Goal: Information Seeking & Learning: Find specific fact

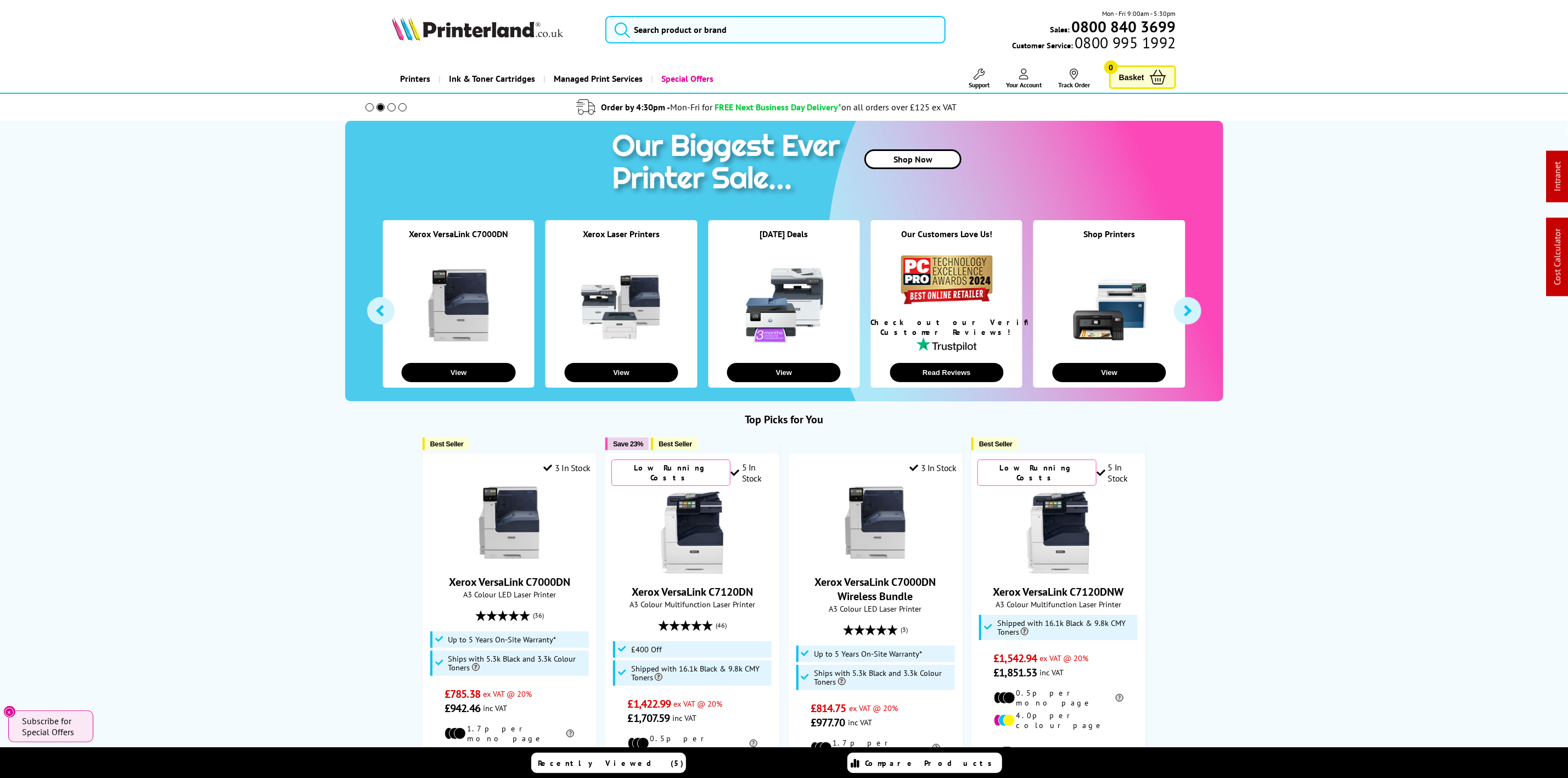
click at [989, 74] on ul "Support Technical Support Customer Support Track Order Sign Out Blog" at bounding box center [1019, 78] width 160 height 20
click at [984, 87] on span "Support" at bounding box center [979, 85] width 21 height 9
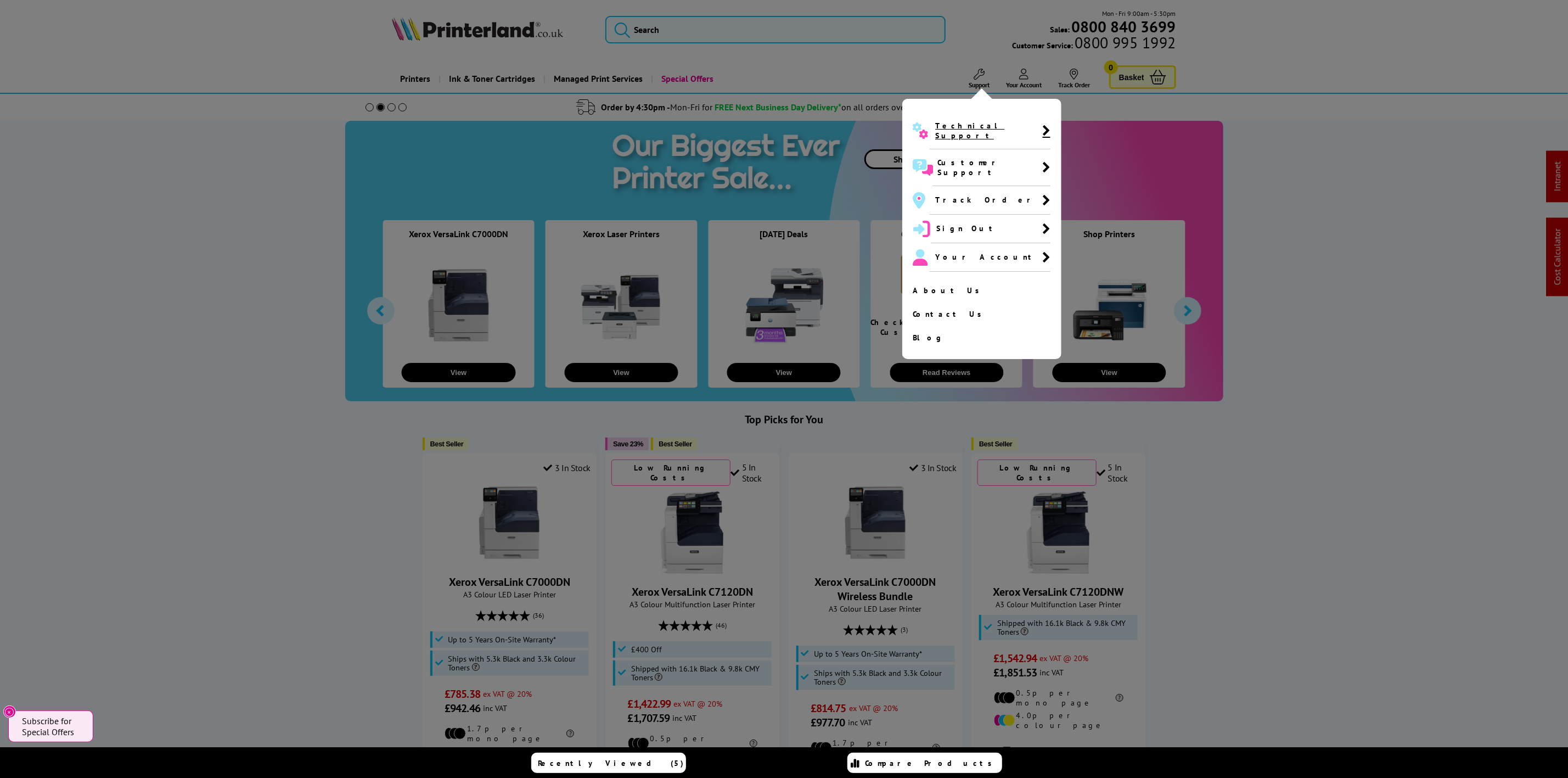
click at [945, 133] on span "Technical Support" at bounding box center [989, 131] width 121 height 37
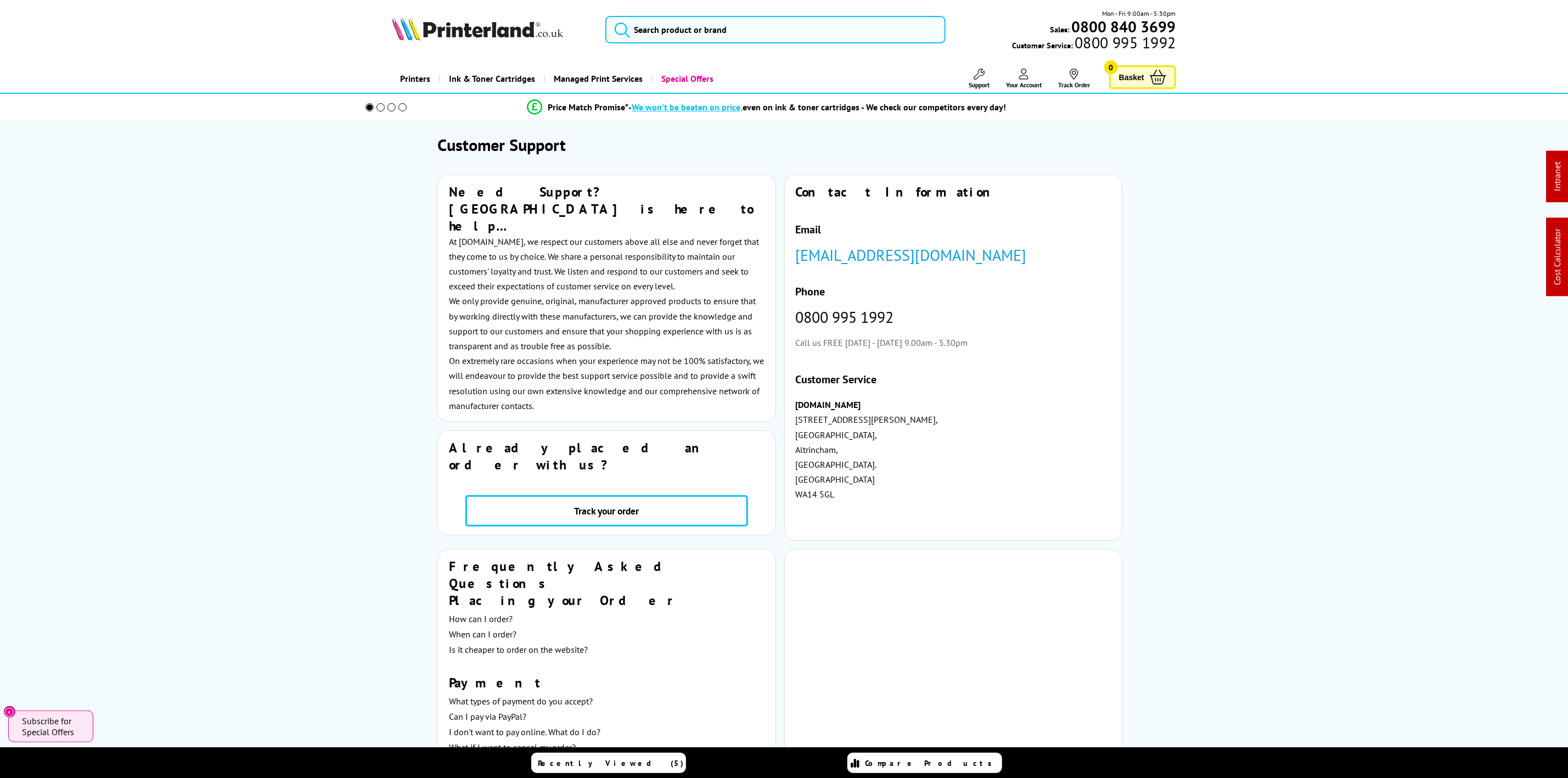
click at [486, 42] on picture at bounding box center [477, 37] width 171 height 11
drag, startPoint x: 486, startPoint y: 42, endPoint x: 501, endPoint y: 32, distance: 18.0
click at [489, 42] on picture at bounding box center [477, 37] width 171 height 11
click at [501, 32] on img at bounding box center [477, 28] width 171 height 24
drag, startPoint x: 501, startPoint y: 32, endPoint x: 433, endPoint y: 6, distance: 72.8
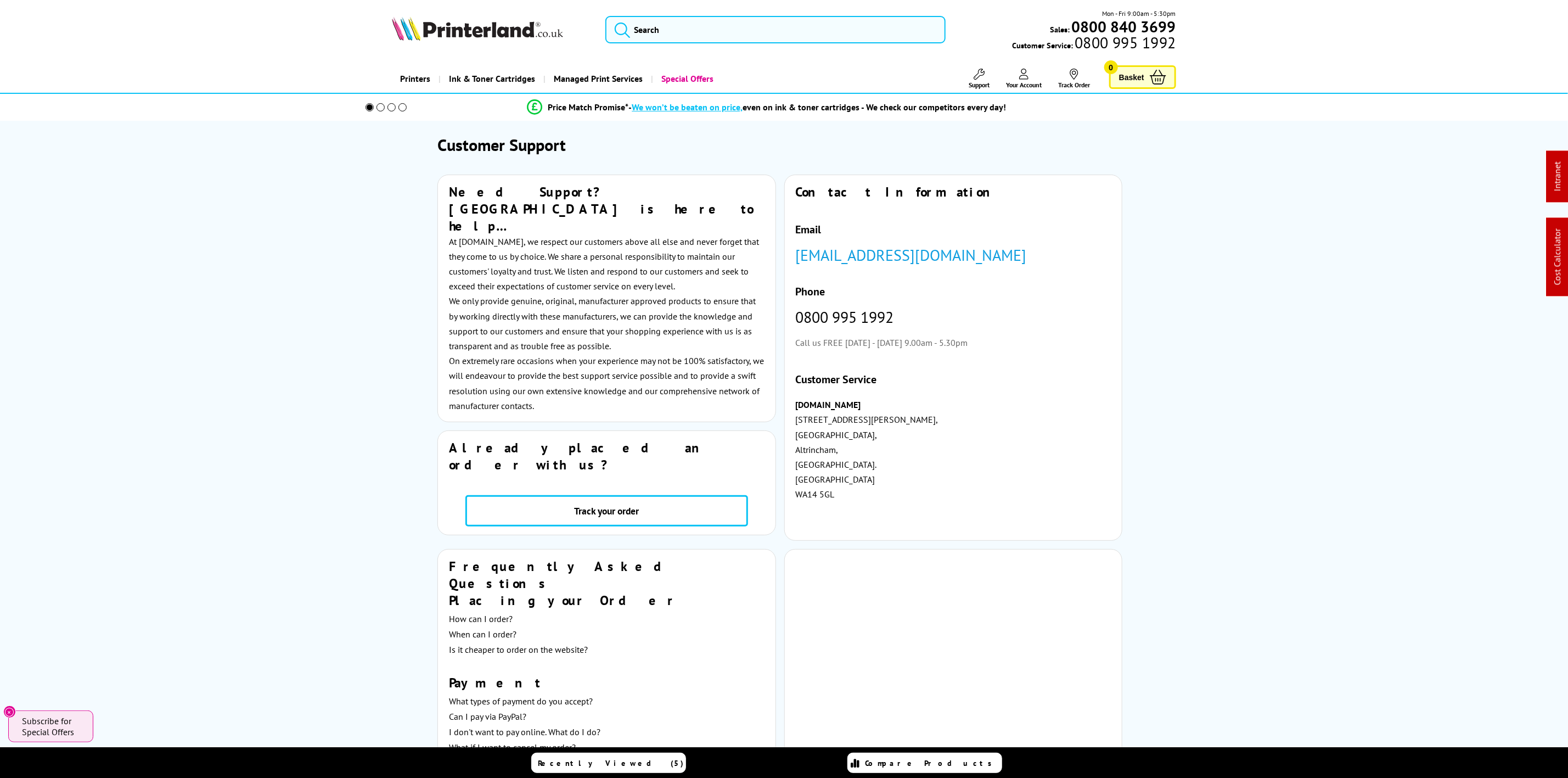
click at [501, 32] on img at bounding box center [477, 28] width 171 height 24
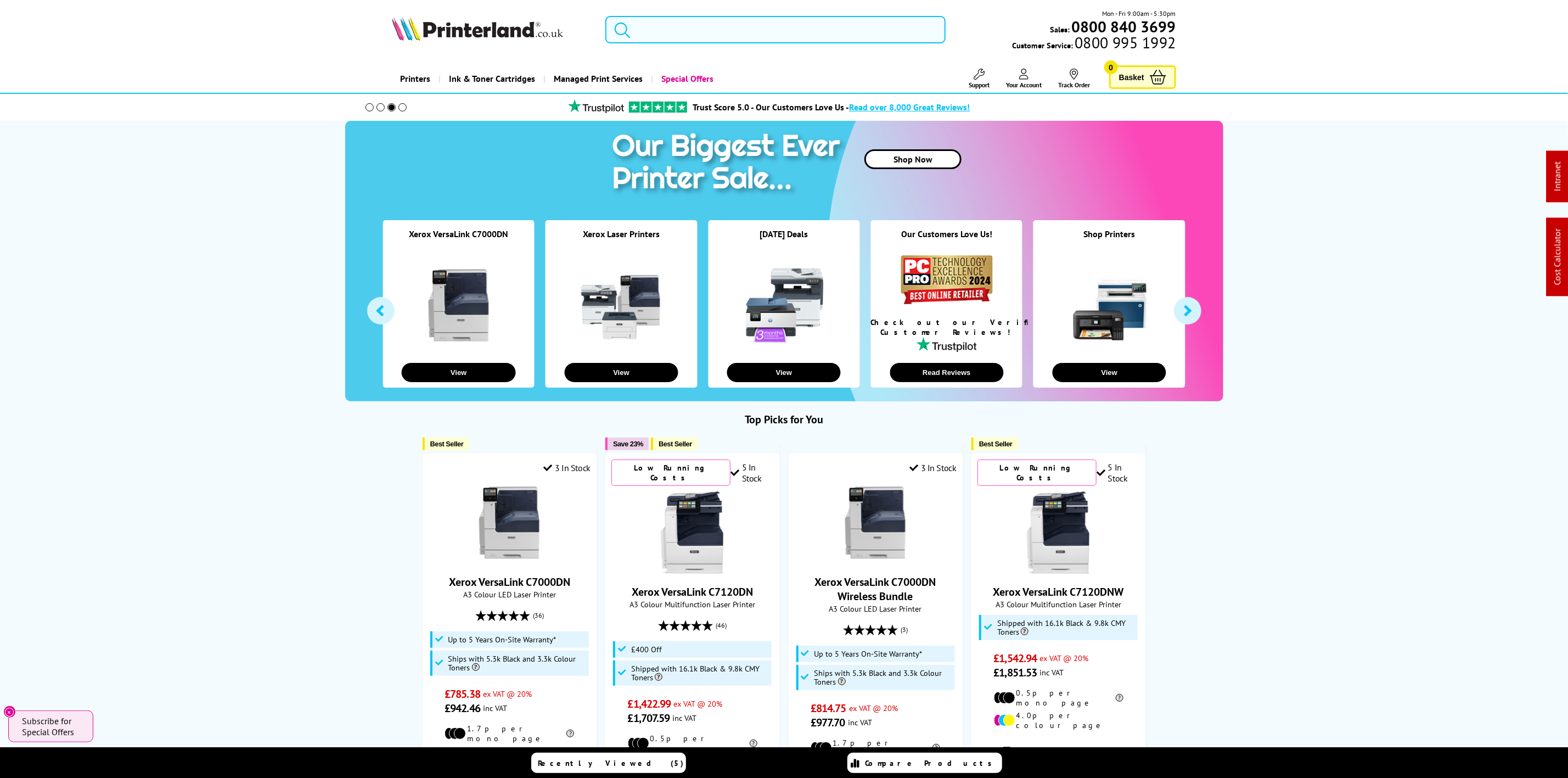
click at [666, 28] on input "search" at bounding box center [775, 29] width 340 height 27
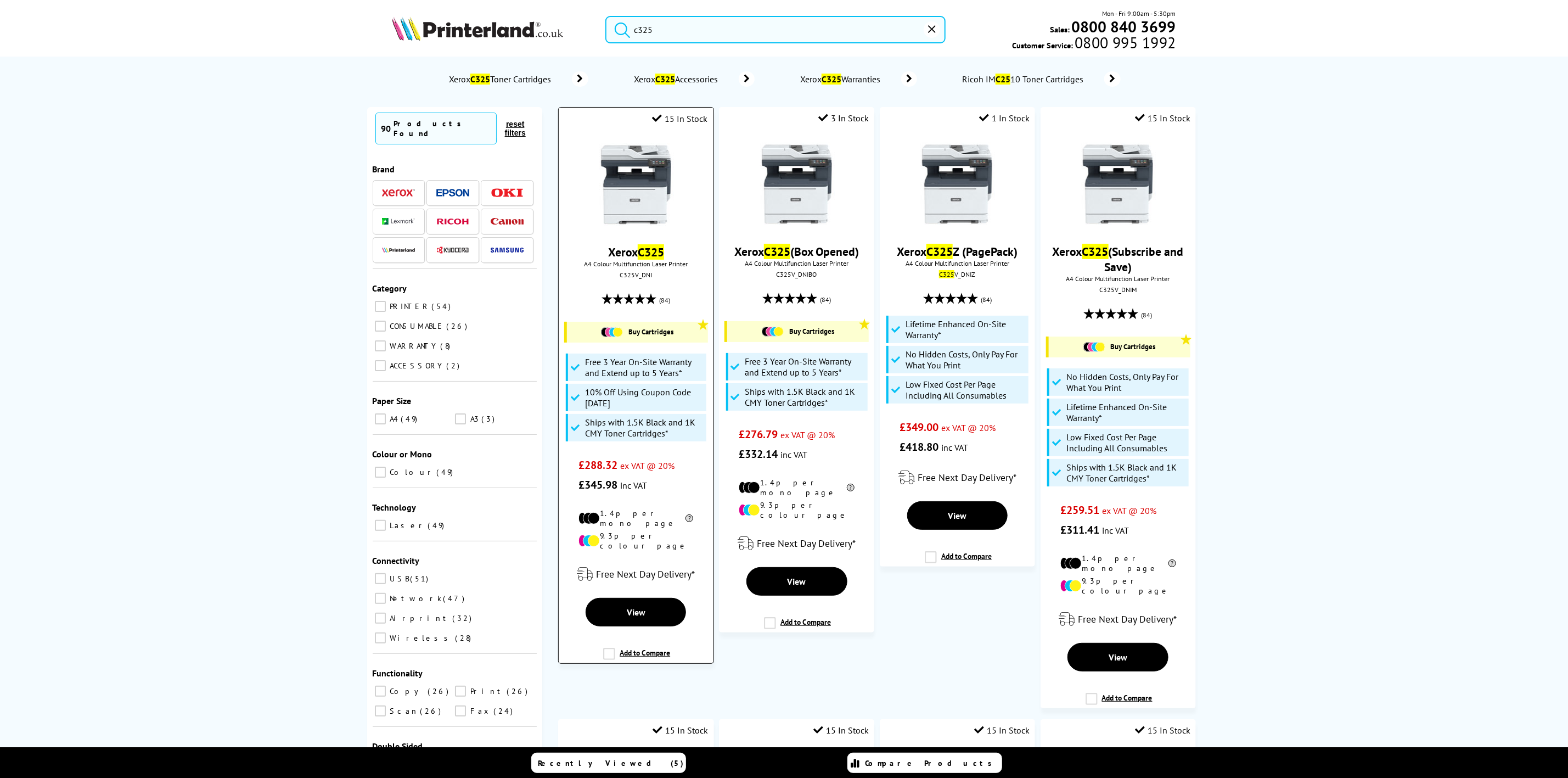
type input "c325"
click at [641, 183] on img at bounding box center [636, 183] width 82 height 82
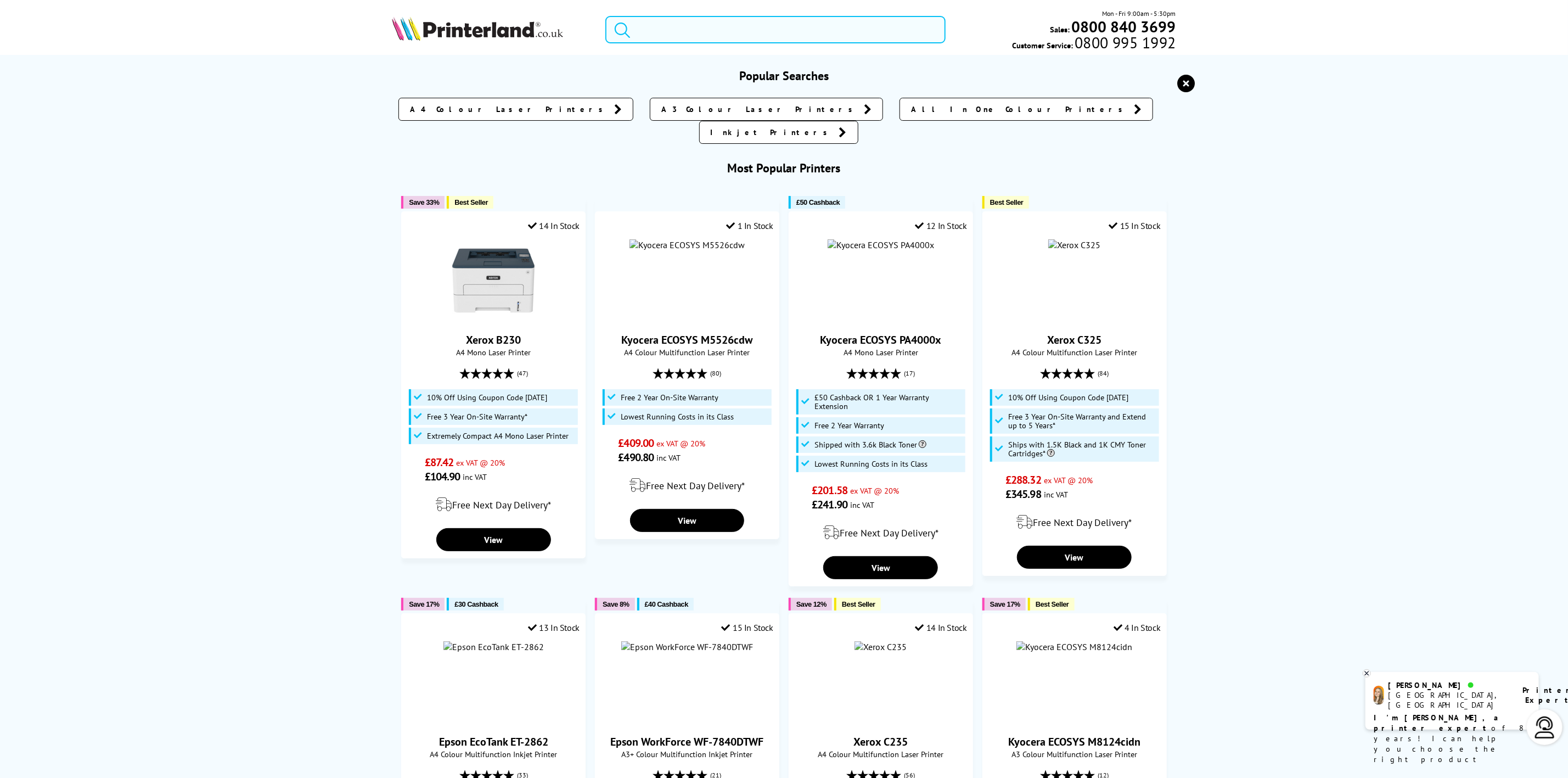
click at [665, 30] on input "search" at bounding box center [775, 29] width 340 height 27
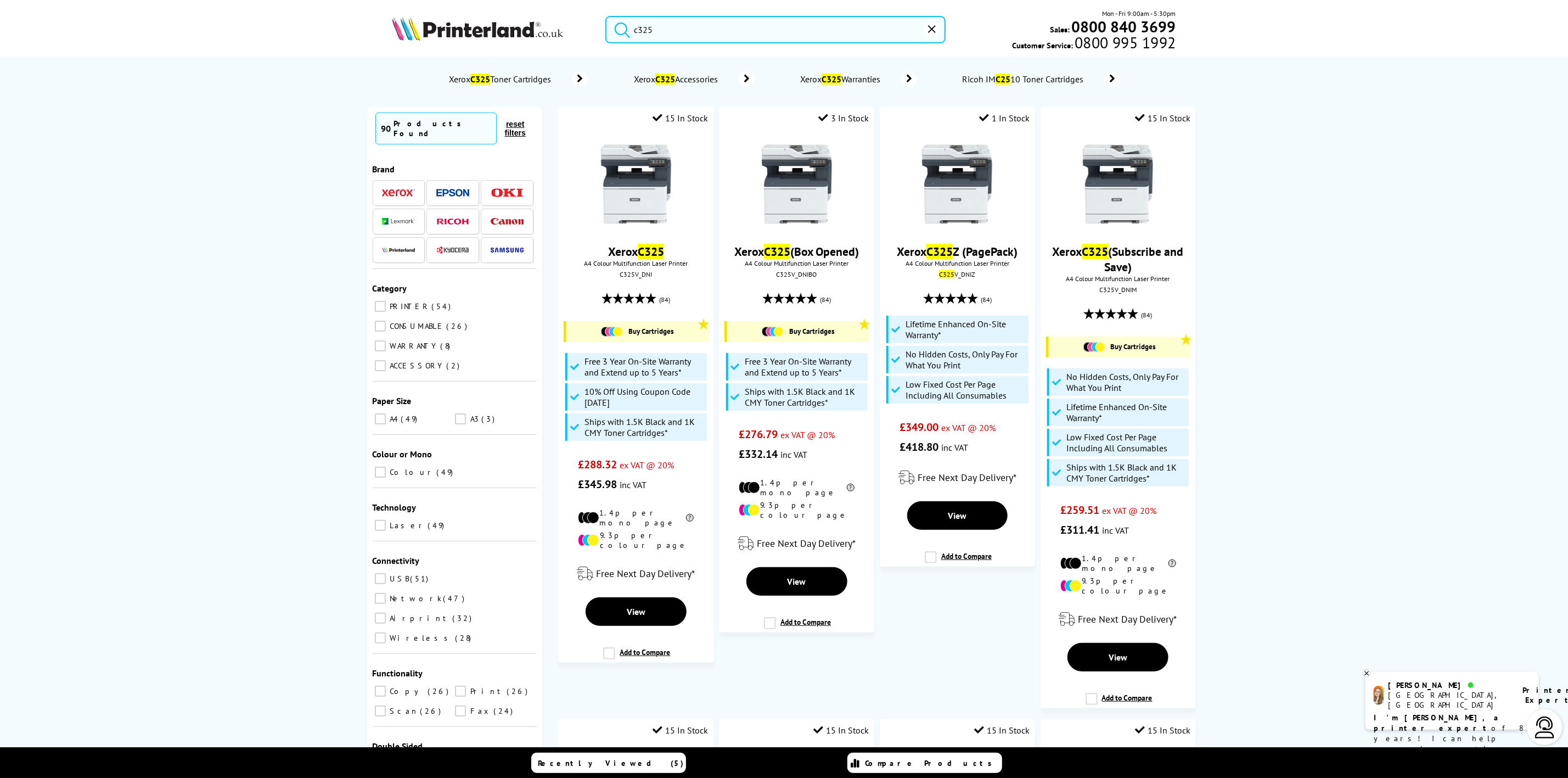
drag, startPoint x: 659, startPoint y: 33, endPoint x: 346, endPoint y: 25, distance: 313.1
click at [349, 25] on div "c325 Mon - Fri 9:00am - 5:30pm Sales: 0800 840 3699 Customer Service: 0800 995 …" at bounding box center [784, 33] width 878 height 48
type input "h"
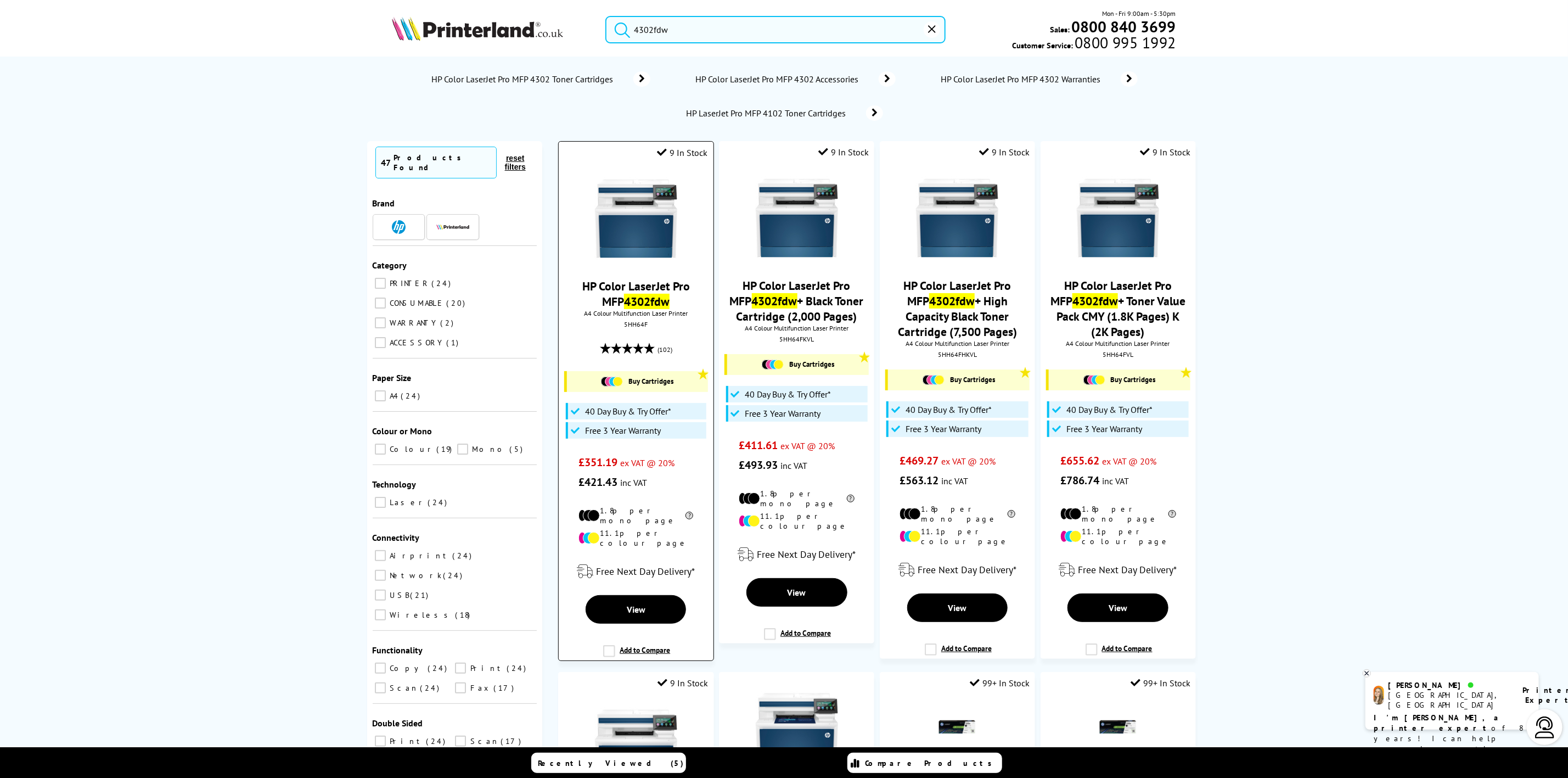
type input "4302fdw"
click at [604, 229] on img at bounding box center [636, 218] width 82 height 82
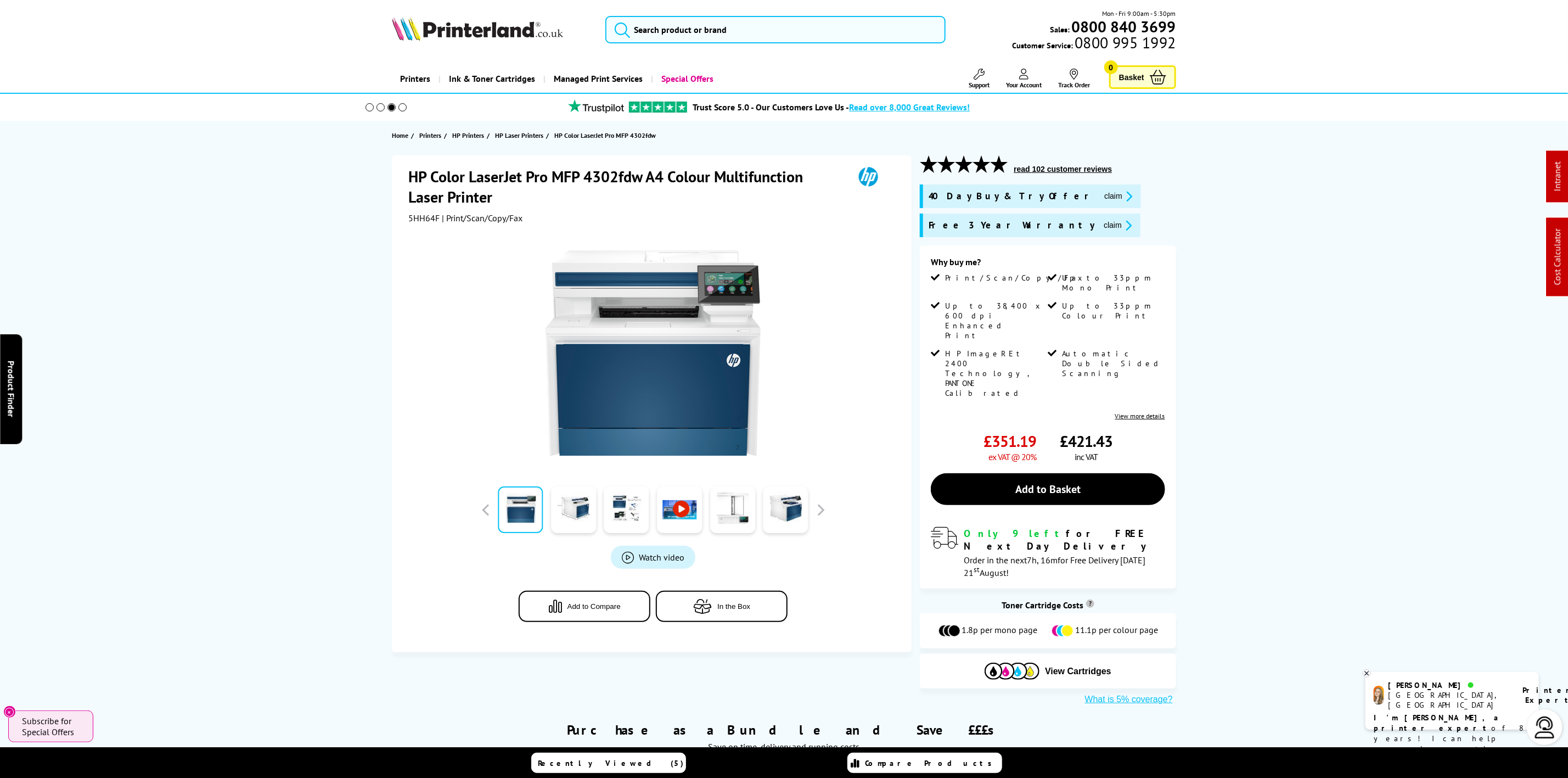
click at [489, 31] on img at bounding box center [477, 28] width 171 height 24
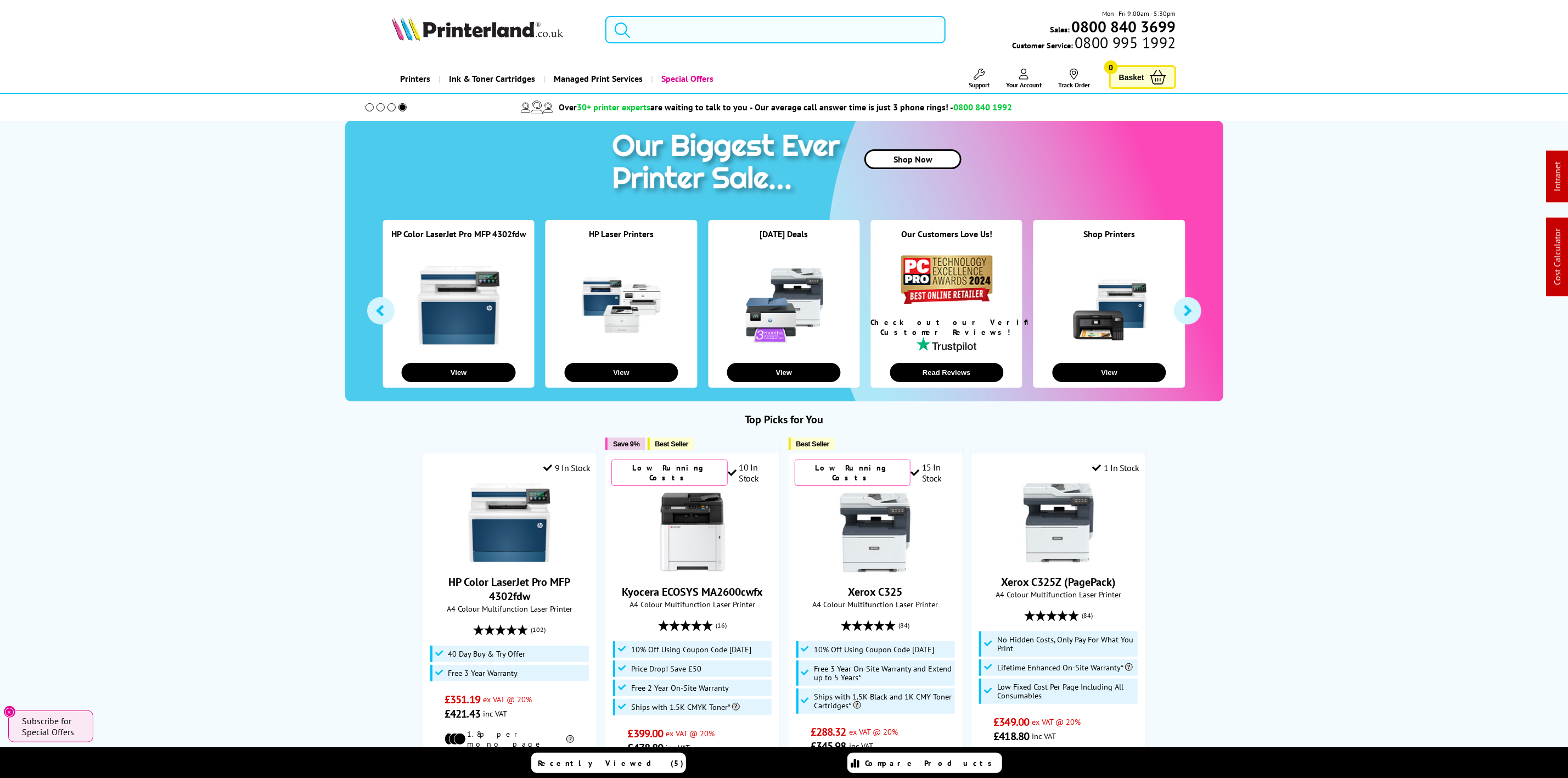
click at [707, 40] on input "search" at bounding box center [775, 29] width 340 height 27
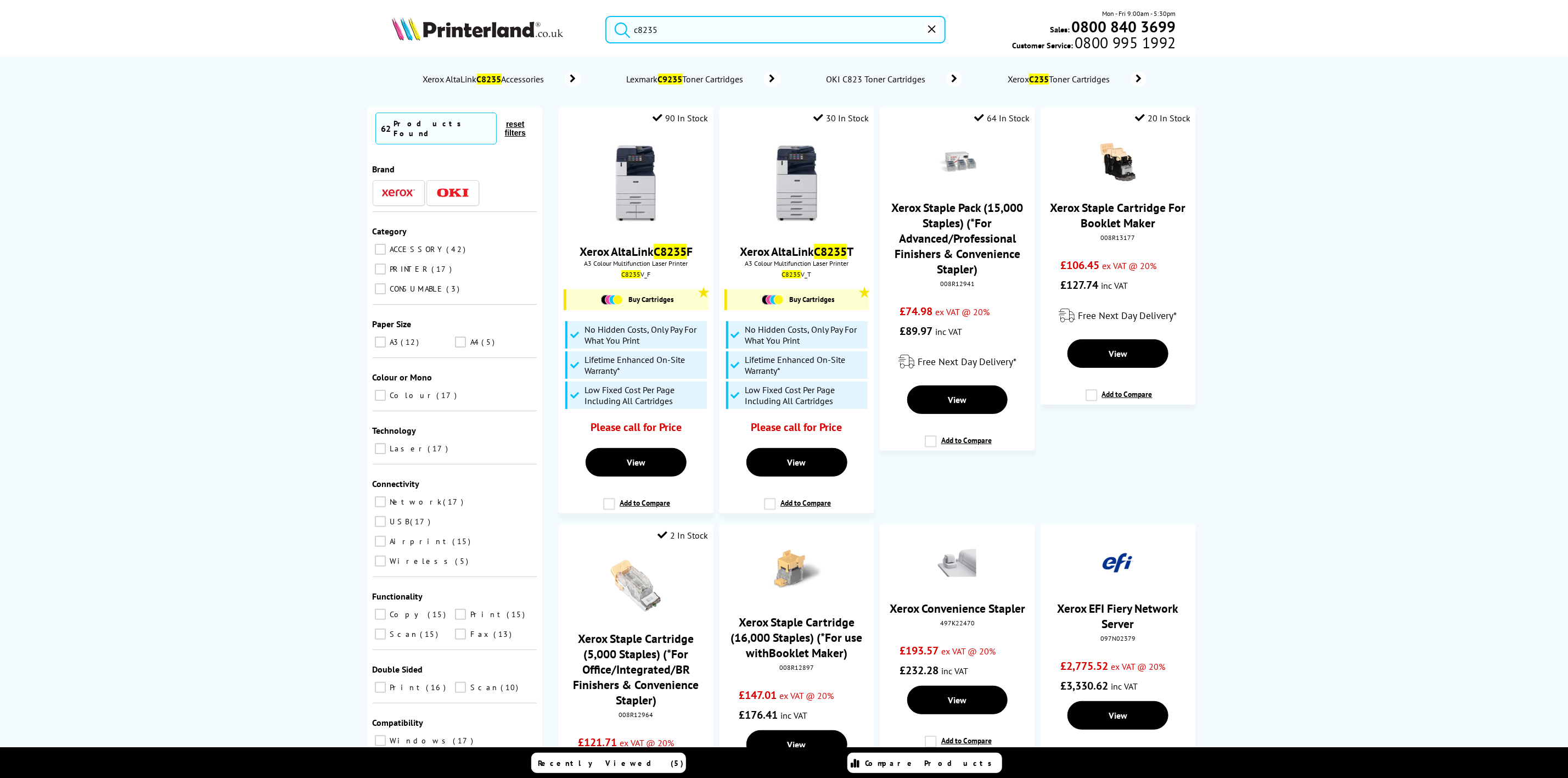
type input "c8235"
drag, startPoint x: 466, startPoint y: 38, endPoint x: 475, endPoint y: 26, distance: 15.0
click at [468, 37] on img at bounding box center [477, 28] width 171 height 24
click at [475, 26] on img at bounding box center [477, 28] width 171 height 24
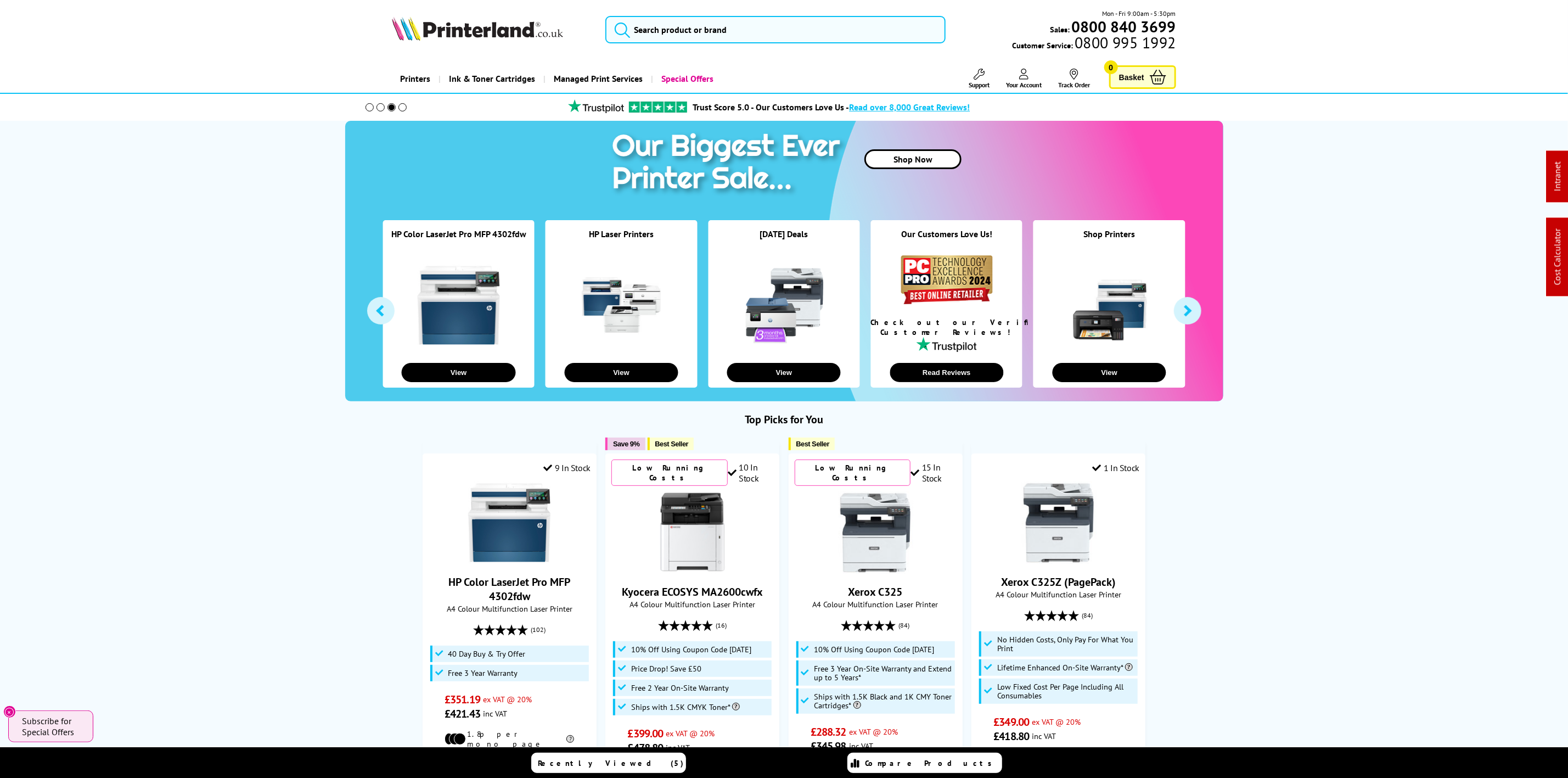
click at [496, 30] on img at bounding box center [477, 28] width 171 height 24
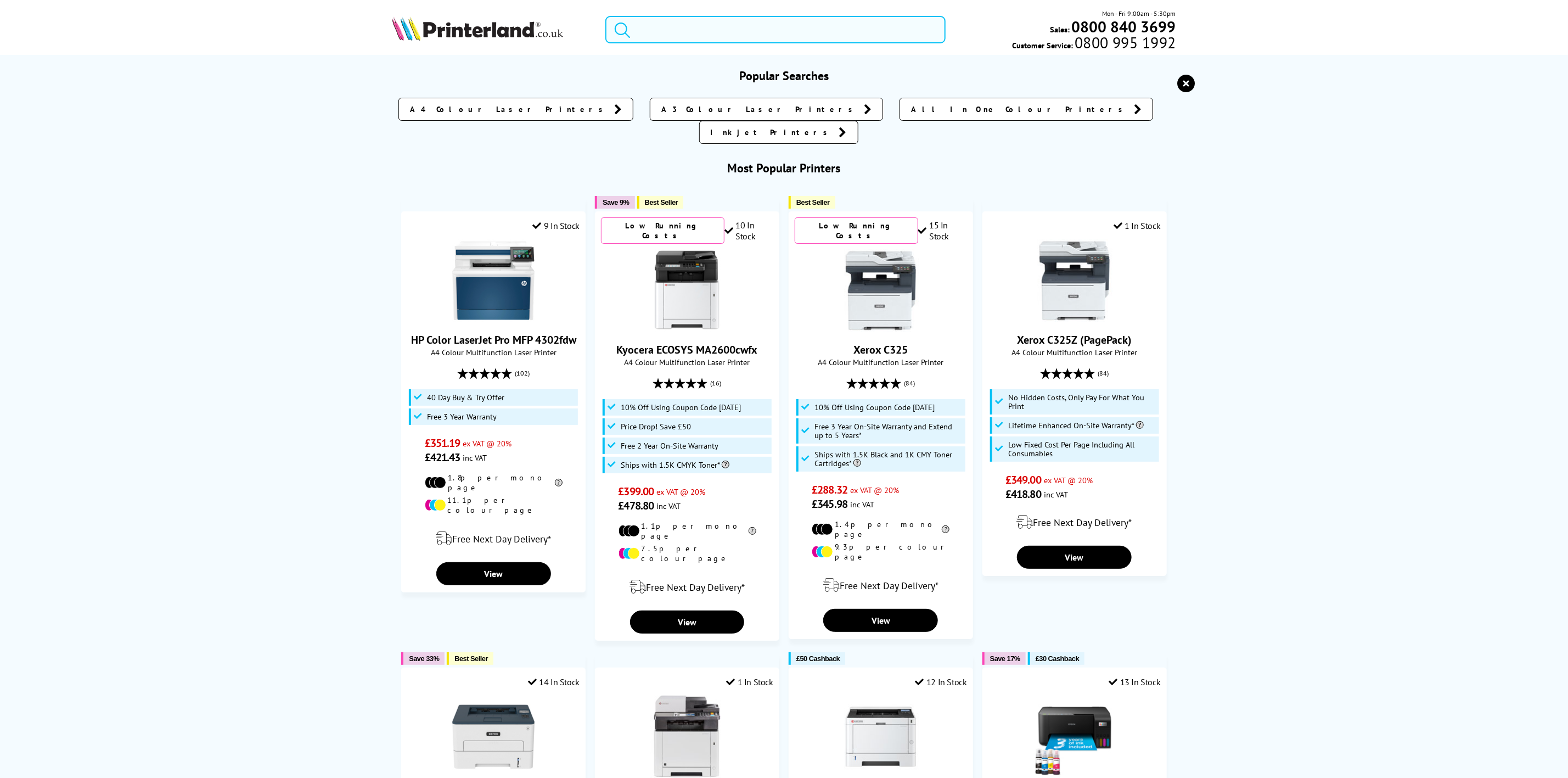
click at [745, 27] on input "search" at bounding box center [775, 29] width 340 height 27
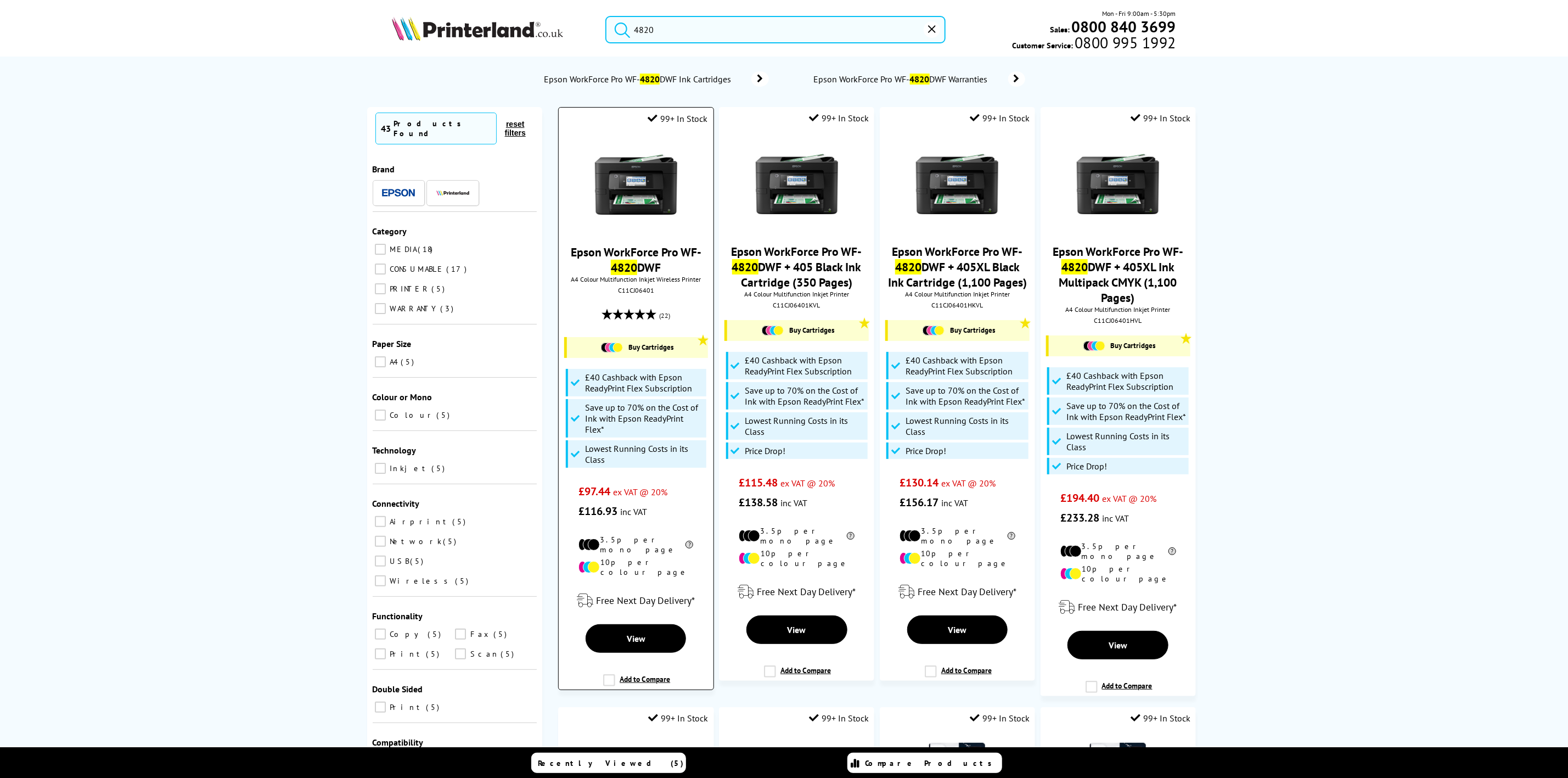
type input "4820"
click at [651, 165] on img at bounding box center [636, 183] width 82 height 82
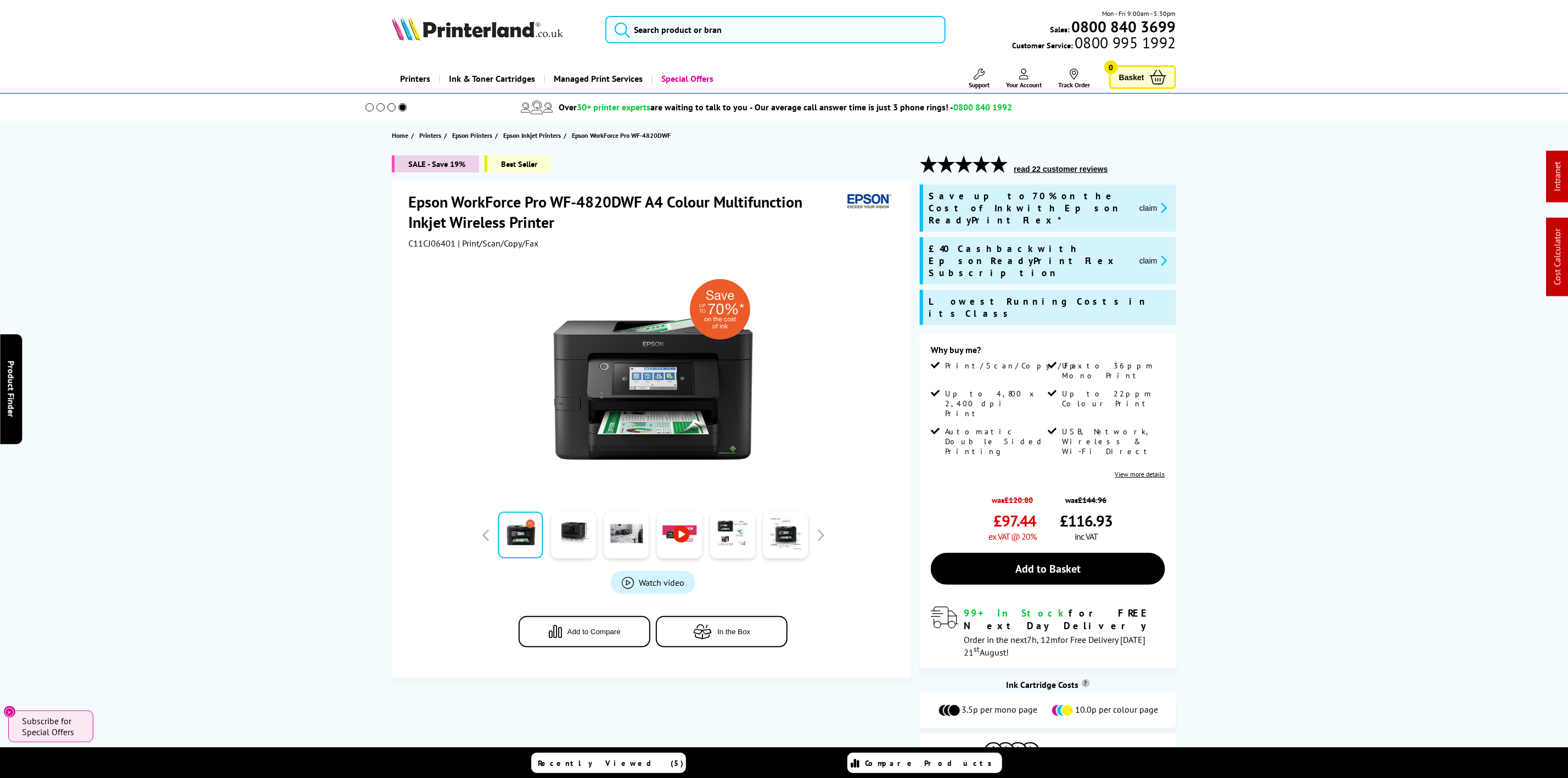
click at [433, 242] on span "C11CJ06401" at bounding box center [431, 242] width 47 height 11
copy span "C11CJ06401"
click at [512, 42] on picture at bounding box center [477, 37] width 171 height 11
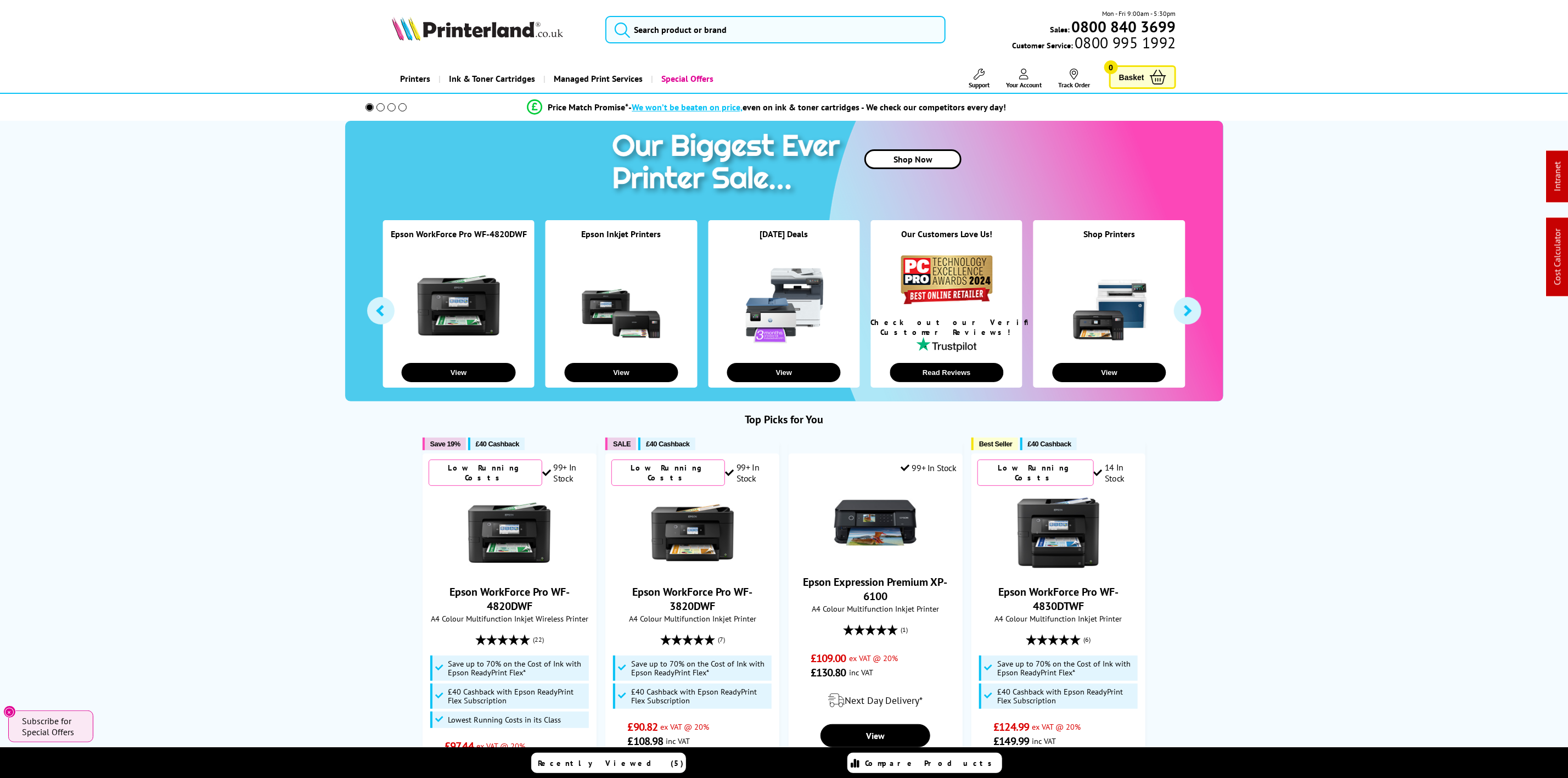
click at [513, 19] on img at bounding box center [477, 28] width 171 height 24
drag, startPoint x: 513, startPoint y: 19, endPoint x: 512, endPoint y: 12, distance: 7.1
click at [513, 18] on img at bounding box center [477, 28] width 171 height 24
click at [746, 18] on div "Mon - Fri 9:00am - 5:30pm Sales: 0800 840 3699 Customer Service: 0800 995 1992" at bounding box center [784, 33] width 878 height 48
click at [736, 41] on input "search" at bounding box center [775, 29] width 340 height 27
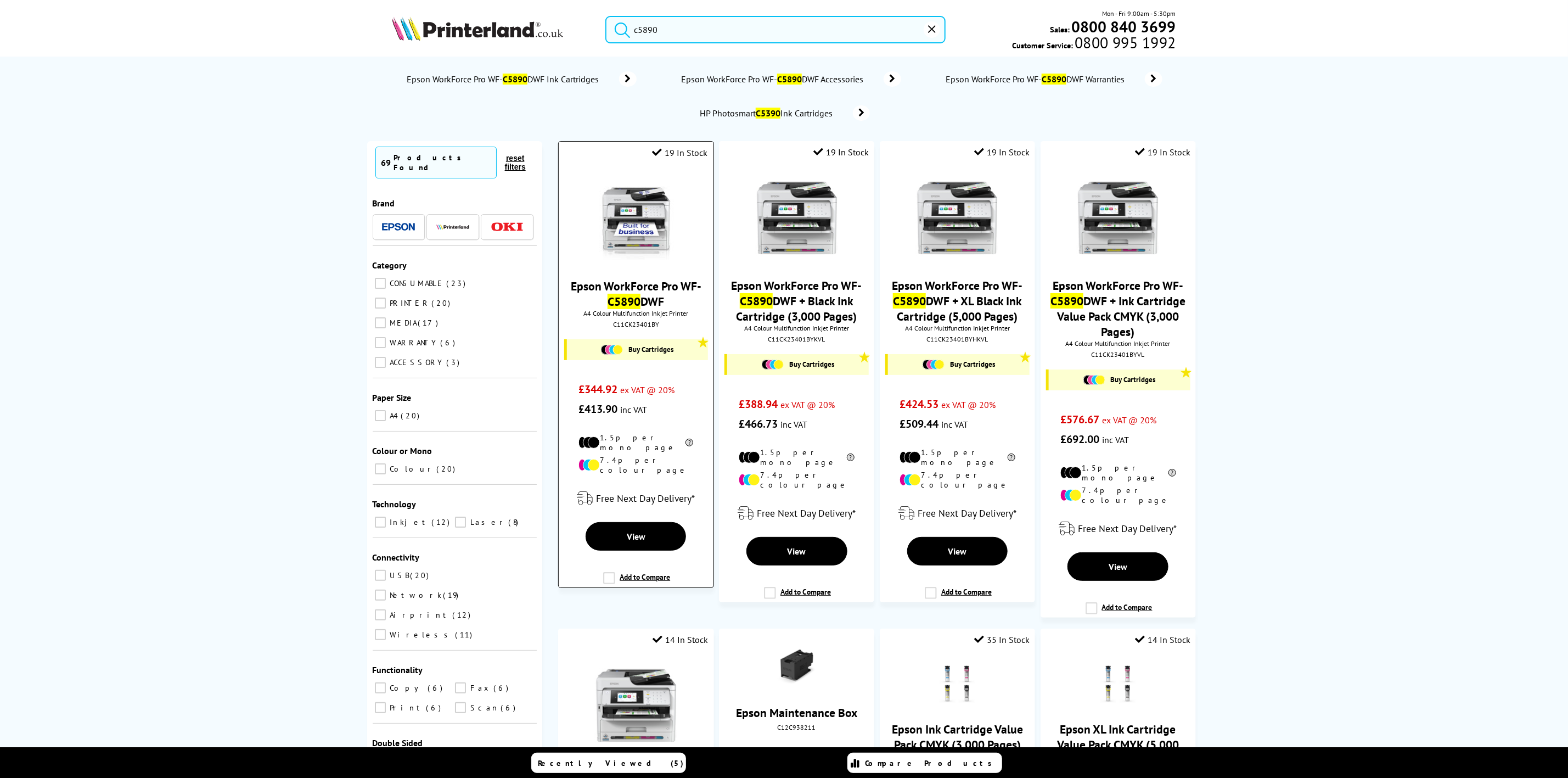
type input "c5890"
click at [648, 218] on img at bounding box center [636, 218] width 82 height 82
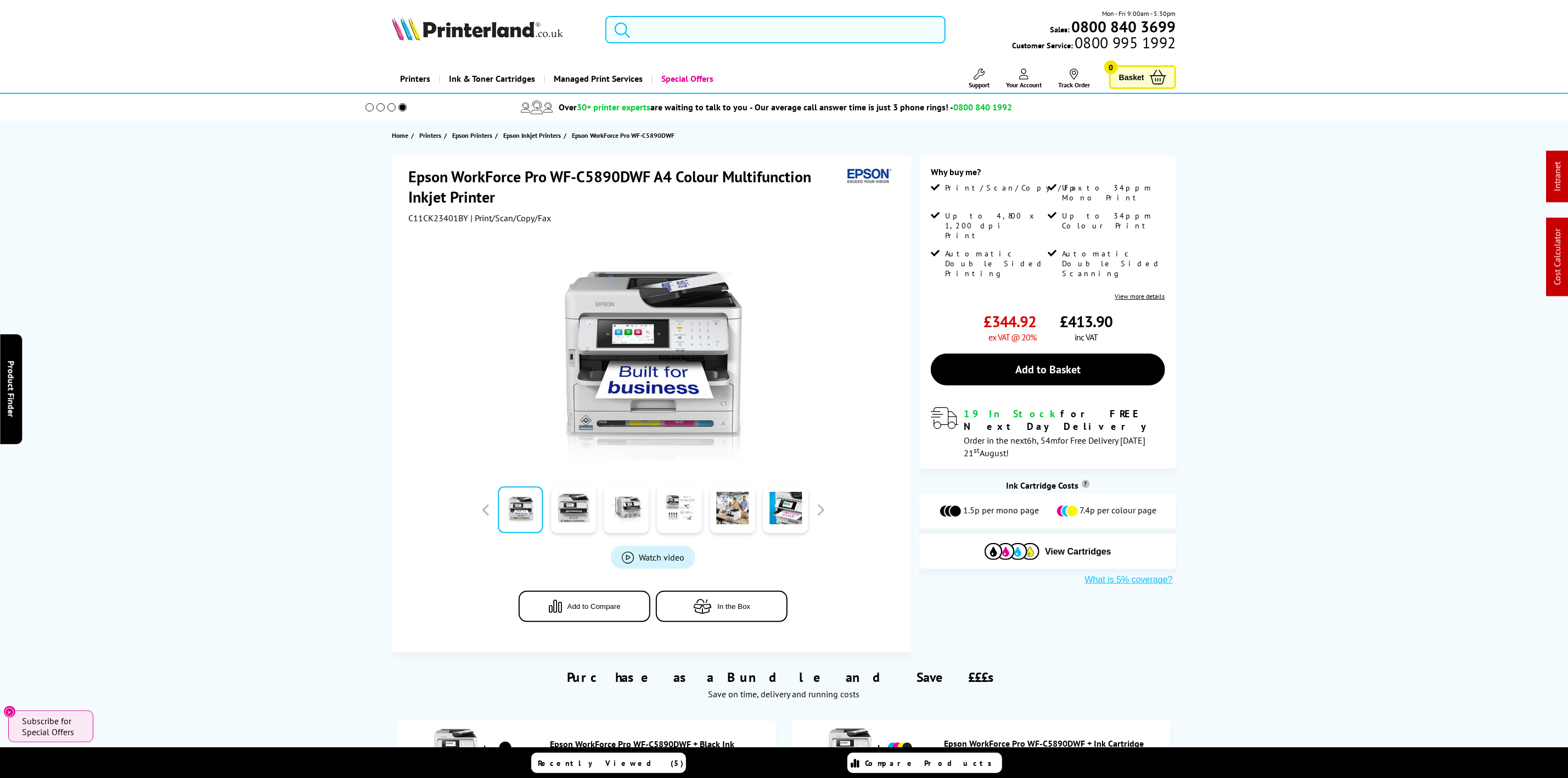
click at [717, 28] on input "search" at bounding box center [775, 29] width 340 height 27
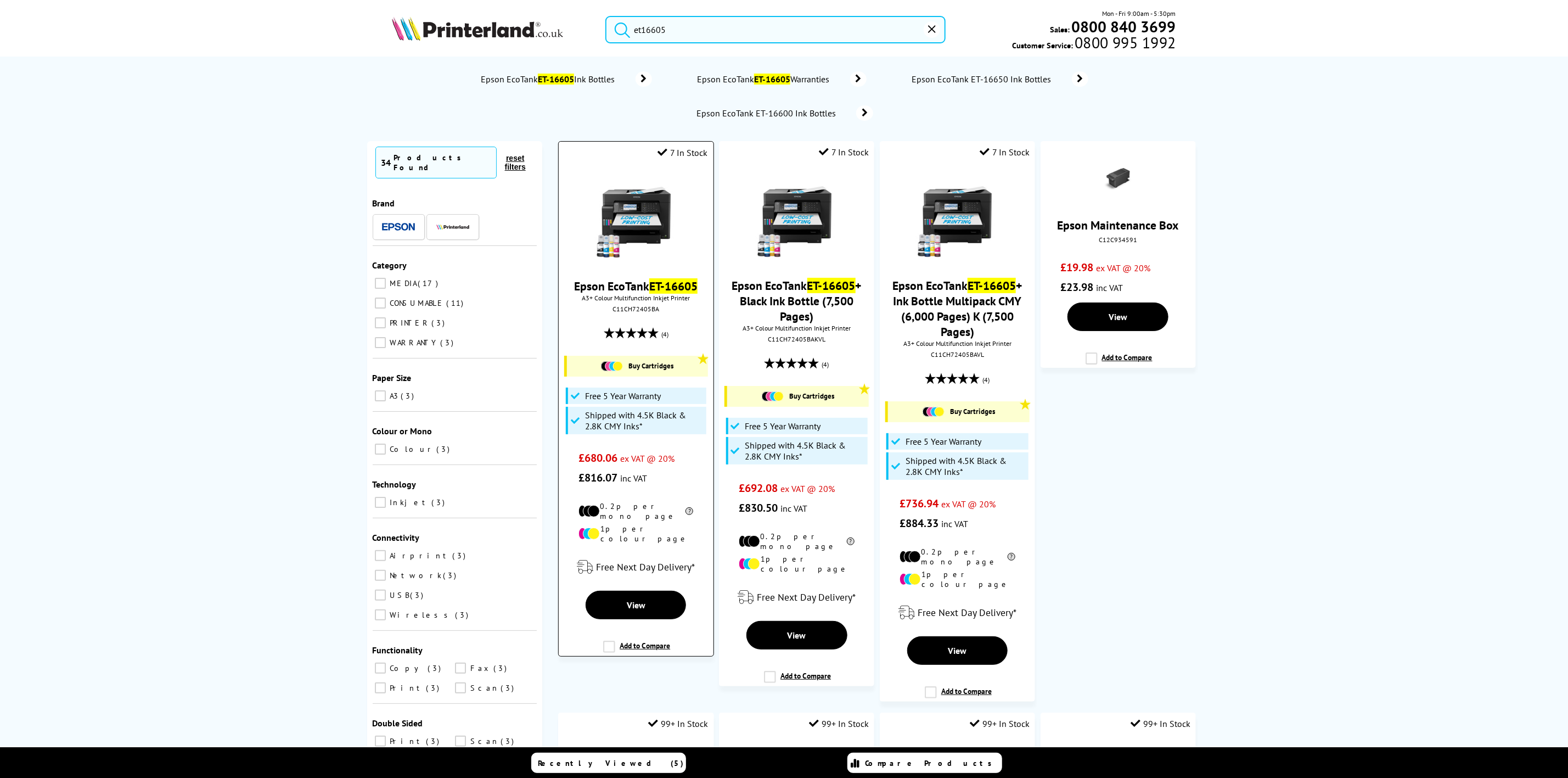
type input "et16605"
click at [624, 221] on img at bounding box center [636, 218] width 82 height 82
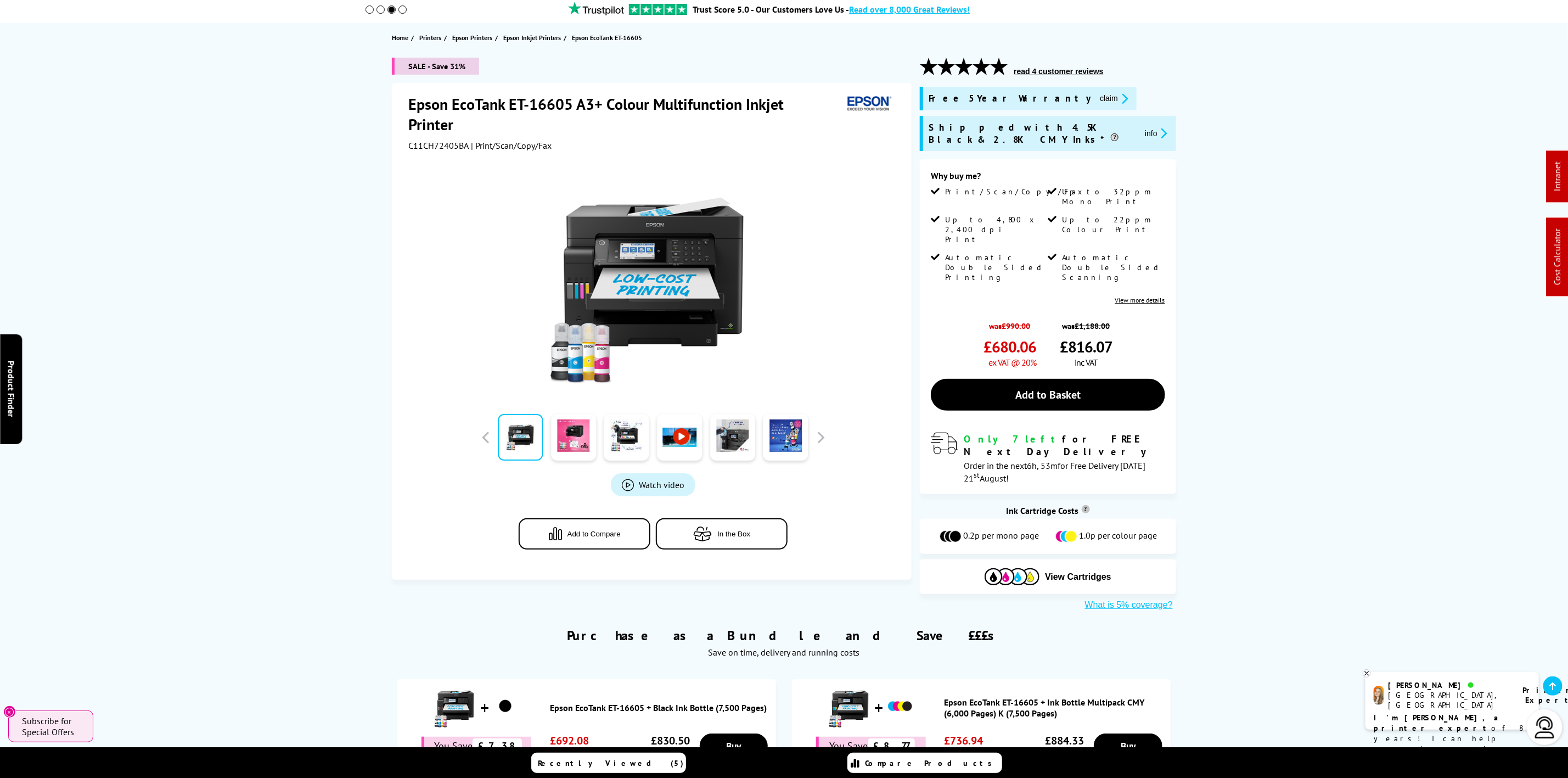
scroll to position [247, 0]
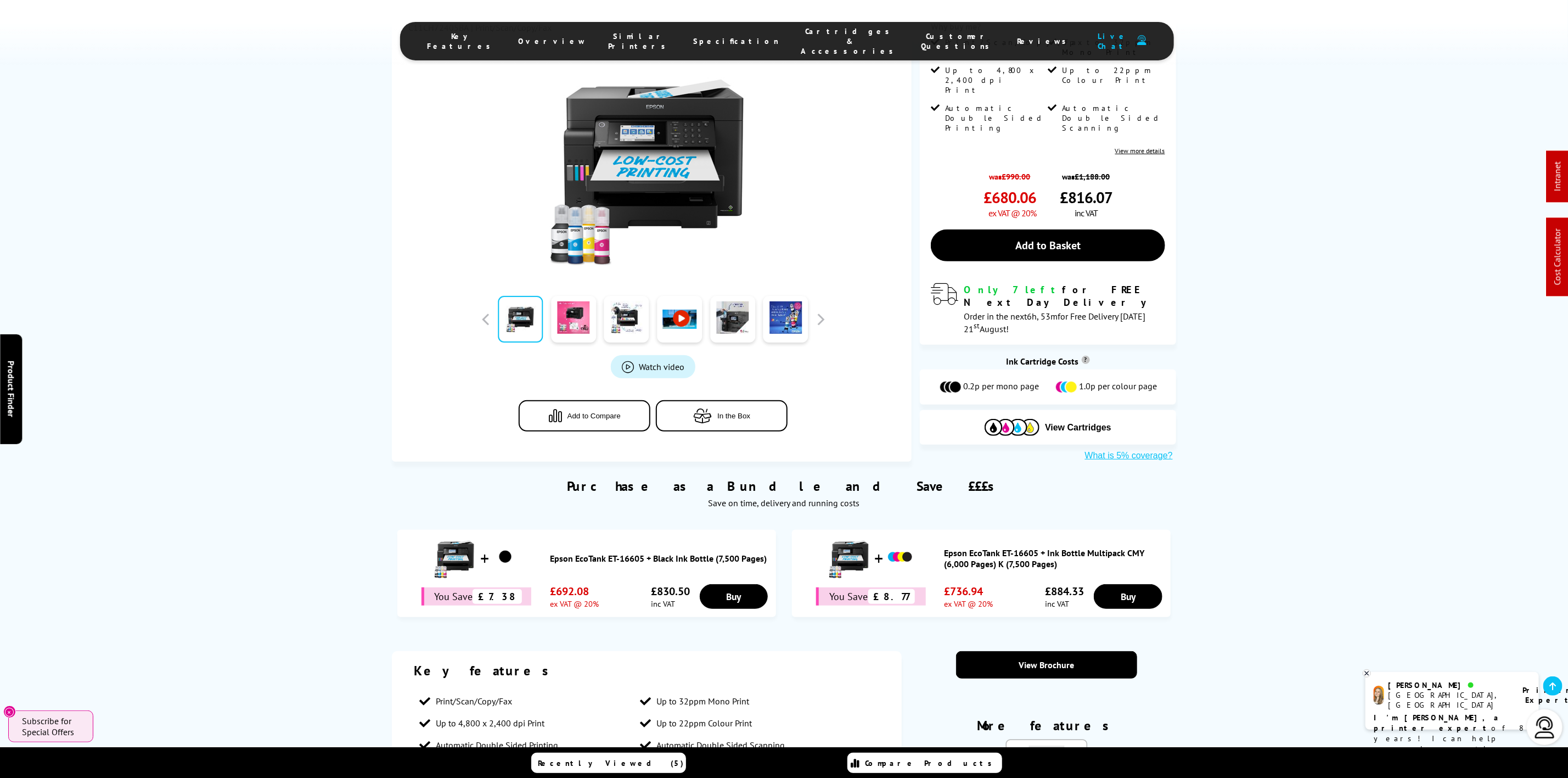
click at [813, 38] on span "Cartridges & Accessories" at bounding box center [850, 41] width 98 height 30
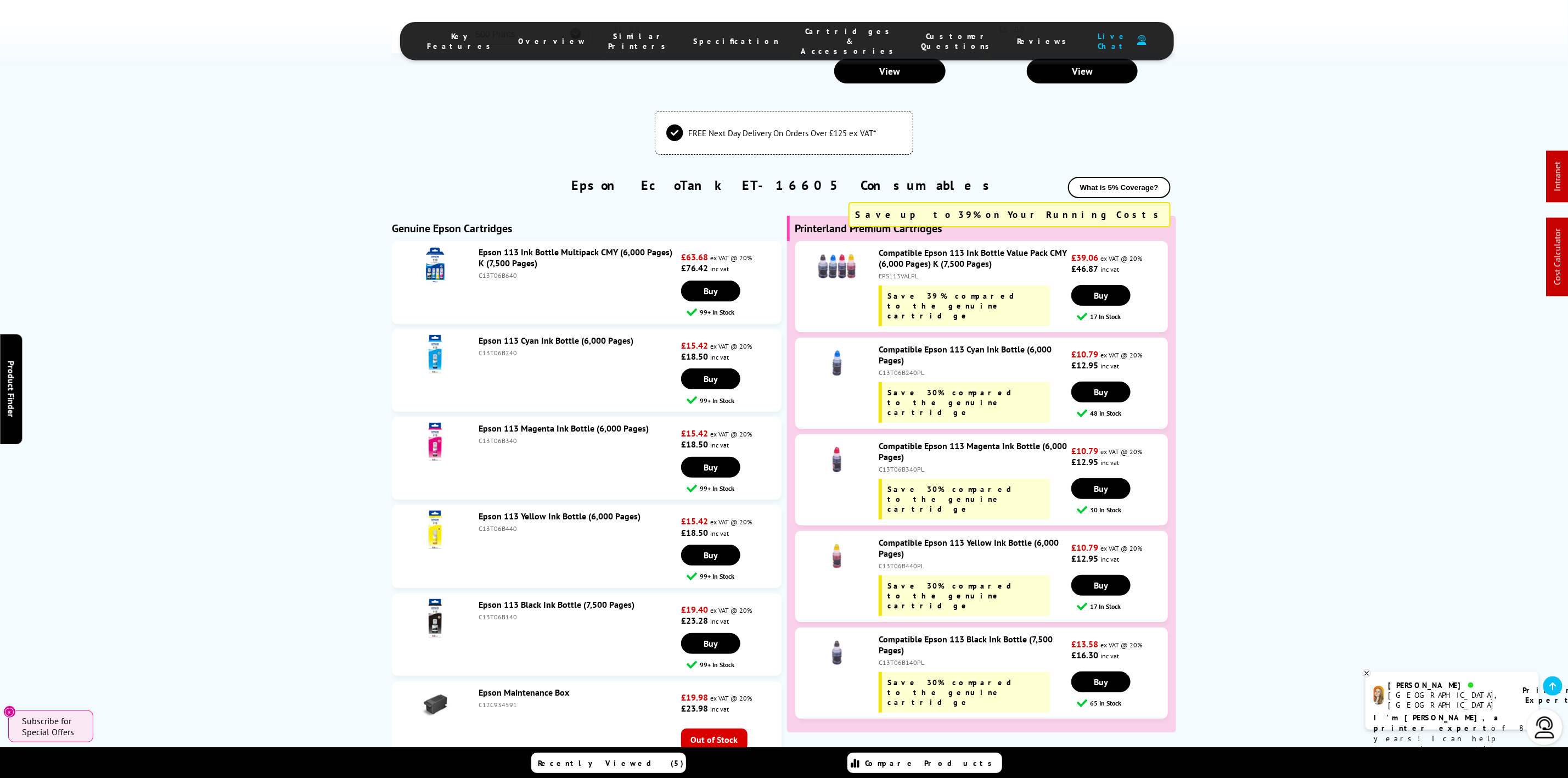
scroll to position [0, 0]
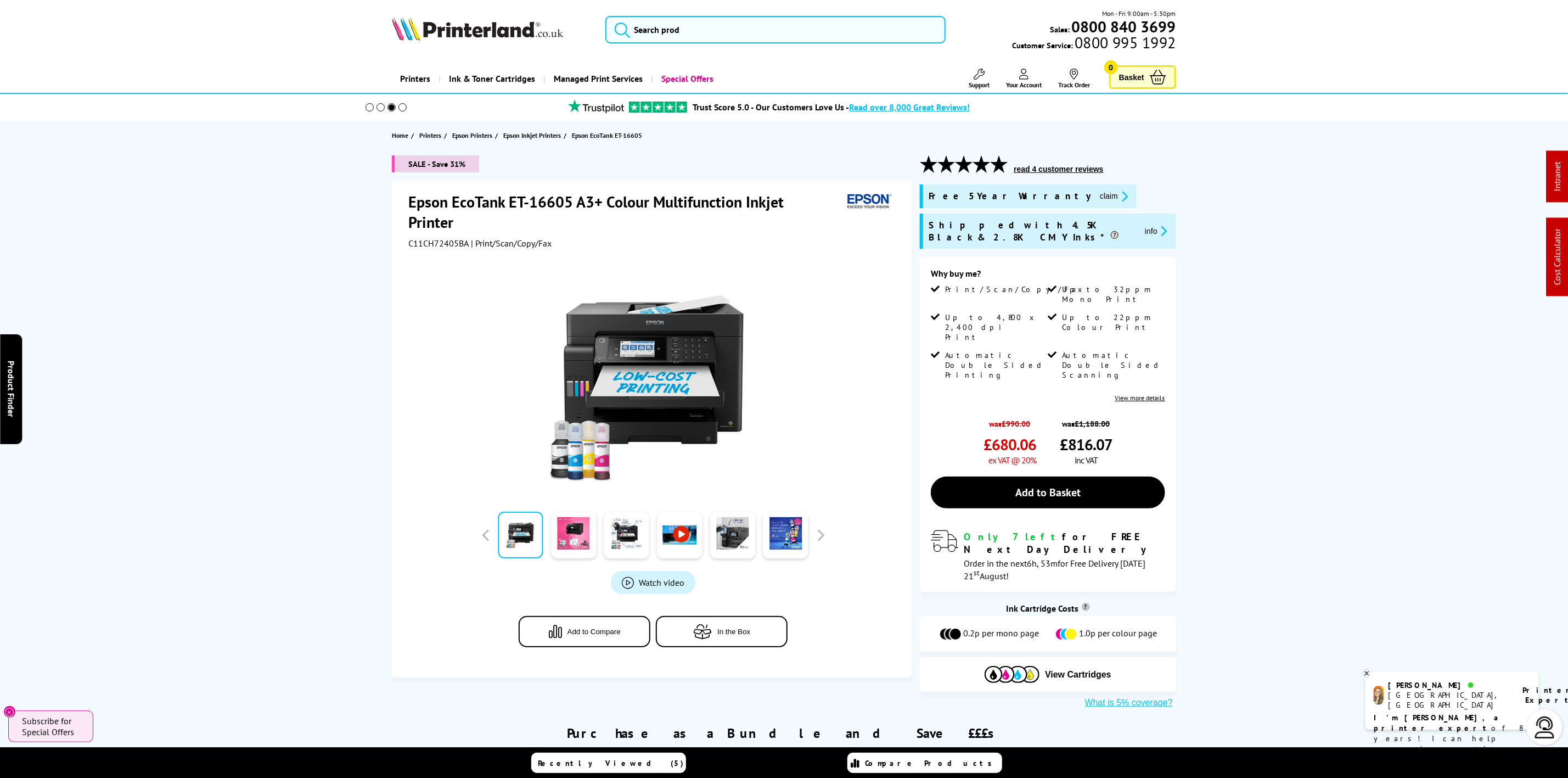
click at [469, 29] on img at bounding box center [477, 28] width 171 height 24
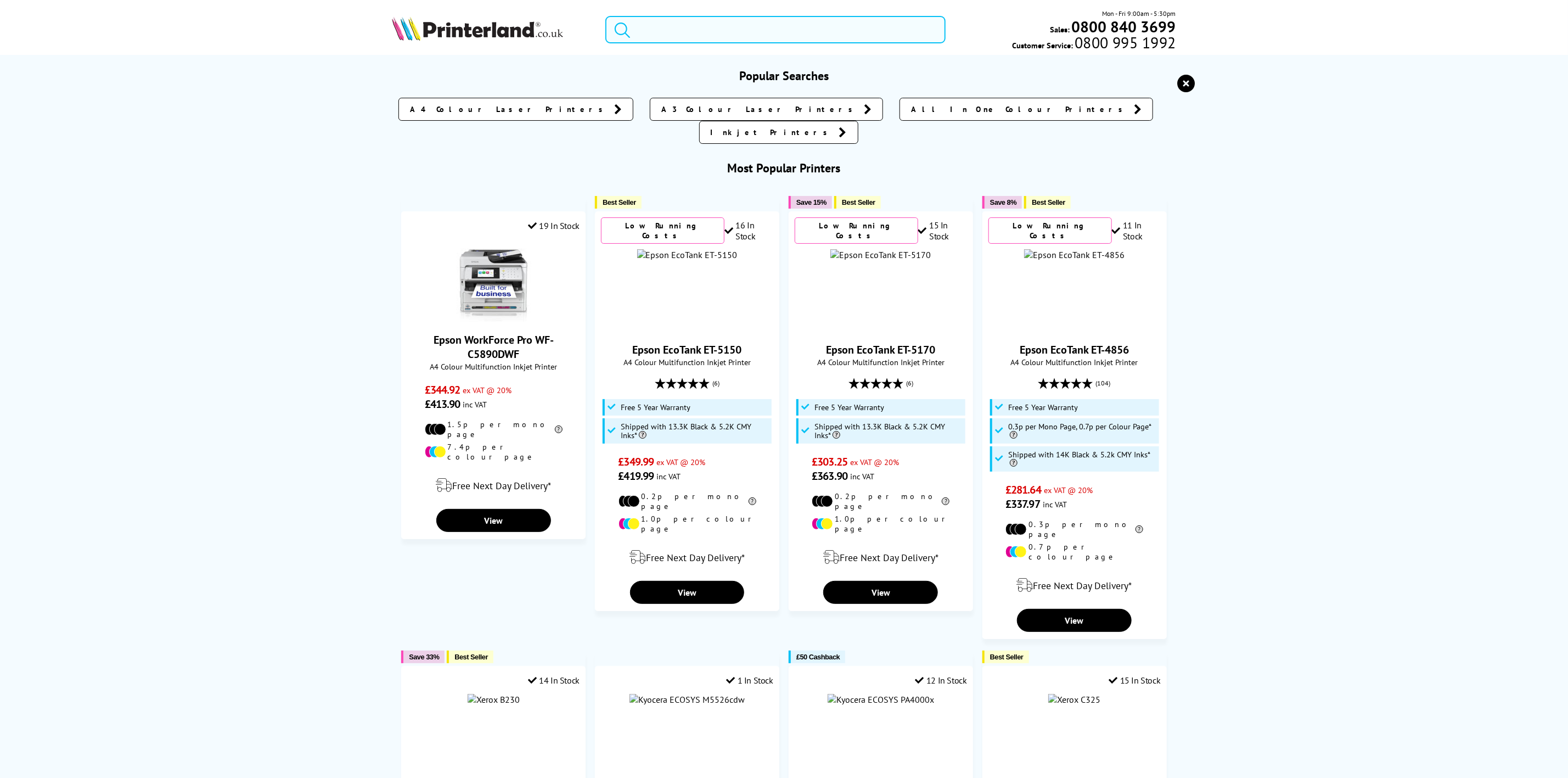
click input "search"
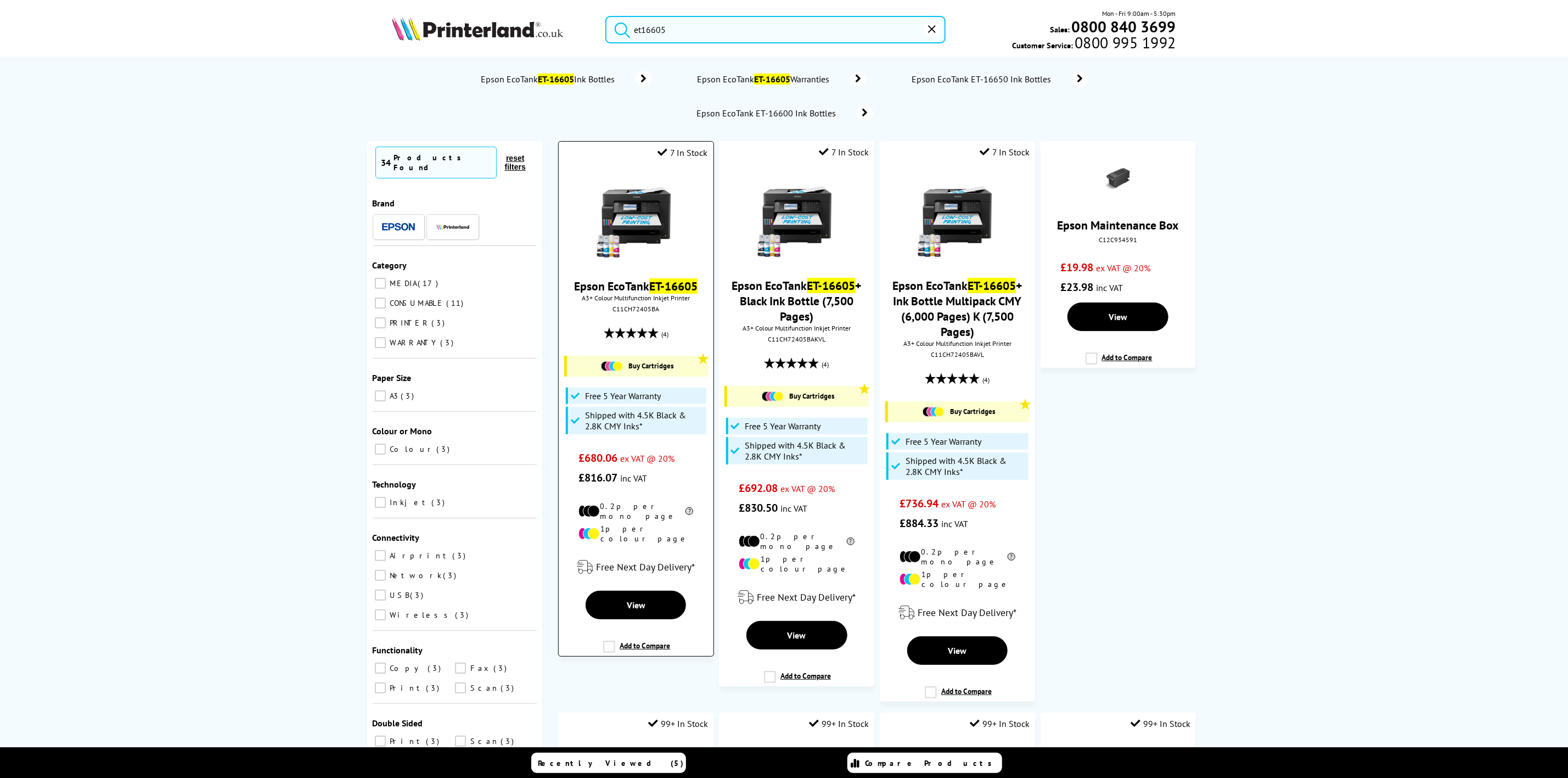
type input "et16605"
click img
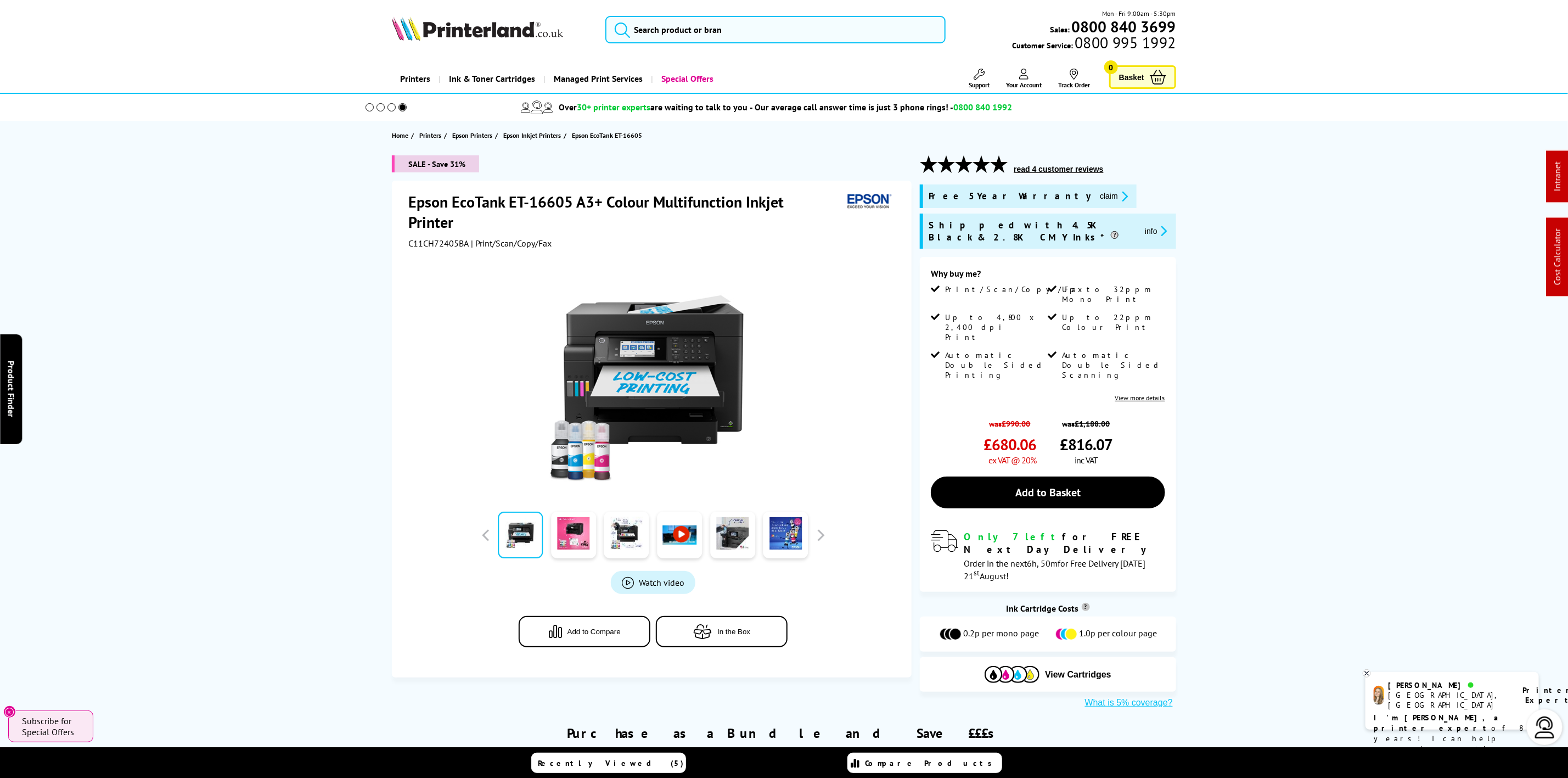
click at [444, 237] on span "C11CH72405BA" at bounding box center [438, 242] width 61 height 11
copy span "C11CH72405BA"
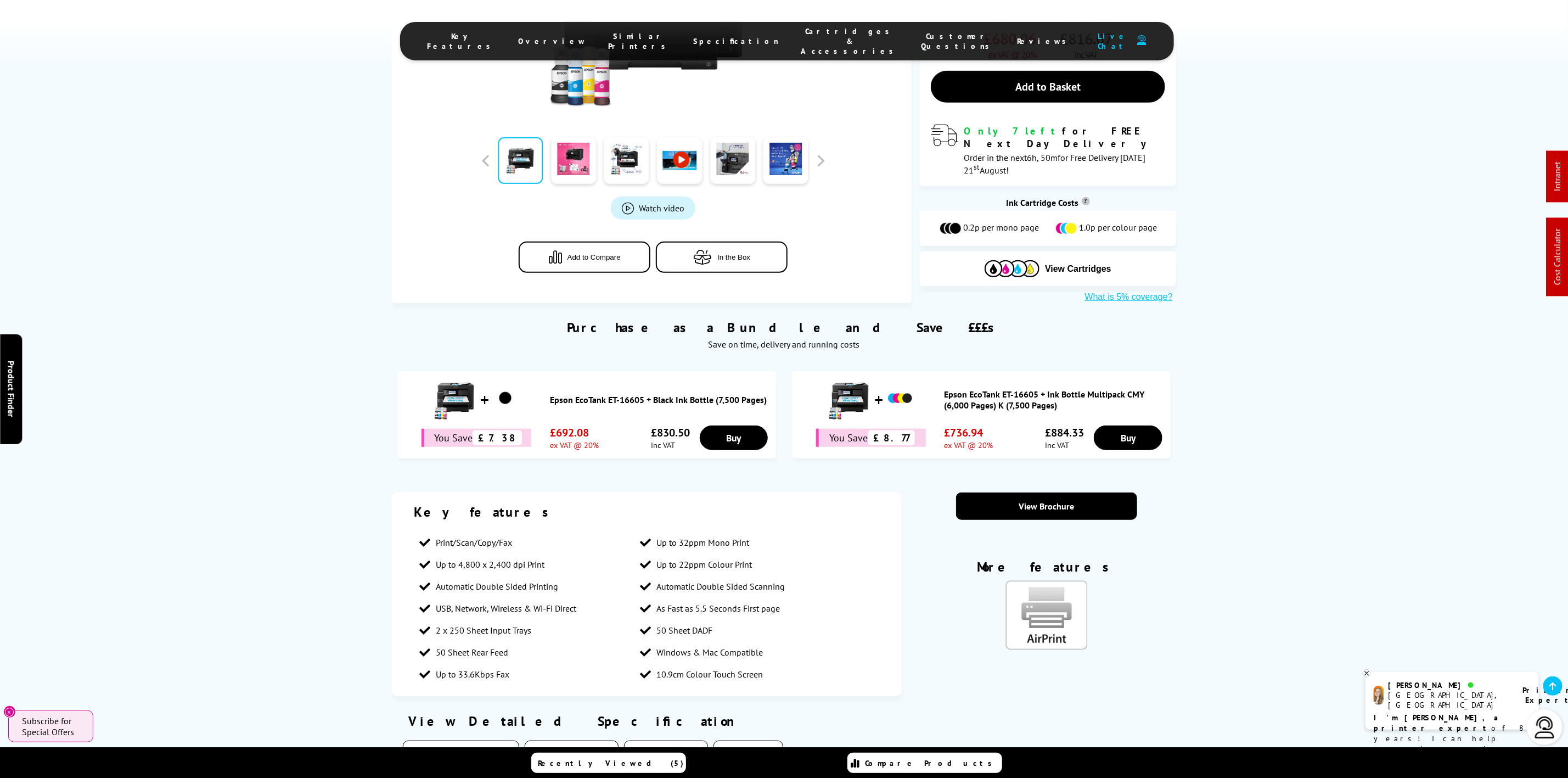
scroll to position [494, 0]
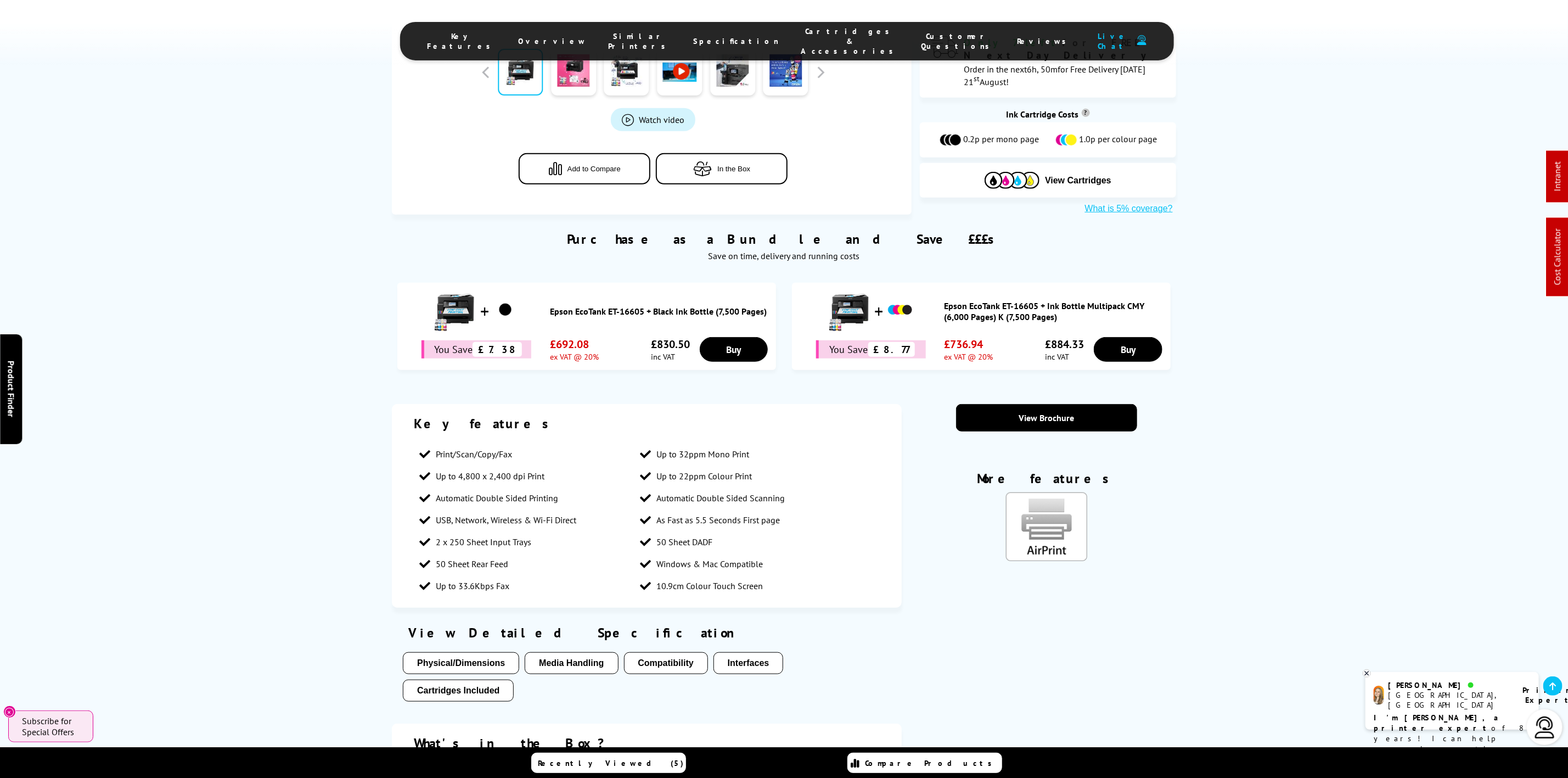
click at [741, 37] on span "Specification" at bounding box center [736, 42] width 86 height 10
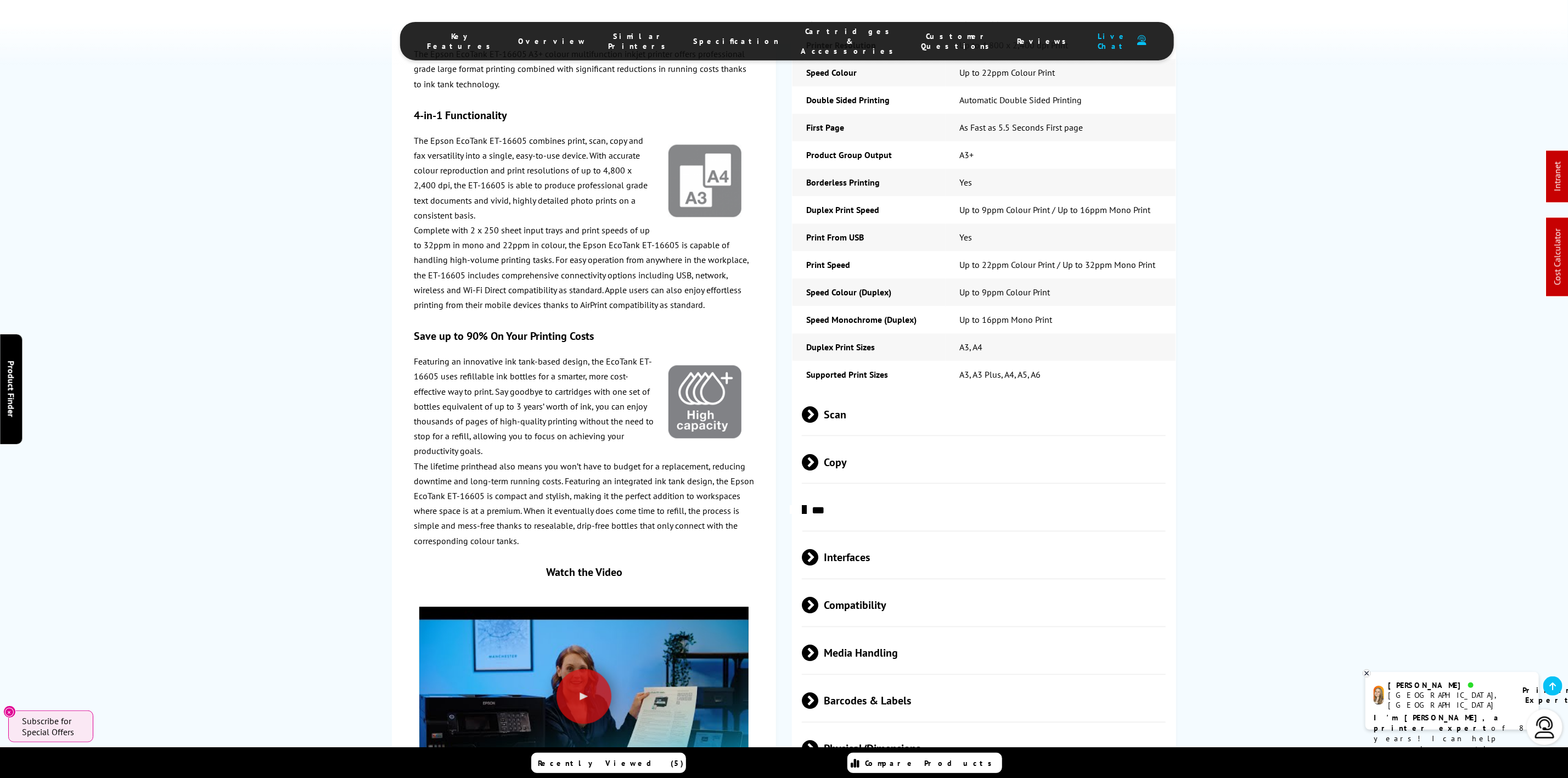
scroll to position [1893, 0]
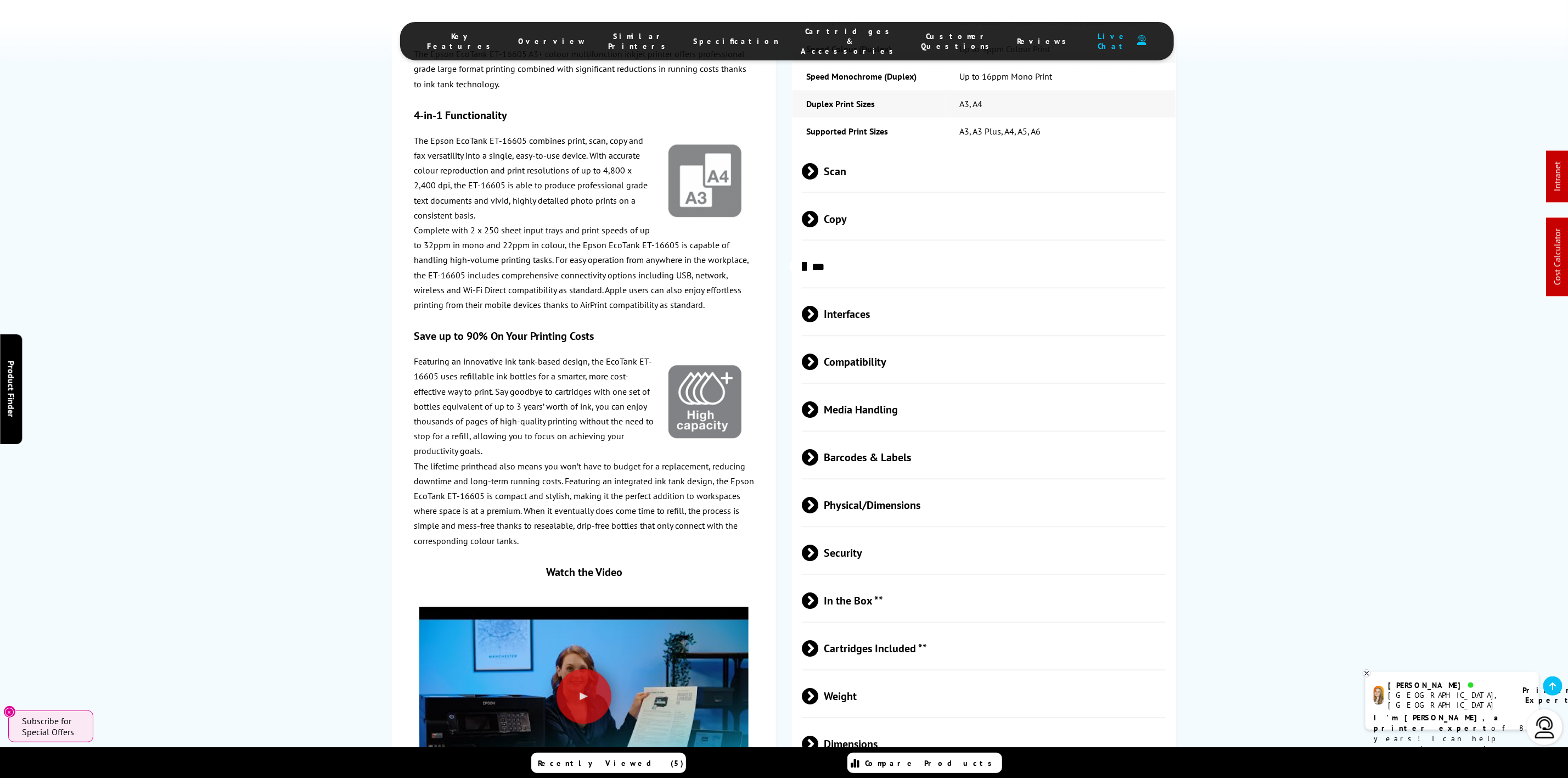
click at [921, 485] on span "Physical/Dimensions" at bounding box center [983, 505] width 364 height 42
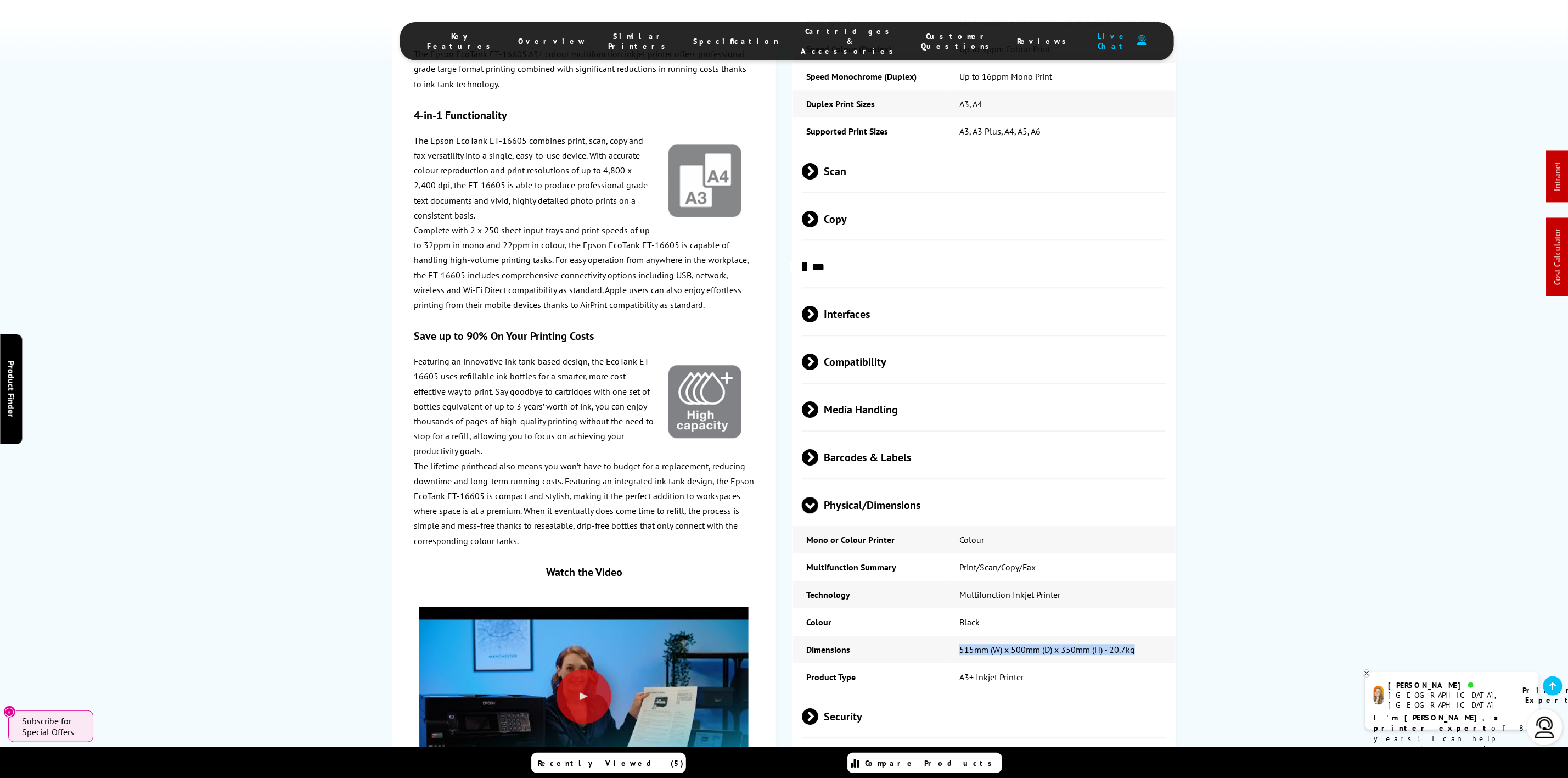
drag, startPoint x: 1136, startPoint y: 618, endPoint x: 955, endPoint y: 625, distance: 181.1
click at [955, 636] on td "515‎mm (W) x 500mm (D) x 350mm (H) - 20.7kg" at bounding box center [1060, 650] width 230 height 27
copy td "515‎mm (W) x 500mm (D) x 350mm (H) - 20.7kg"
click at [970, 389] on span "Media Handling" at bounding box center [983, 409] width 364 height 42
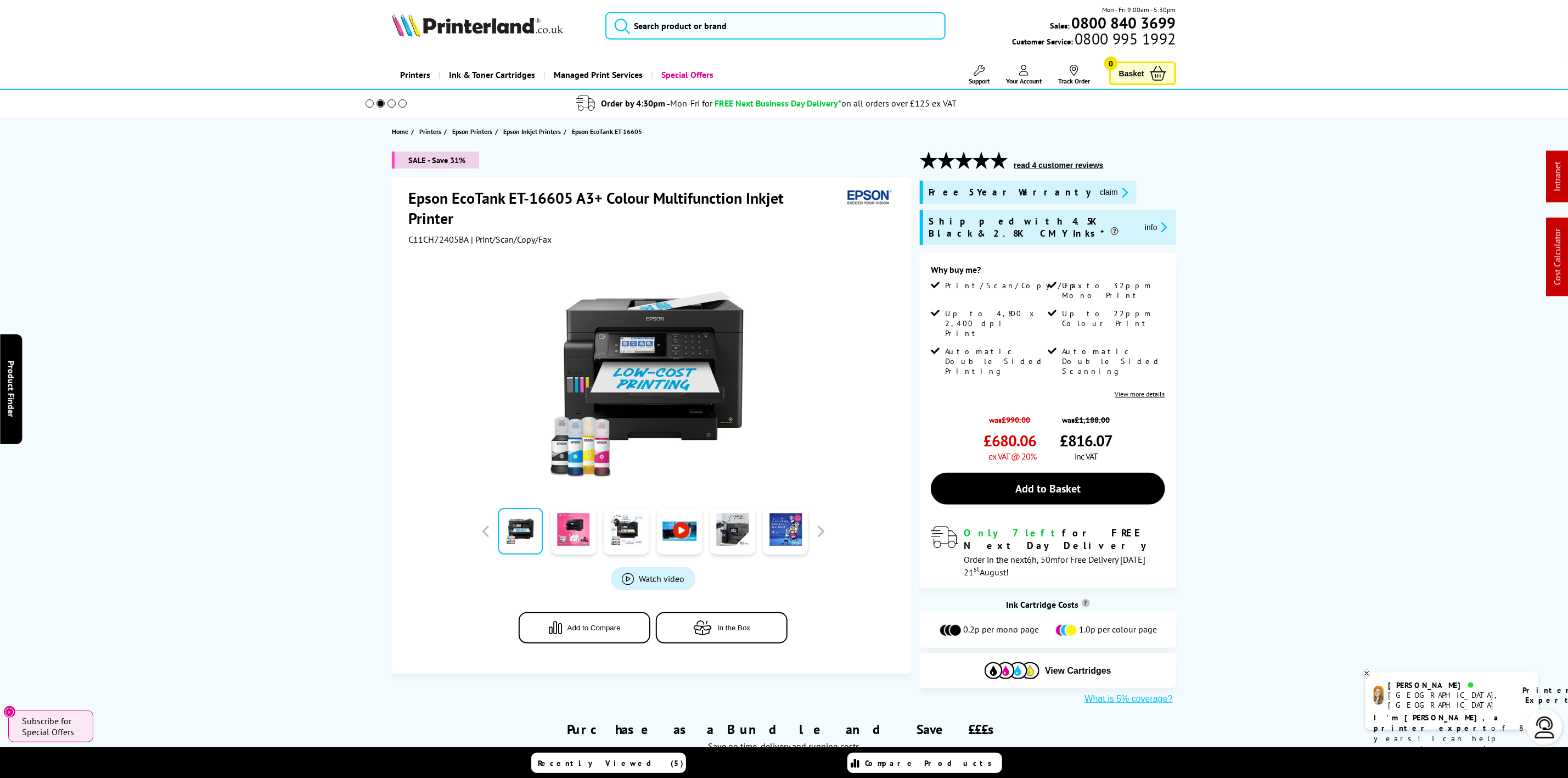
scroll to position [0, 0]
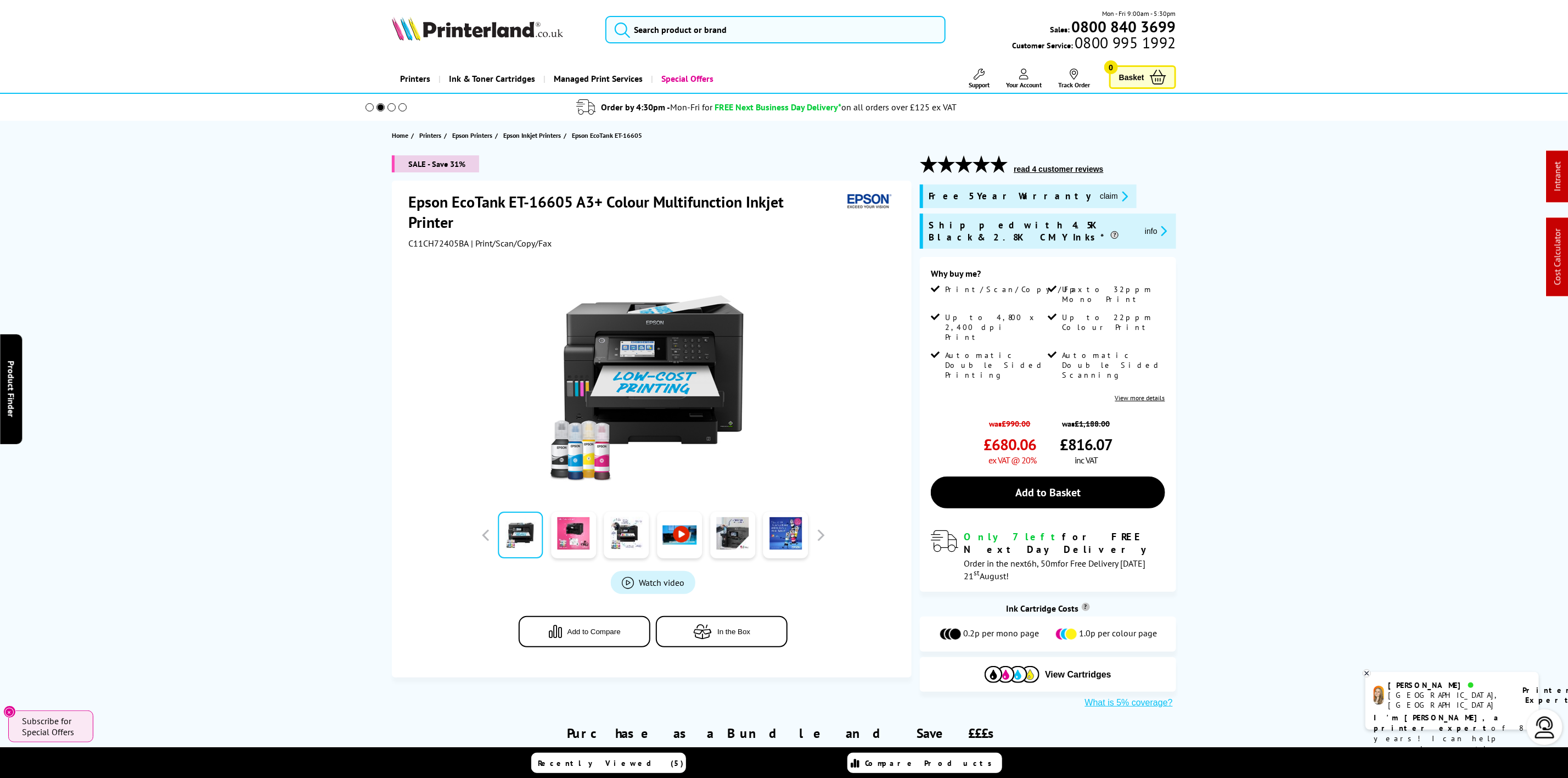
click at [518, 30] on img at bounding box center [477, 28] width 171 height 24
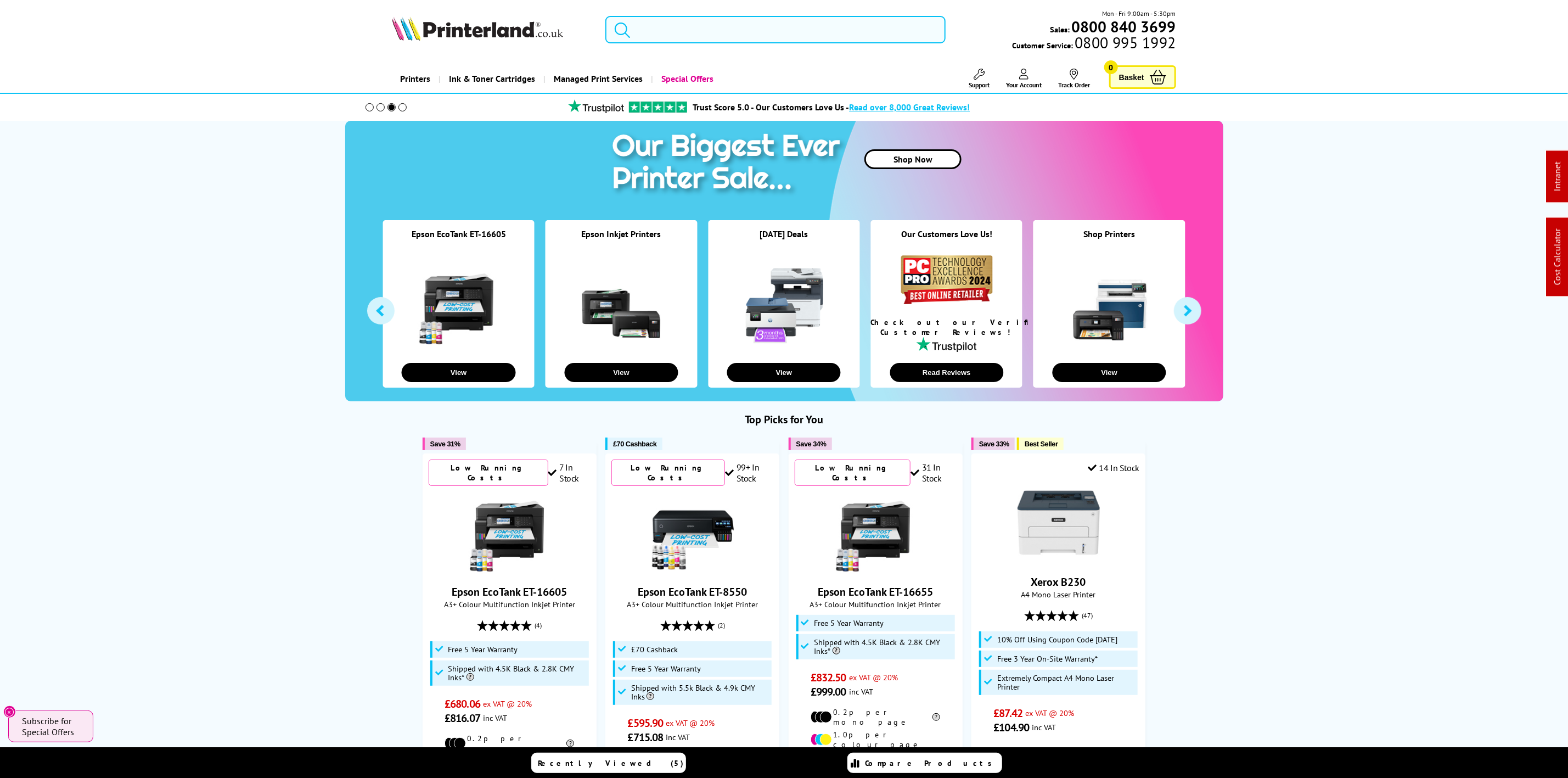
click at [711, 38] on input "search" at bounding box center [775, 29] width 340 height 27
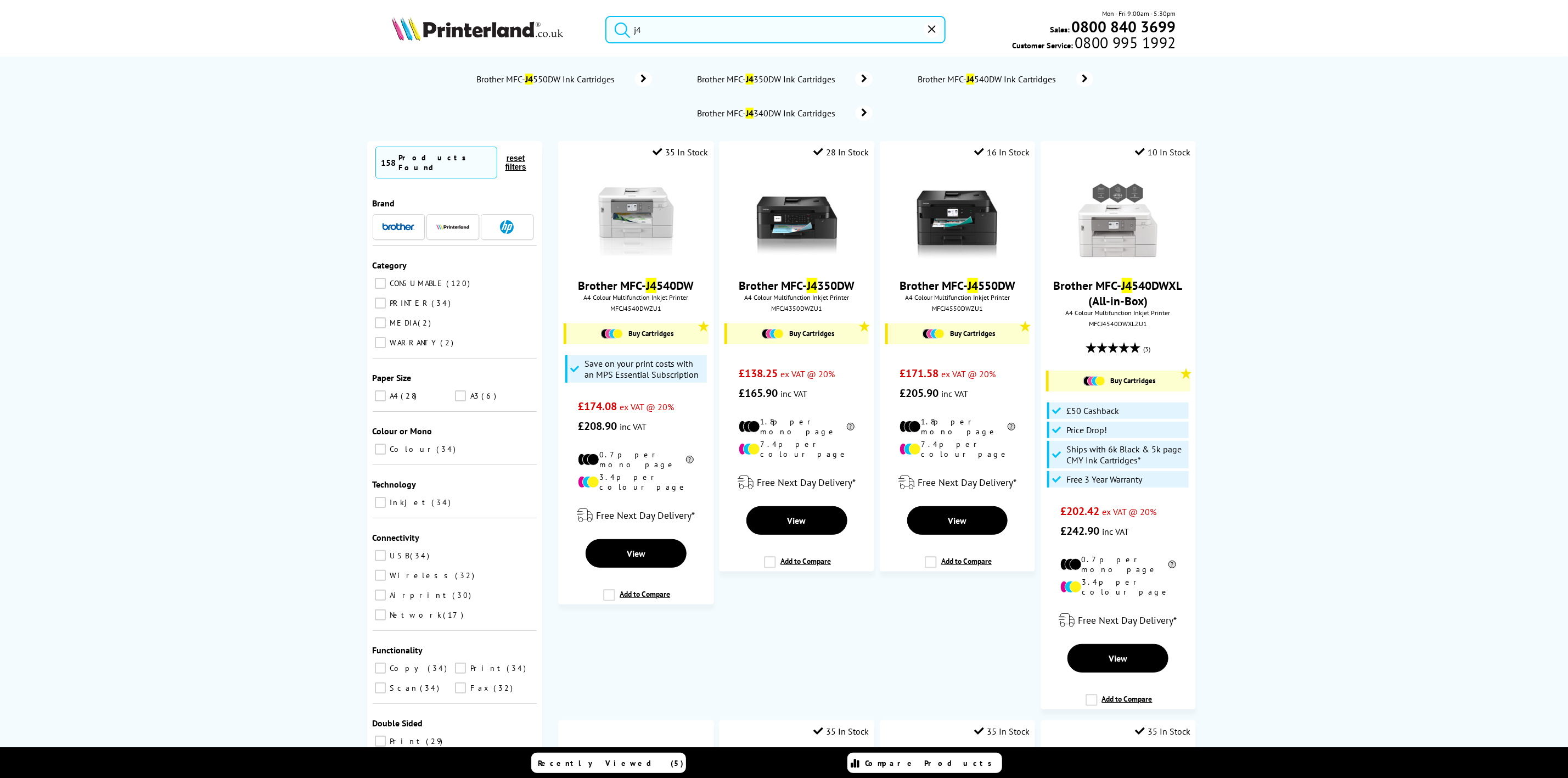
type input "j"
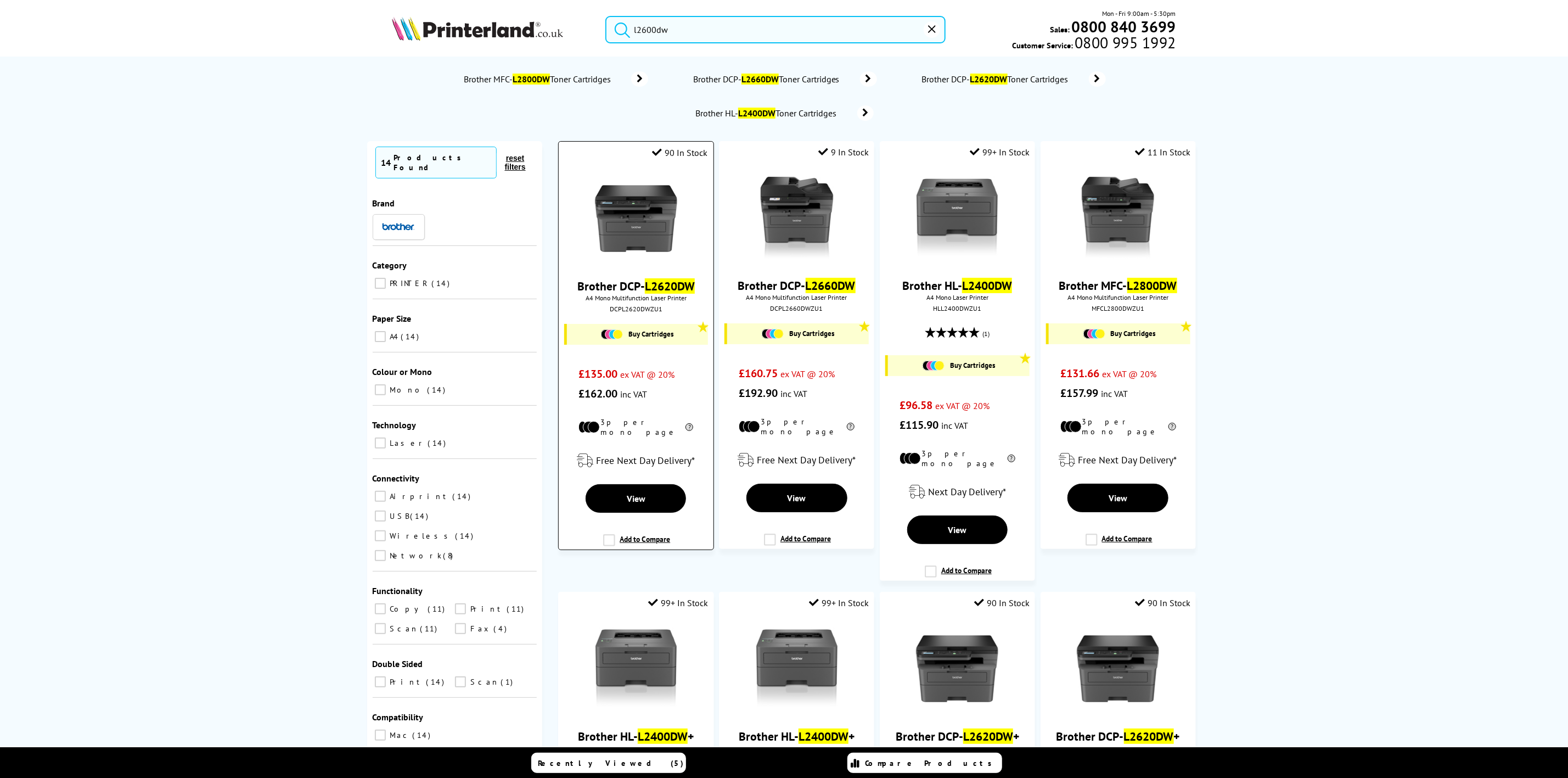
type input "l2600dw"
click at [625, 198] on img at bounding box center [636, 218] width 82 height 82
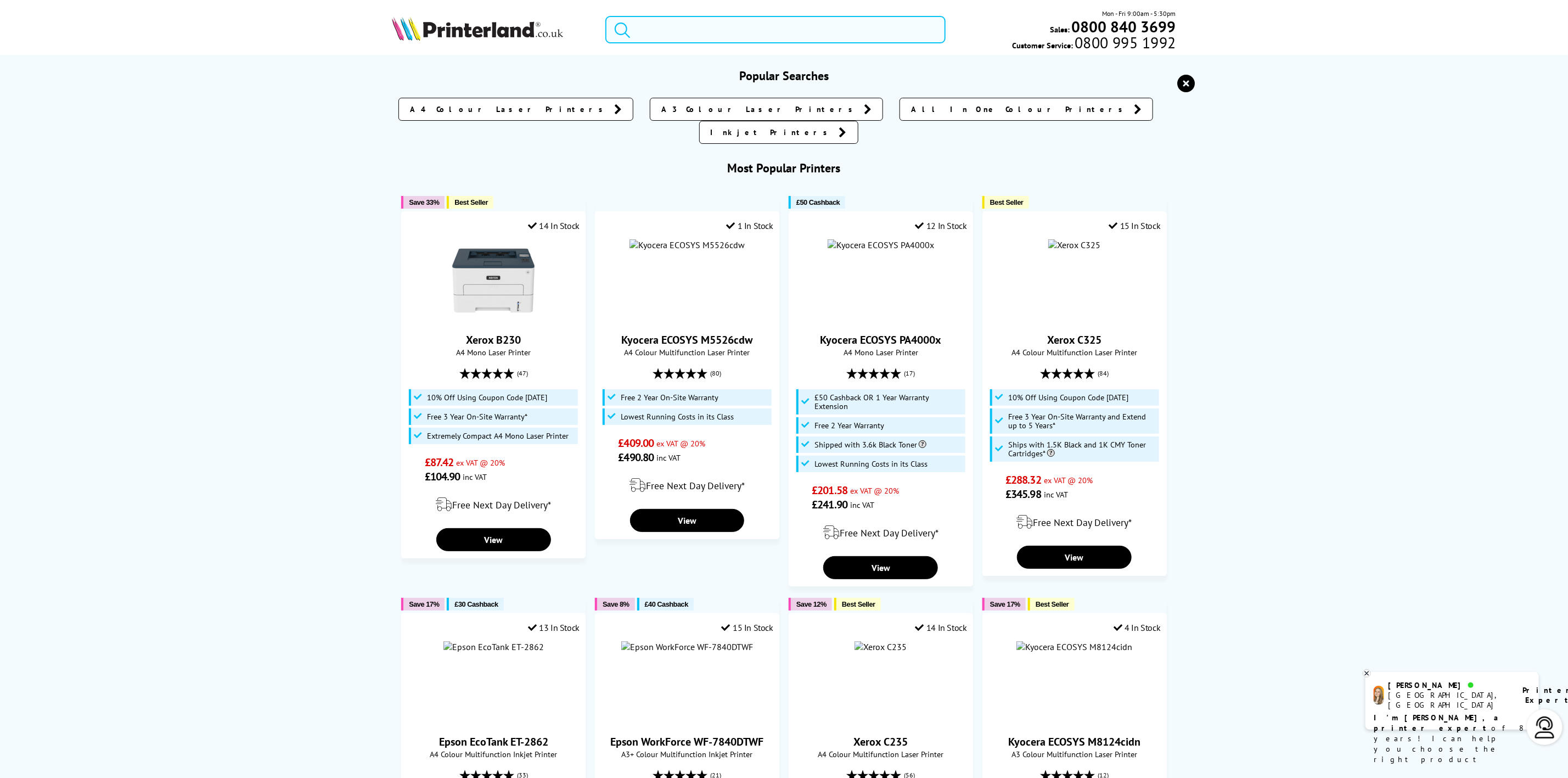
click at [717, 19] on input "search" at bounding box center [775, 29] width 340 height 27
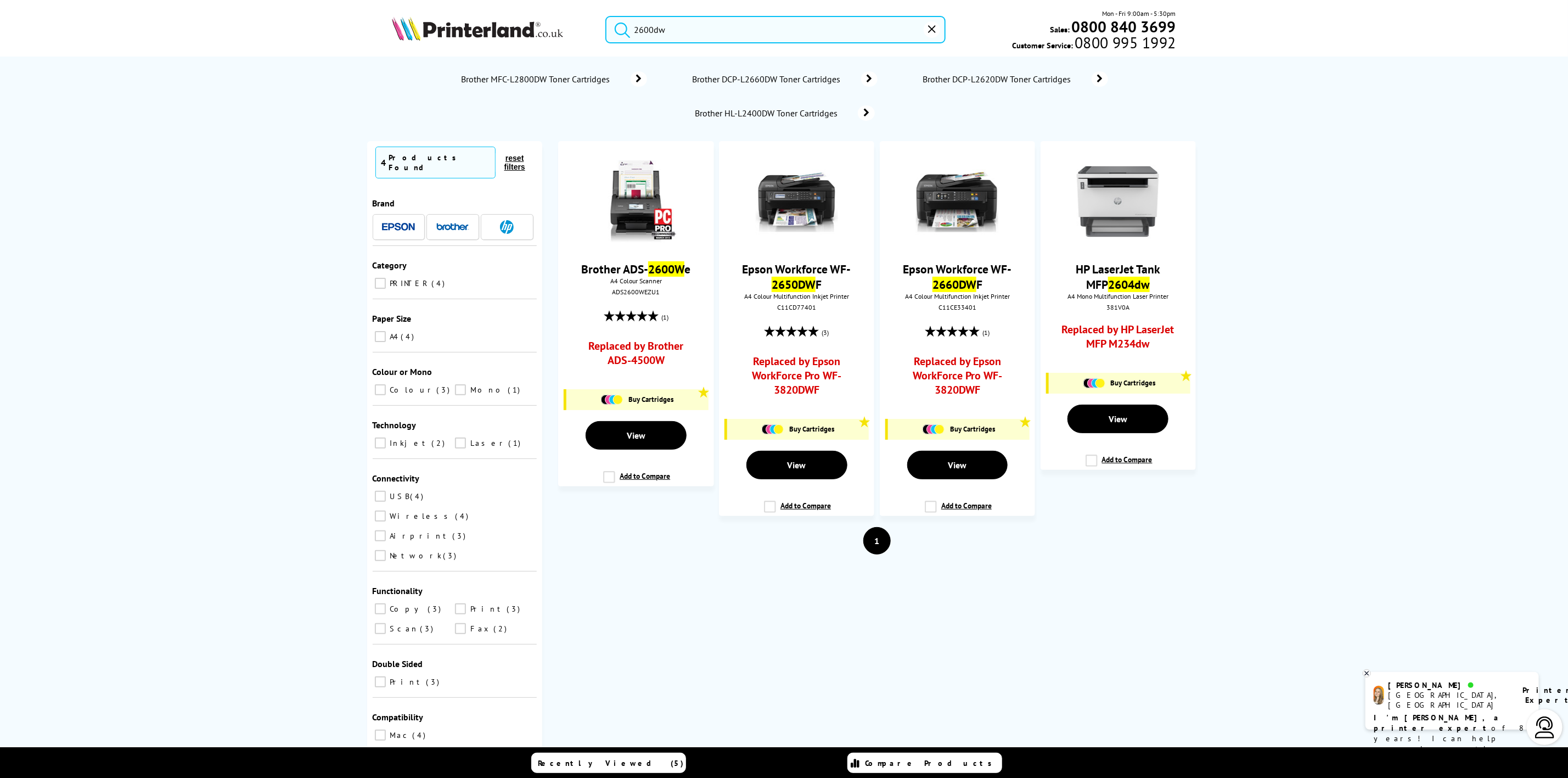
click at [652, 34] on input "2600dw" at bounding box center [775, 29] width 340 height 27
click at [647, 33] on input "2600dw" at bounding box center [775, 29] width 340 height 27
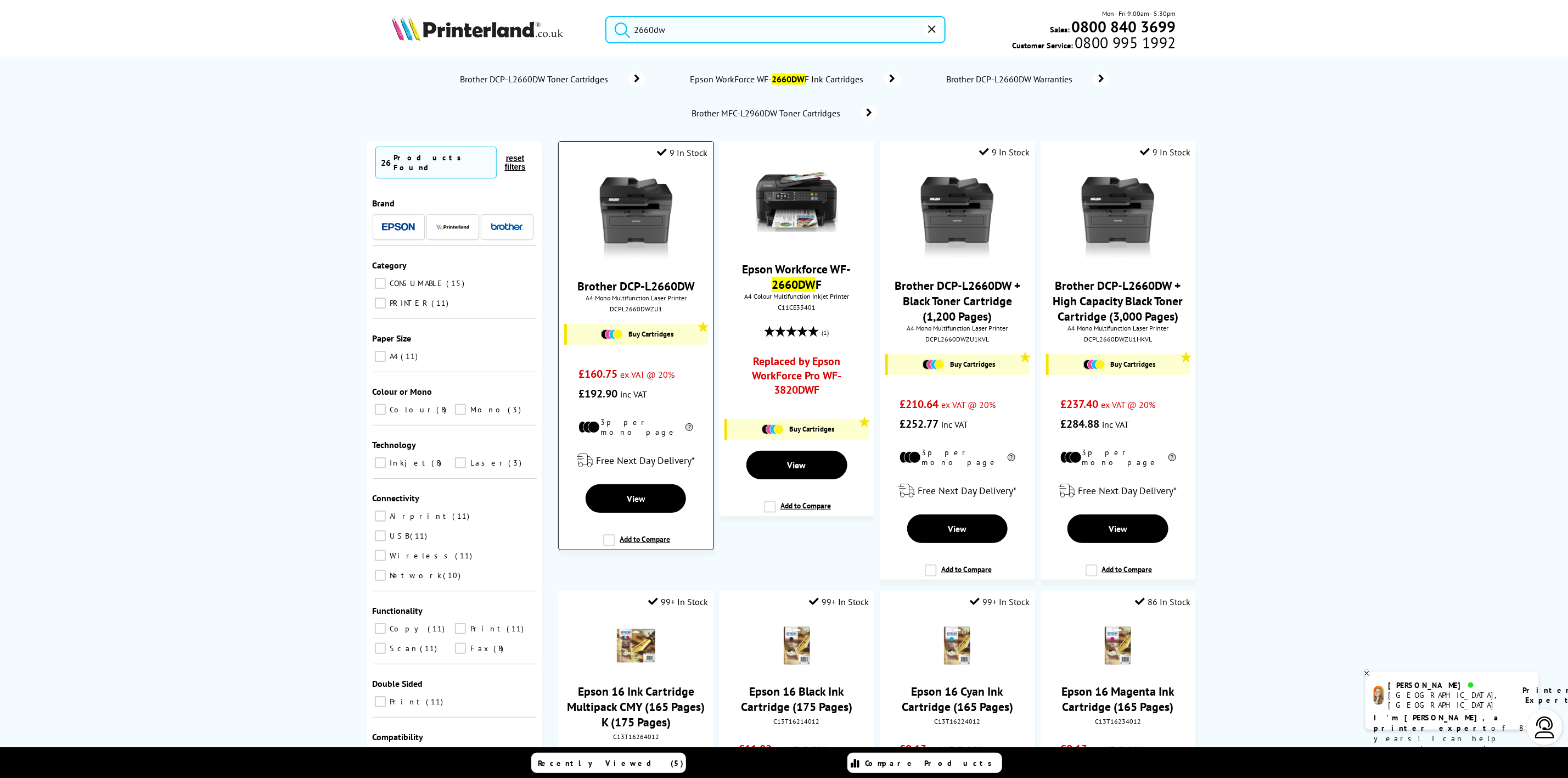
type input "2660dw"
click at [641, 212] on img at bounding box center [636, 218] width 82 height 82
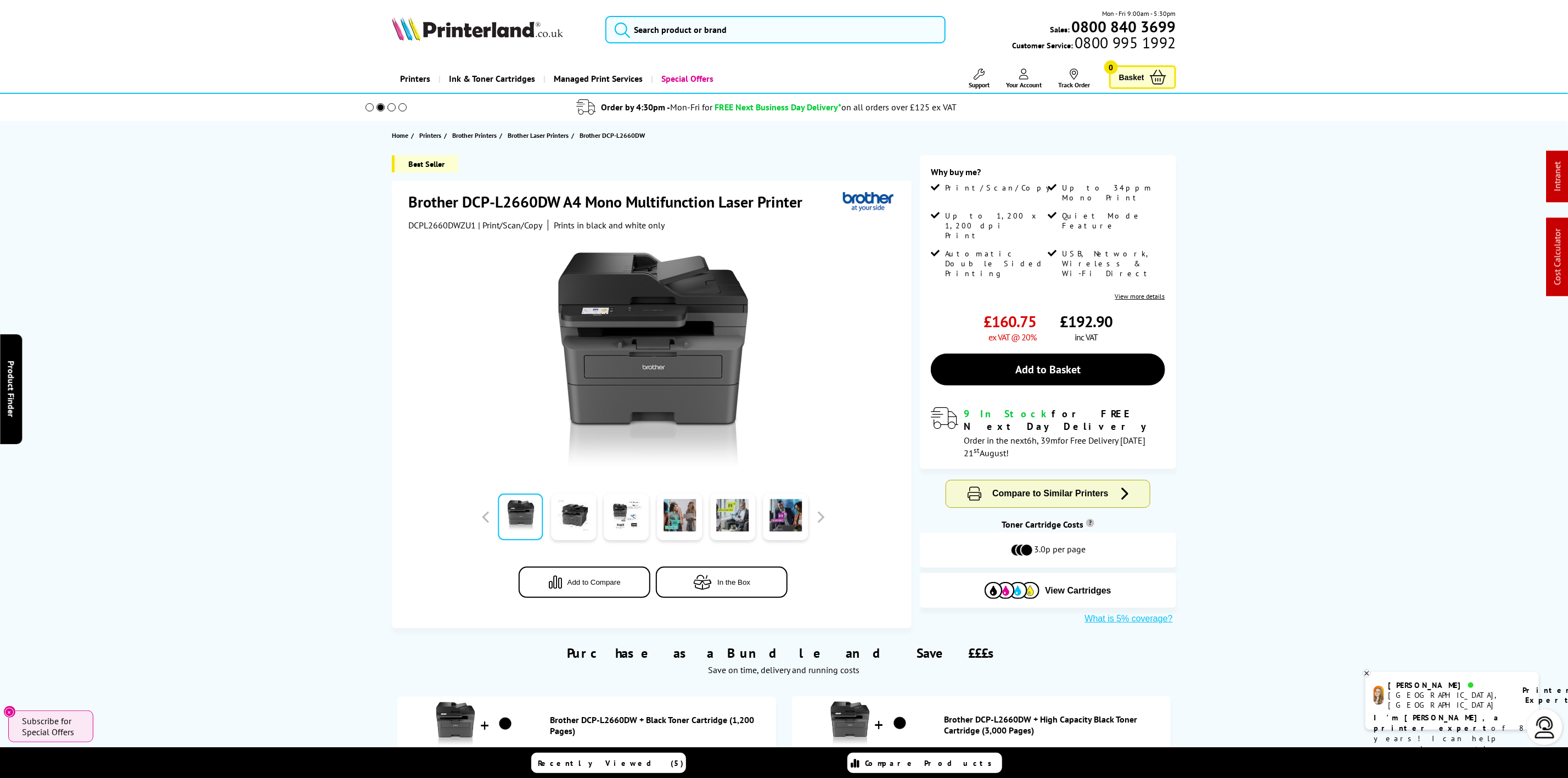
click at [494, 42] on picture at bounding box center [477, 37] width 171 height 11
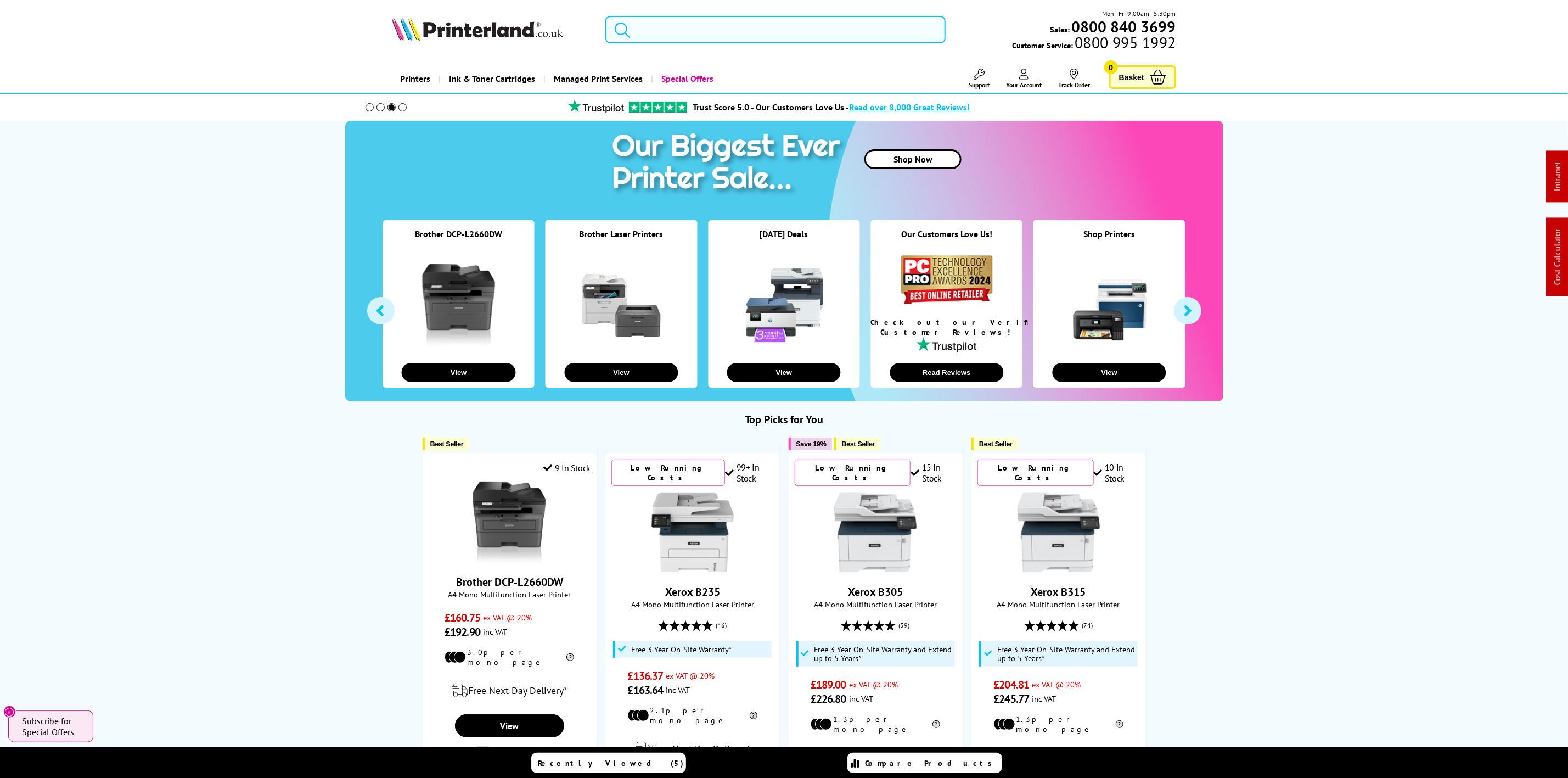
click at [785, 28] on input "search" at bounding box center [775, 29] width 340 height 27
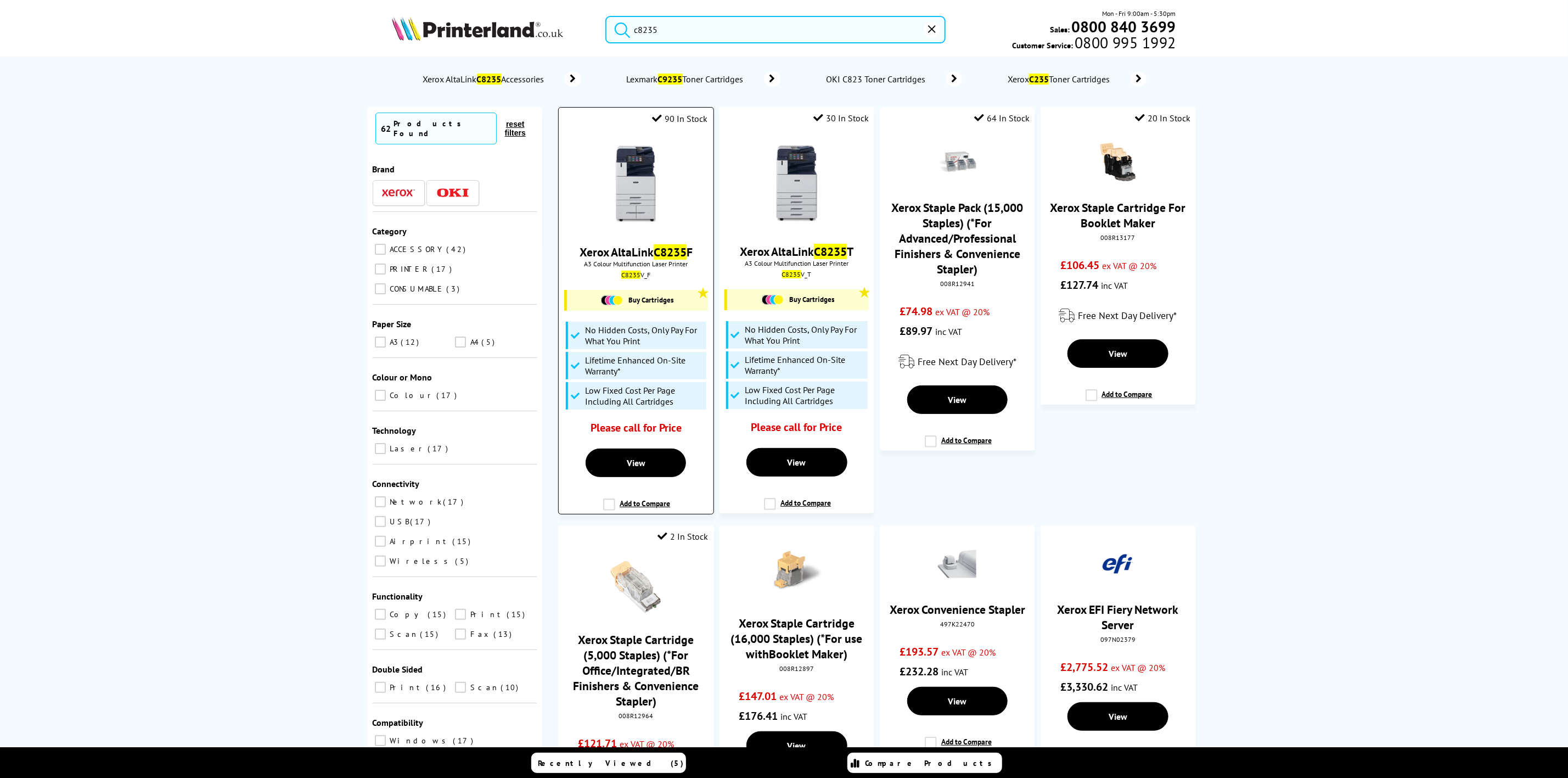
type input "c8235"
drag, startPoint x: 782, startPoint y: 177, endPoint x: 779, endPoint y: 181, distance: 5.0
click at [641, 188] on img at bounding box center [636, 183] width 82 height 82
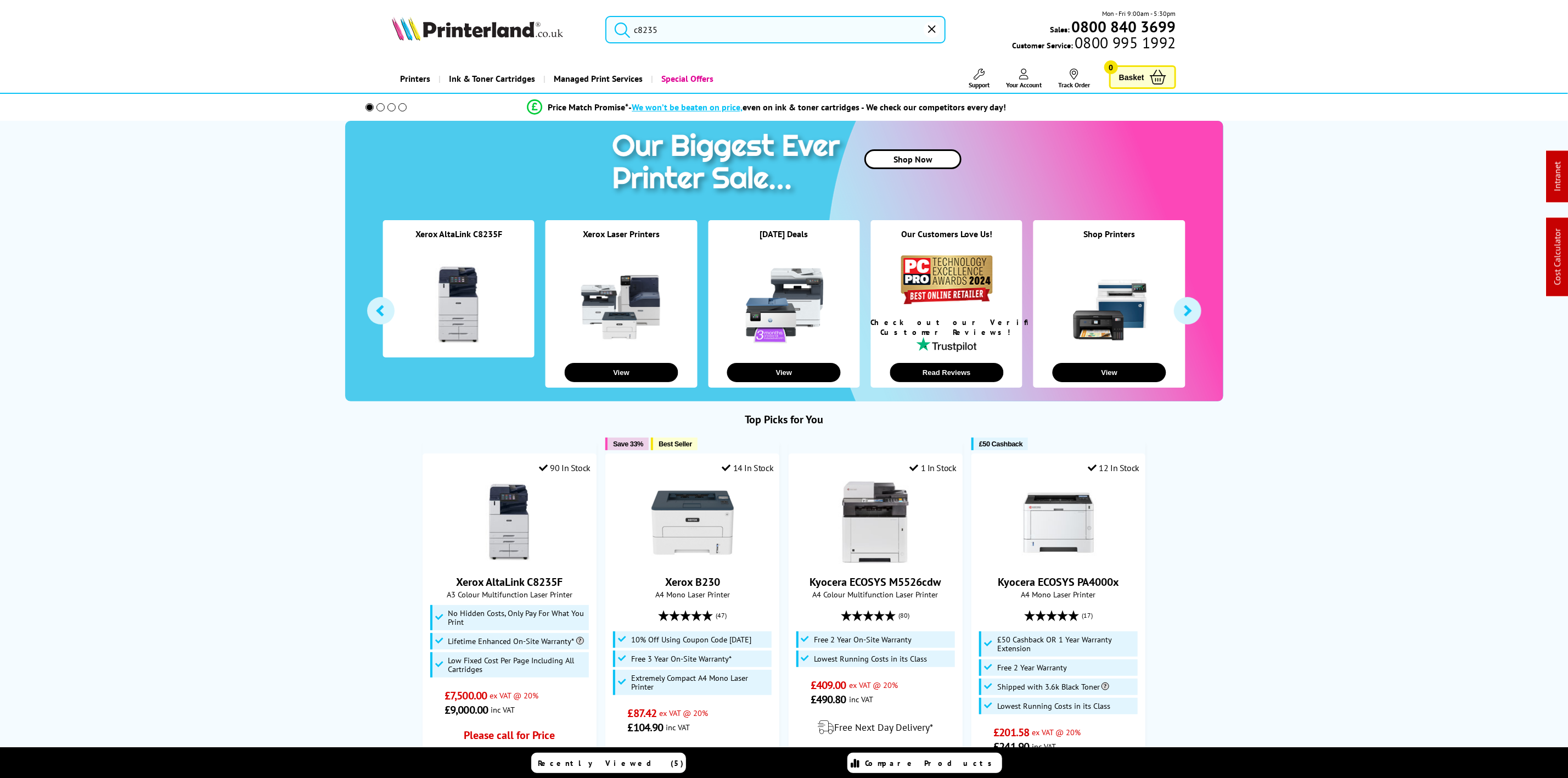
click at [699, 35] on input "c8235" at bounding box center [775, 29] width 340 height 27
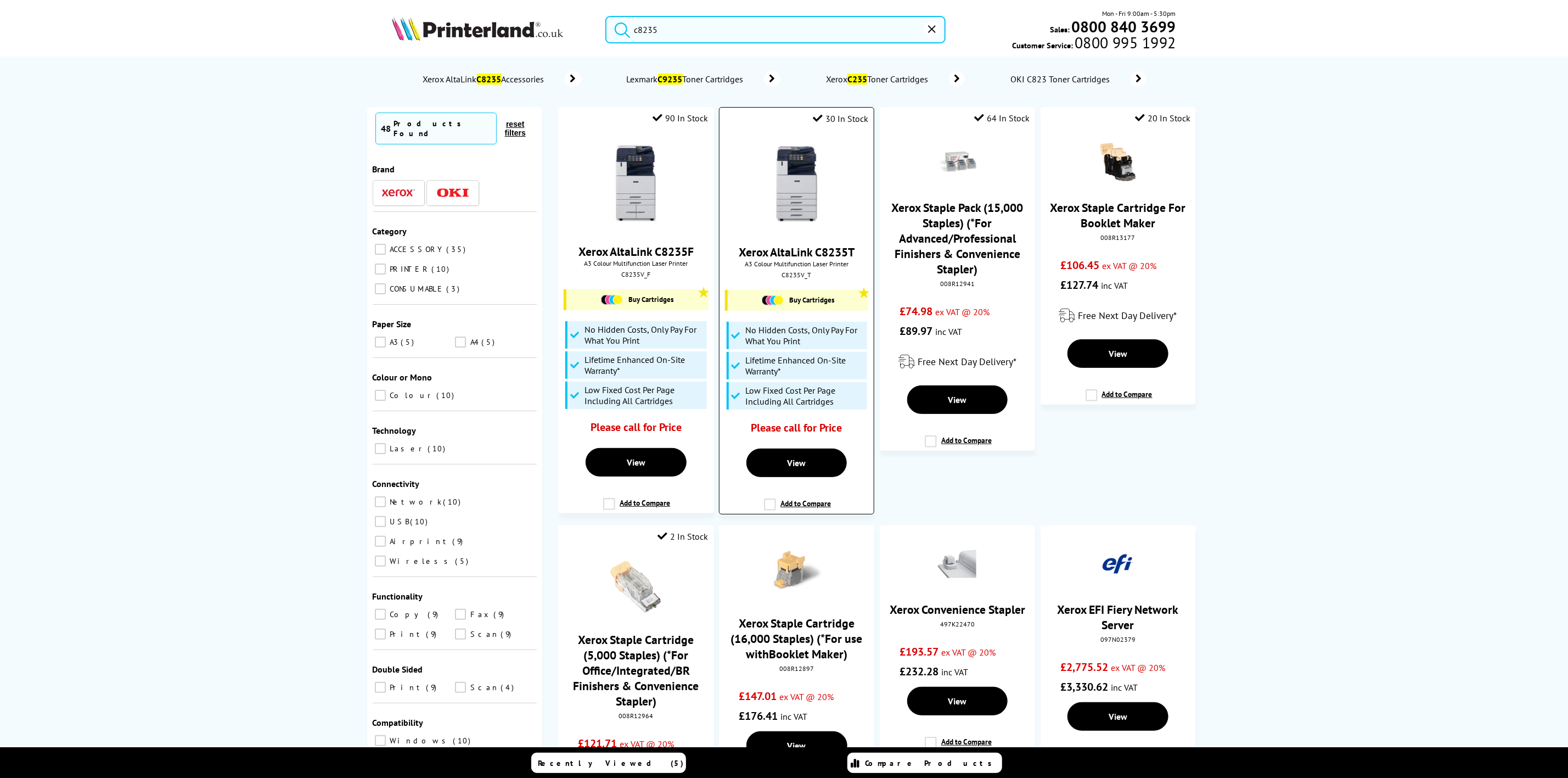
type input "c8235"
click at [792, 182] on img at bounding box center [796, 183] width 82 height 82
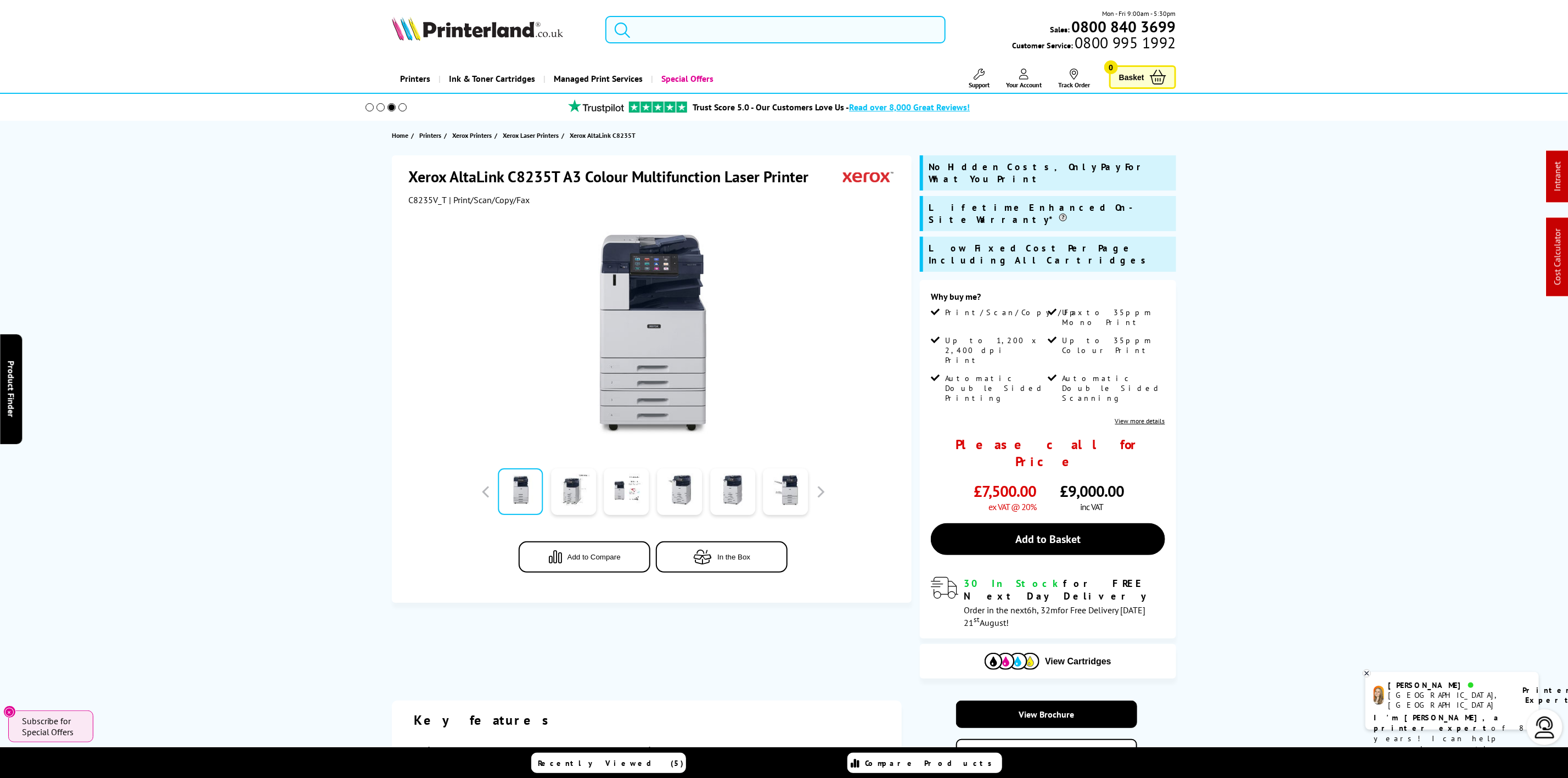
click at [673, 33] on input "search" at bounding box center [775, 29] width 340 height 27
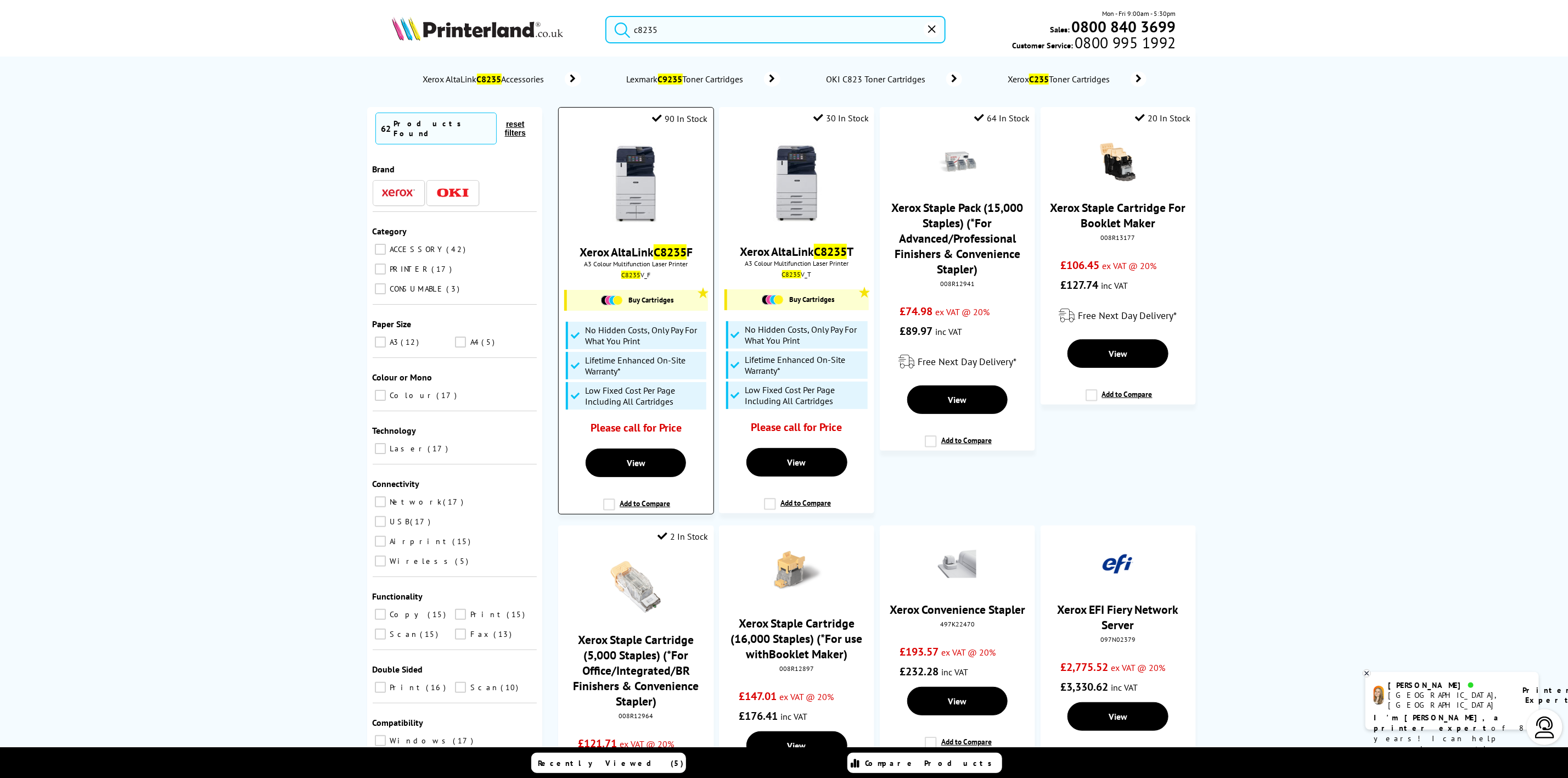
type input "c8235"
click at [631, 179] on img at bounding box center [636, 183] width 82 height 82
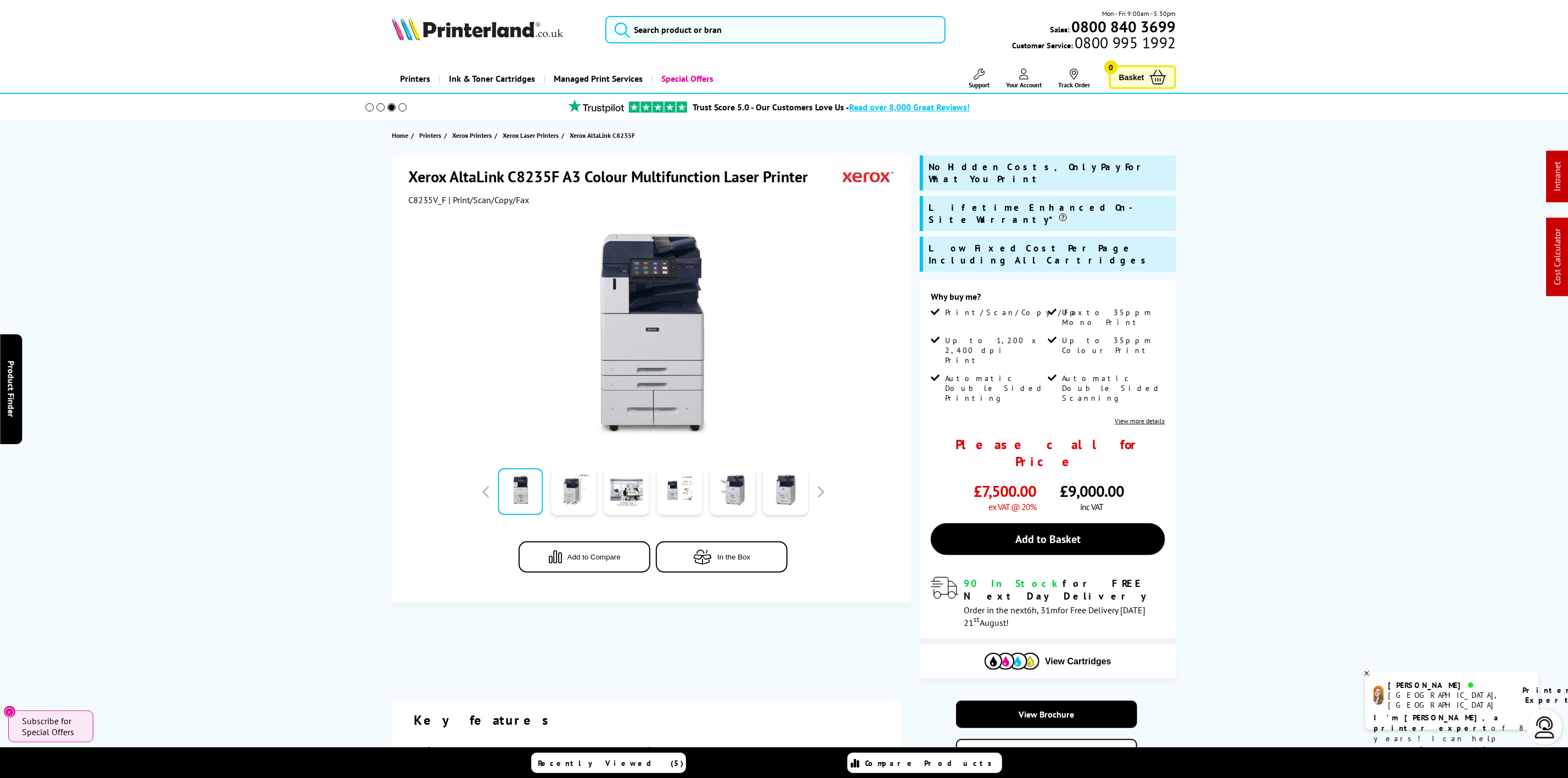
click at [433, 11] on div "Mon - Fri 9:00am - 5:30pm Sales: 0800 840 3699 Customer Service: 0800 995 1992" at bounding box center [784, 33] width 878 height 48
click at [431, 20] on img at bounding box center [477, 28] width 171 height 24
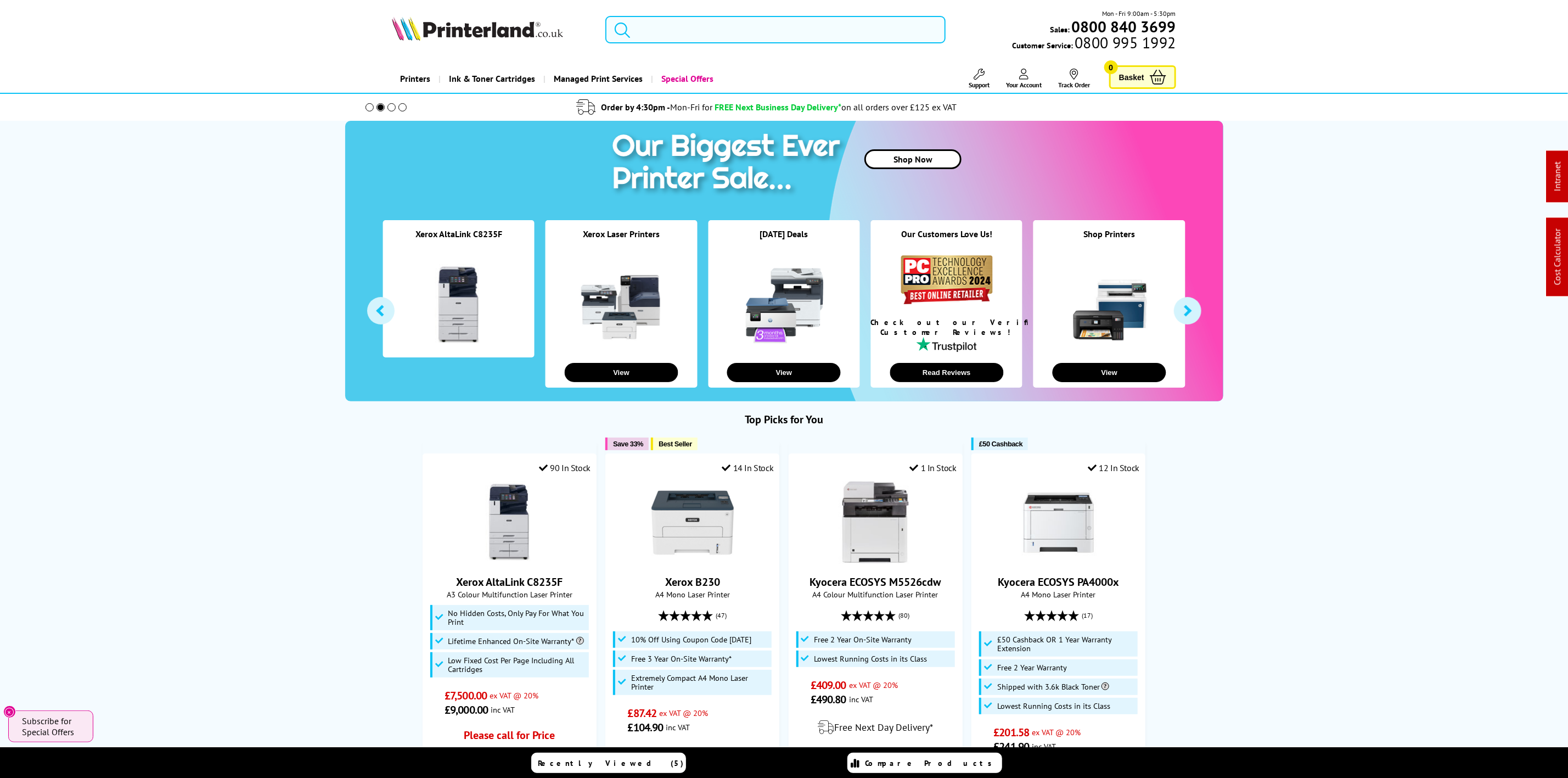
click at [685, 30] on input "search" at bounding box center [775, 29] width 340 height 27
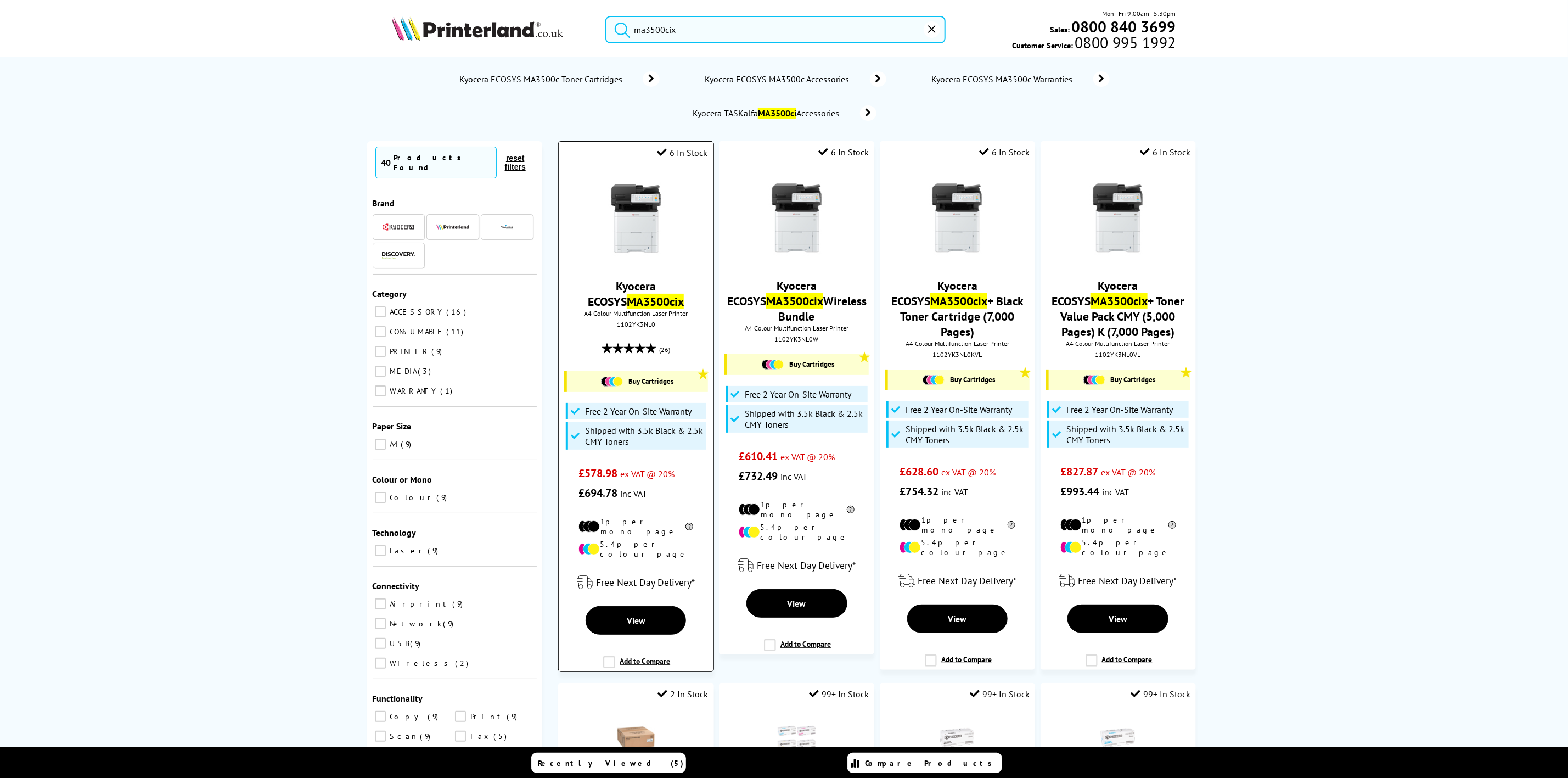
type input "ma3500cix"
click at [643, 186] on img at bounding box center [636, 218] width 82 height 82
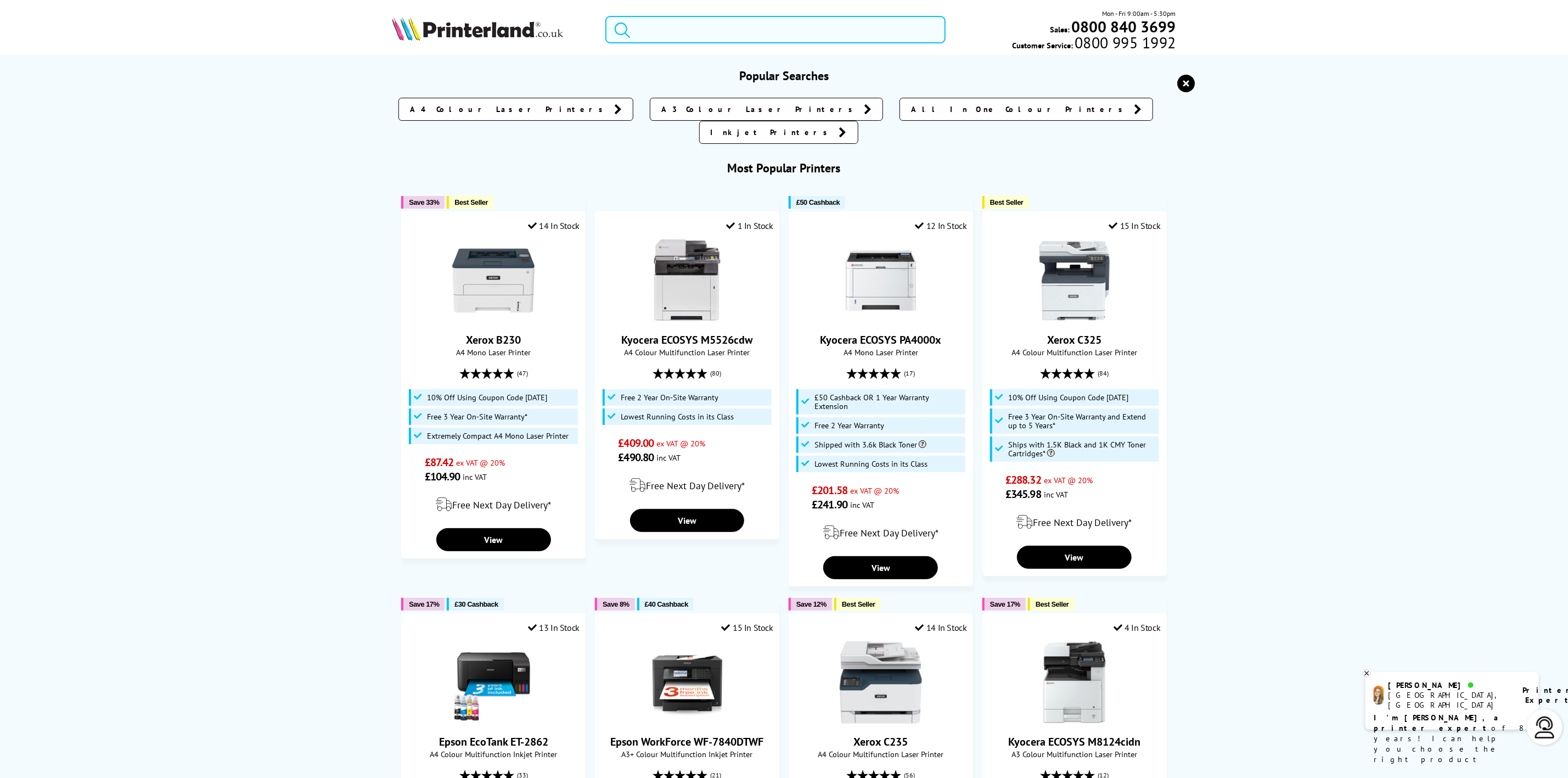
click at [643, 23] on input "search" at bounding box center [775, 29] width 340 height 27
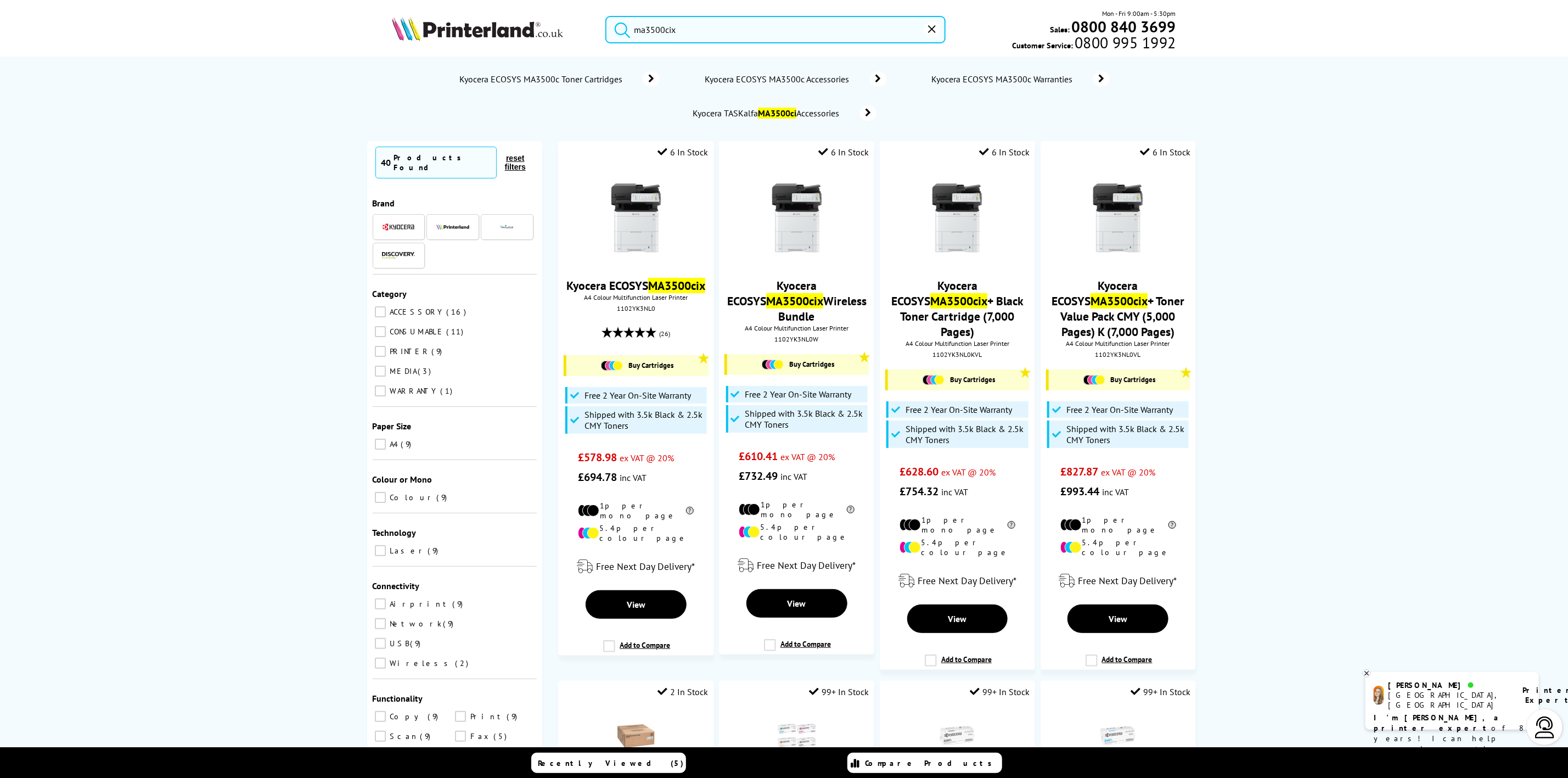
type input "ma3500cix"
click at [809, 242] on img at bounding box center [796, 218] width 82 height 82
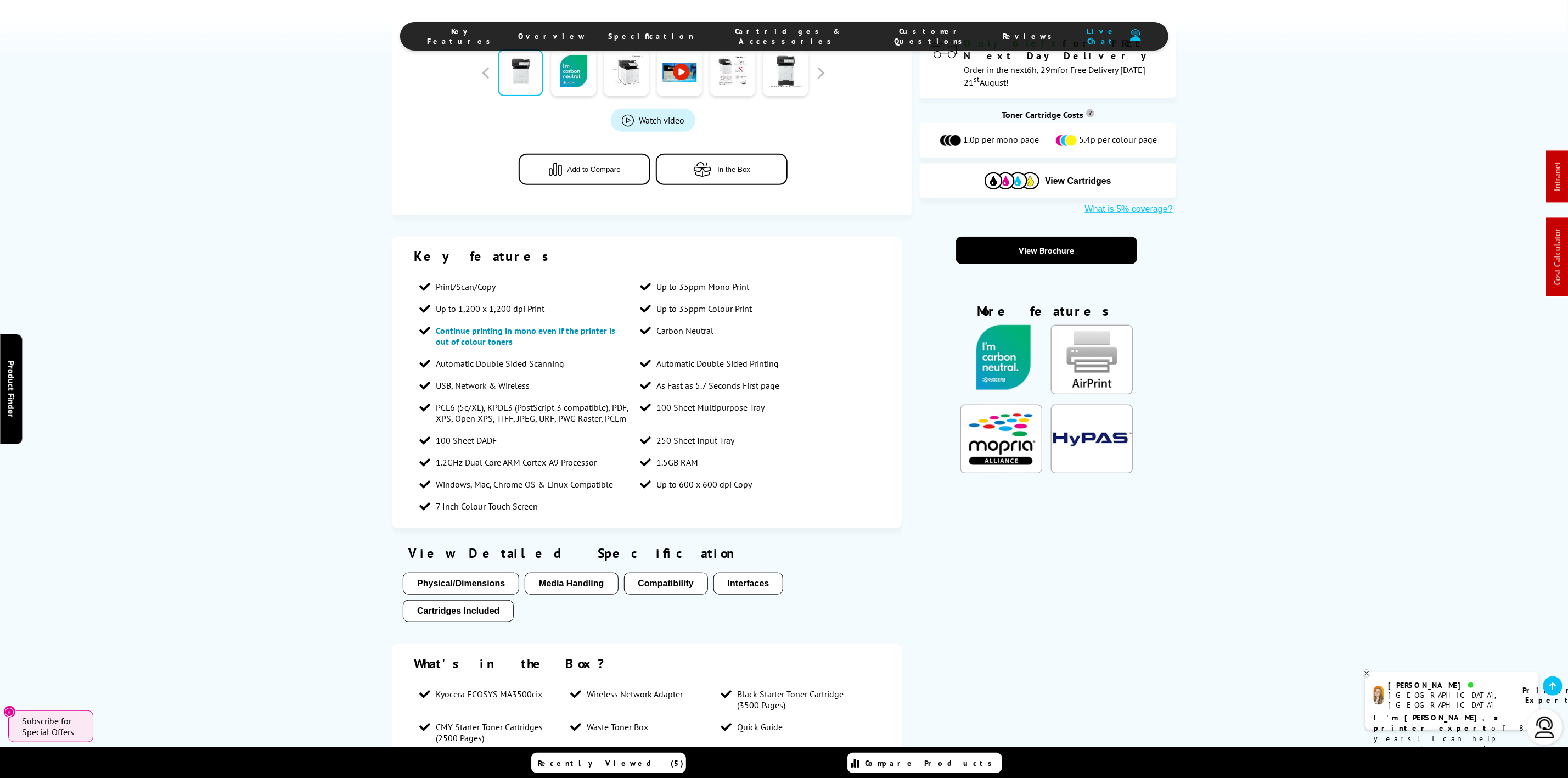
click at [771, 30] on span "Cartridges & Accessories" at bounding box center [787, 36] width 144 height 19
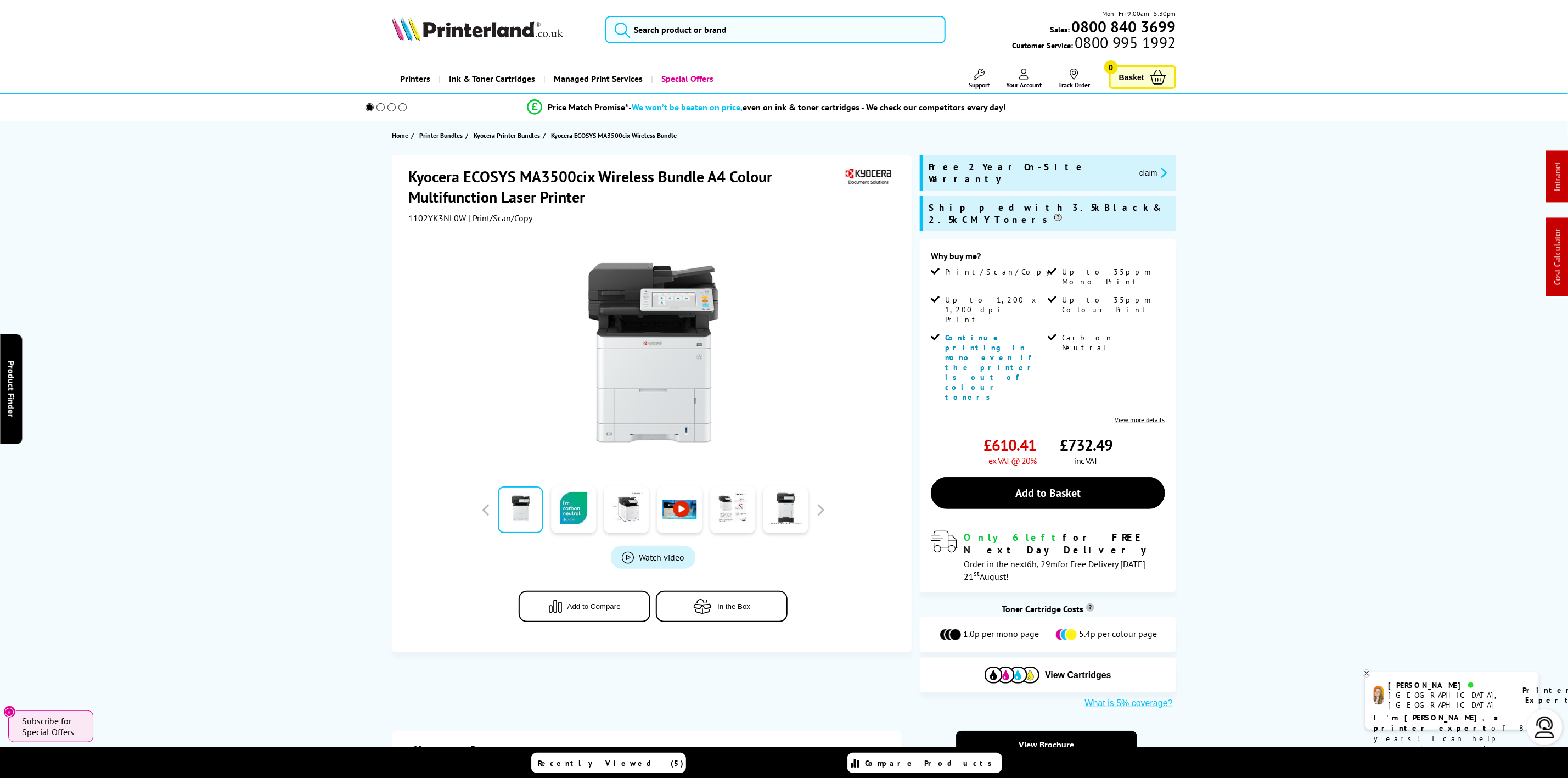
click at [452, 214] on span "1102YK3NL0W" at bounding box center [437, 217] width 58 height 11
copy span "1102YK3NL0W"
drag, startPoint x: 473, startPoint y: 244, endPoint x: 469, endPoint y: 234, distance: 10.8
click at [473, 244] on div at bounding box center [652, 347] width 489 height 248
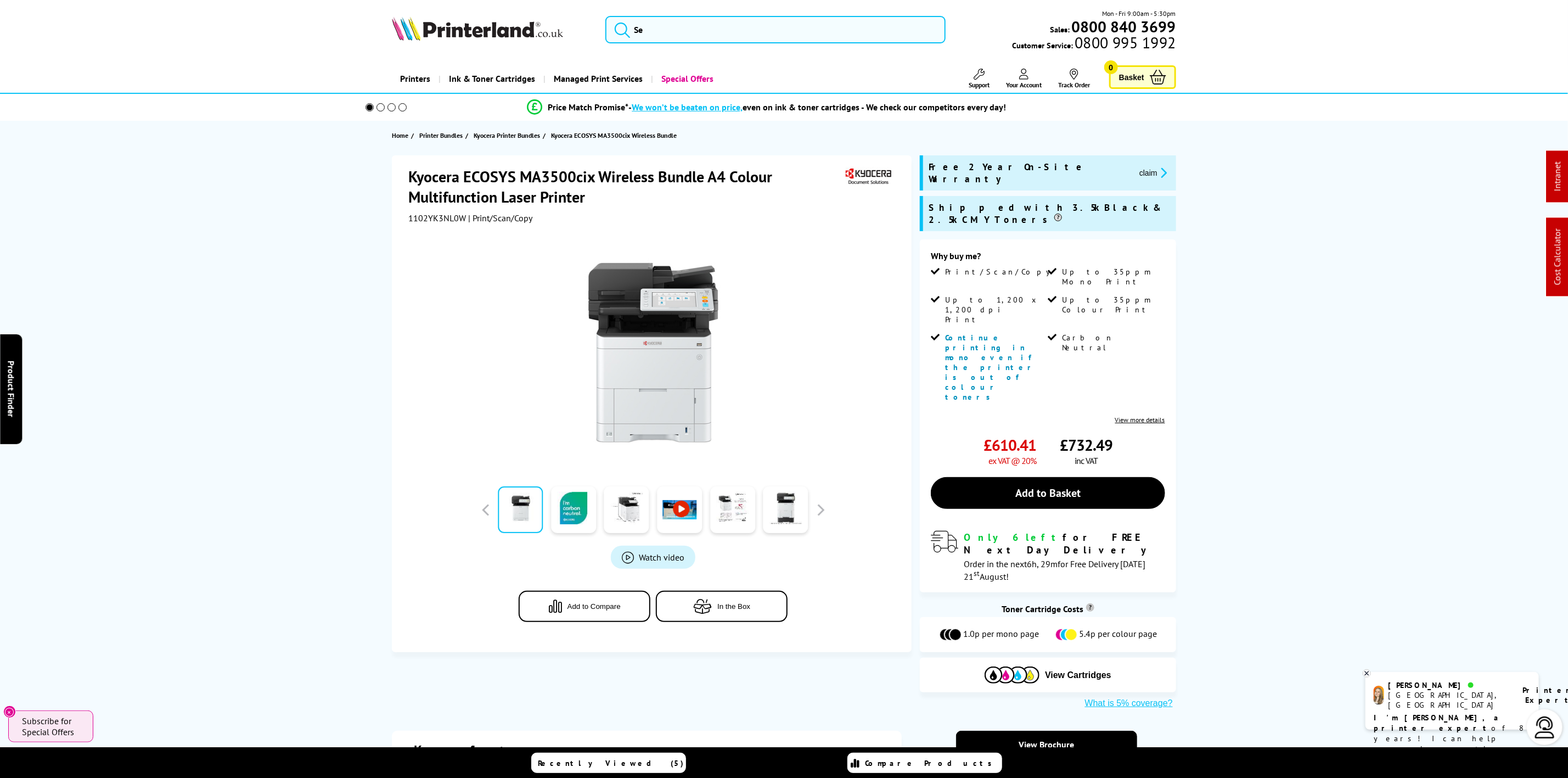
click at [454, 221] on span "1102YK3NL0W" at bounding box center [437, 217] width 58 height 11
click at [452, 218] on span "1102YK3NL0W" at bounding box center [437, 217] width 58 height 11
drag, startPoint x: 452, startPoint y: 218, endPoint x: 441, endPoint y: 225, distance: 13.0
click at [433, 220] on span "1102YK3NL0W" at bounding box center [437, 217] width 58 height 11
click at [438, 218] on span "1102YK3NL0W" at bounding box center [437, 217] width 58 height 11
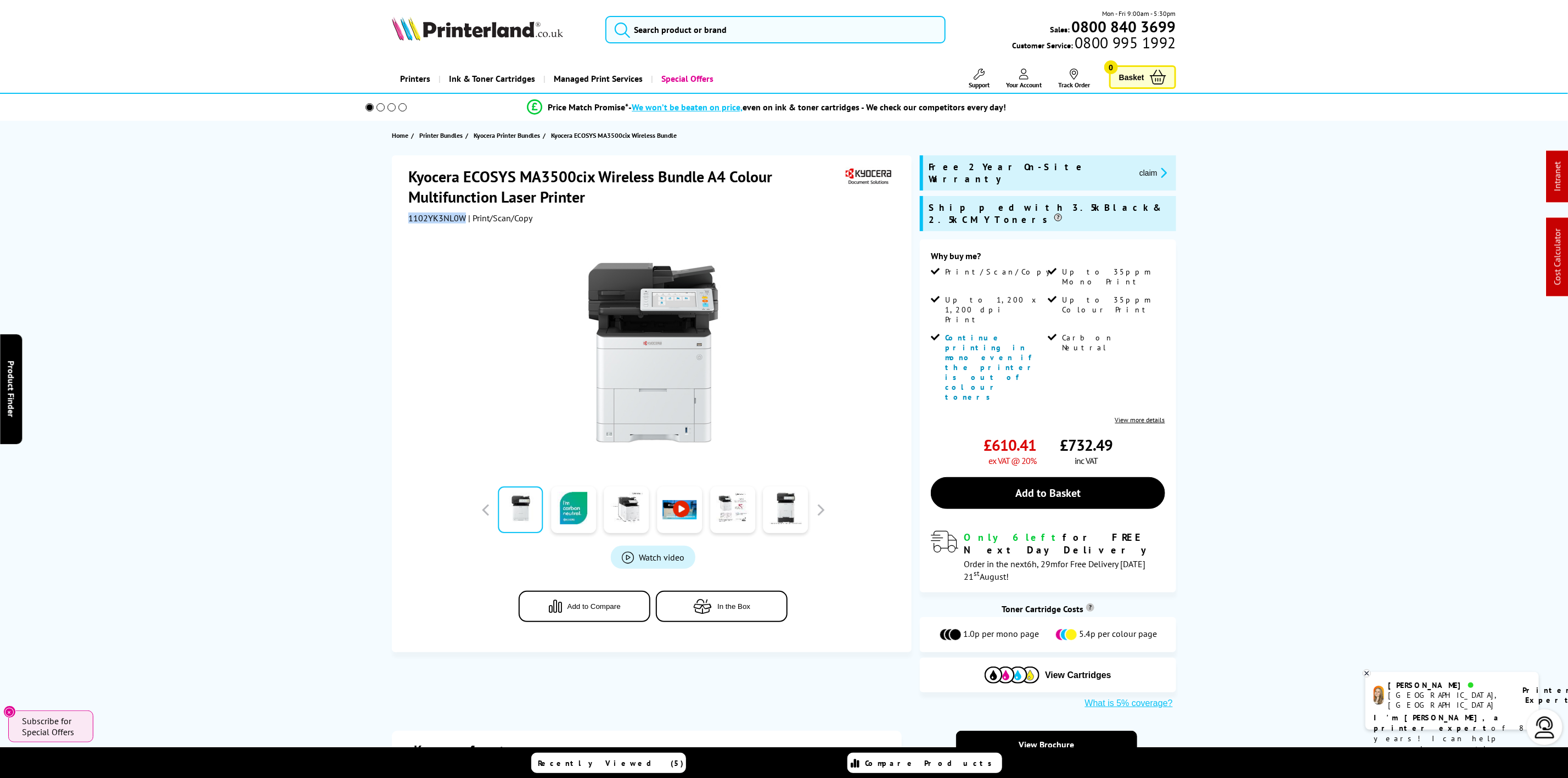
click at [438, 218] on span "1102YK3NL0W" at bounding box center [437, 217] width 58 height 11
copy span "1102YK3NL0W"
click at [488, 34] on img at bounding box center [477, 28] width 171 height 24
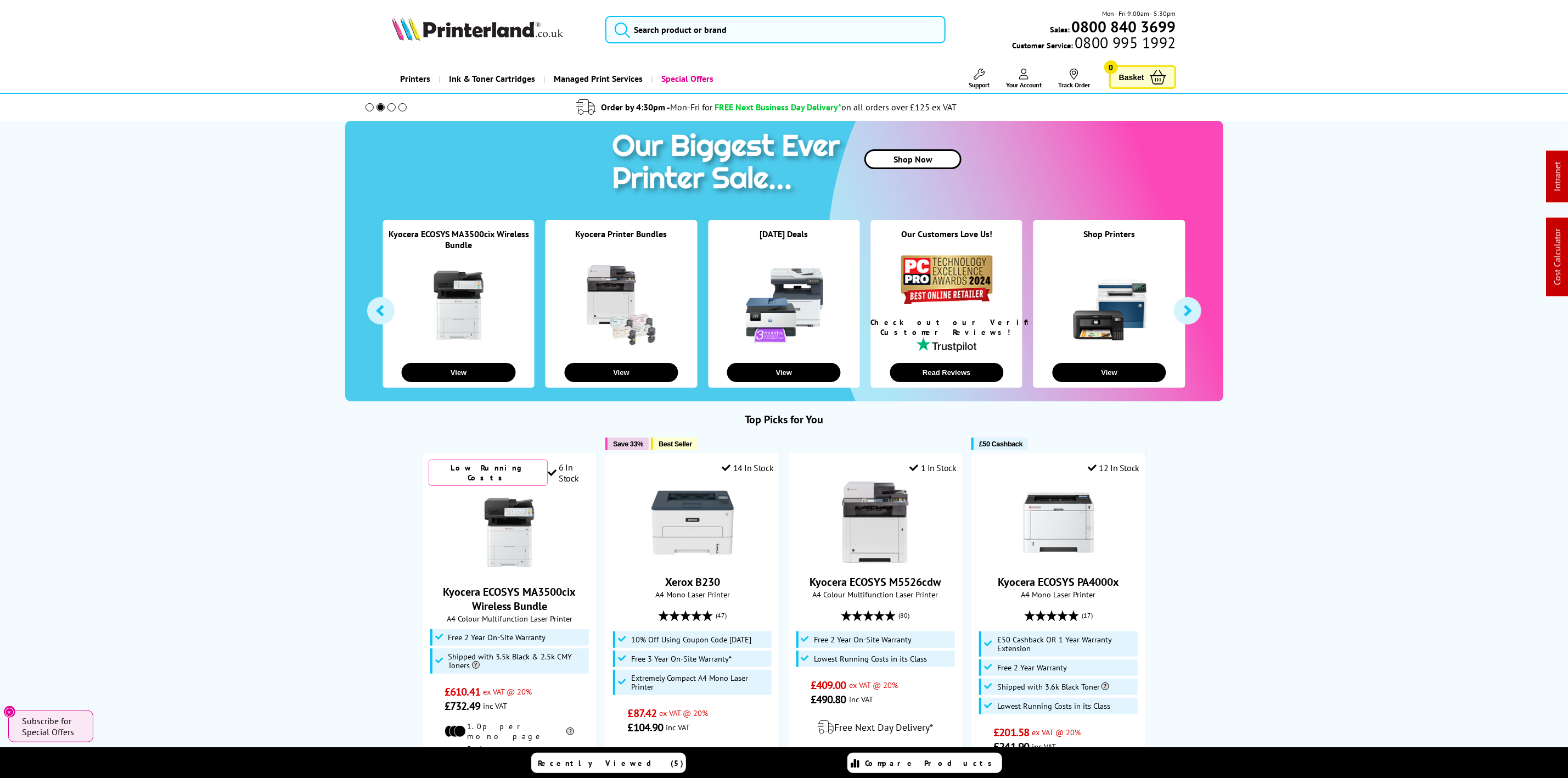
click at [486, 40] on img at bounding box center [477, 28] width 171 height 24
click at [443, 35] on img at bounding box center [477, 28] width 171 height 24
click at [680, 38] on input "search" at bounding box center [775, 29] width 340 height 27
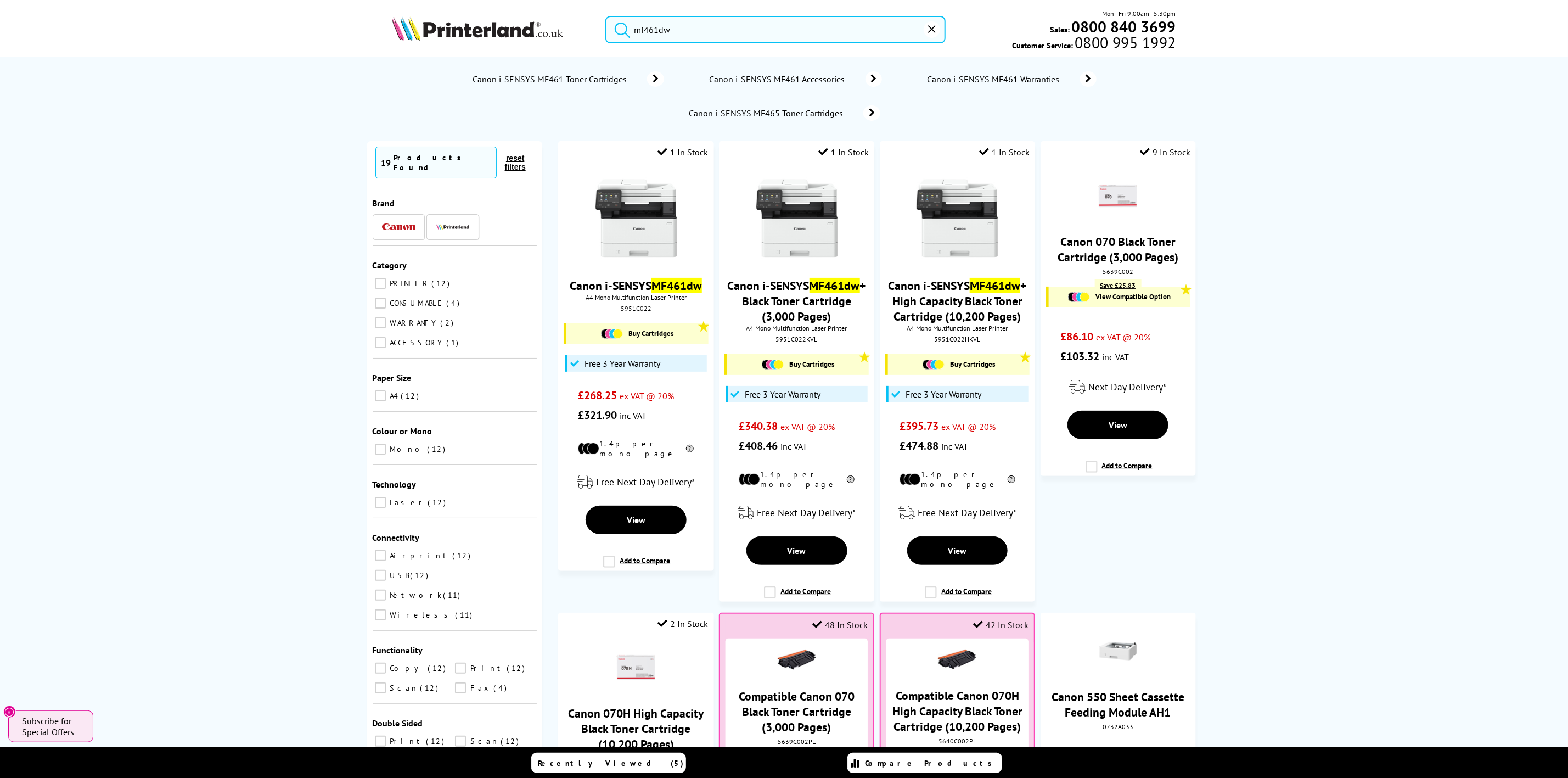
click at [438, 9] on div "mf461dw Mon - Fri 9:00am - 5:30pm Sales: 0800 840 3699 Customer Service: 0800 9…" at bounding box center [784, 33] width 878 height 48
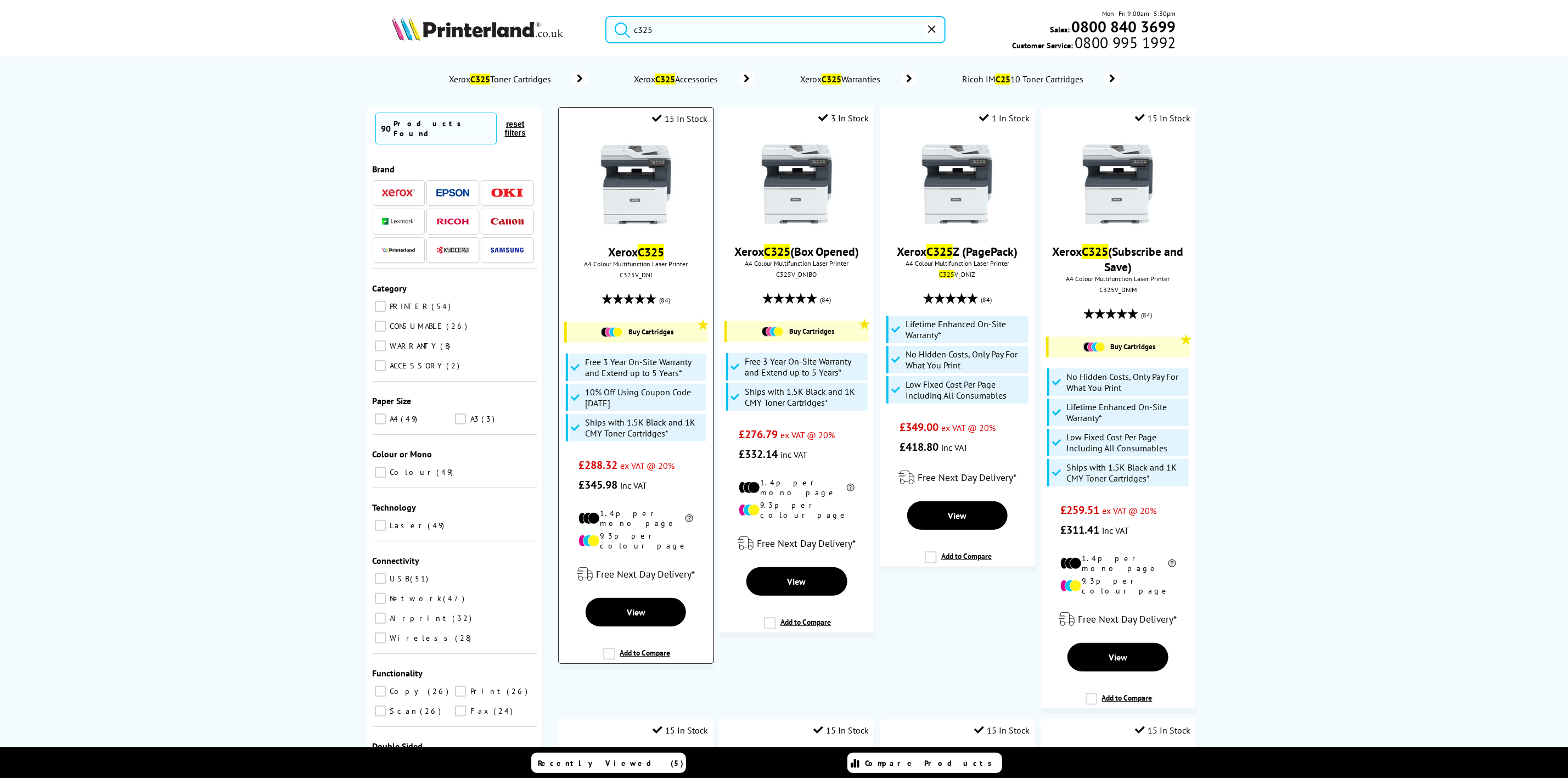
type input "c325"
click at [596, 171] on img at bounding box center [636, 183] width 82 height 82
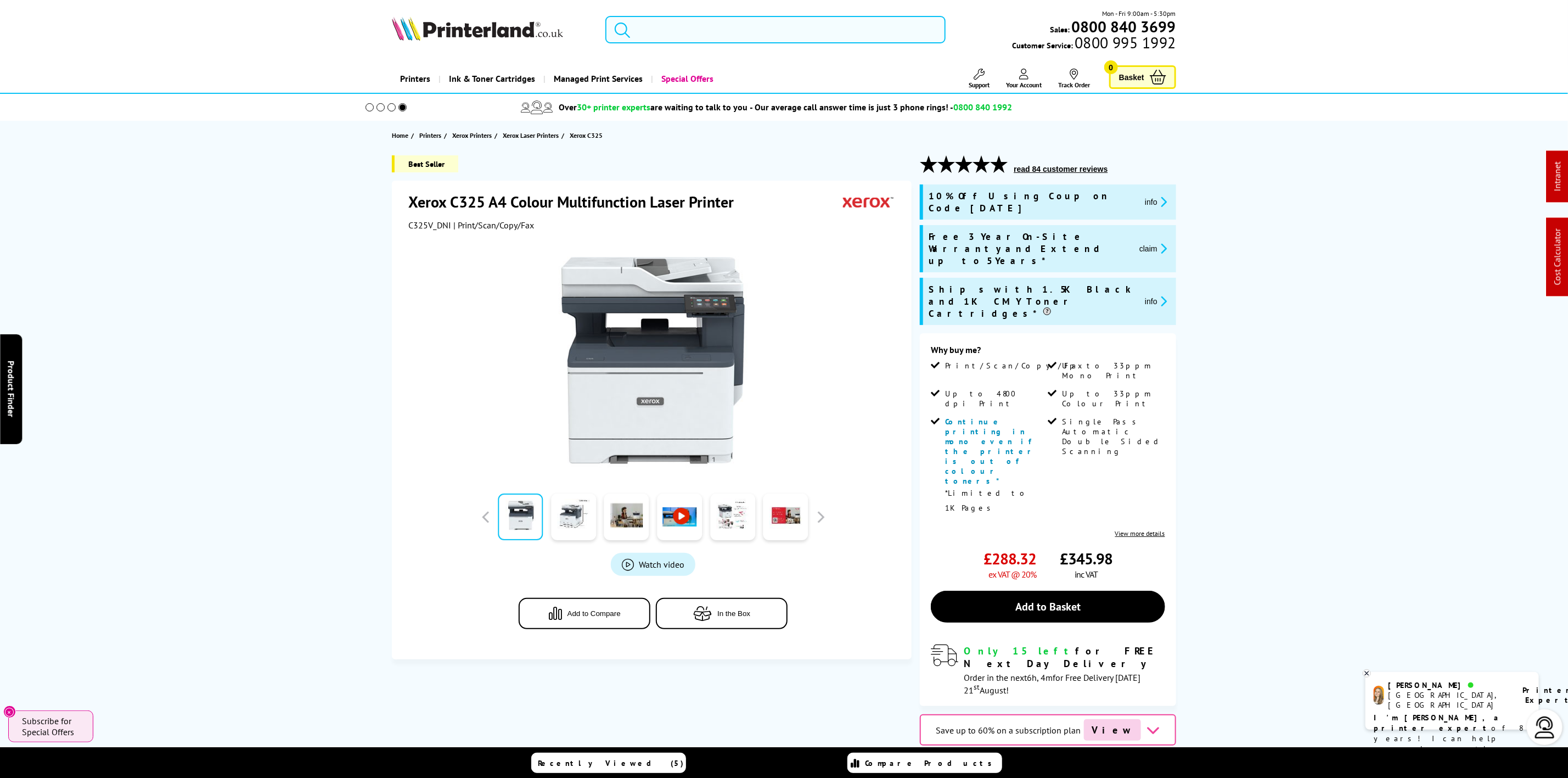
click at [671, 31] on input "search" at bounding box center [775, 29] width 340 height 27
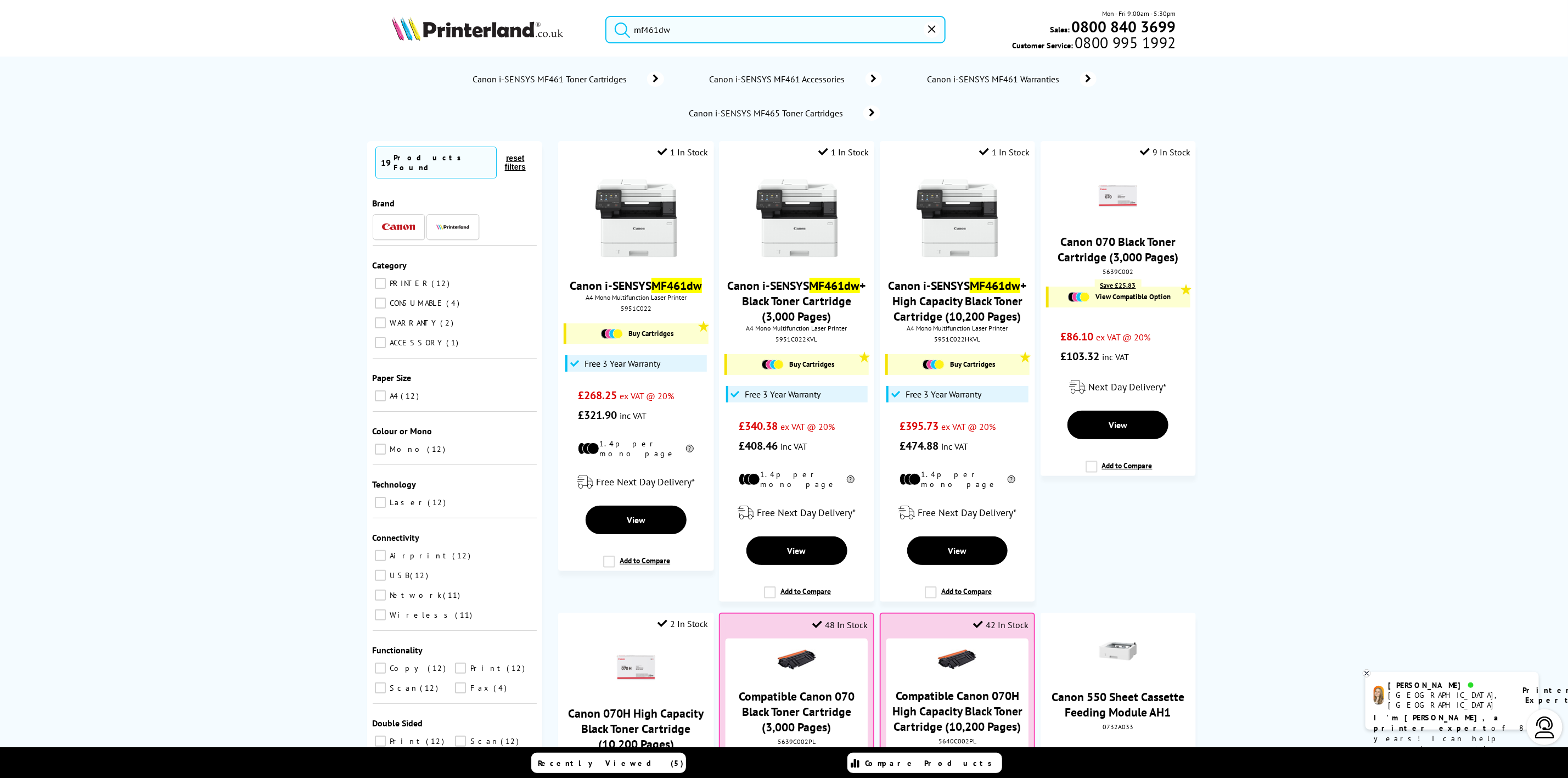
type input "mf461dw"
click at [722, 28] on input "mf461dw" at bounding box center [775, 29] width 340 height 27
drag, startPoint x: 722, startPoint y: 28, endPoint x: 613, endPoint y: 23, distance: 109.1
click at [636, 23] on input "mf461dw" at bounding box center [775, 29] width 340 height 27
click at [496, 23] on img at bounding box center [477, 28] width 171 height 24
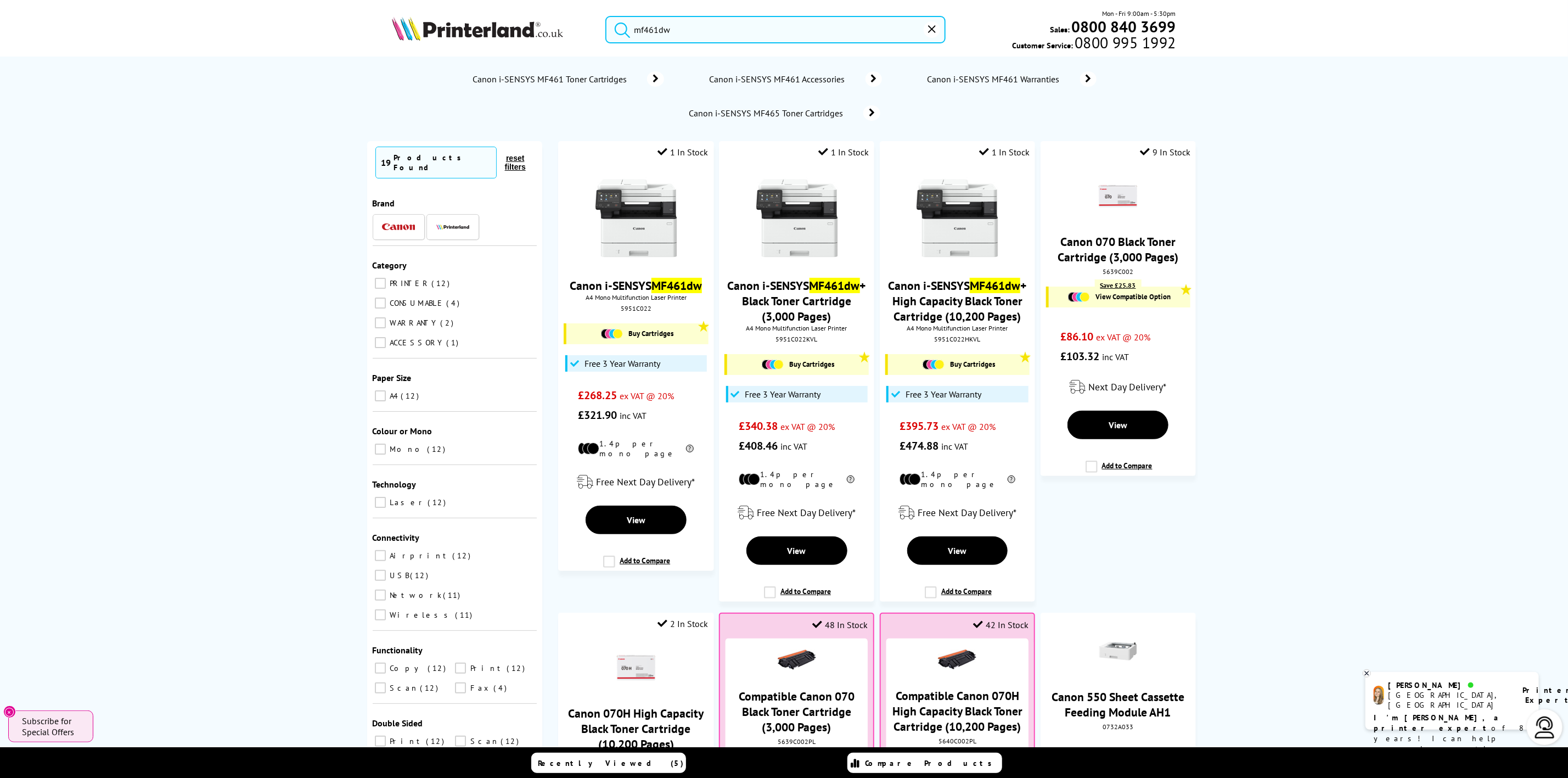
drag, startPoint x: 496, startPoint y: 23, endPoint x: 62, endPoint y: 175, distance: 459.8
click at [427, 42] on picture at bounding box center [477, 37] width 171 height 11
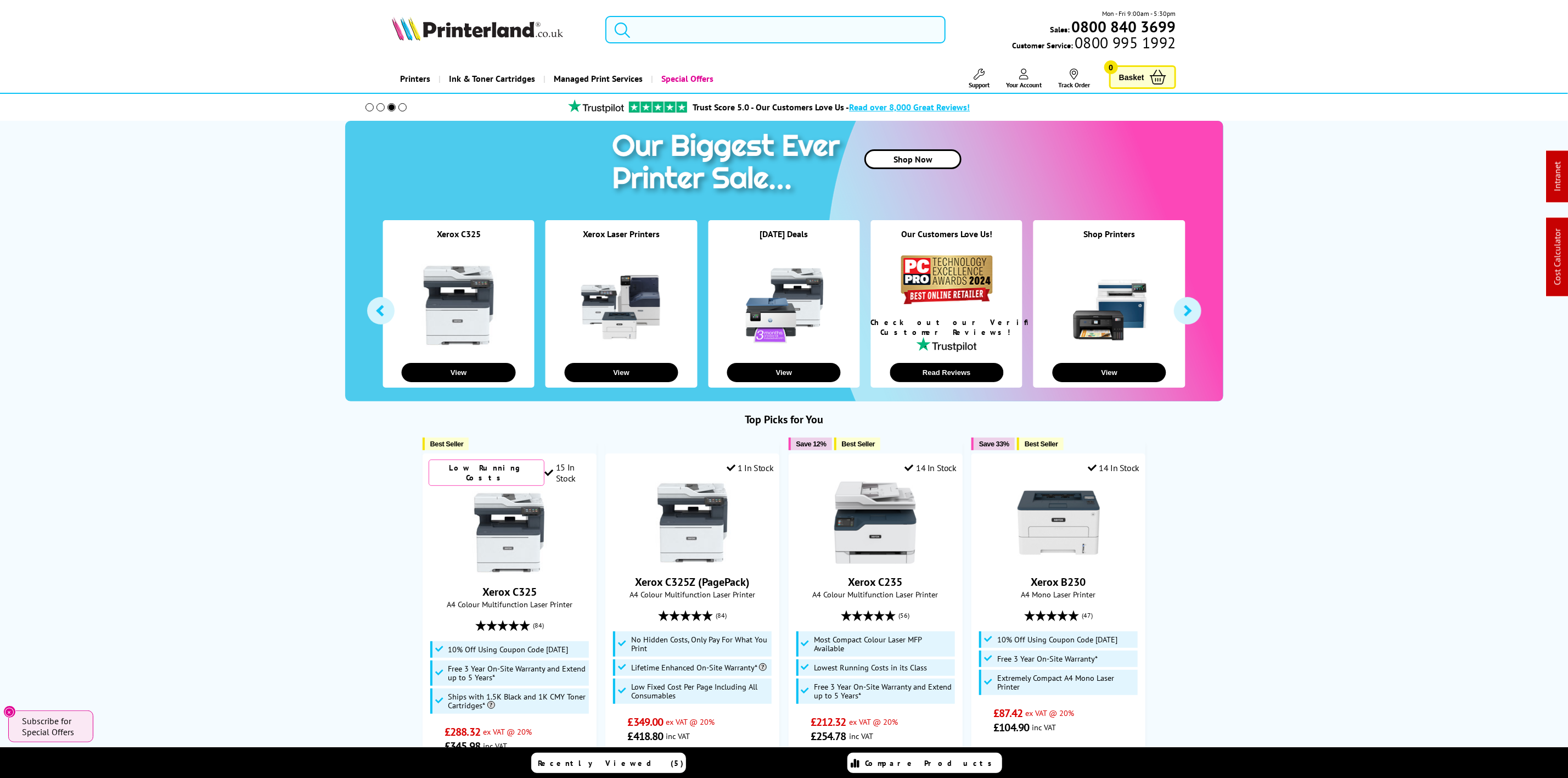
click at [710, 25] on input "search" at bounding box center [775, 29] width 340 height 27
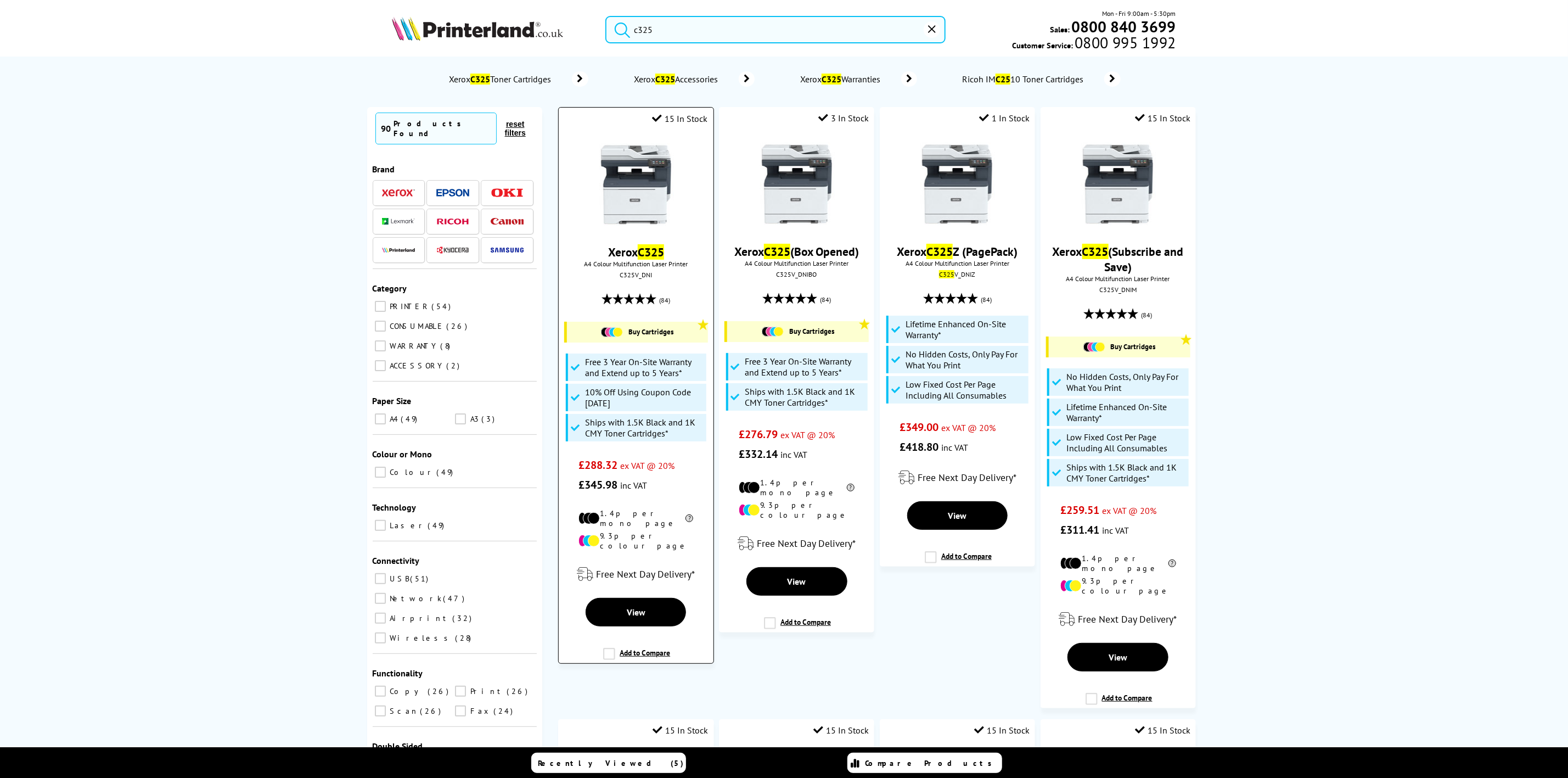
type input "c325"
click at [642, 155] on img at bounding box center [636, 183] width 82 height 82
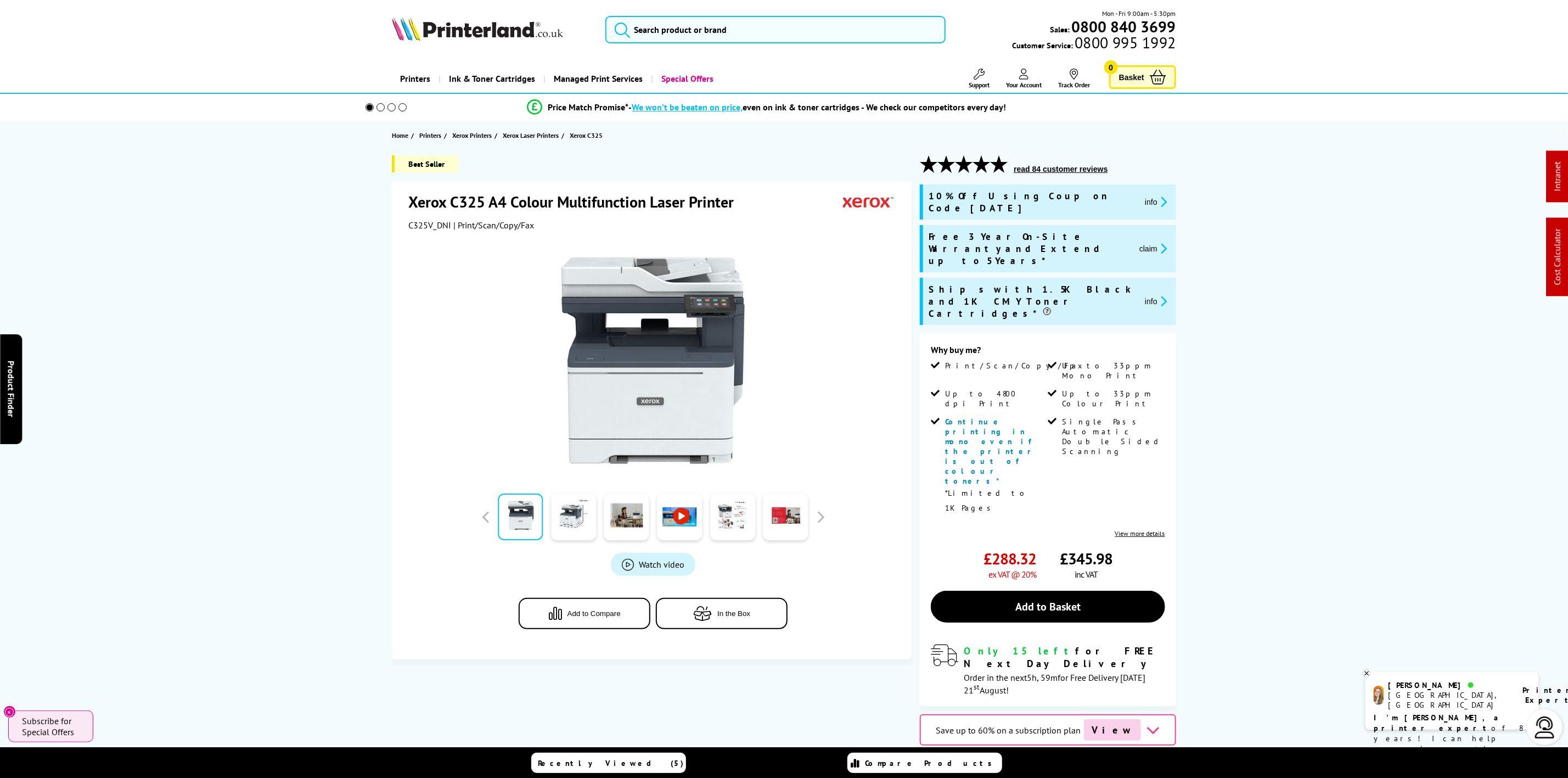
click at [425, 224] on span "C325V_DNI" at bounding box center [429, 225] width 42 height 11
copy span "C325V_DNI"
click at [481, 34] on img at bounding box center [477, 28] width 171 height 24
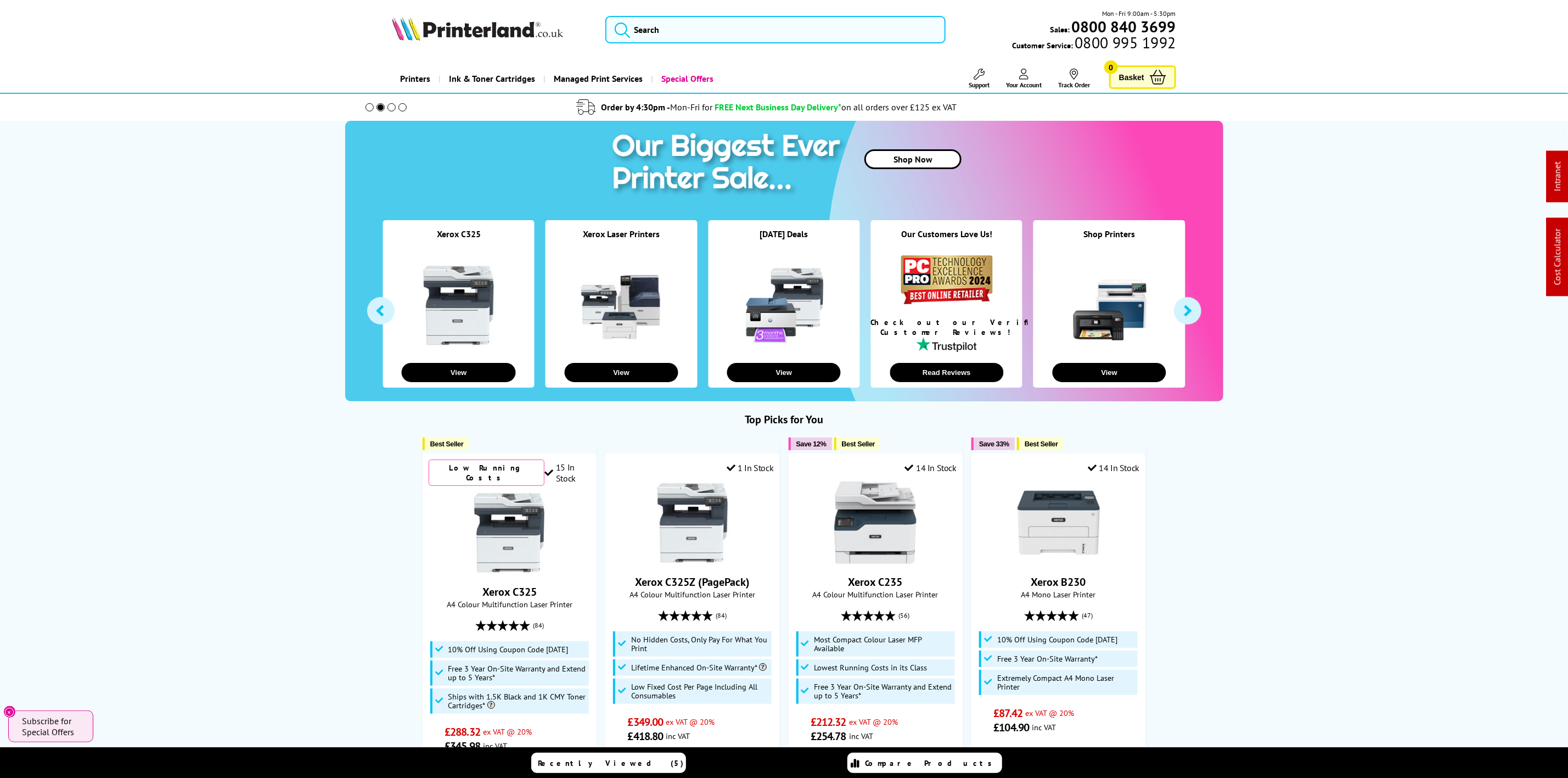
click at [466, 14] on div "Mon - Fri 9:00am - 5:30pm Sales: 0800 840 3699 Customer Service: 0800 995 1992" at bounding box center [784, 33] width 878 height 48
click at [472, 42] on picture at bounding box center [477, 37] width 171 height 11
click at [743, 34] on input "search" at bounding box center [775, 29] width 340 height 27
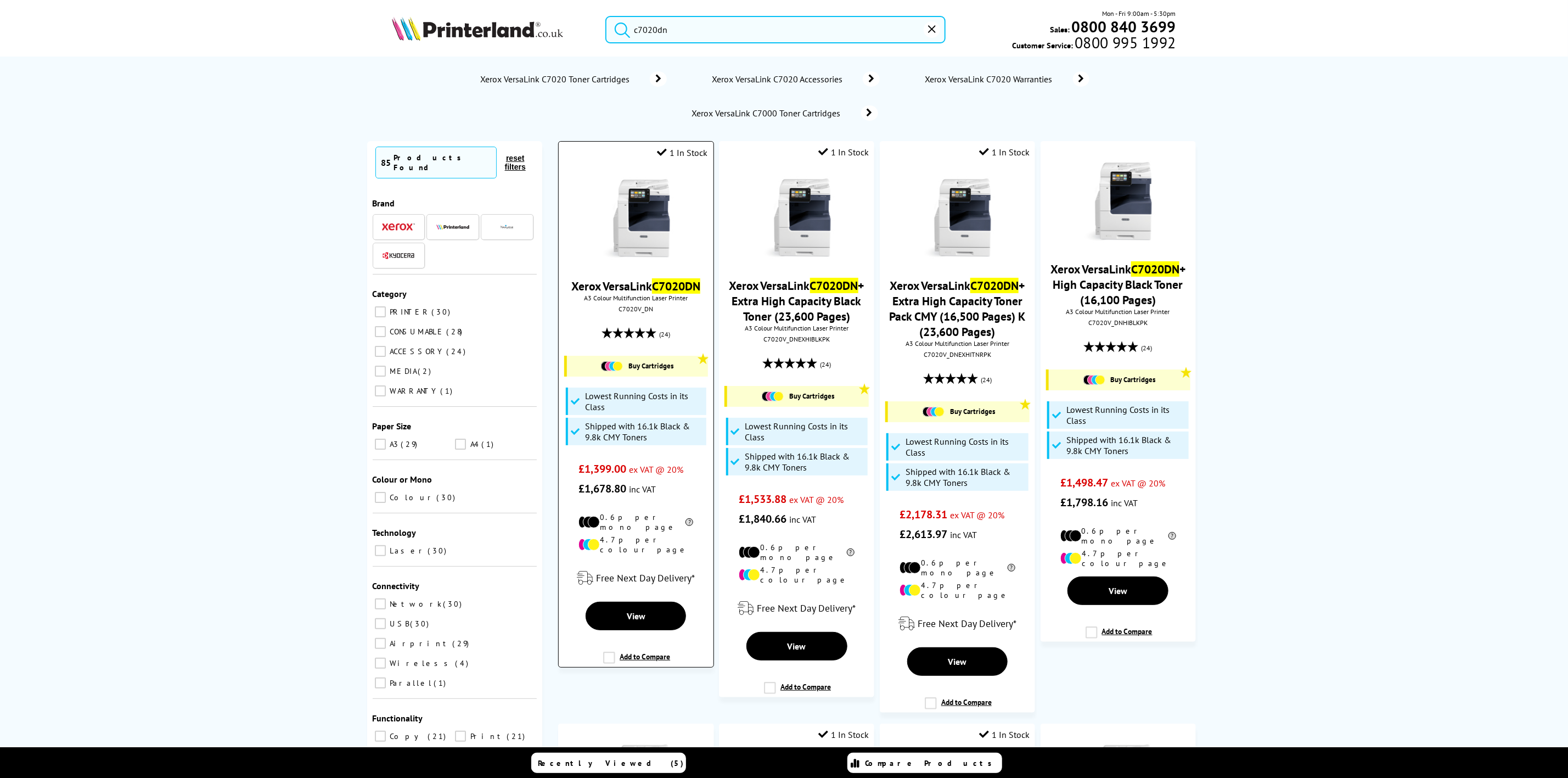
type input "c7020dn"
click at [657, 213] on img at bounding box center [636, 218] width 82 height 82
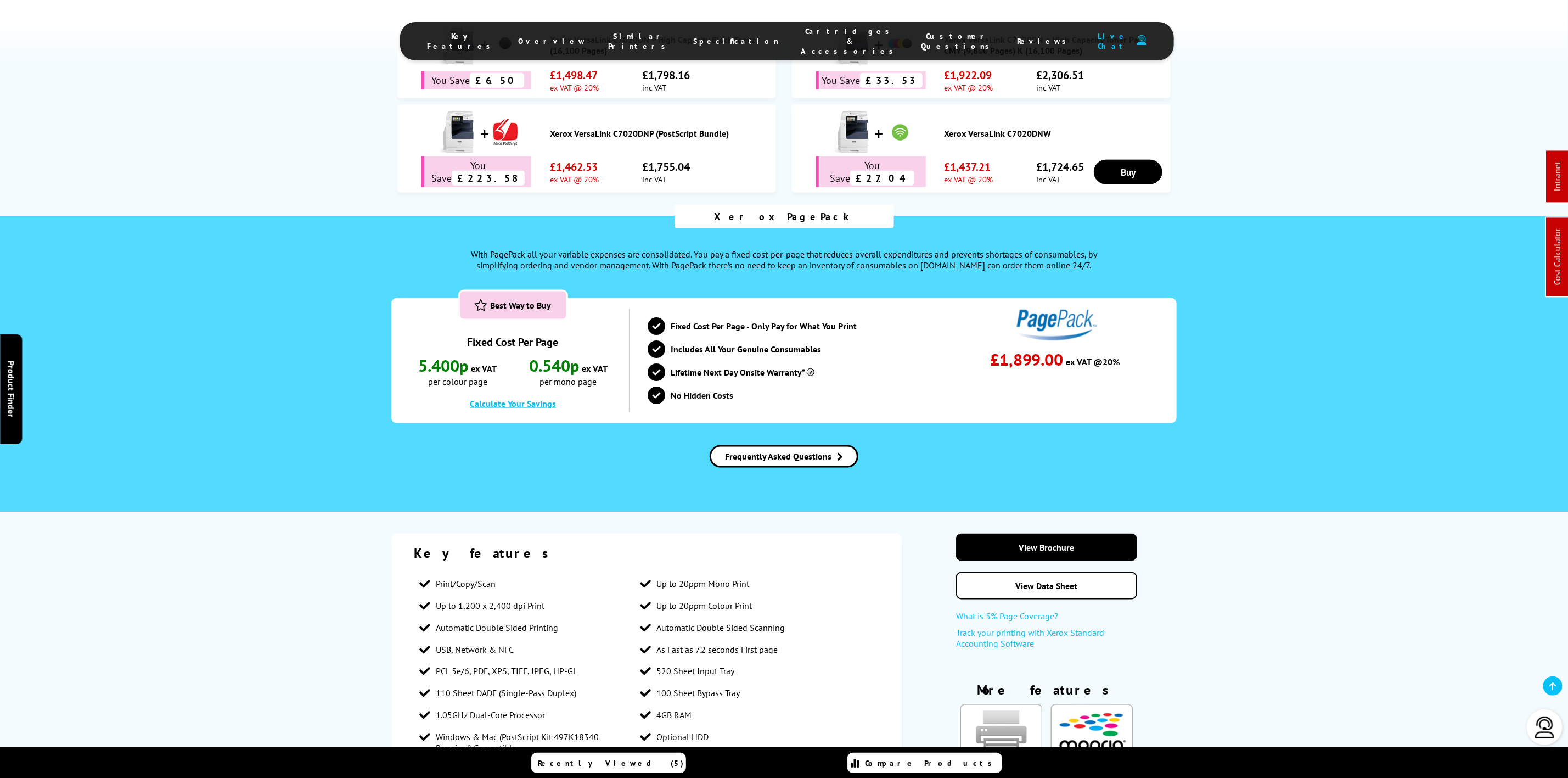
click at [801, 33] on span "Cartridges & Accessories" at bounding box center [850, 41] width 98 height 30
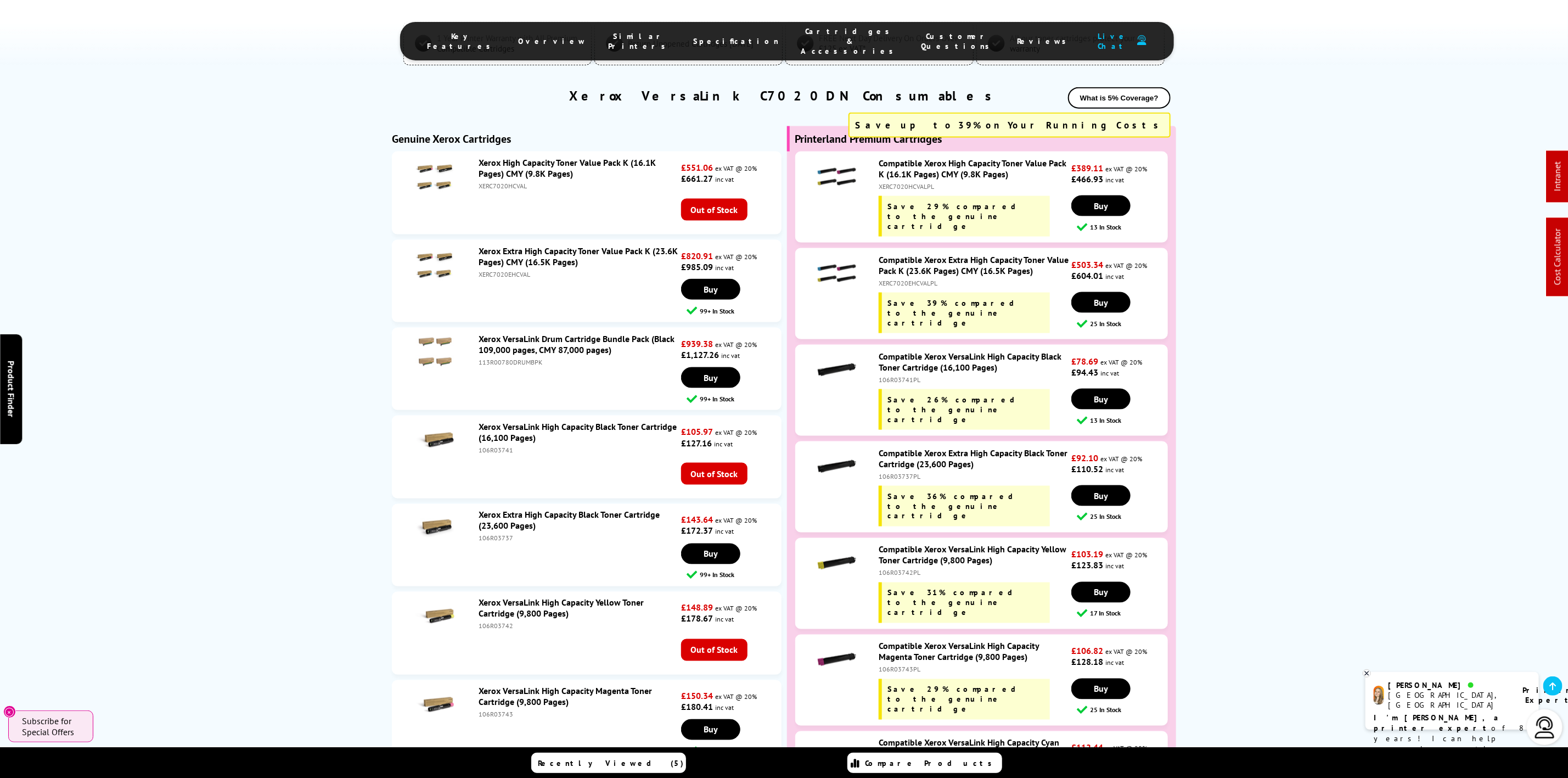
scroll to position [4235, 0]
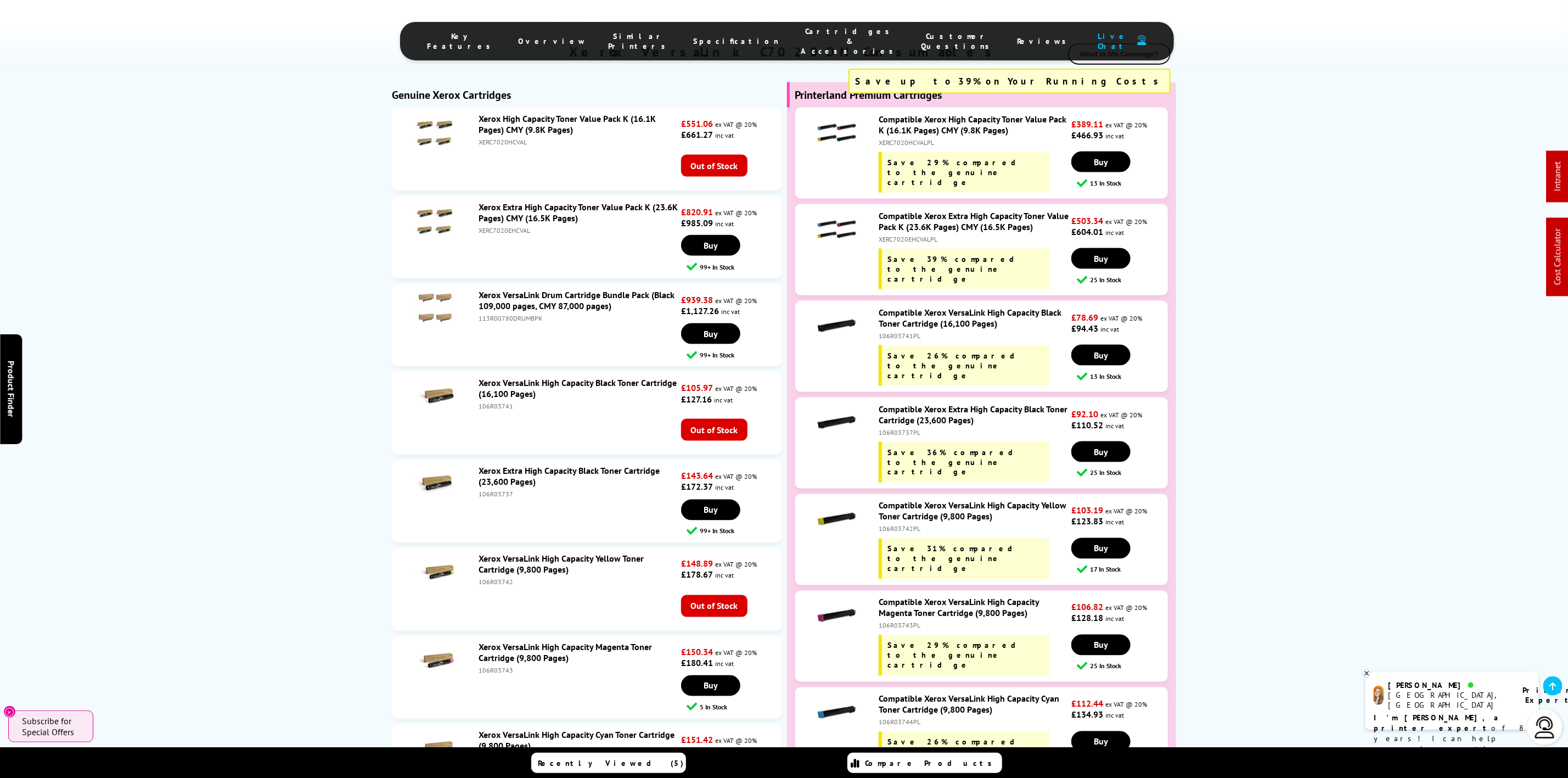
click at [893, 429] on div "106R03737PL" at bounding box center [974, 432] width 190 height 9
copy div "106R03737PL"
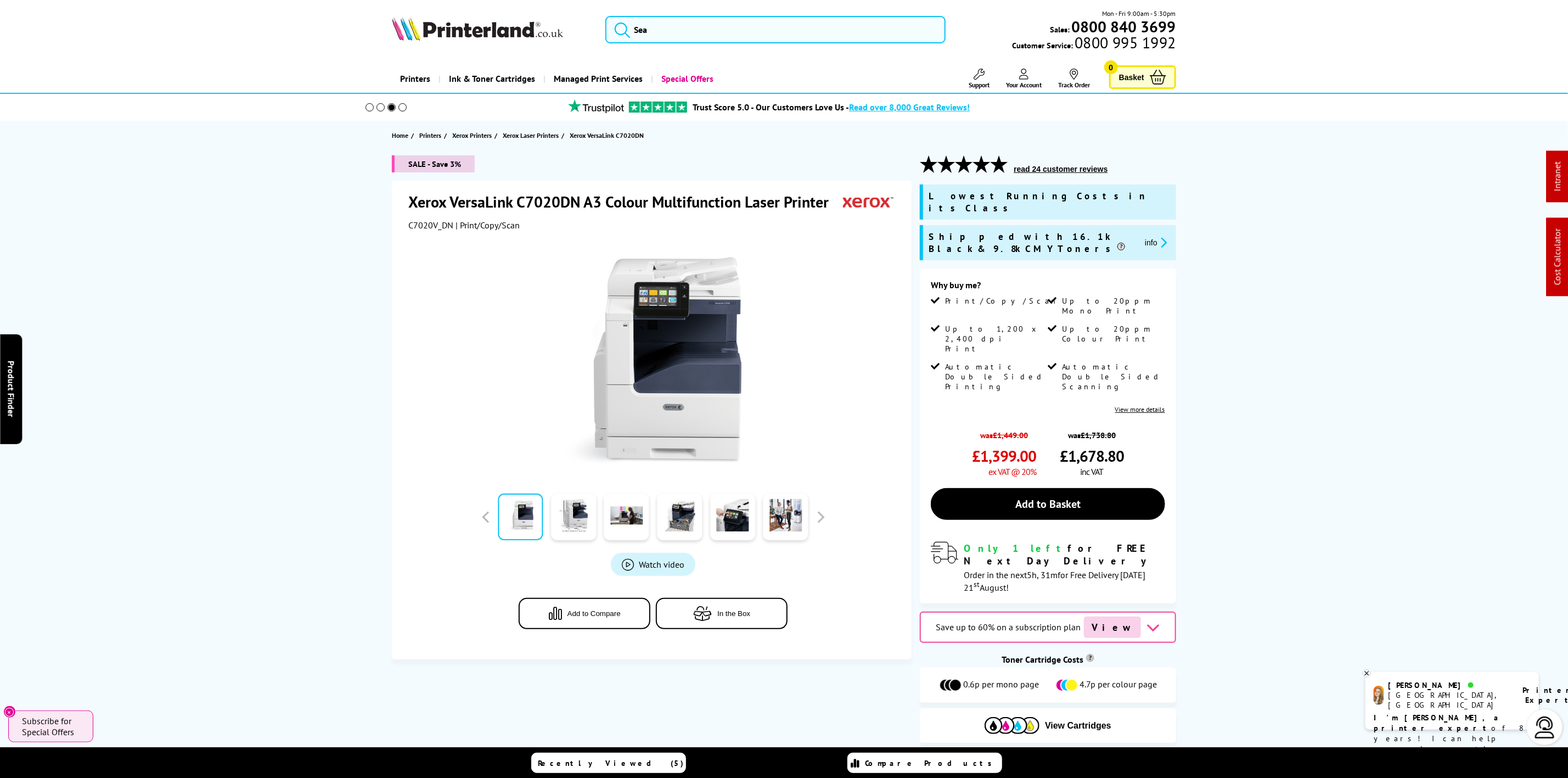
click at [468, 44] on div "Mon - Fri 9:00am - 5:30pm Sales: 0800 840 3699 Customer Service: 0800 995 1992" at bounding box center [784, 33] width 878 height 48
click at [428, 30] on img at bounding box center [477, 28] width 171 height 24
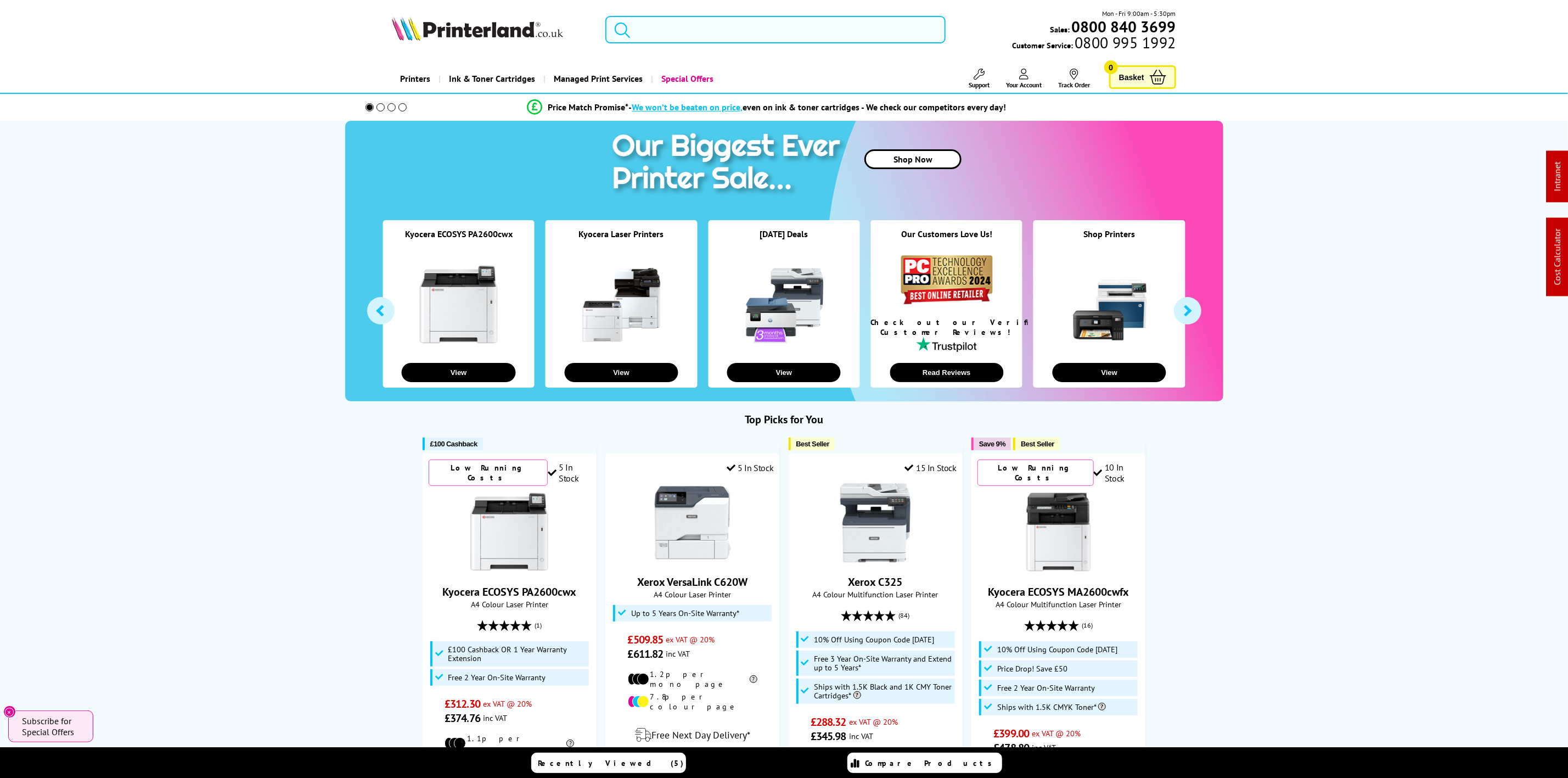
click at [794, 30] on input "search" at bounding box center [775, 29] width 340 height 27
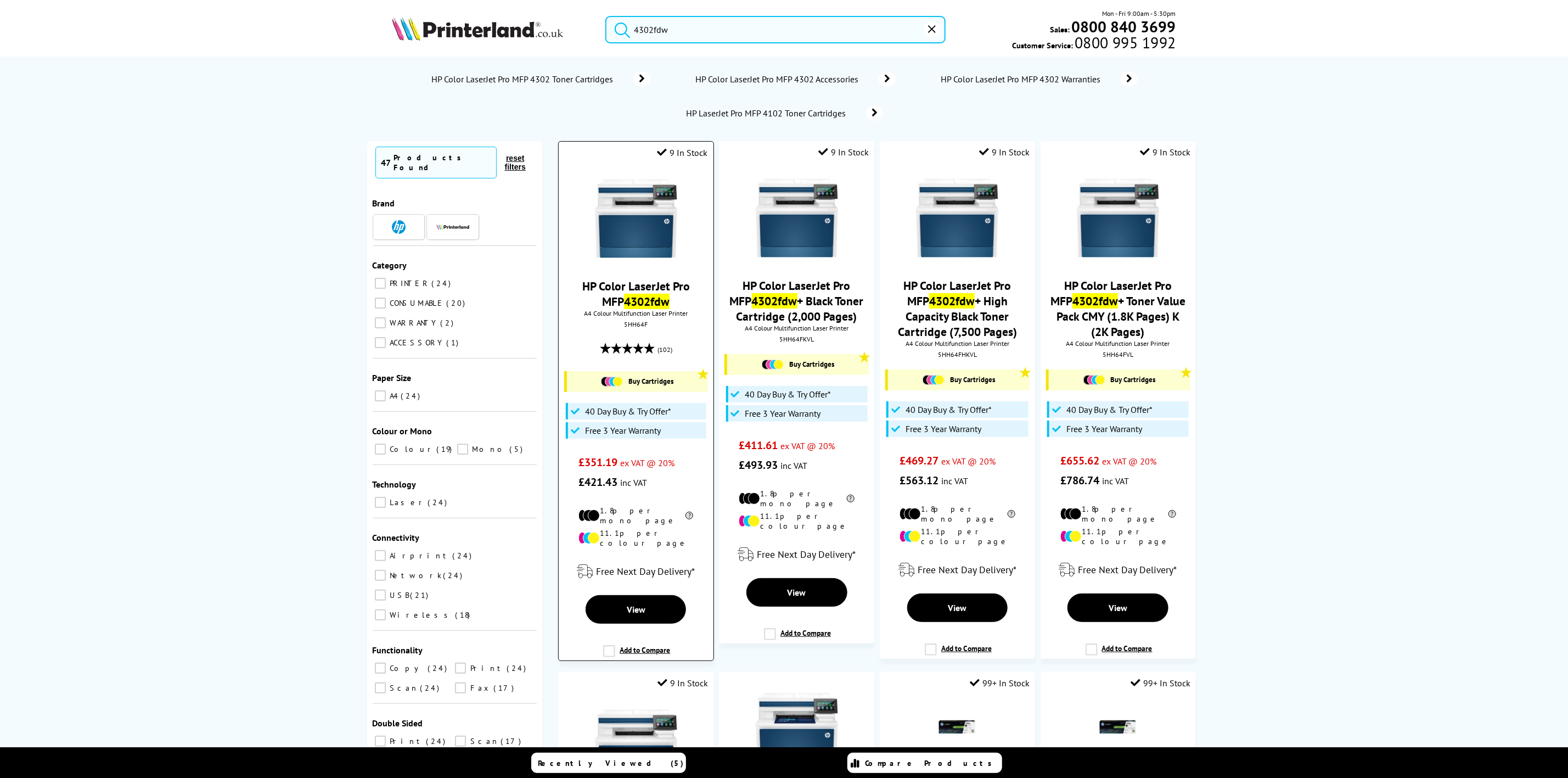
type input "4302fdw"
click at [641, 209] on img at bounding box center [636, 218] width 82 height 82
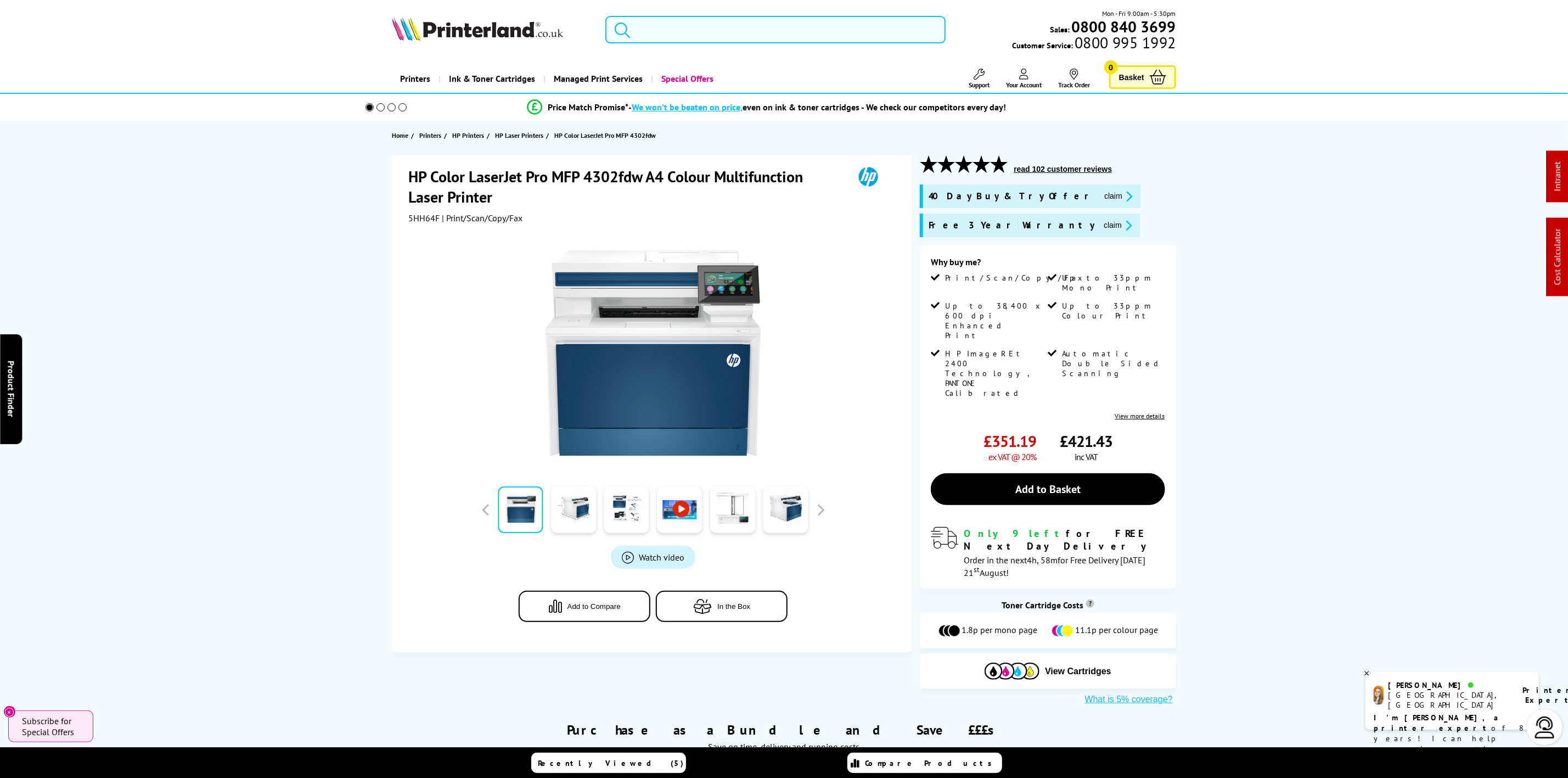
drag, startPoint x: 636, startPoint y: 20, endPoint x: 568, endPoint y: 58, distance: 77.9
click at [636, 20] on input "search" at bounding box center [775, 29] width 340 height 27
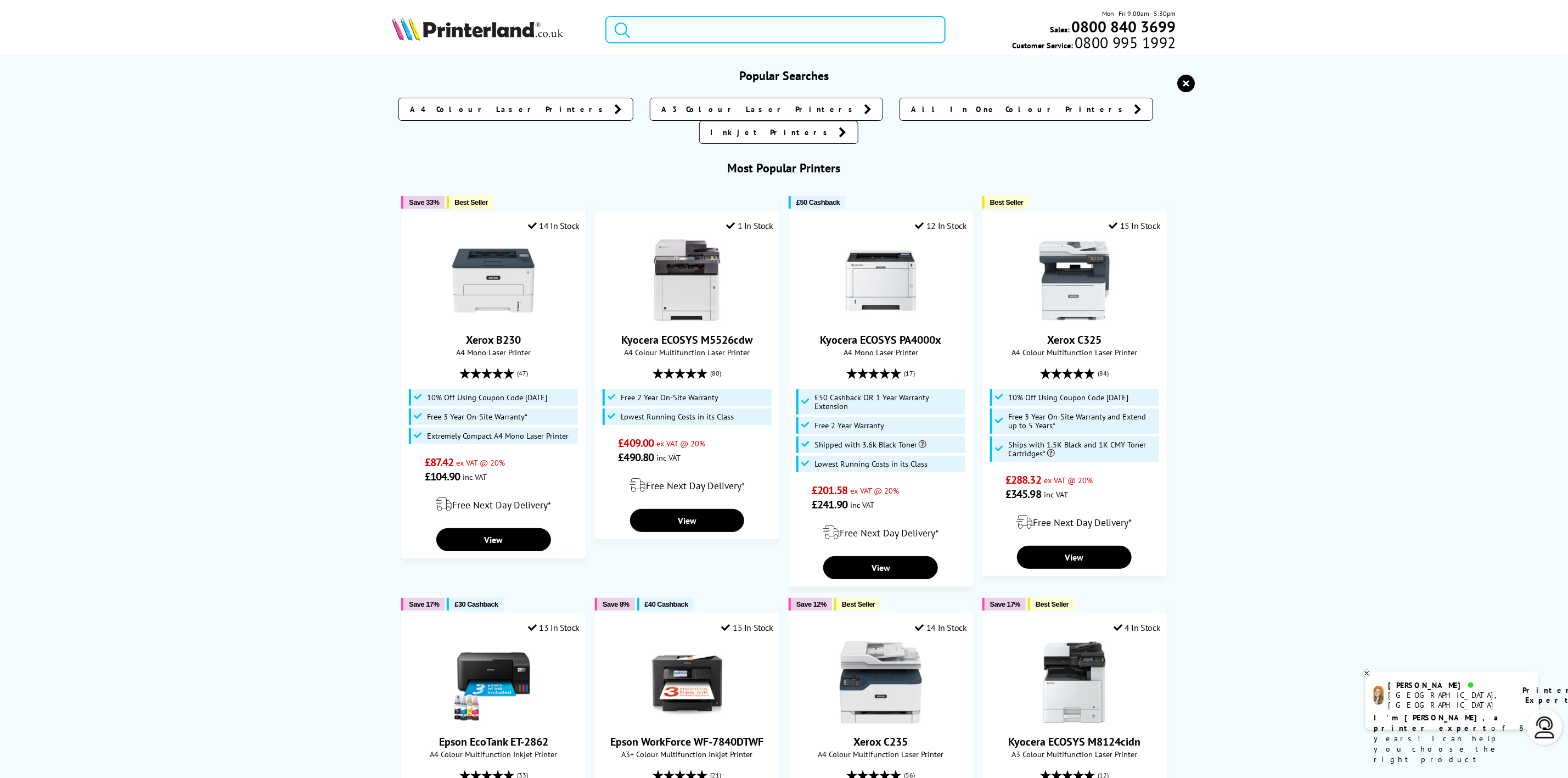
click at [703, 27] on input "search" at bounding box center [775, 29] width 340 height 27
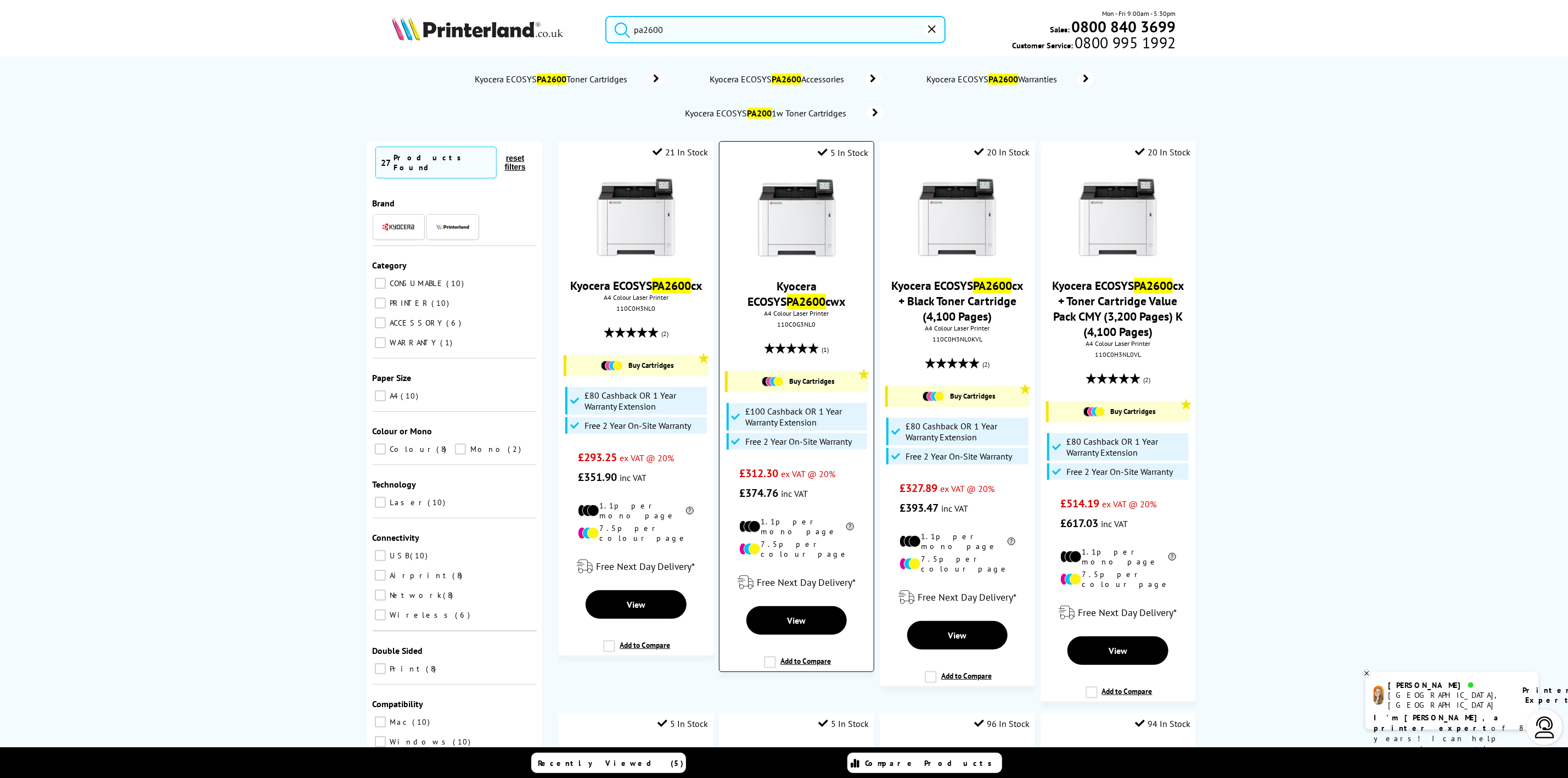
type input "pa2600"
click at [795, 228] on img at bounding box center [796, 218] width 82 height 82
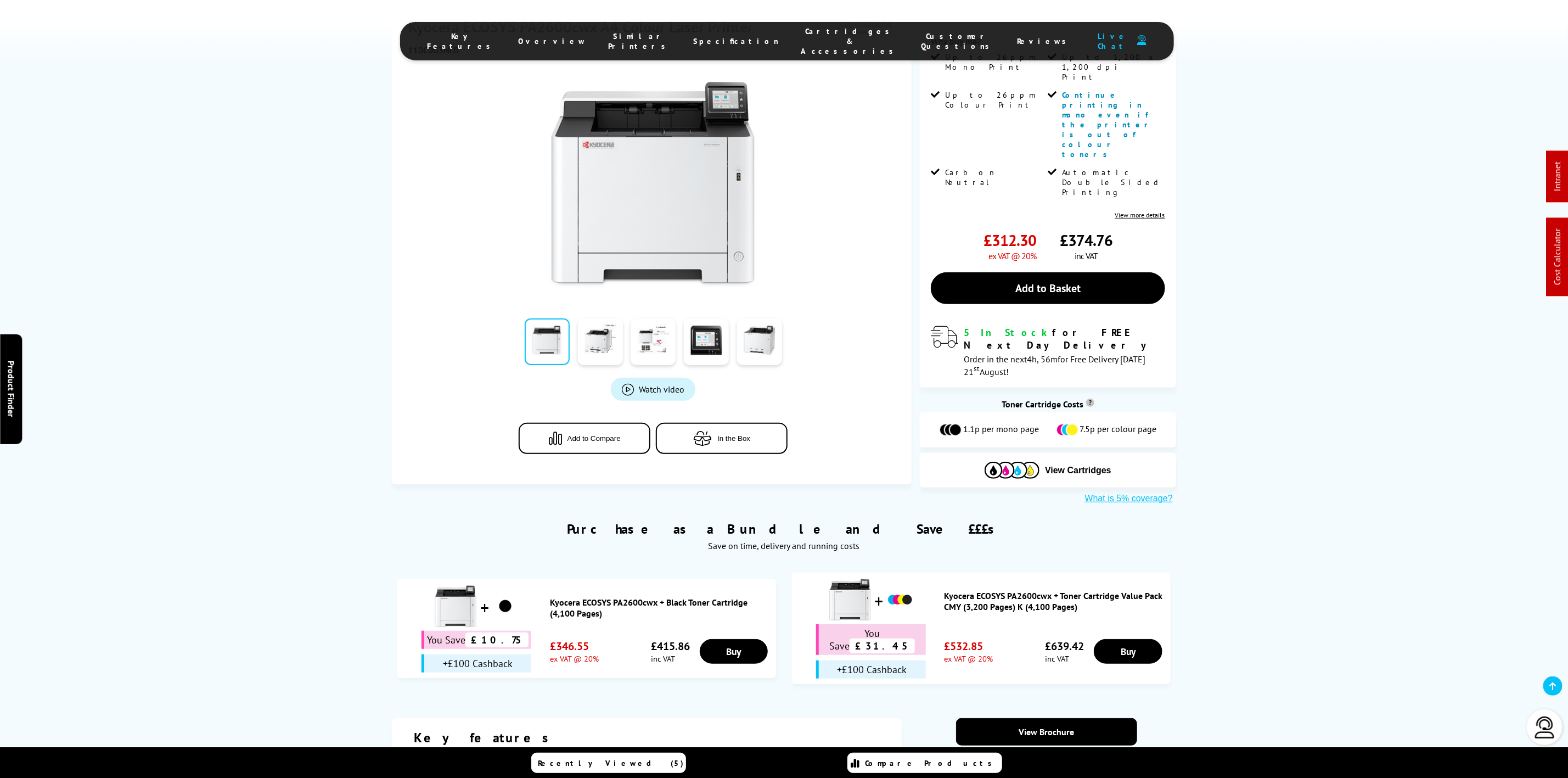
scroll to position [247, 0]
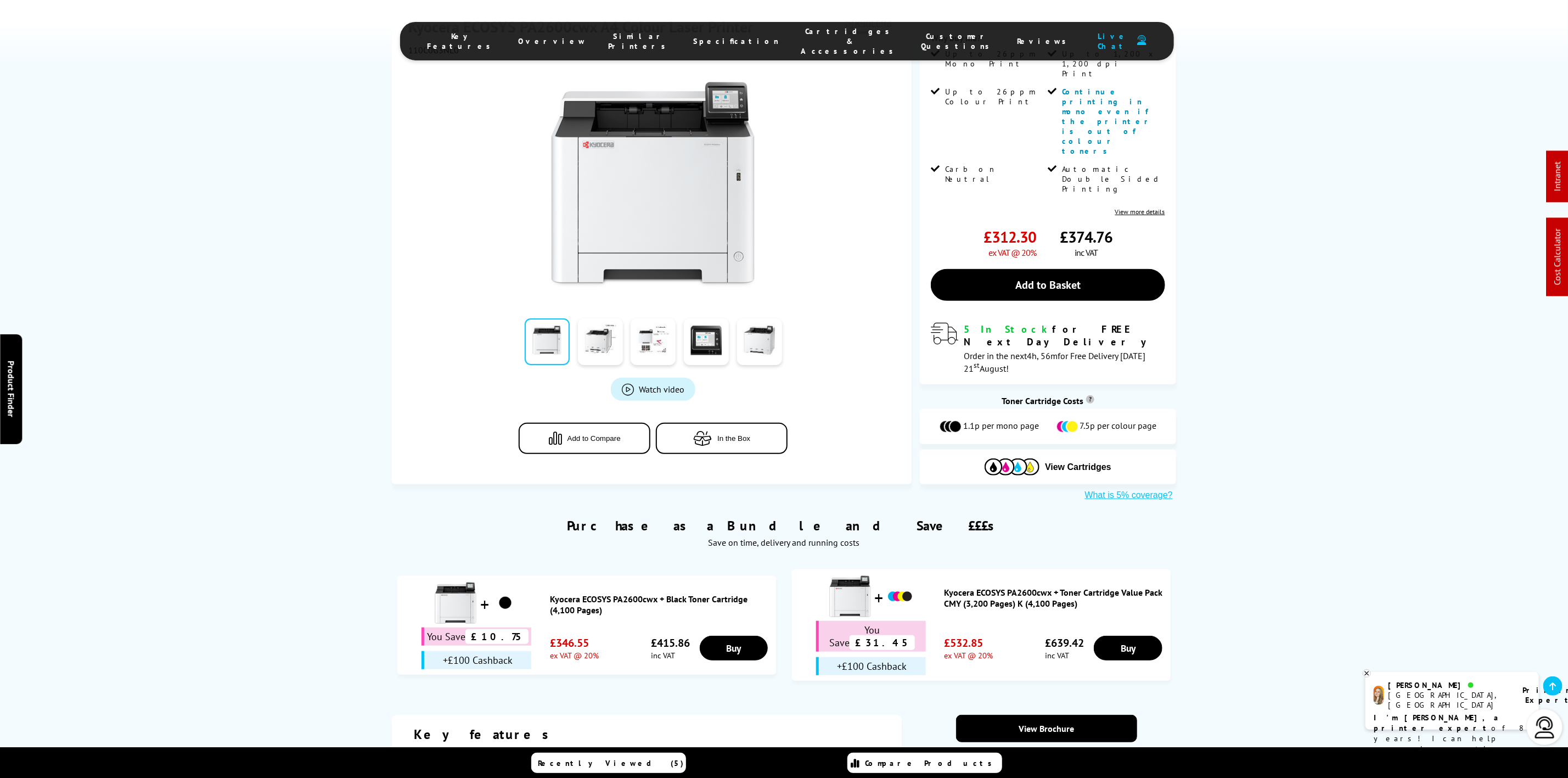
click at [820, 28] on li "Cartridges & Accessories" at bounding box center [850, 41] width 121 height 30
click at [821, 28] on li "Cartridges & Accessories" at bounding box center [850, 41] width 121 height 30
click at [822, 38] on span "Cartridges & Accessories" at bounding box center [850, 41] width 98 height 30
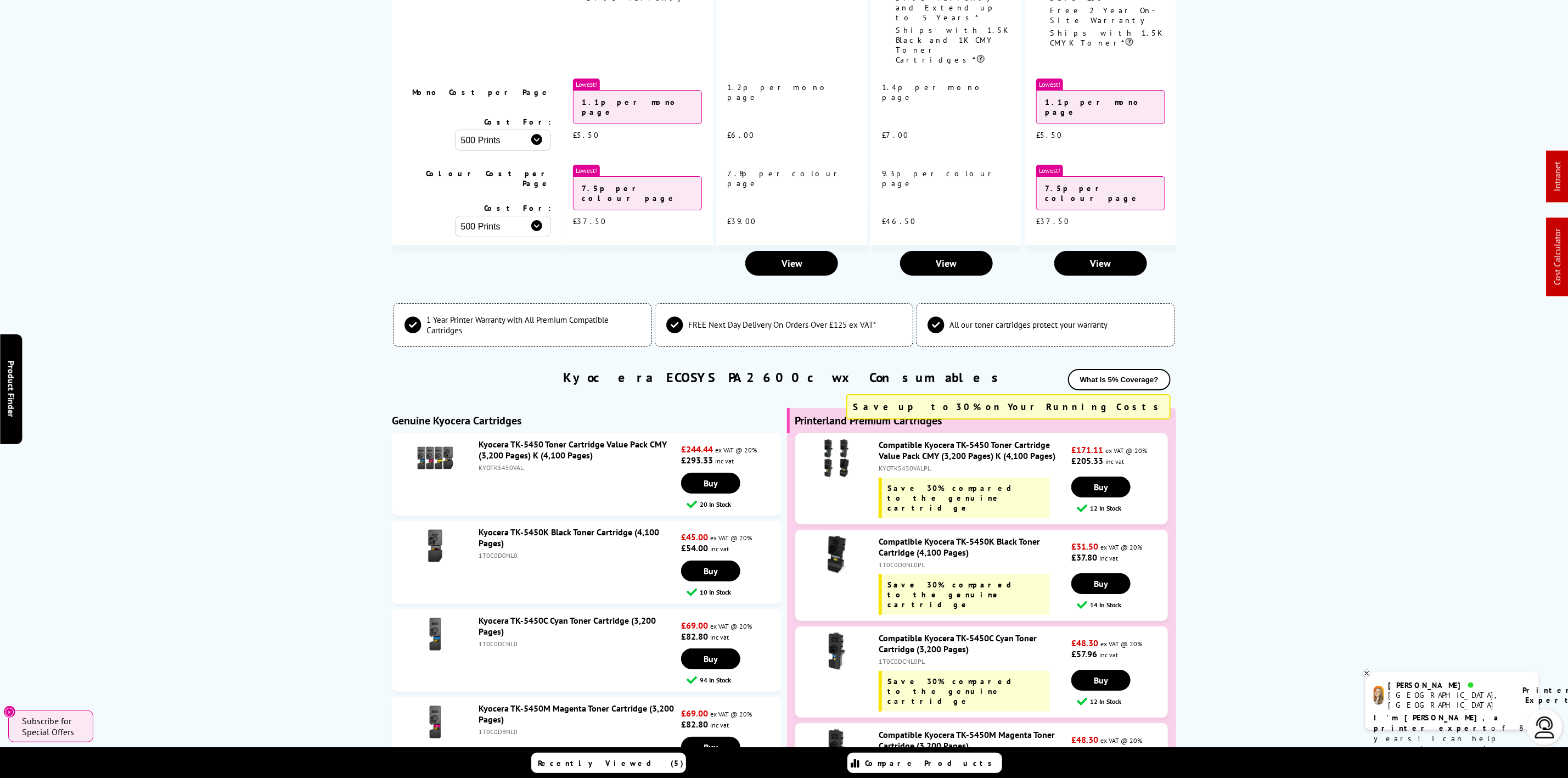
scroll to position [0, 0]
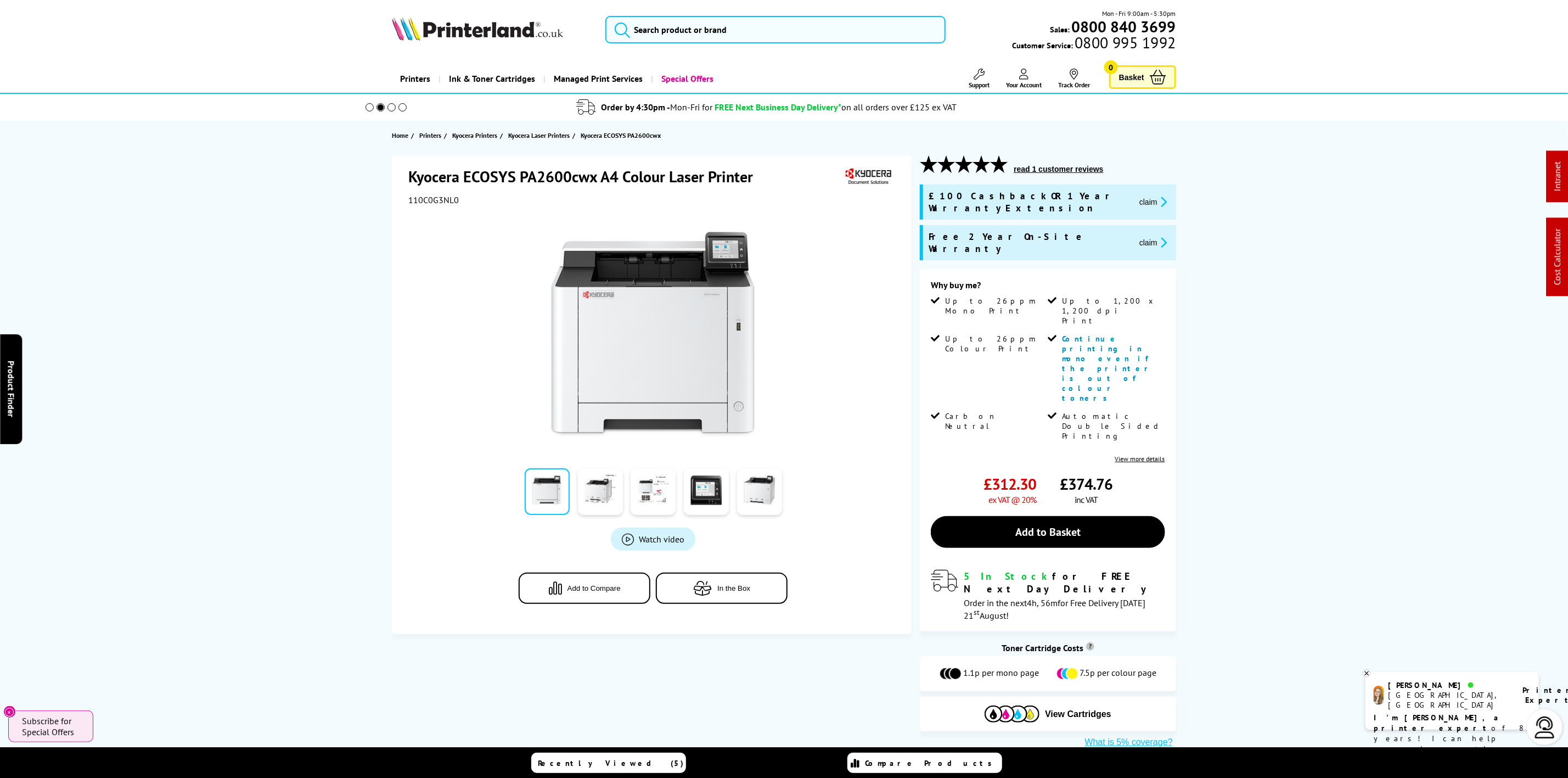
click at [433, 202] on span "110C0G3NL0" at bounding box center [433, 199] width 50 height 11
copy span "110C0G3NL0"
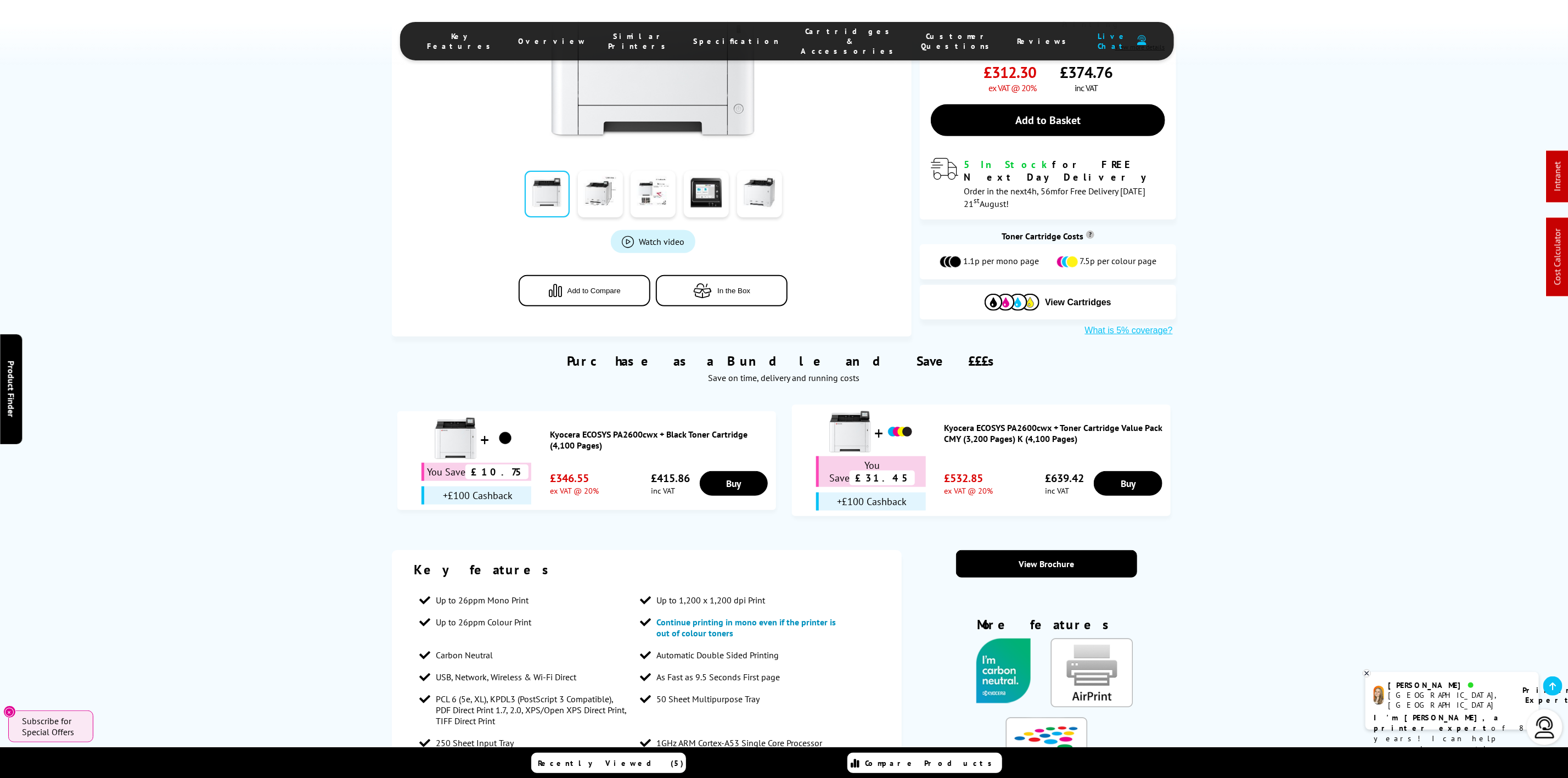
click at [813, 31] on span "Cartridges & Accessories" at bounding box center [850, 41] width 98 height 30
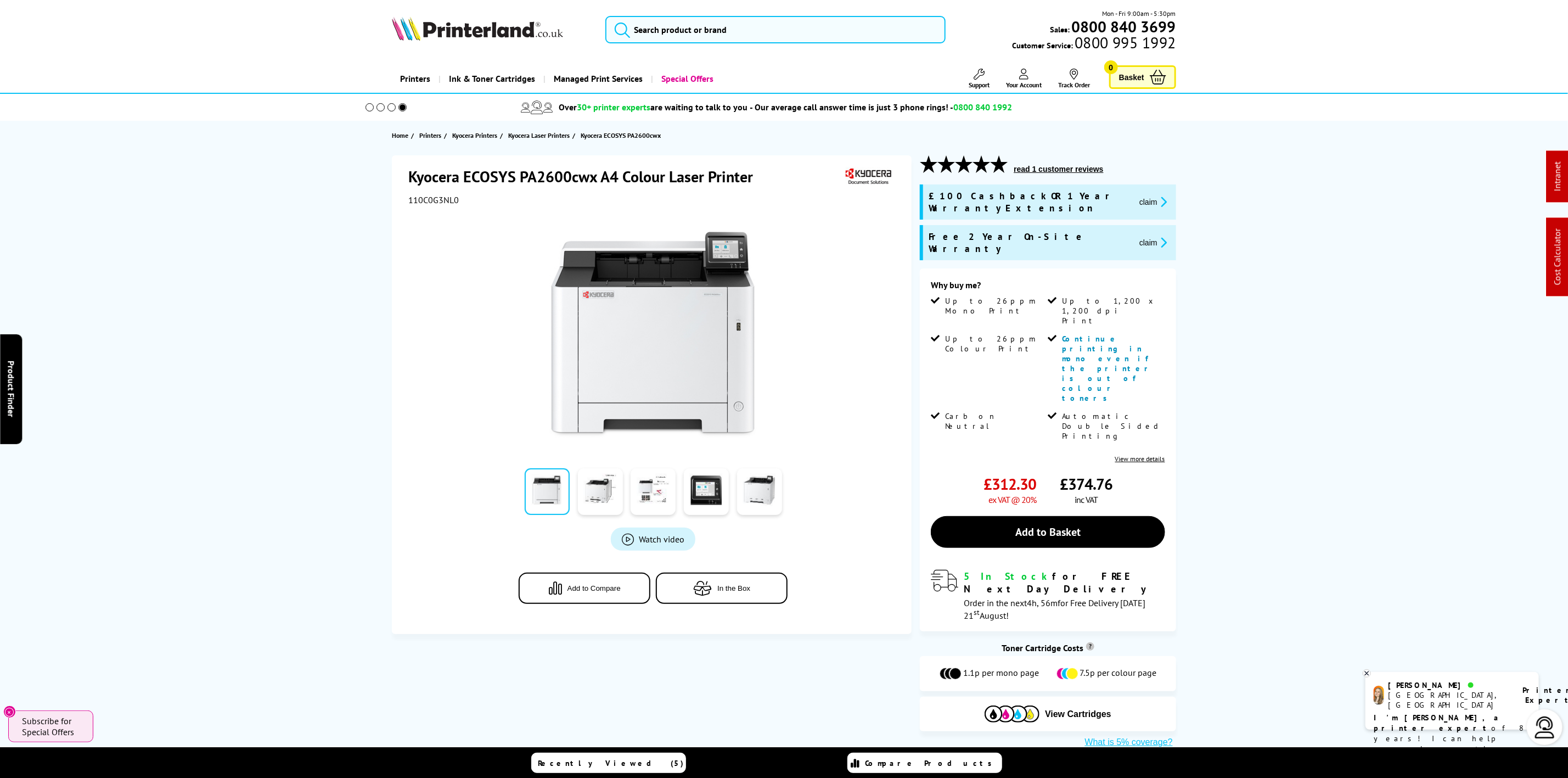
click at [444, 21] on img at bounding box center [477, 28] width 171 height 24
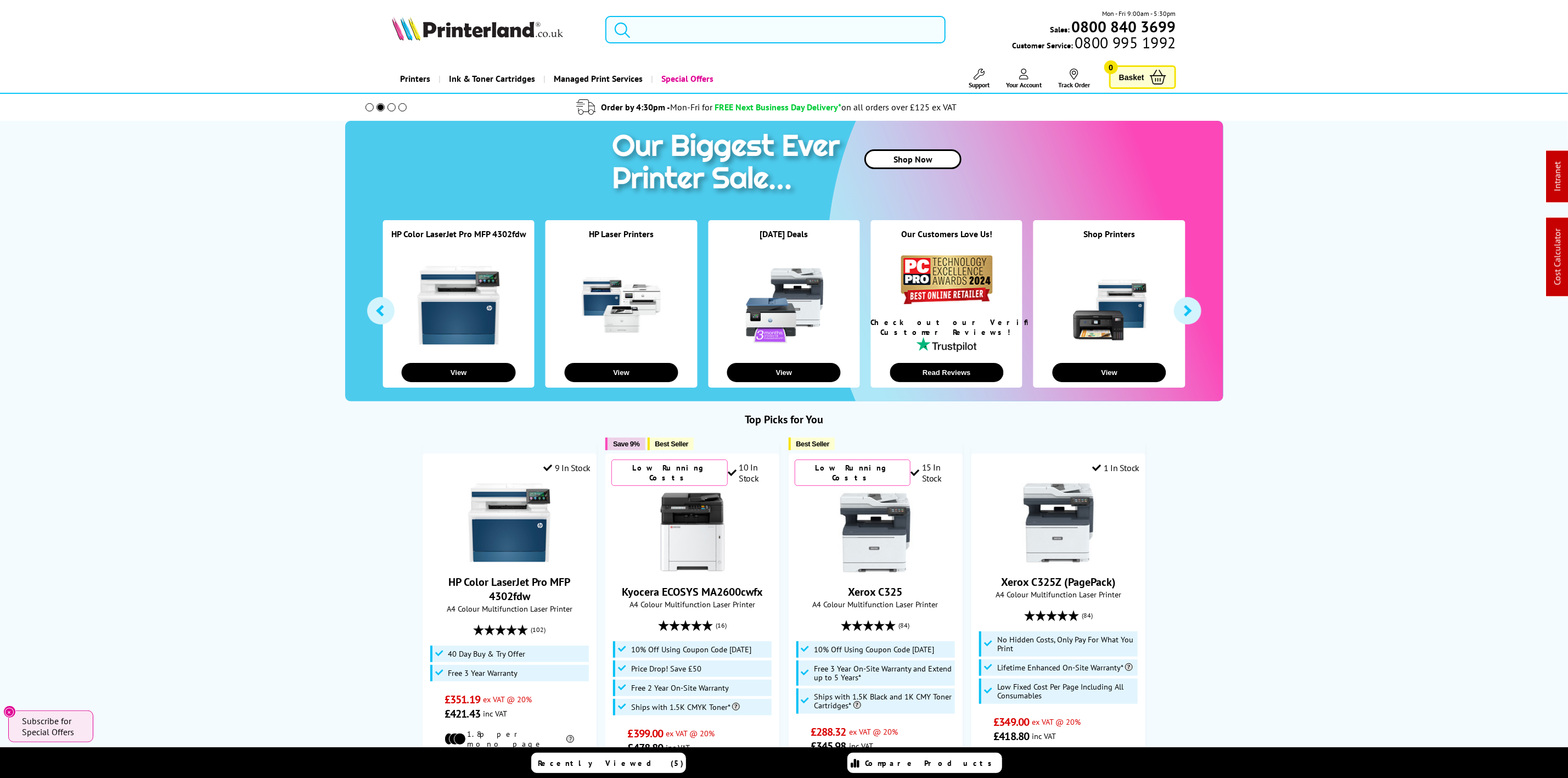
drag, startPoint x: 737, startPoint y: 35, endPoint x: 750, endPoint y: 18, distance: 21.4
click at [741, 30] on input "search" at bounding box center [775, 29] width 340 height 27
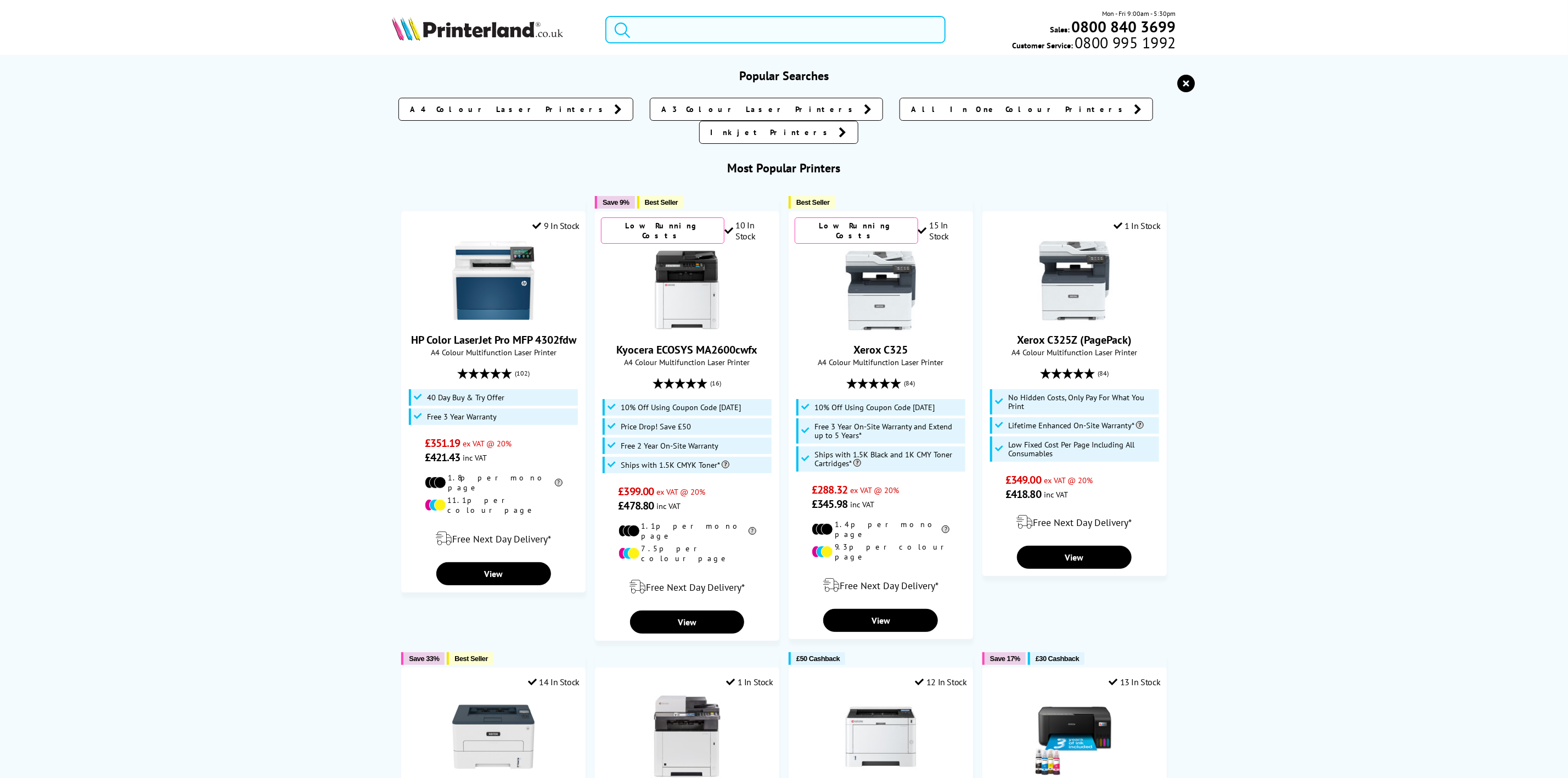
paste input "106R02248"
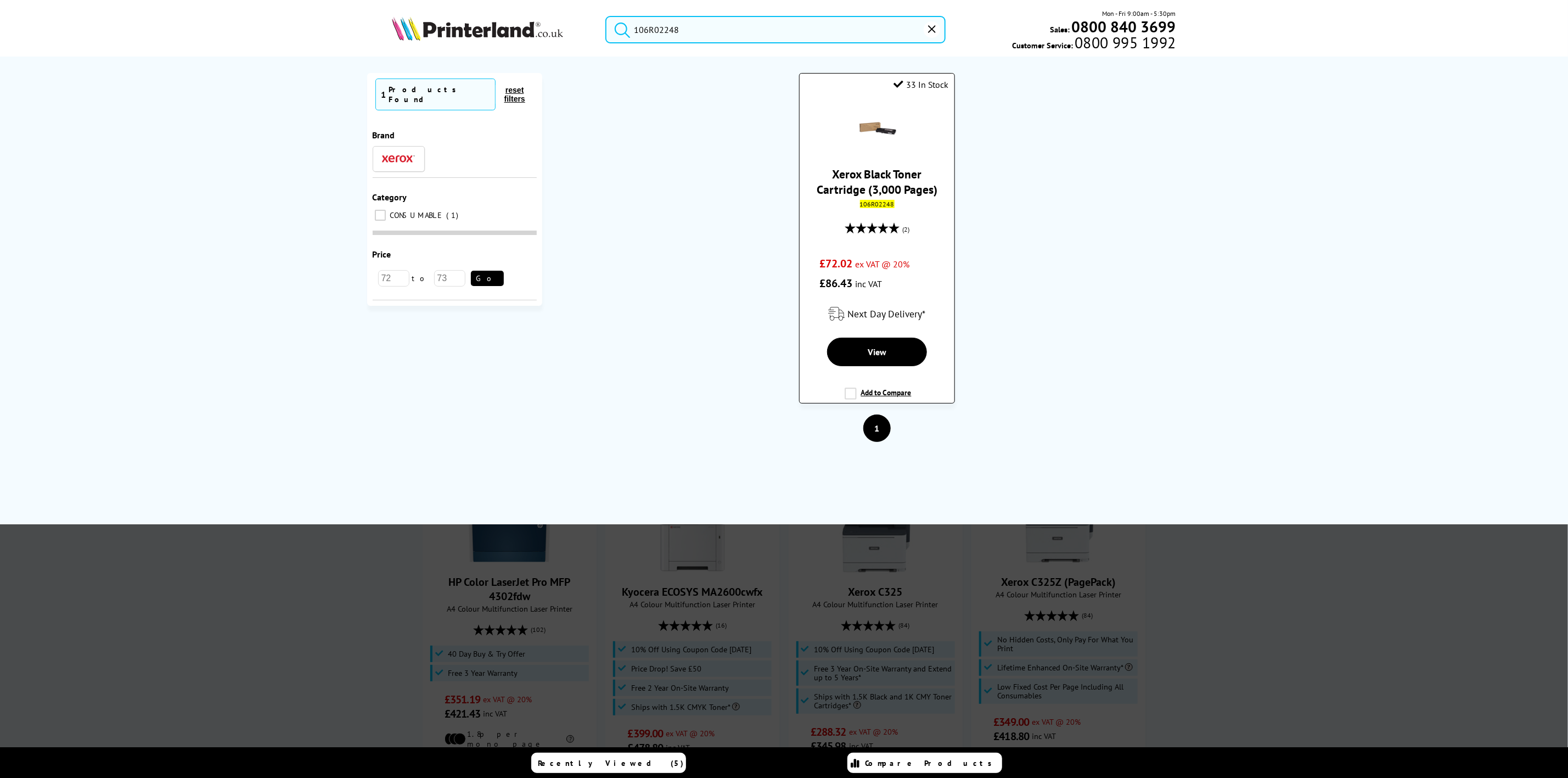
type input "106R02248"
click at [884, 184] on link "Xerox Black Toner Cartridge (3,000 Pages)" at bounding box center [876, 181] width 121 height 31
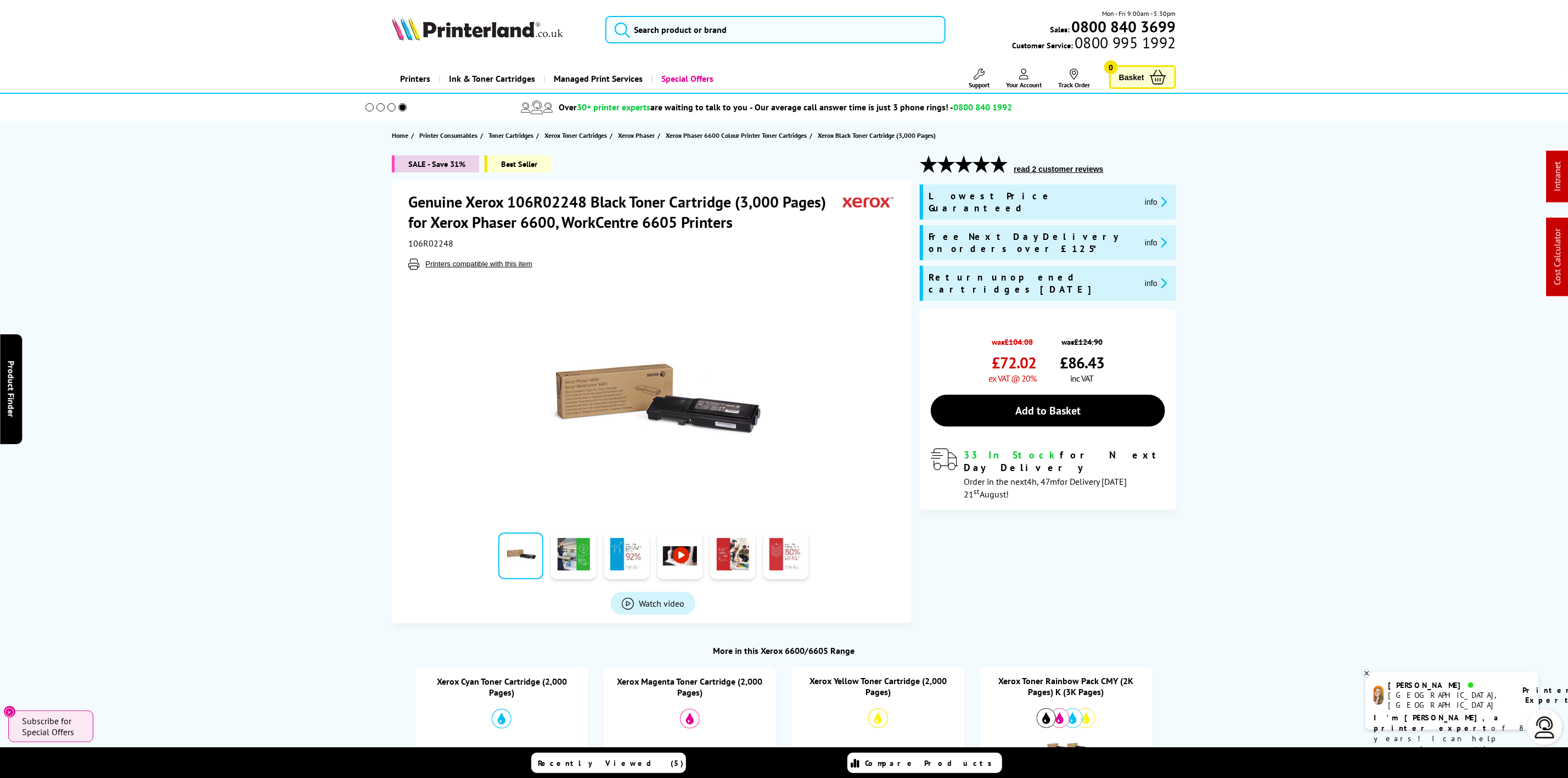
click at [481, 23] on img at bounding box center [477, 28] width 171 height 24
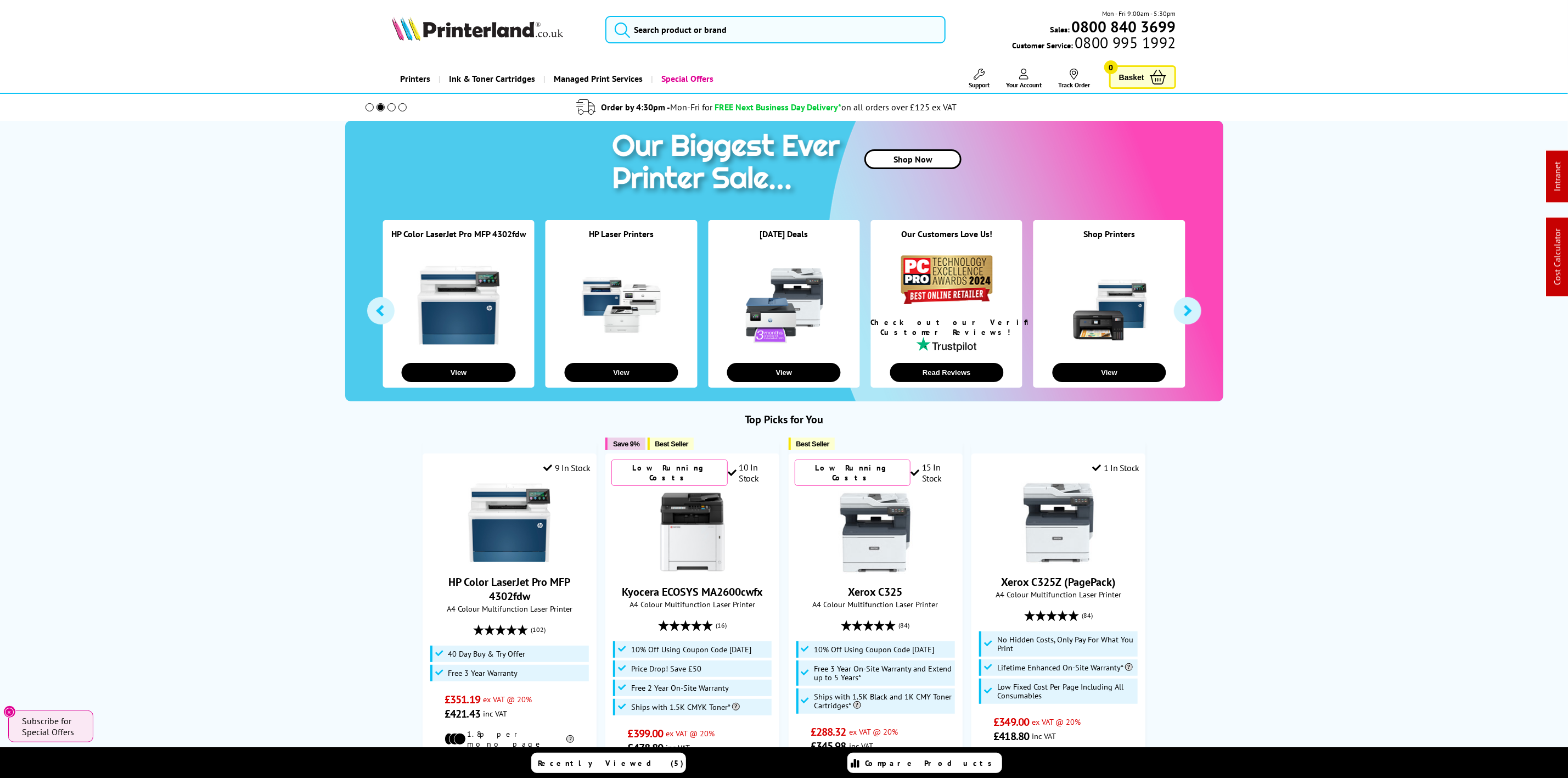
click at [536, 37] on img at bounding box center [477, 28] width 171 height 24
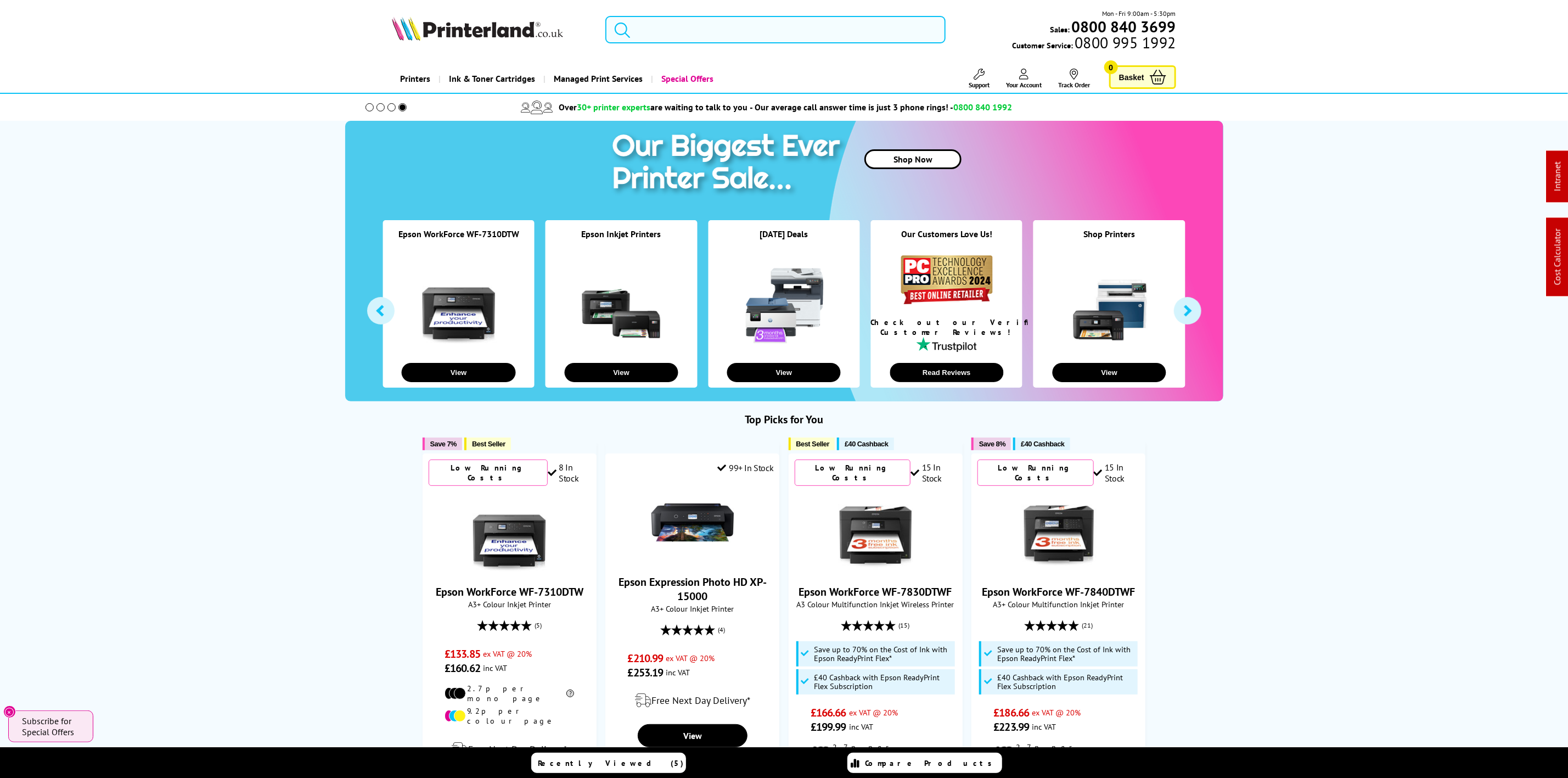
click at [694, 20] on input "search" at bounding box center [775, 29] width 340 height 27
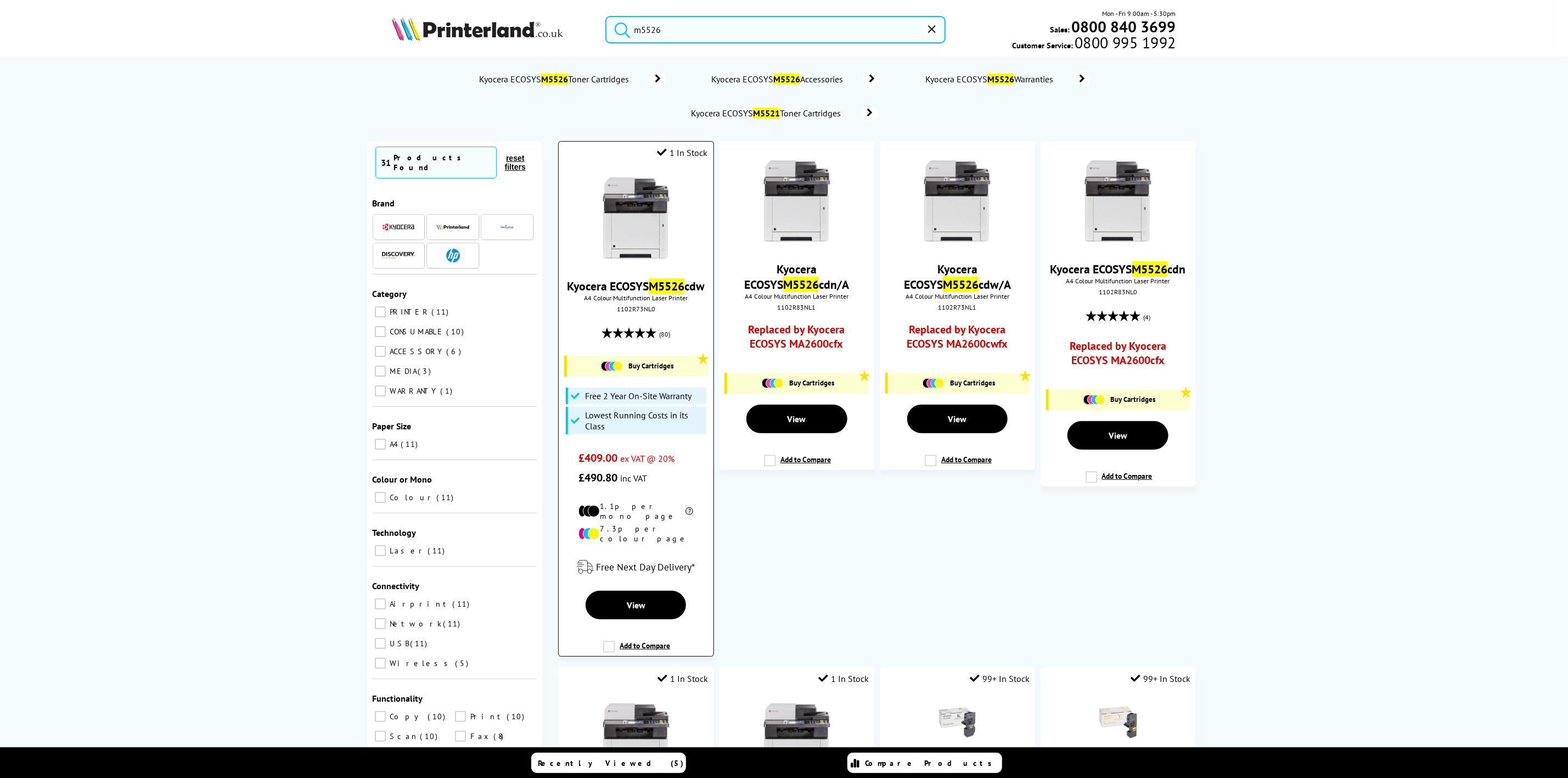
type input "m5526"
click at [652, 231] on img at bounding box center [636, 218] width 82 height 82
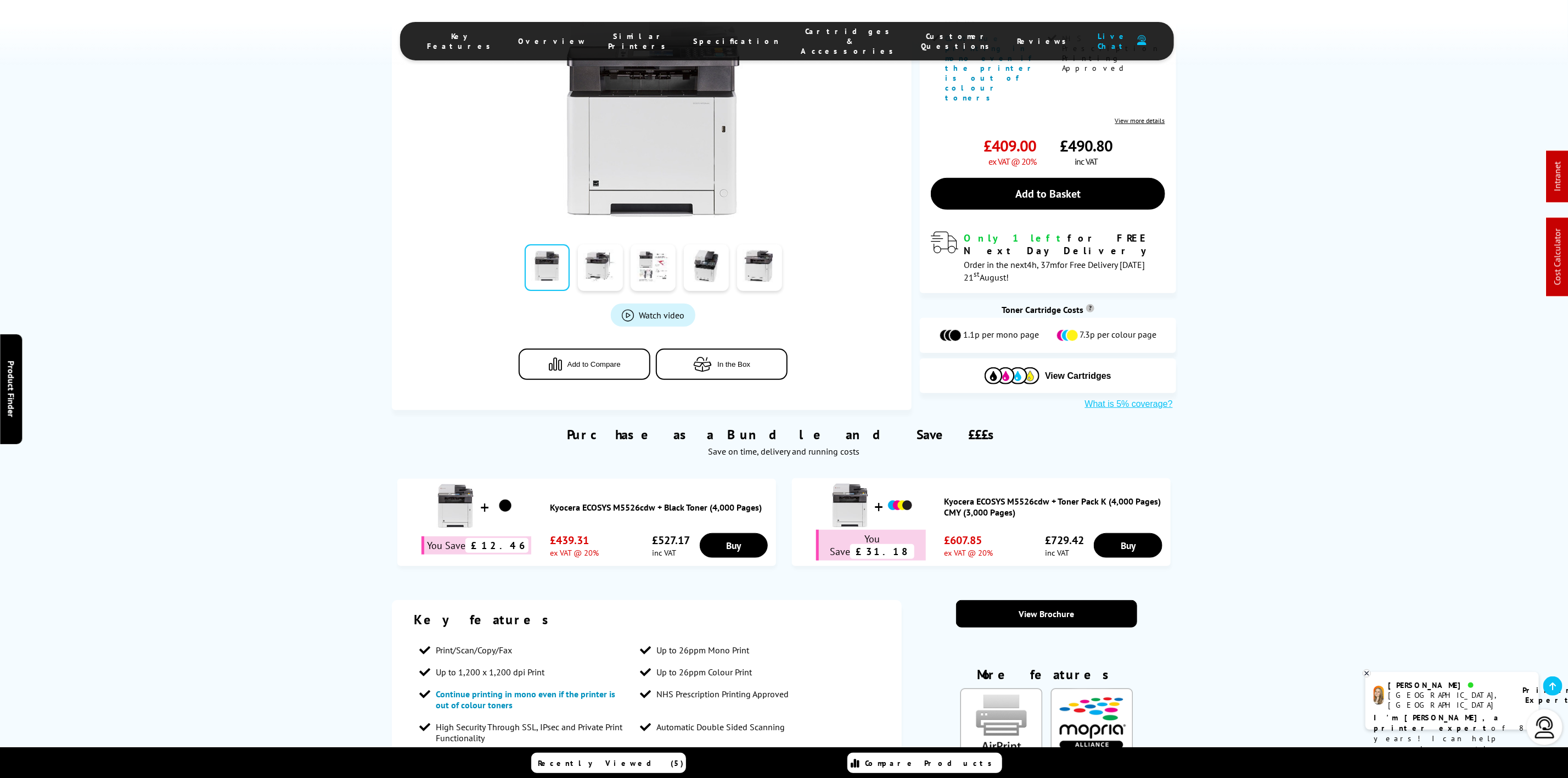
scroll to position [494, 0]
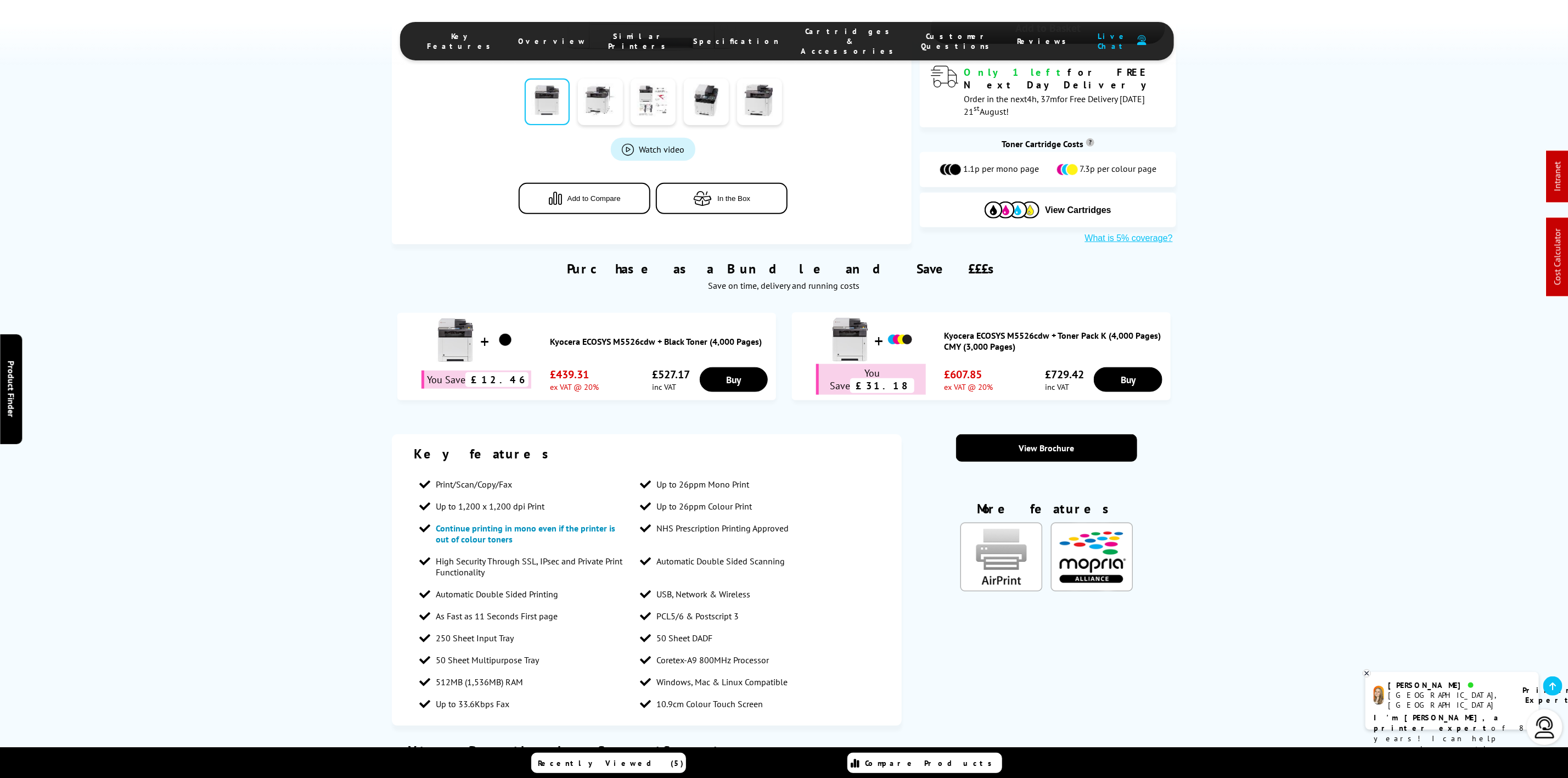
click at [813, 30] on li "Cartridges & Accessories" at bounding box center [850, 41] width 121 height 30
click at [809, 39] on span "Cartridges & Accessories" at bounding box center [850, 41] width 98 height 30
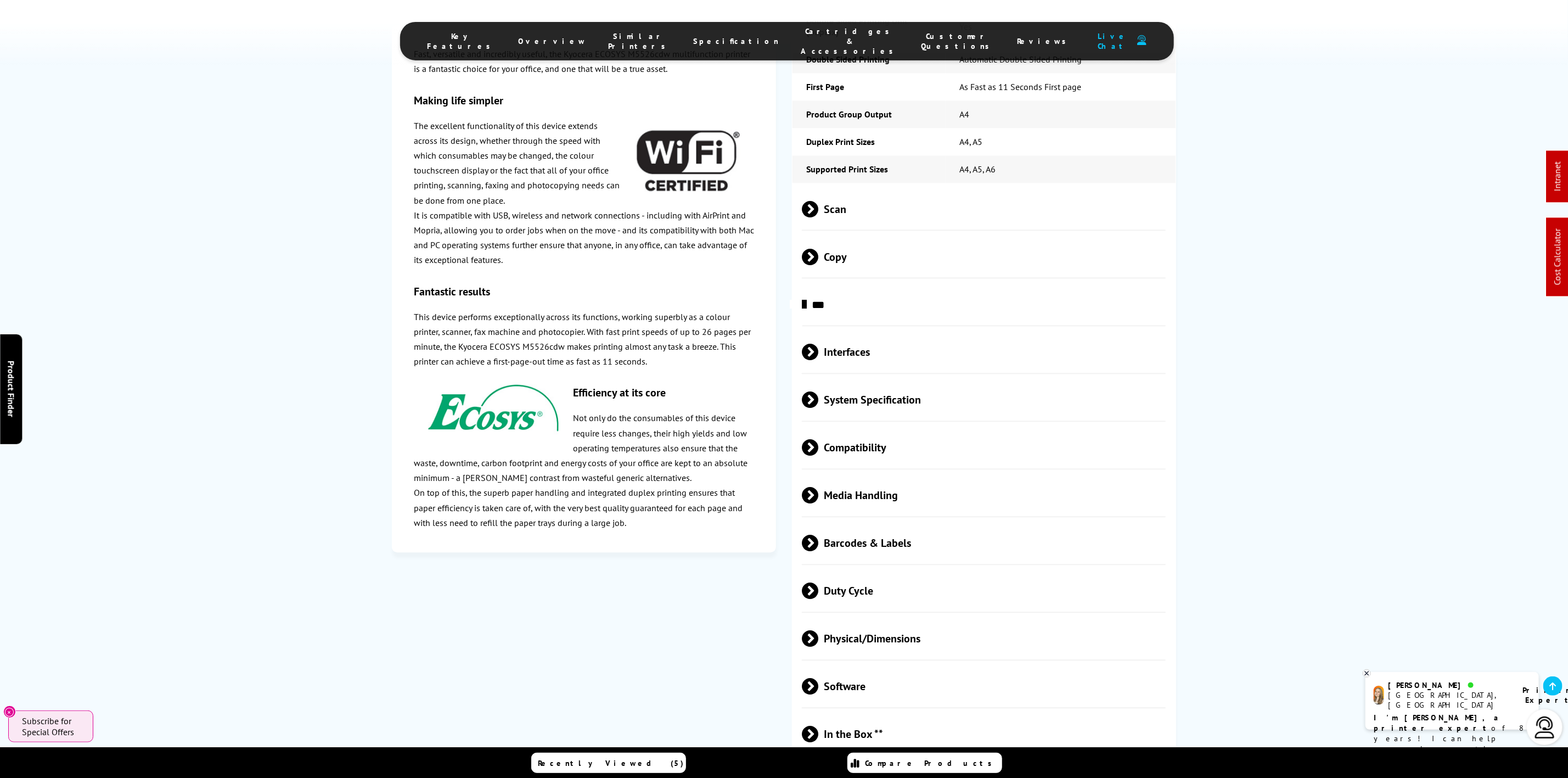
scroll to position [3009, 0]
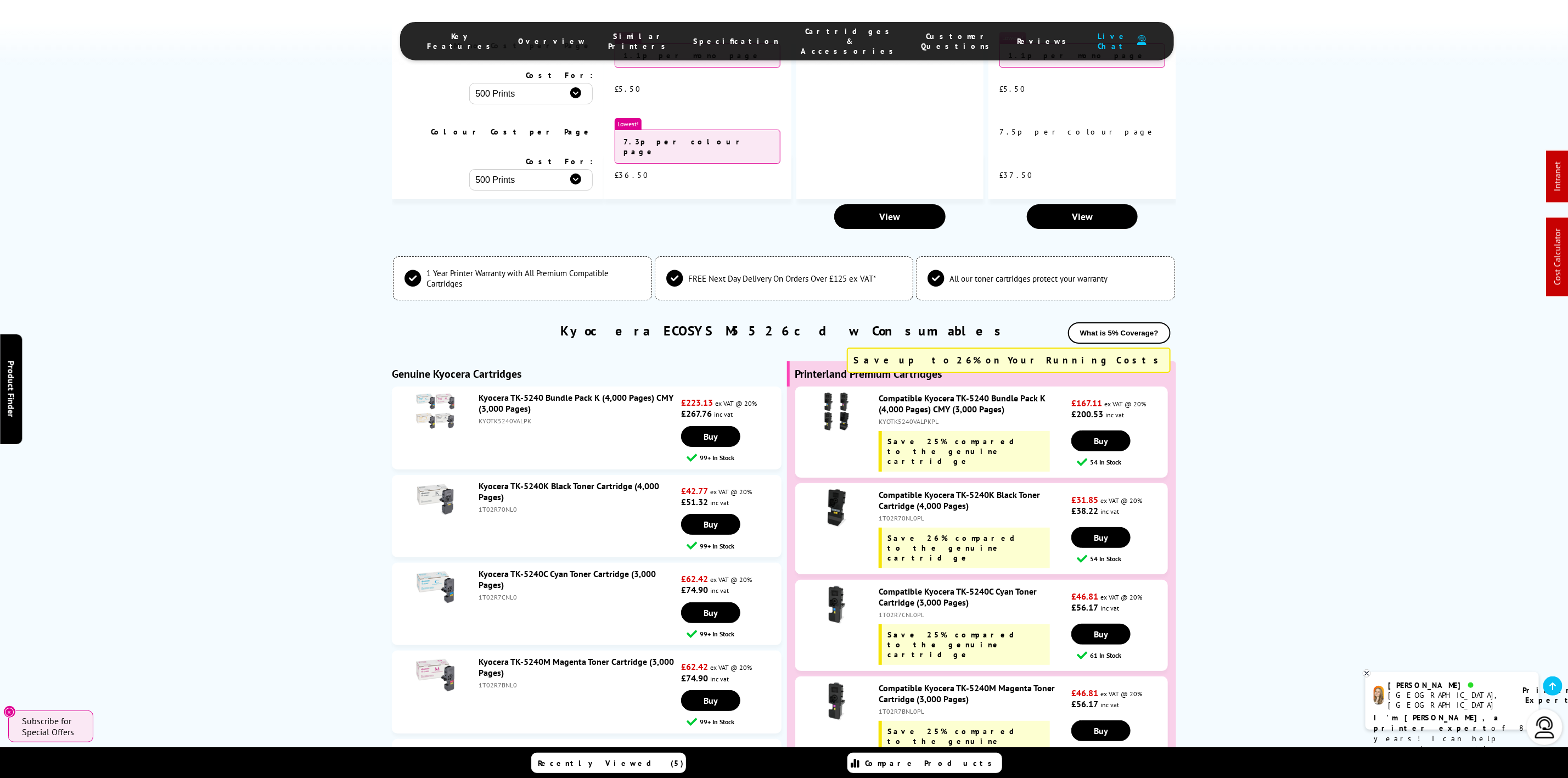
click at [509, 505] on div "1T02R70NL0" at bounding box center [578, 509] width 200 height 9
copy div "1T02R70NL0"
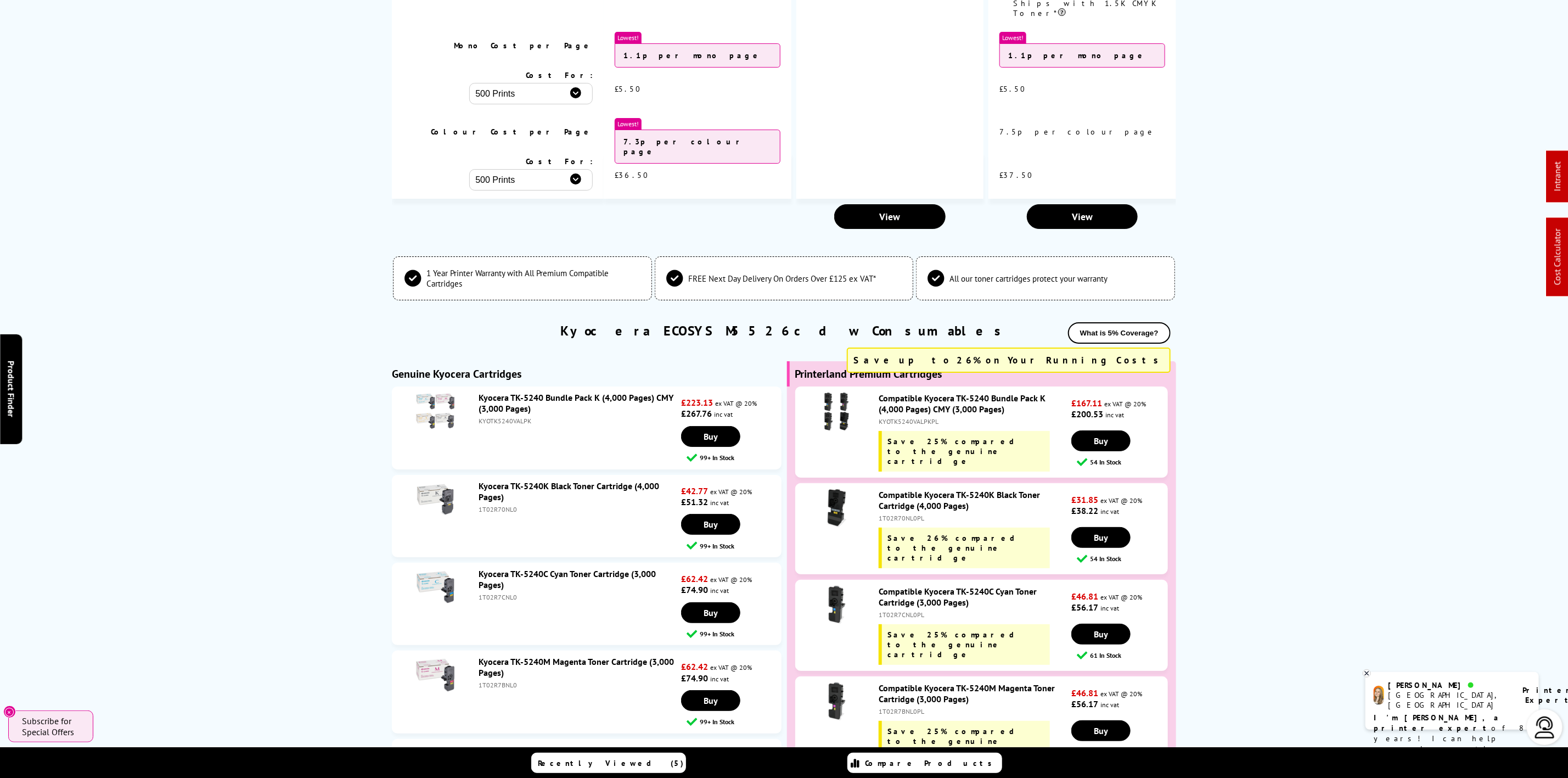
scroll to position [0, 0]
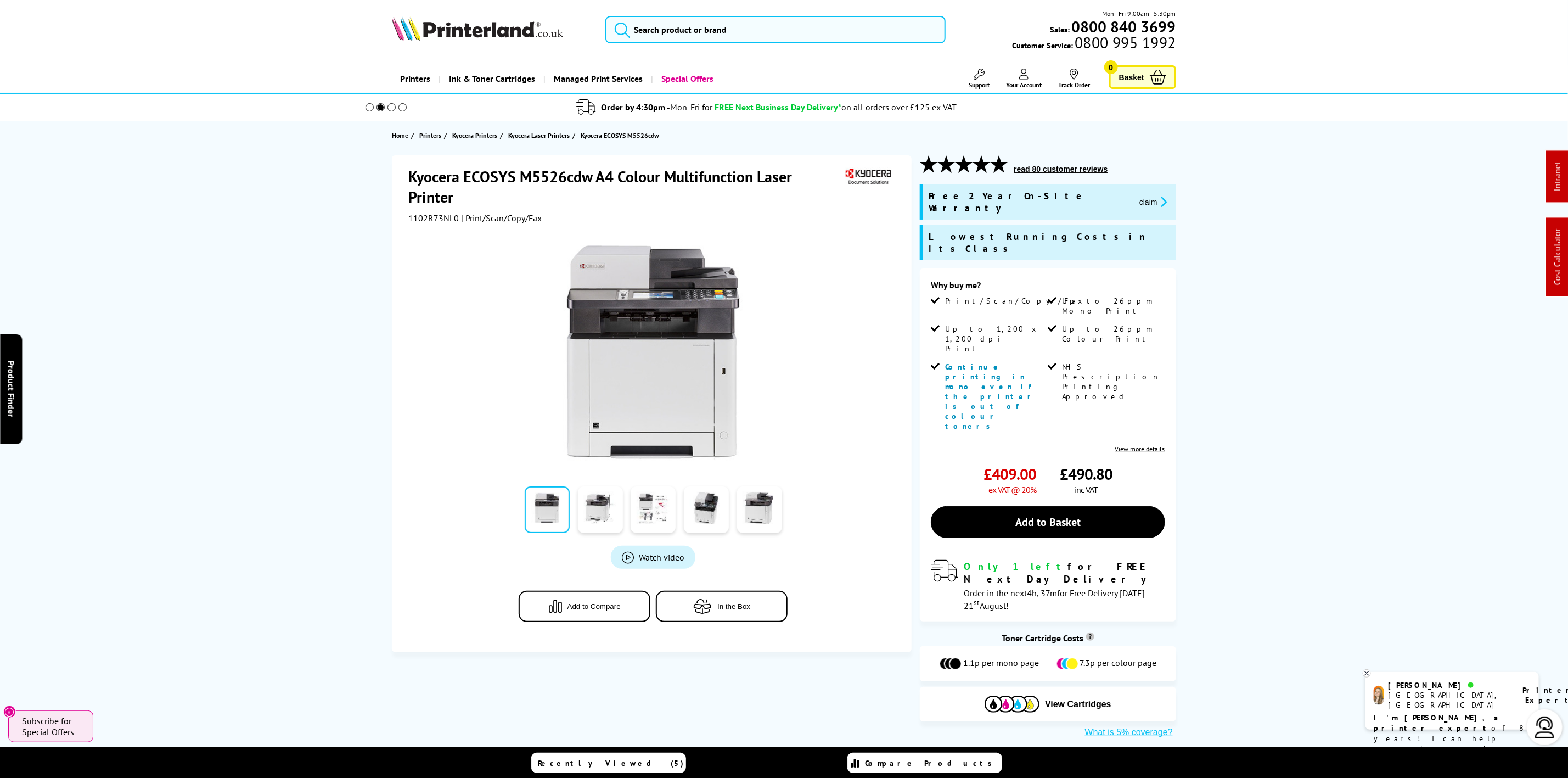
click at [410, 34] on img at bounding box center [477, 28] width 171 height 24
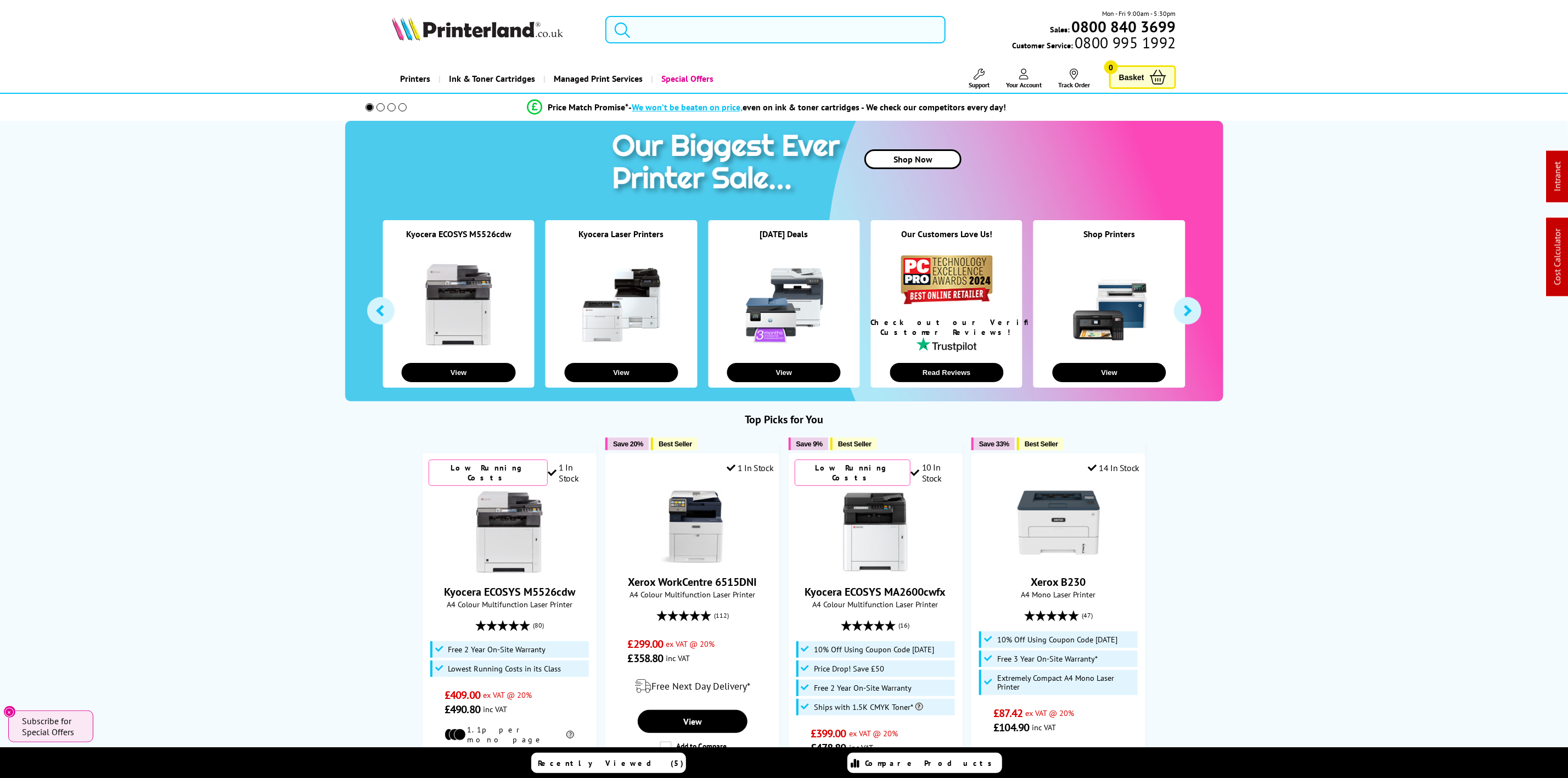
click at [725, 26] on input "search" at bounding box center [775, 29] width 340 height 27
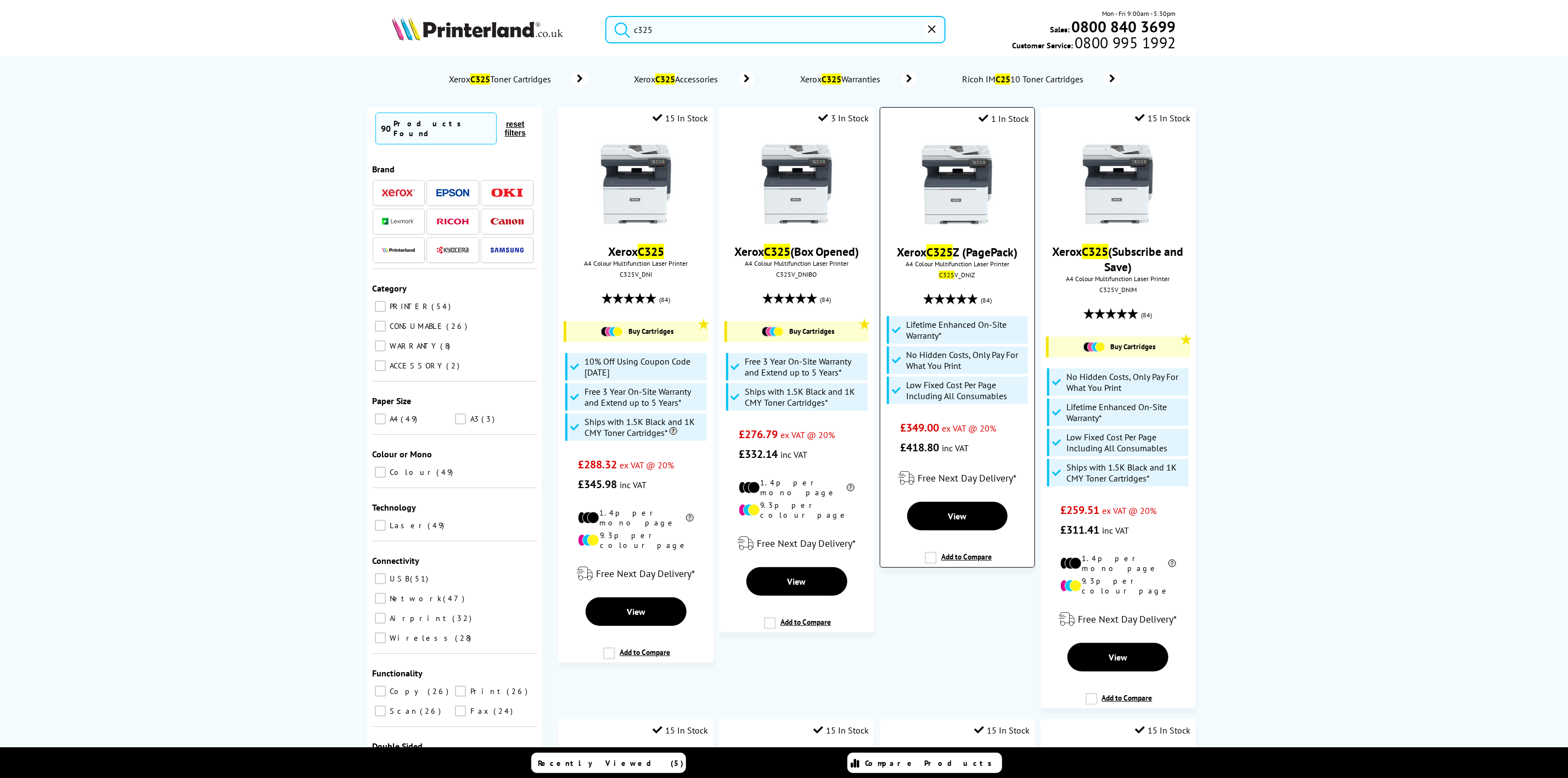
type input "c325"
click at [941, 206] on img at bounding box center [956, 183] width 82 height 82
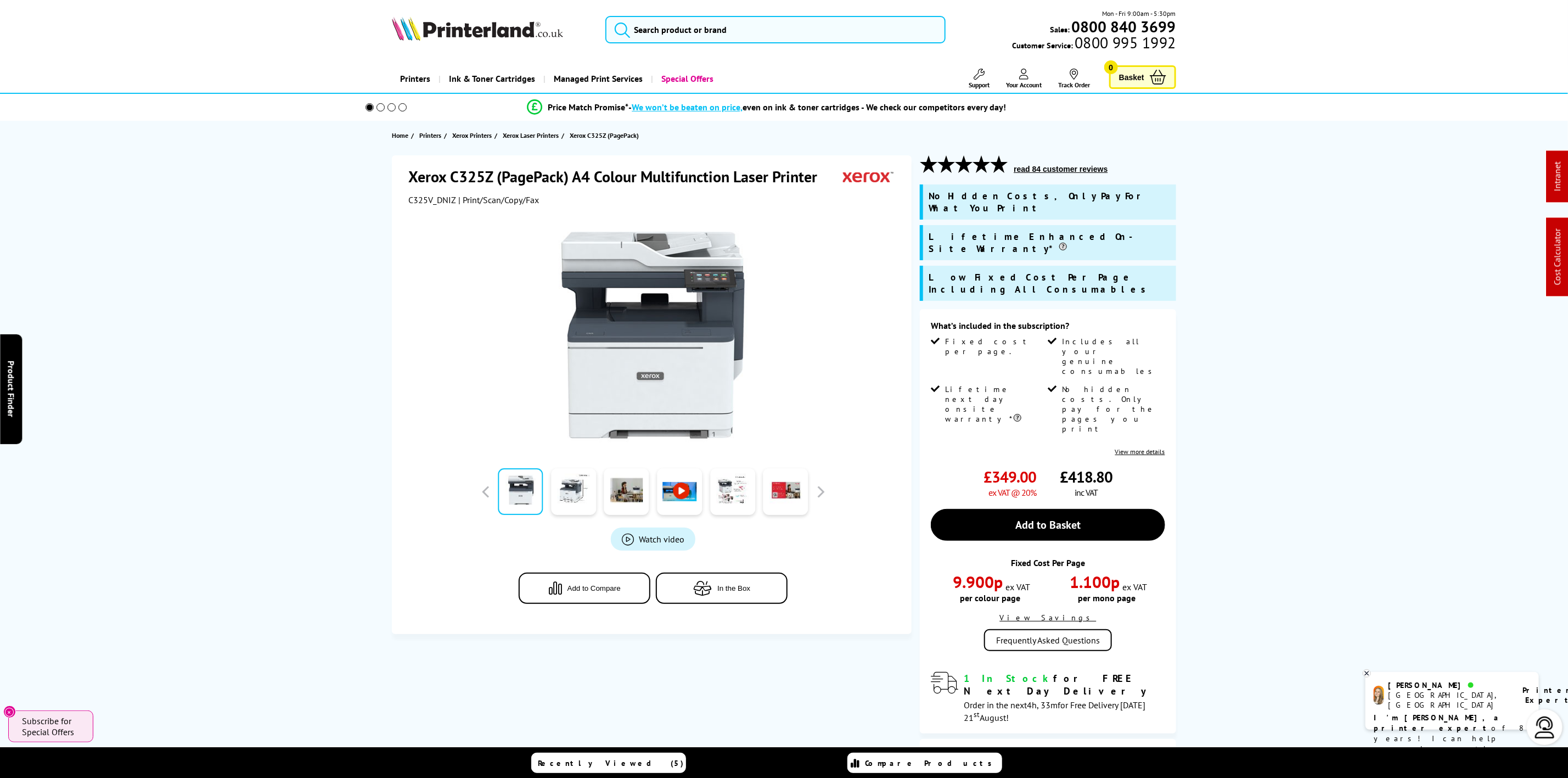
click at [468, 27] on img at bounding box center [477, 28] width 171 height 24
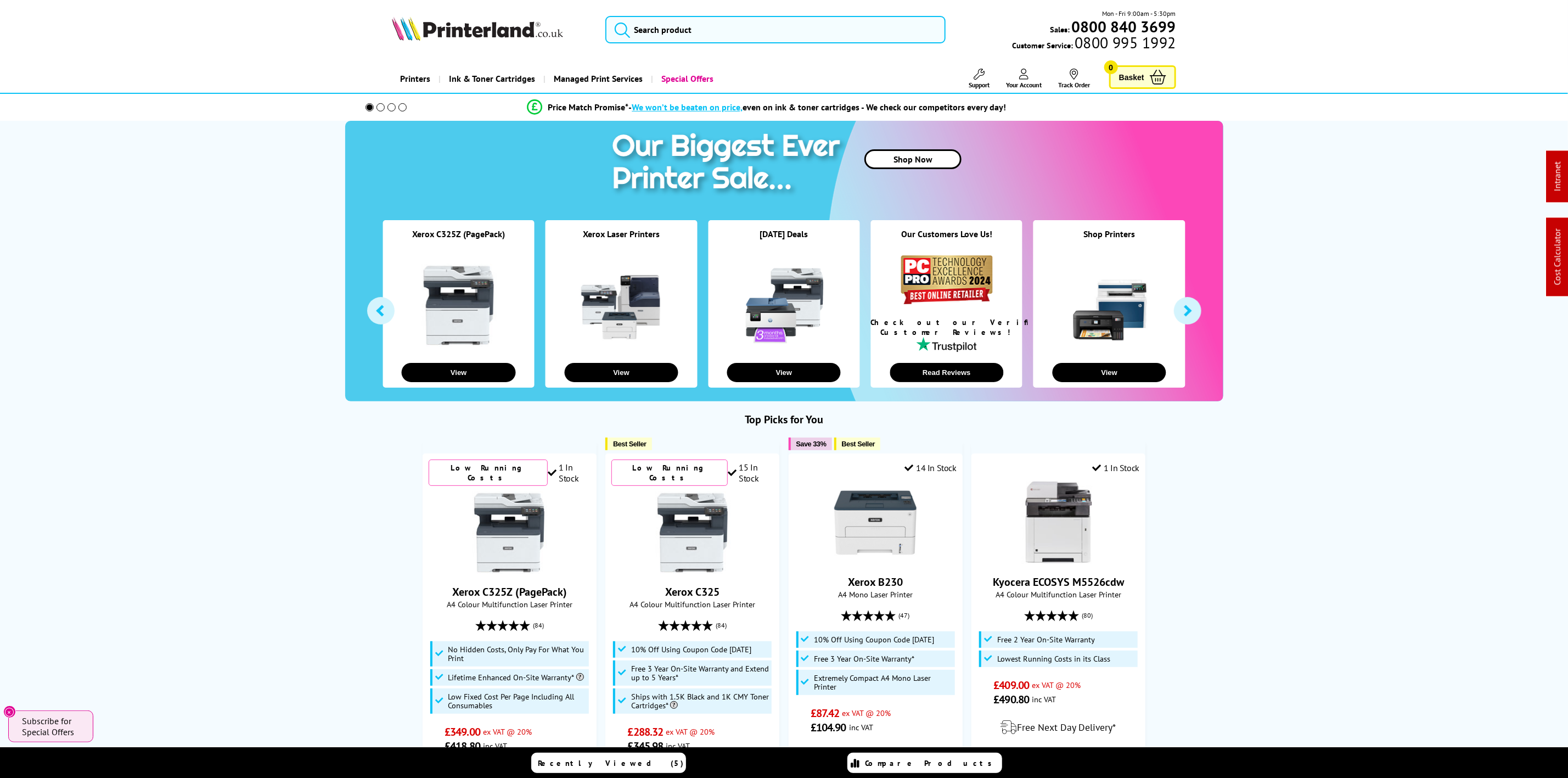
click at [512, 17] on img at bounding box center [477, 28] width 171 height 24
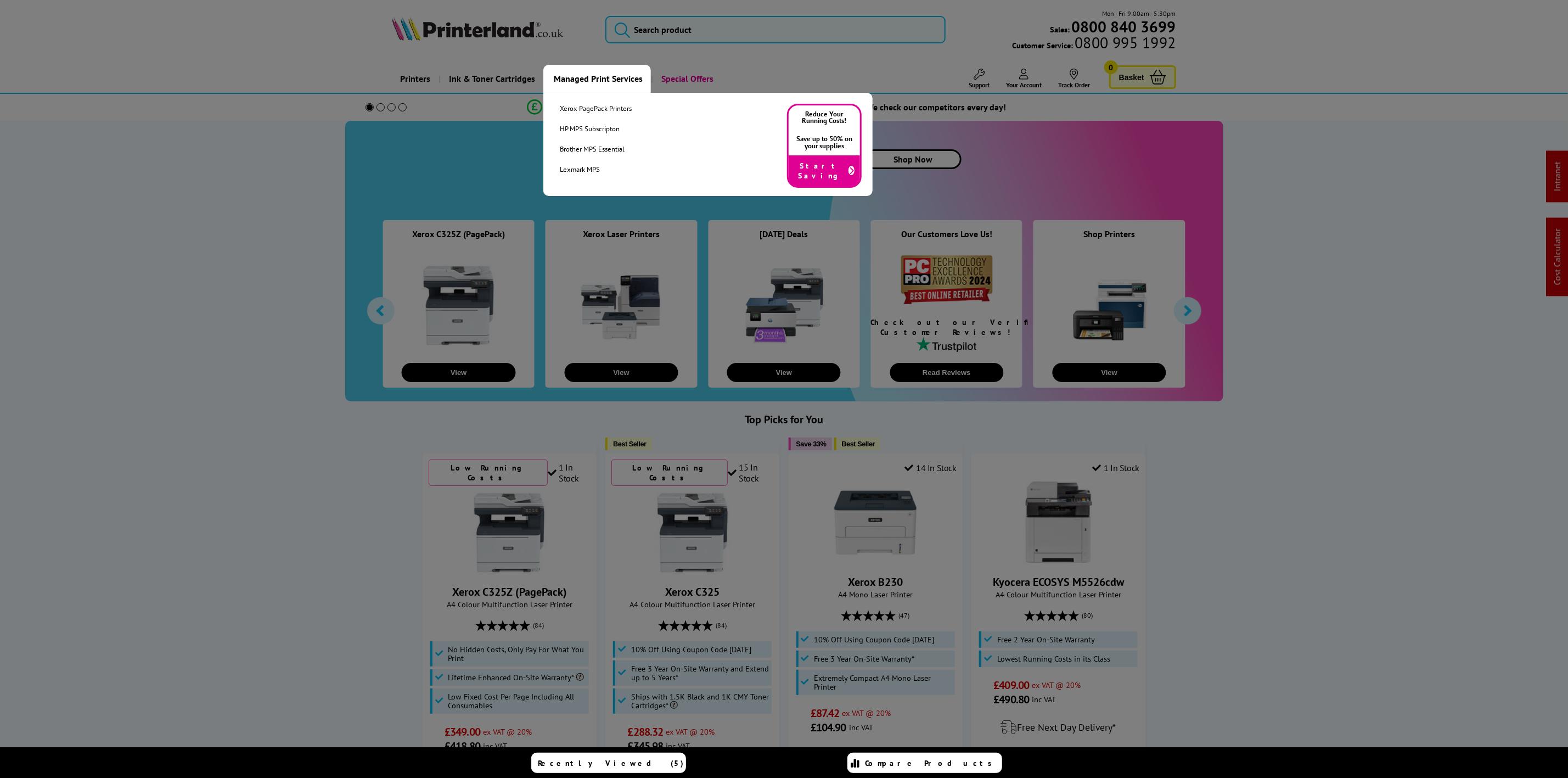
click at [601, 83] on link "Managed Print Services" at bounding box center [596, 78] width 107 height 28
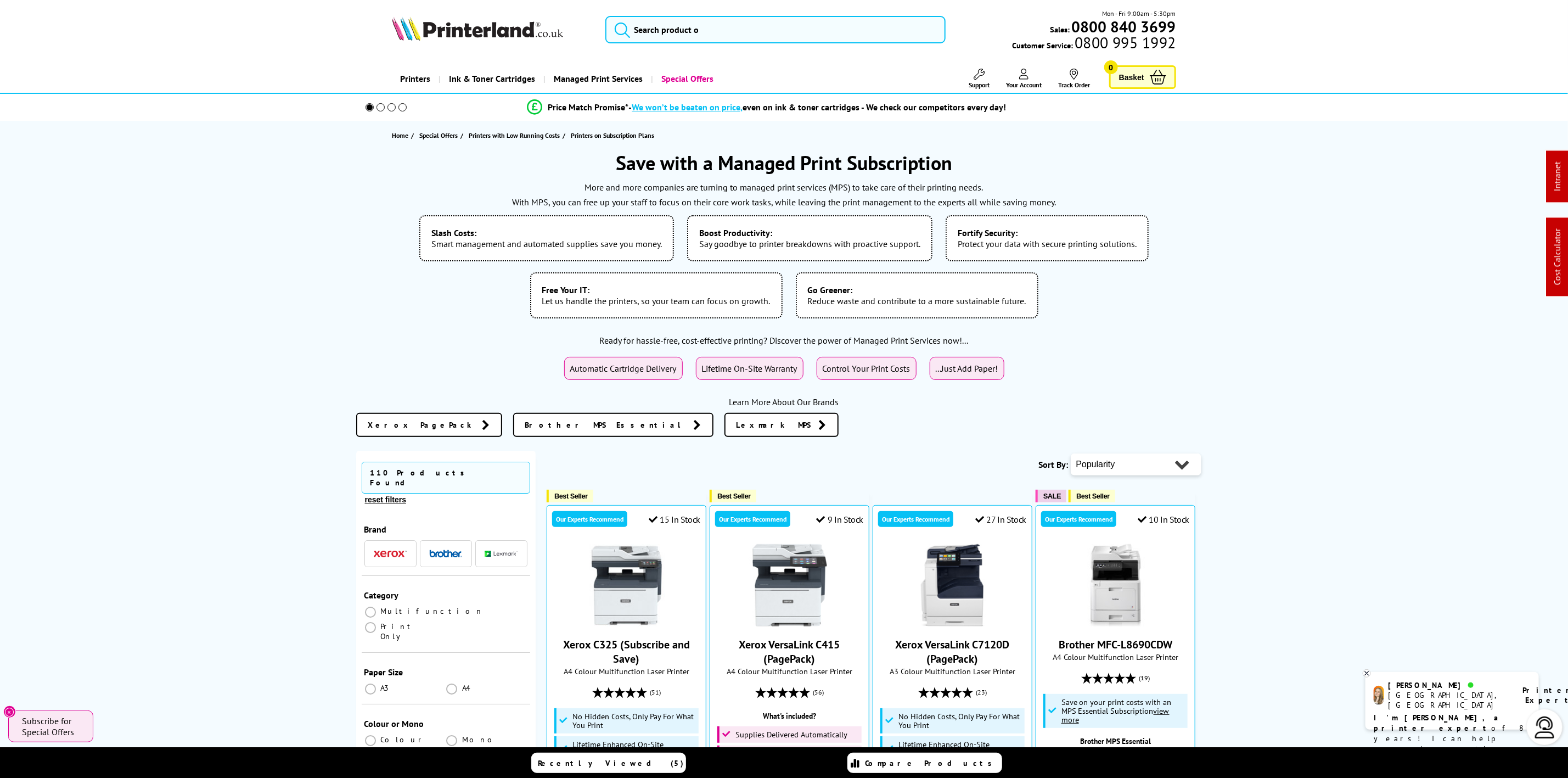
click at [417, 38] on img at bounding box center [477, 28] width 171 height 24
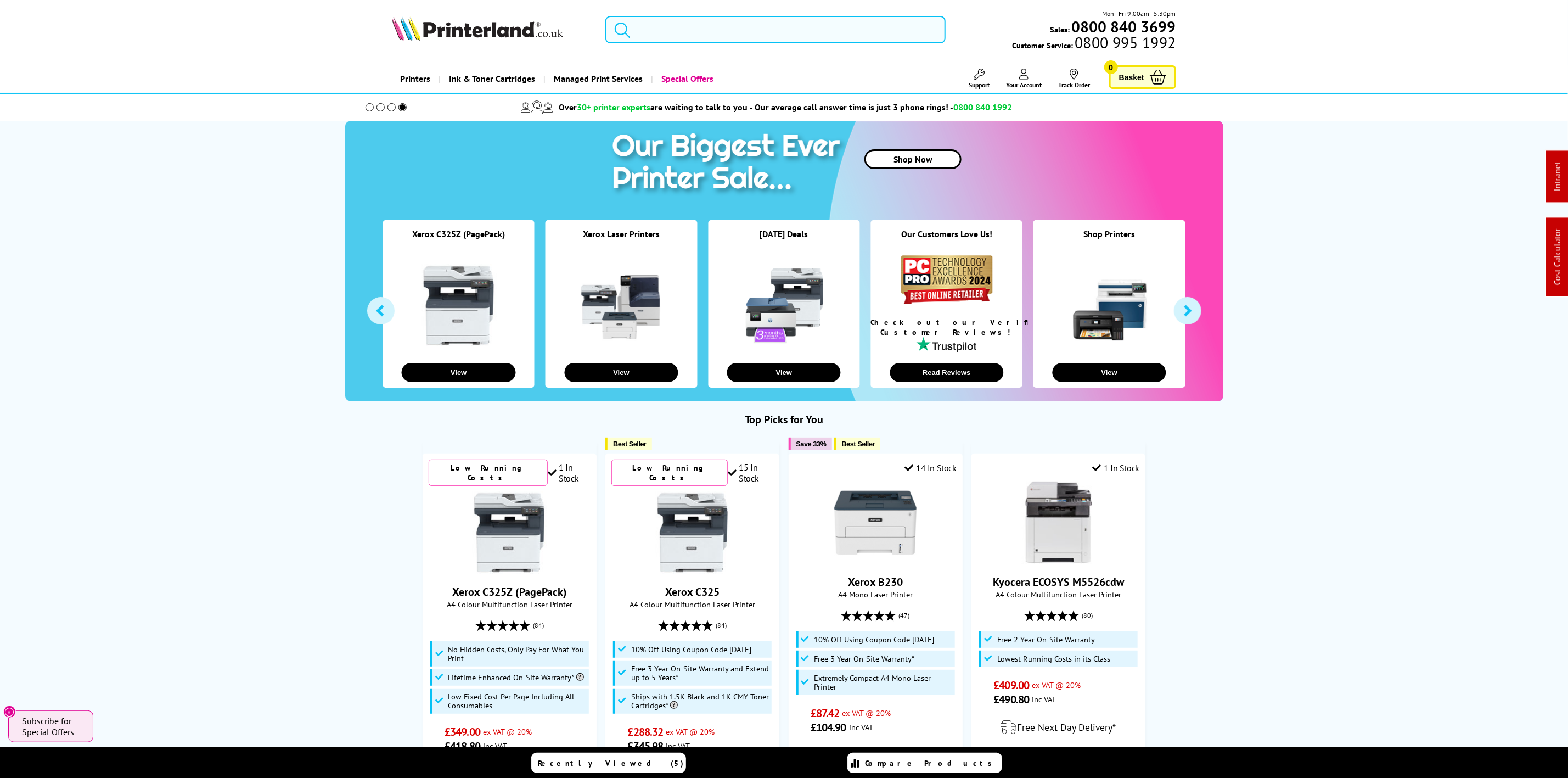
click at [725, 40] on input "search" at bounding box center [775, 29] width 340 height 27
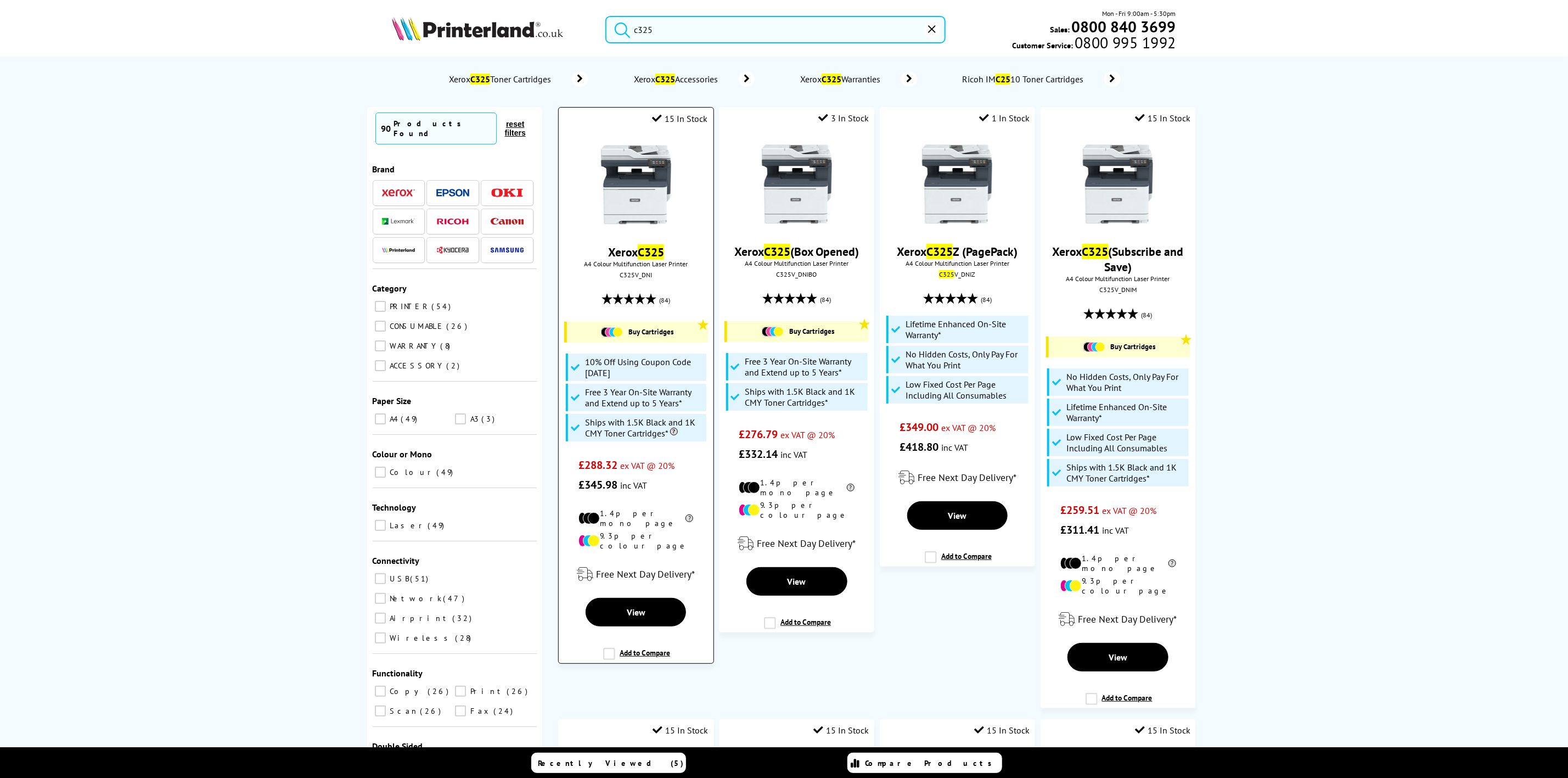
type input "c325"
click at [646, 275] on div "C325V_DNI" at bounding box center [636, 274] width 138 height 9
copy div "C325V_DNI"
drag, startPoint x: 648, startPoint y: 184, endPoint x: 629, endPoint y: 160, distance: 30.6
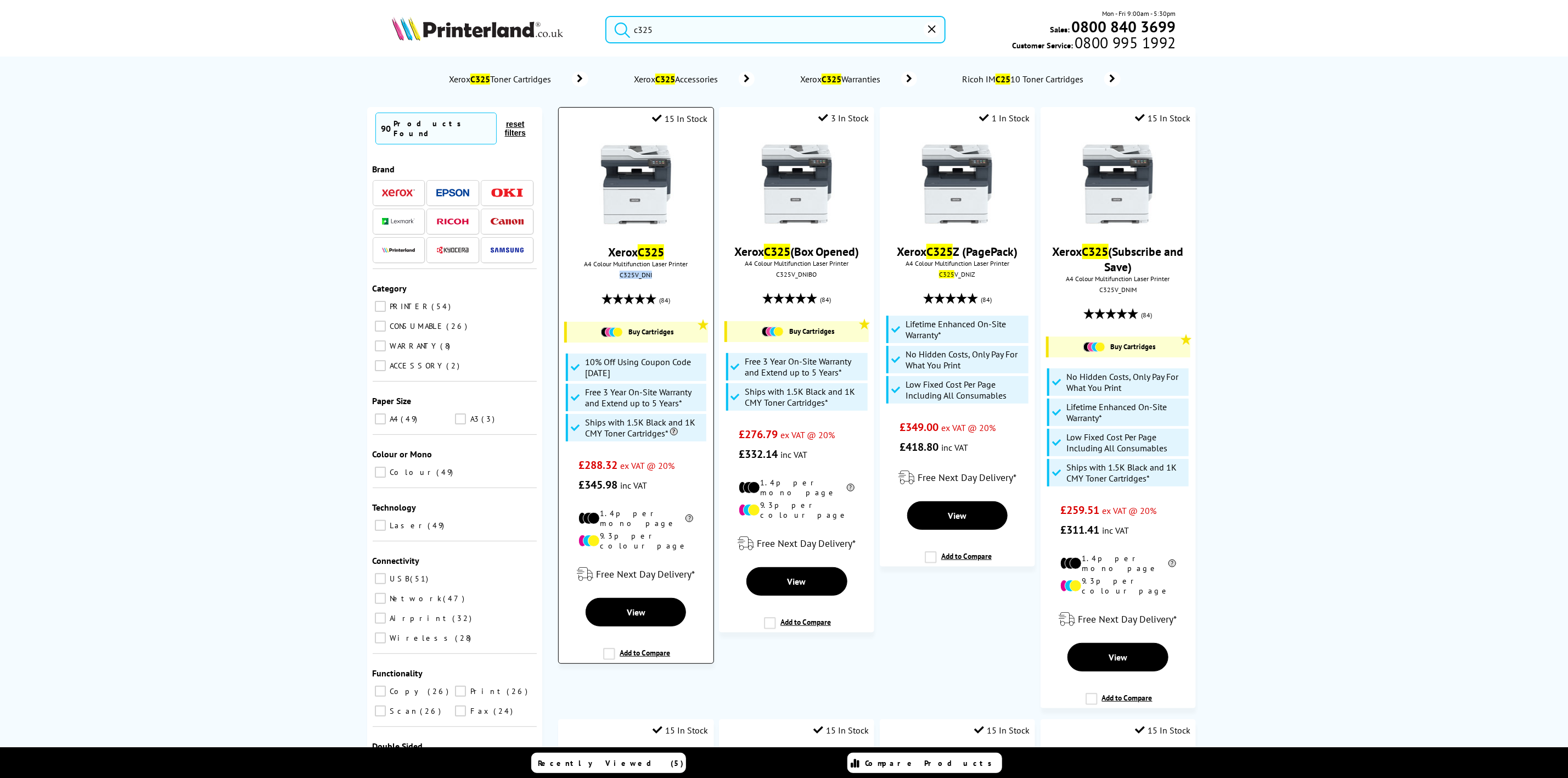
click at [648, 184] on img at bounding box center [636, 183] width 82 height 82
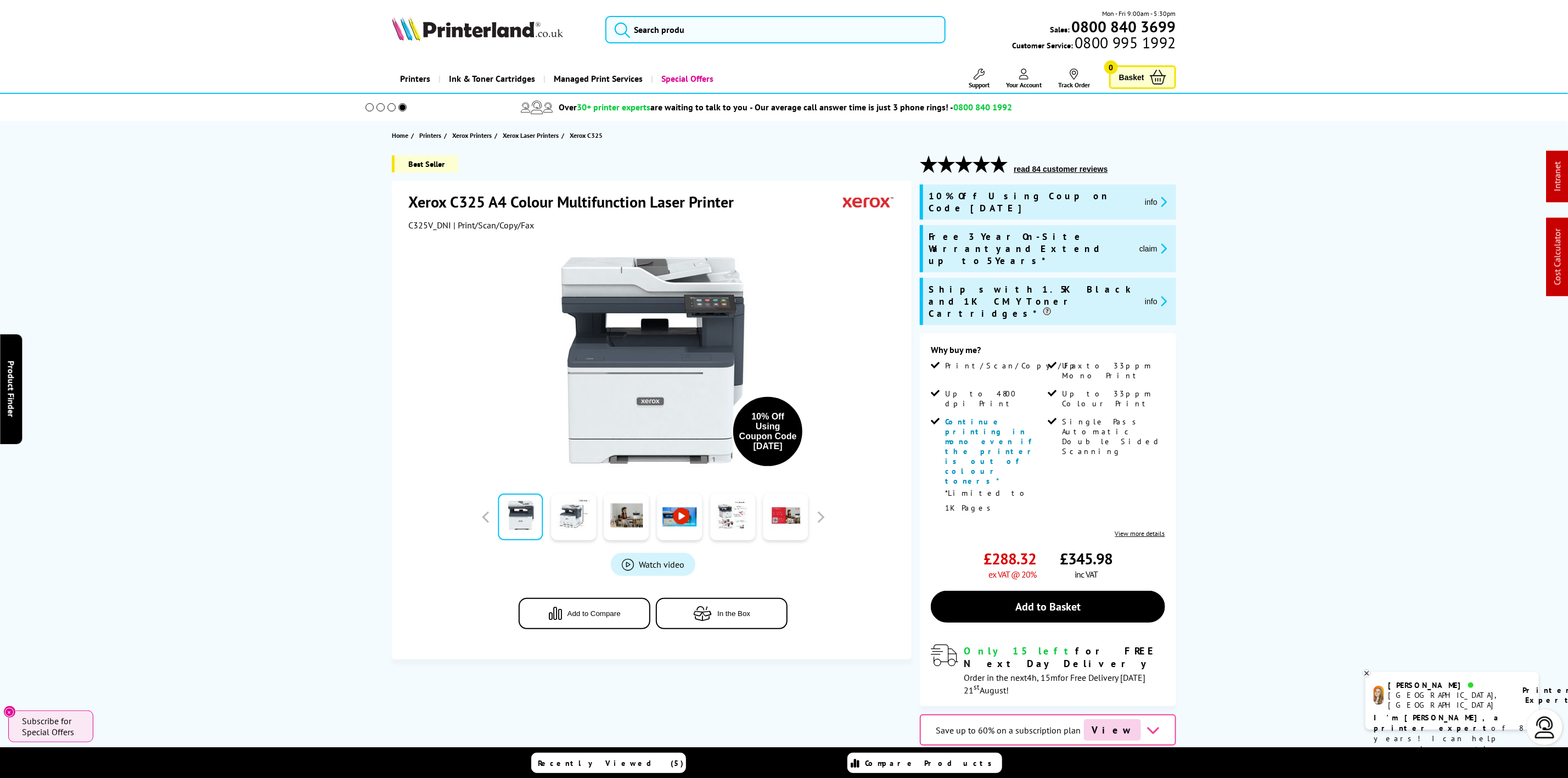
drag, startPoint x: 377, startPoint y: 31, endPoint x: 417, endPoint y: 19, distance: 41.8
click at [380, 29] on div "Mon - Fri 9:00am - 5:30pm Sales: 0800 840 3699 Customer Service: 0800 995 1992" at bounding box center [784, 33] width 878 height 48
click at [421, 19] on img at bounding box center [477, 28] width 171 height 24
drag, startPoint x: 421, startPoint y: 19, endPoint x: 399, endPoint y: 25, distance: 22.8
click at [410, 21] on img at bounding box center [477, 28] width 171 height 24
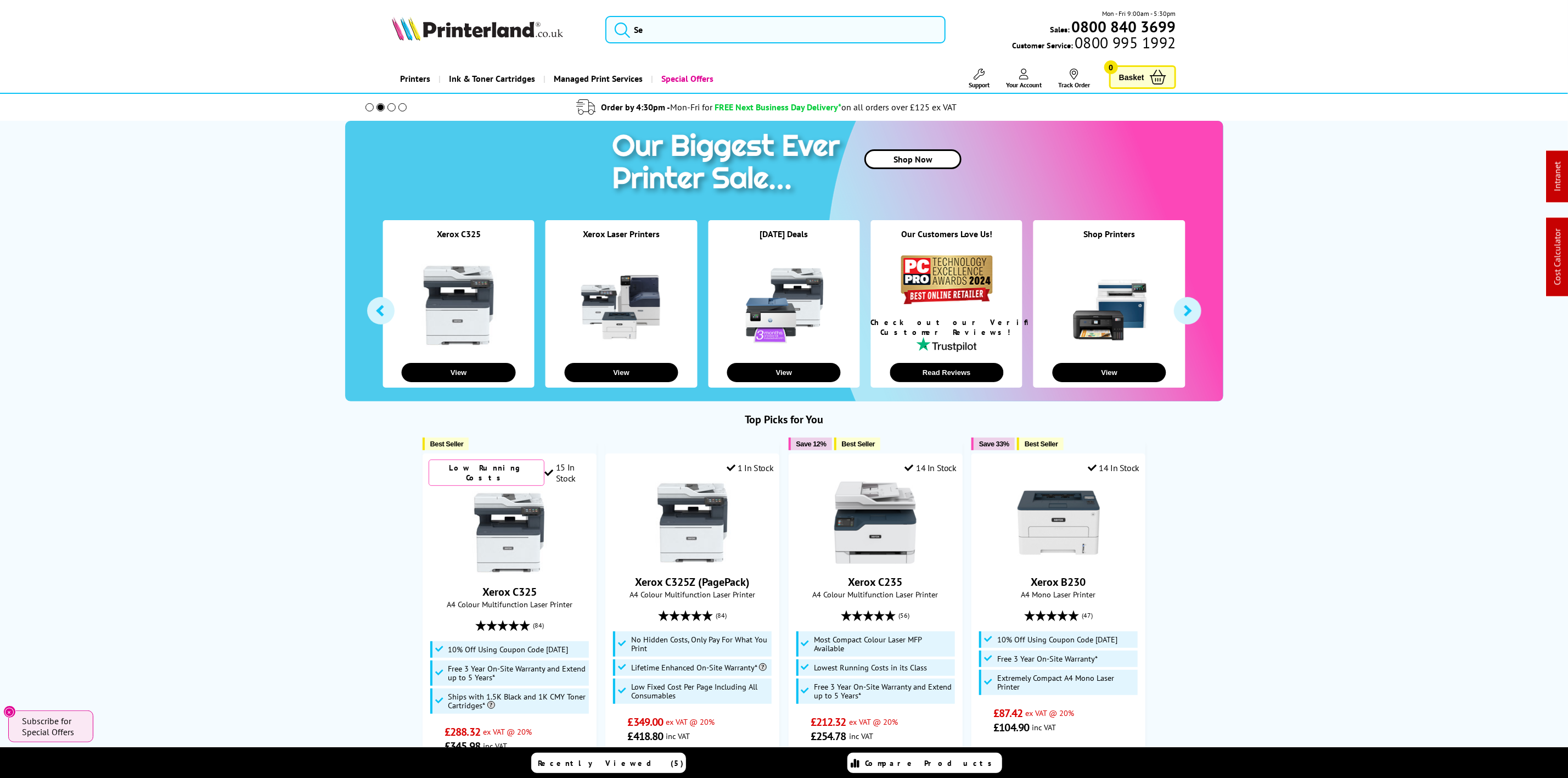
click at [456, 39] on img at bounding box center [477, 28] width 171 height 24
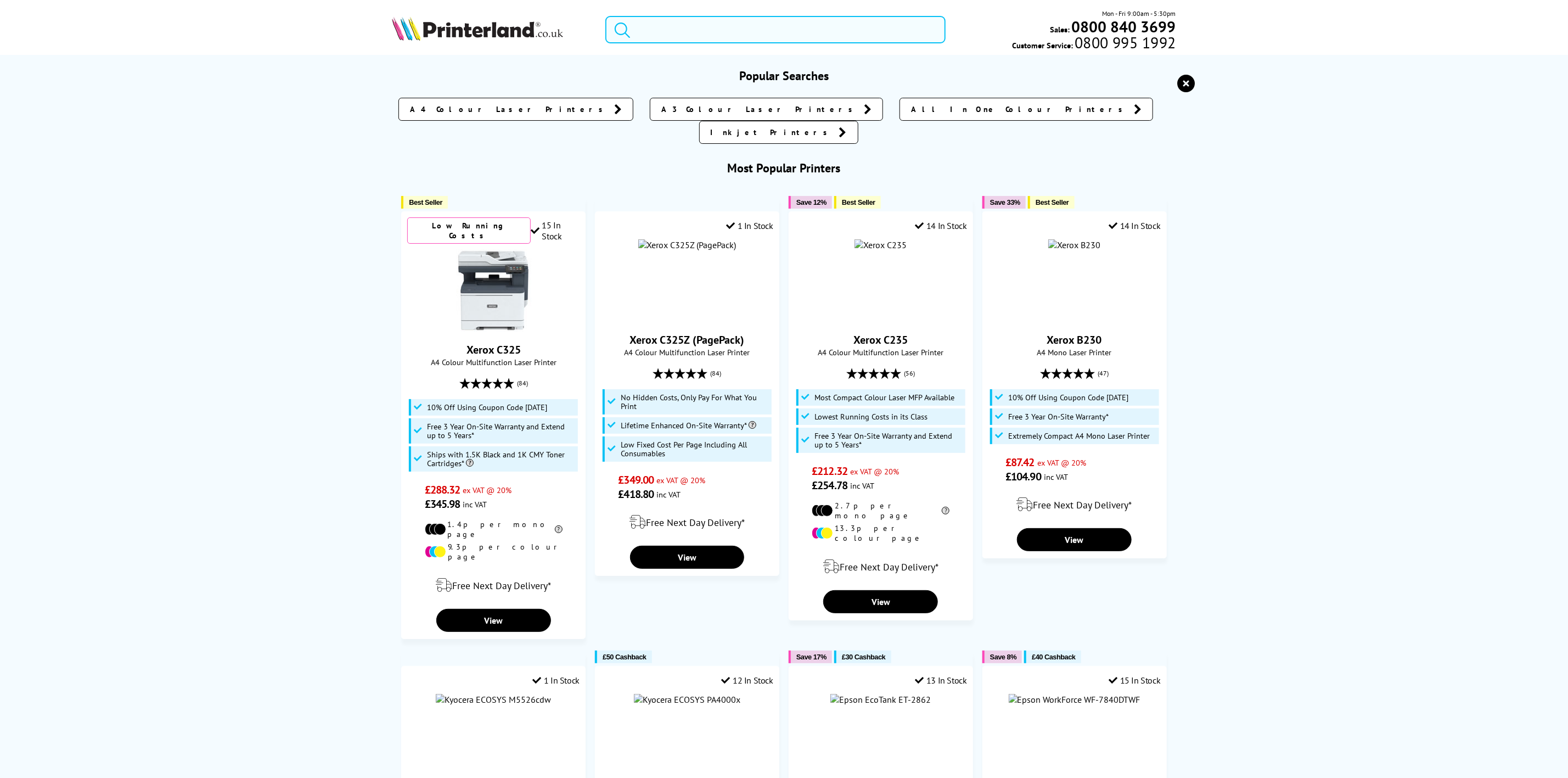
click at [757, 23] on input "search" at bounding box center [775, 29] width 340 height 27
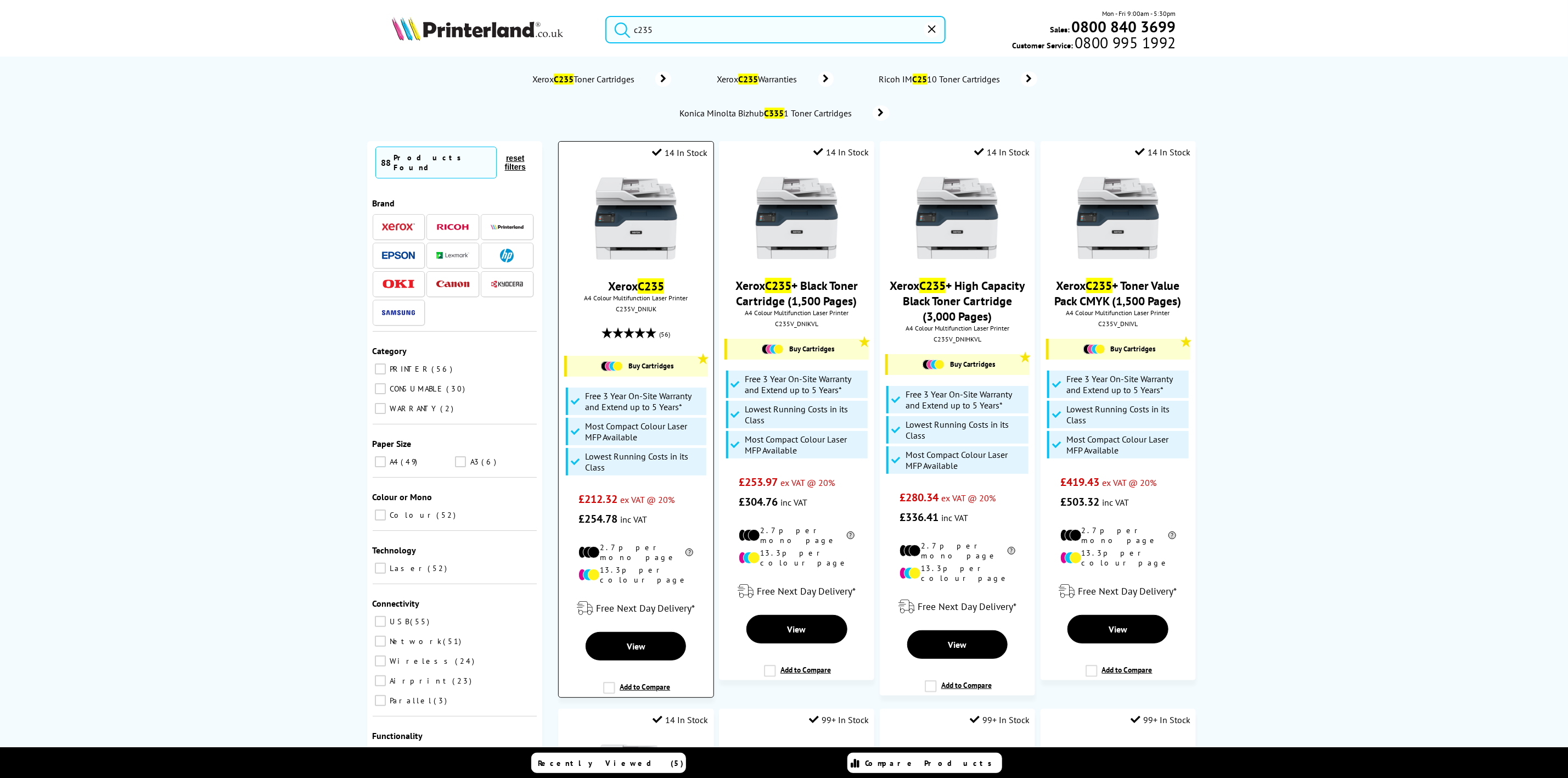
type input "c235"
click at [659, 206] on img at bounding box center [636, 218] width 82 height 82
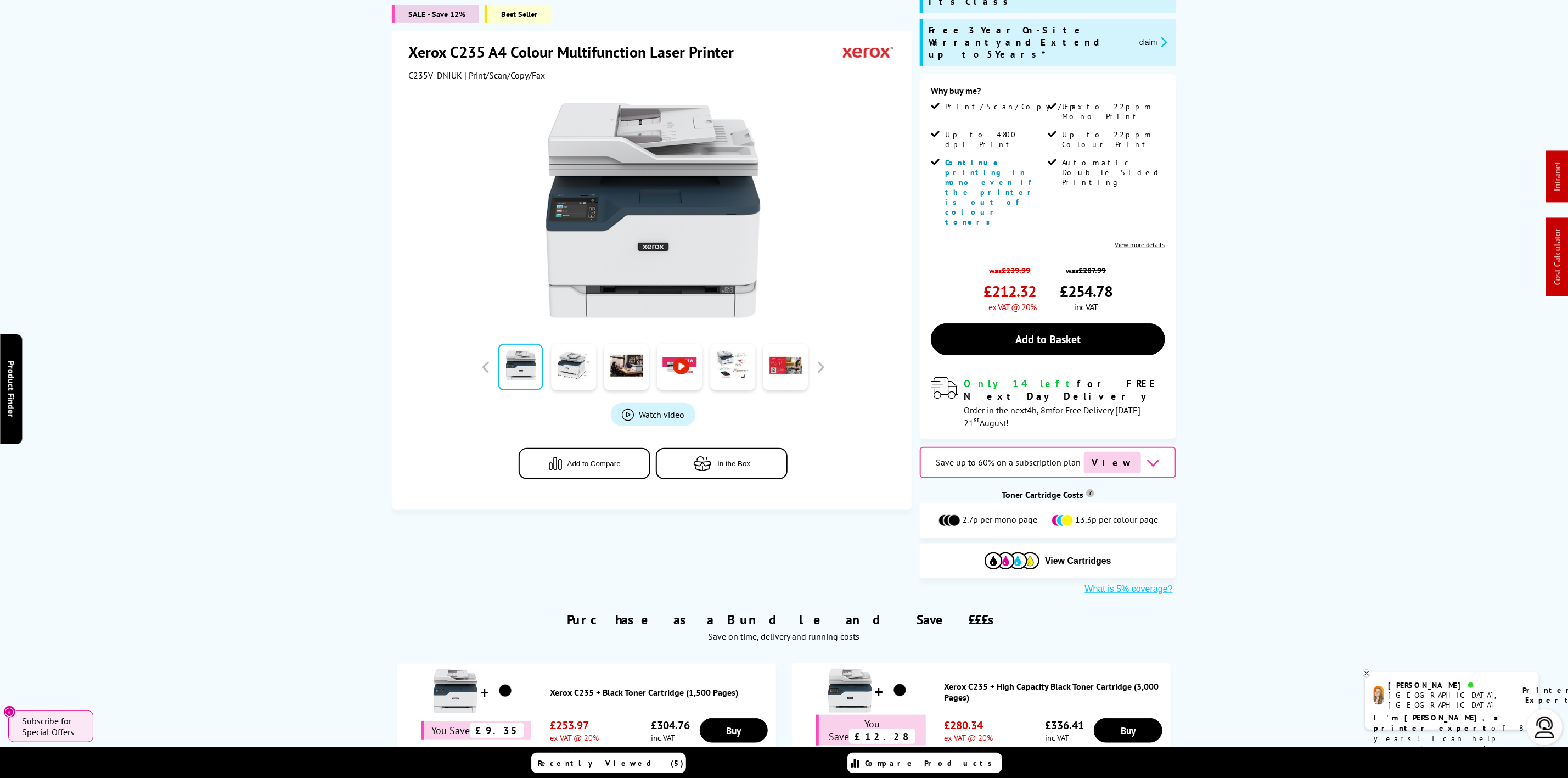
scroll to position [412, 0]
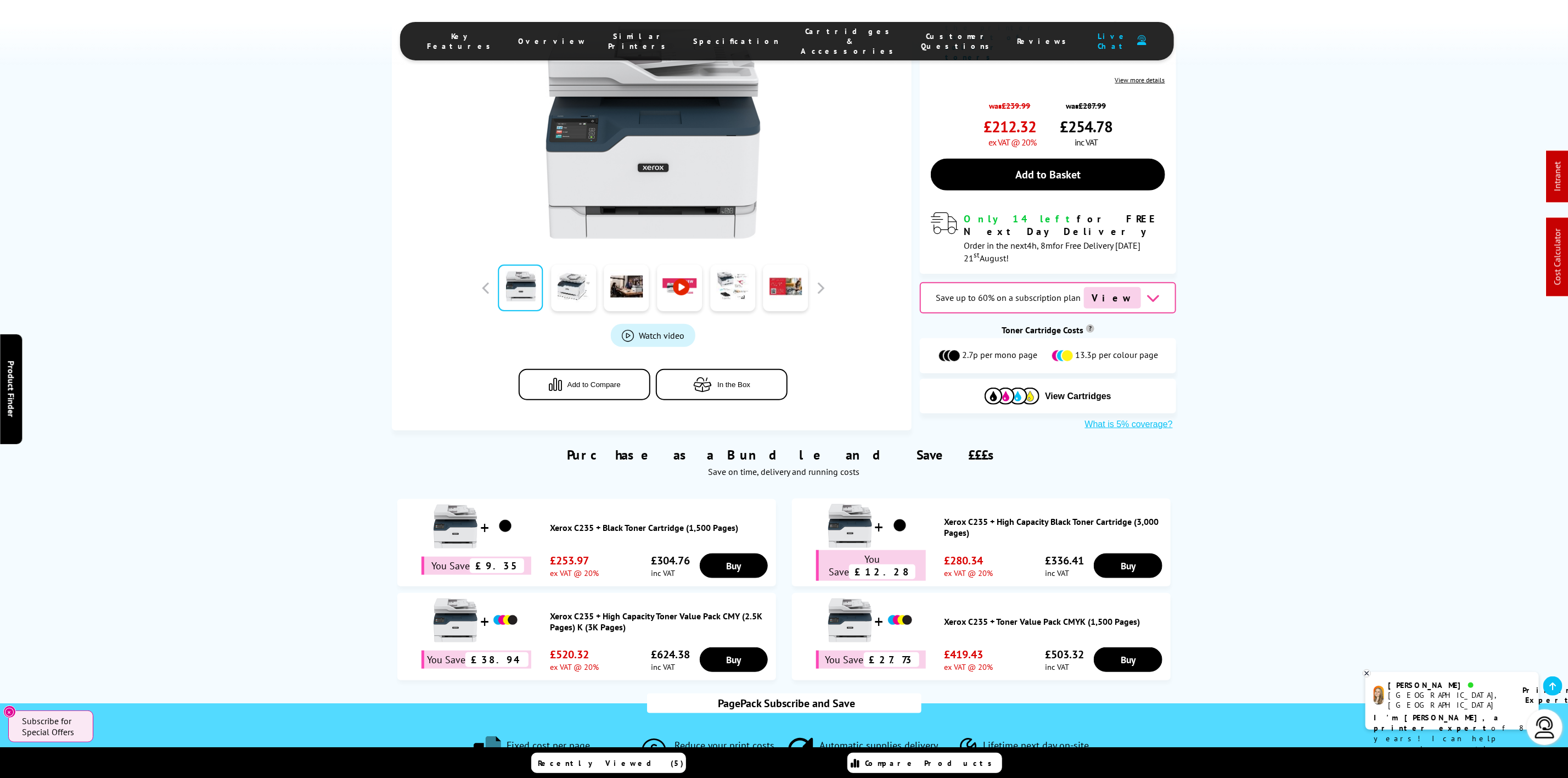
click at [804, 35] on span "Cartridges & Accessories" at bounding box center [850, 41] width 98 height 30
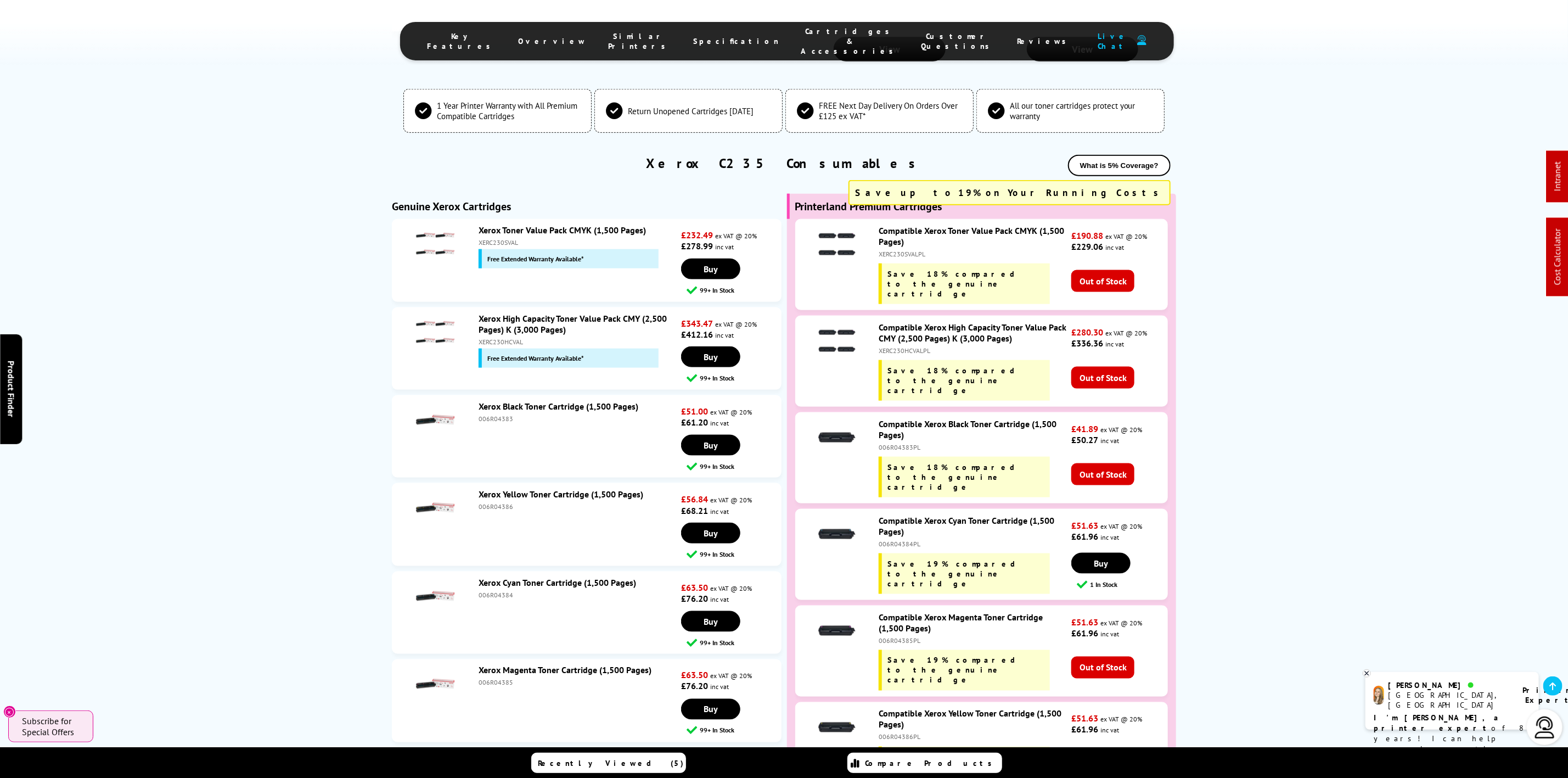
scroll to position [4203, 0]
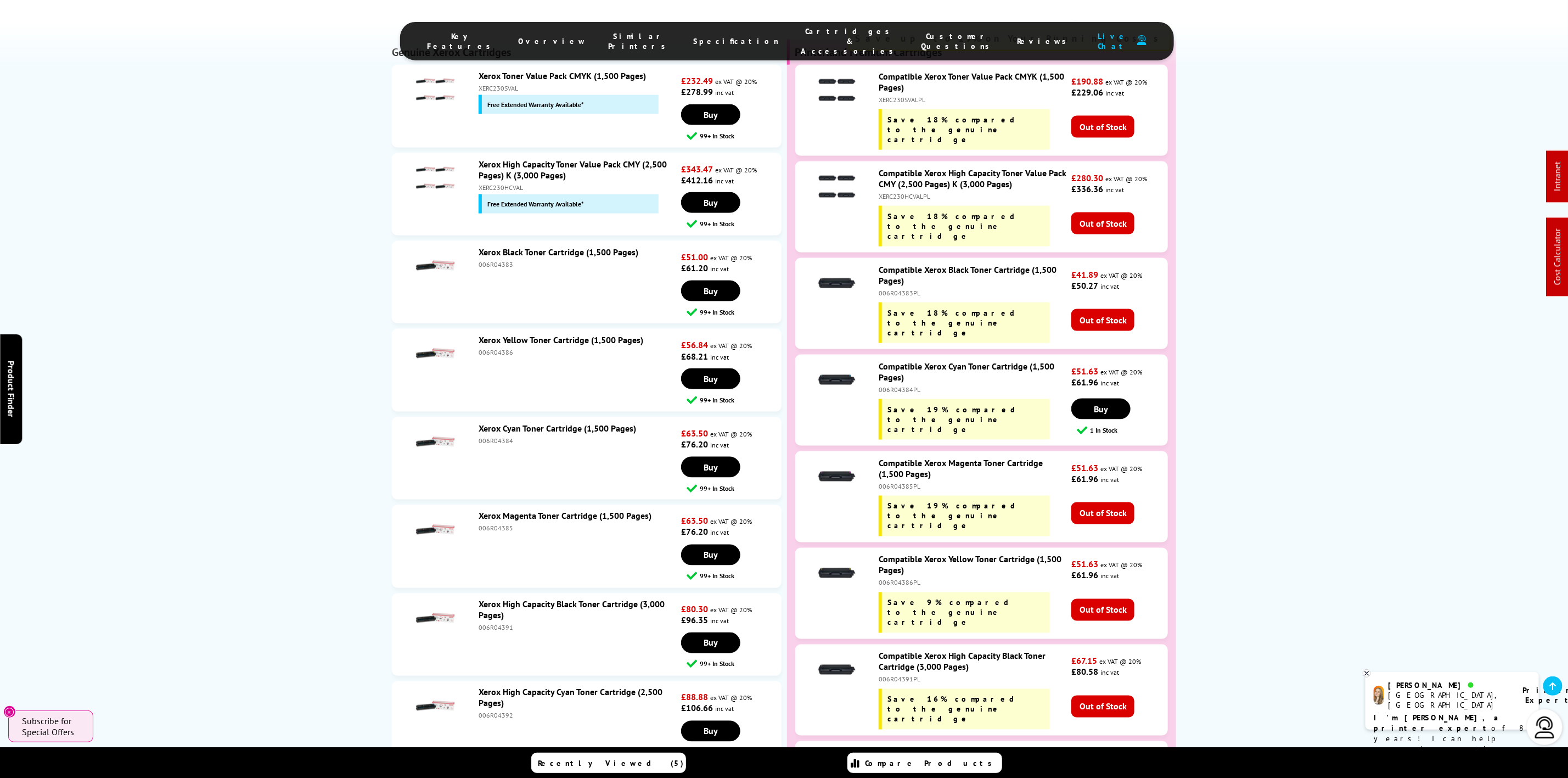
click at [497, 711] on div "006R04392" at bounding box center [578, 715] width 200 height 9
copy div "006R04392"
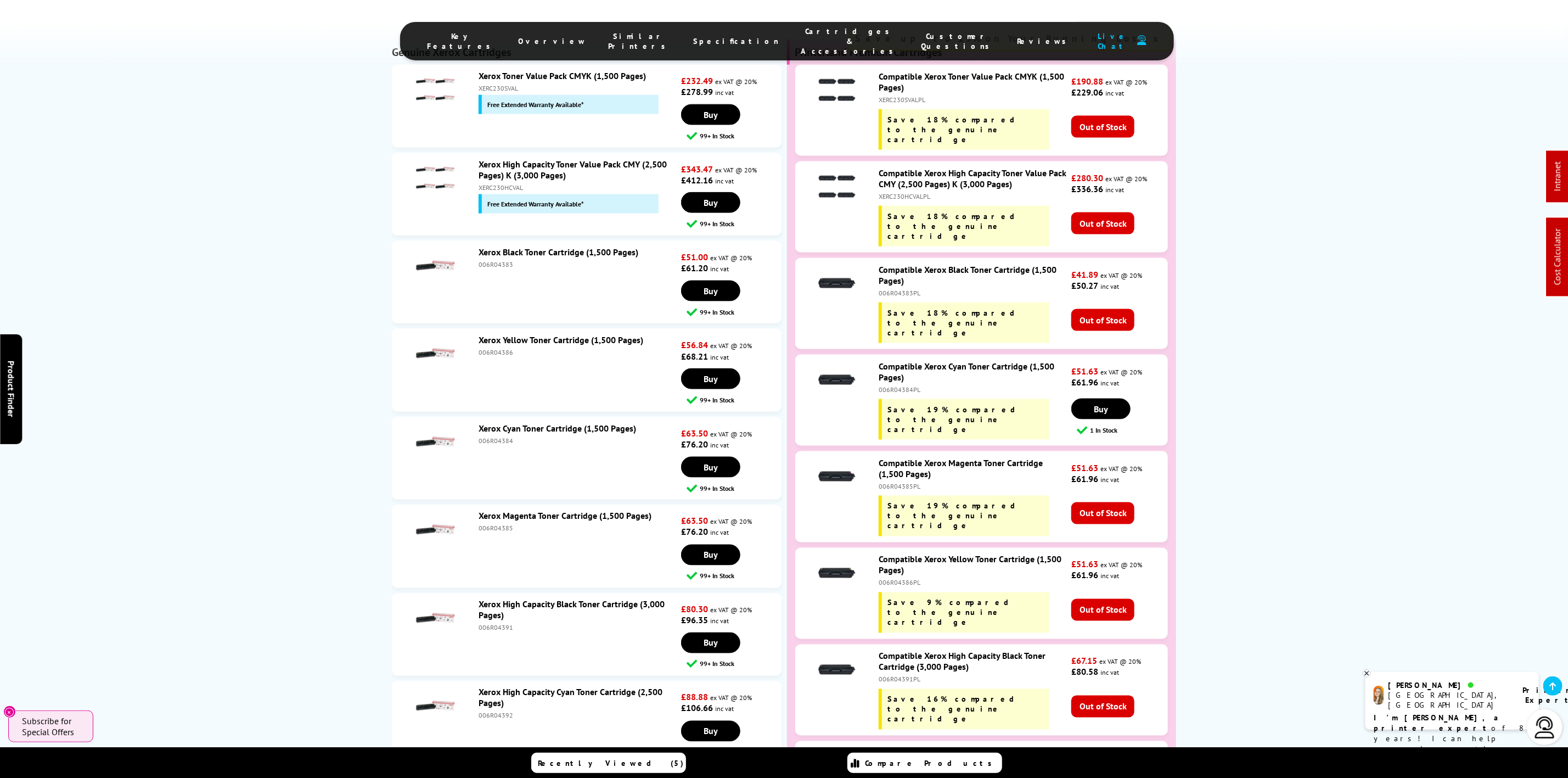
copy div "006R04393"
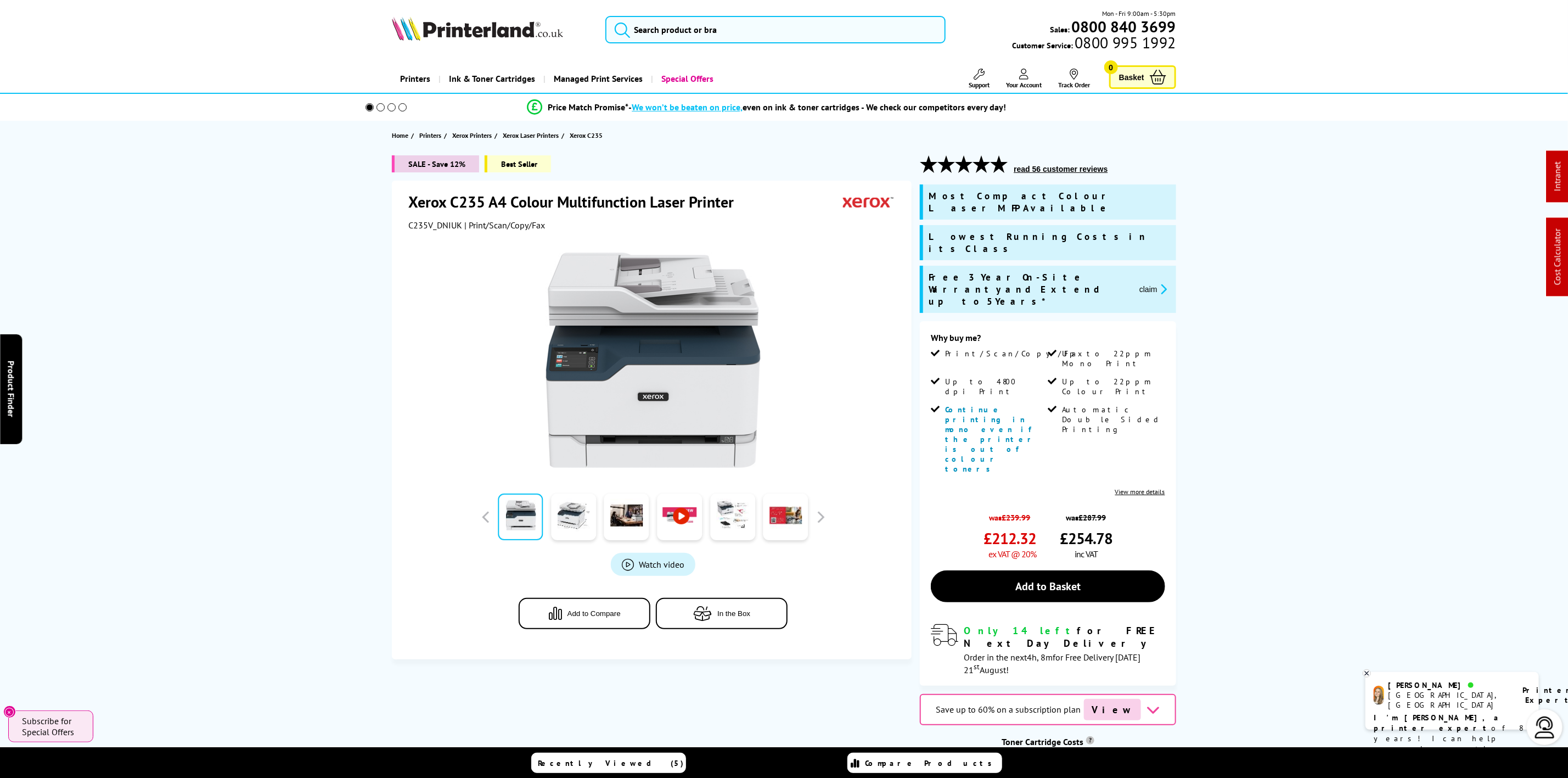
click at [537, 19] on img at bounding box center [477, 28] width 171 height 24
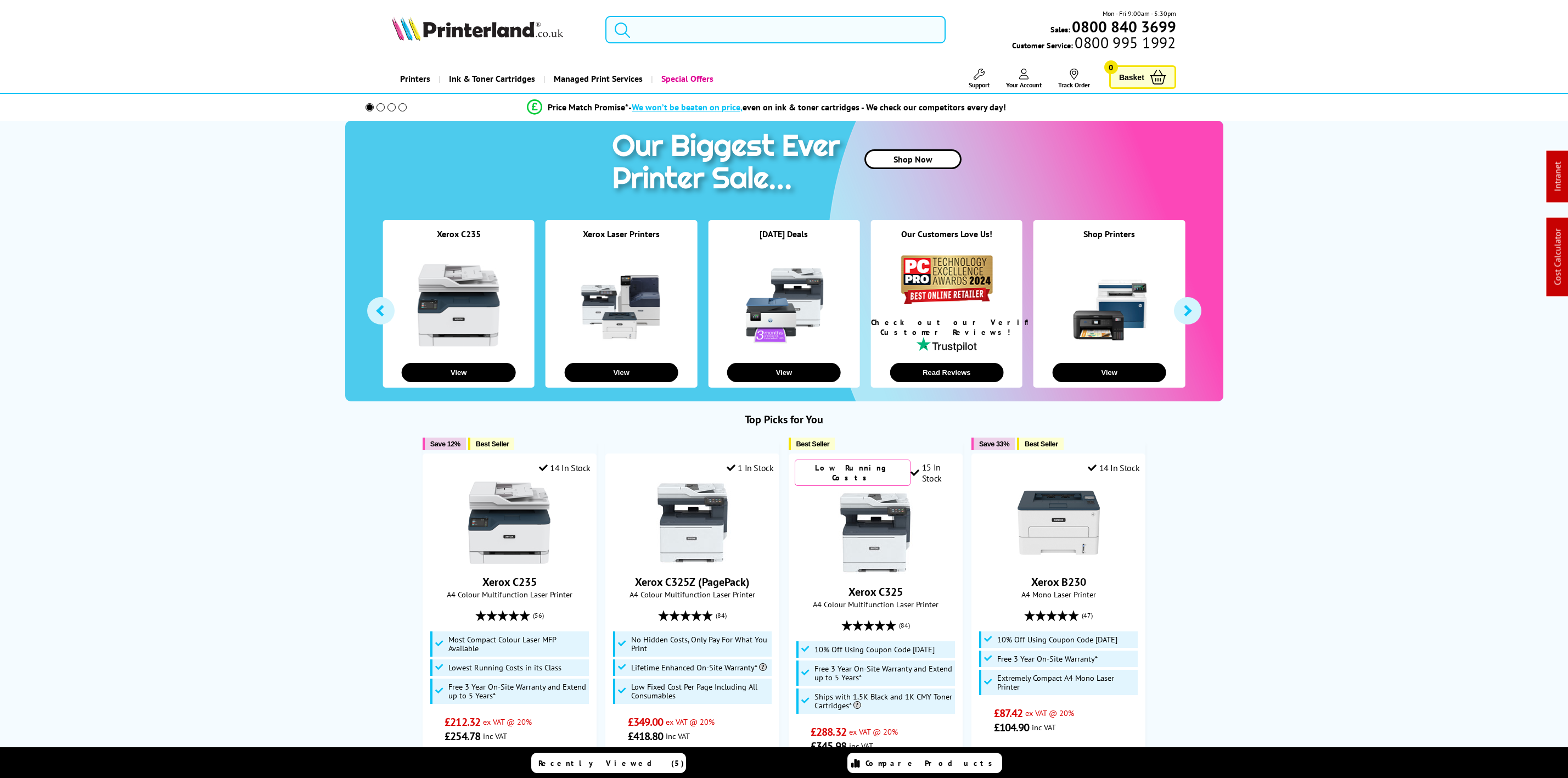
click at [522, 34] on img at bounding box center [477, 28] width 171 height 24
click at [657, 35] on input "search" at bounding box center [775, 29] width 340 height 27
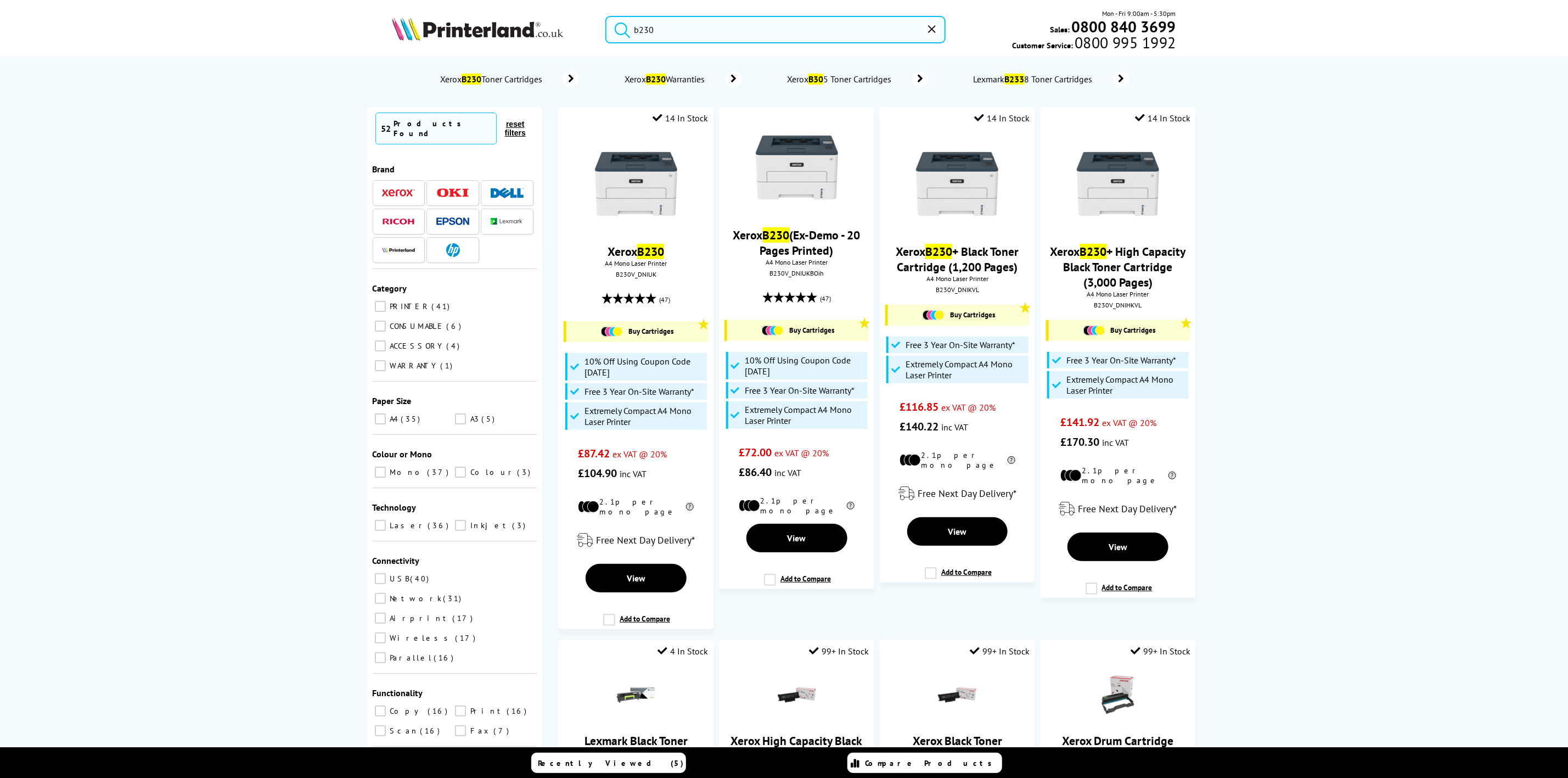
type input "b230"
click at [641, 174] on img at bounding box center [636, 183] width 82 height 82
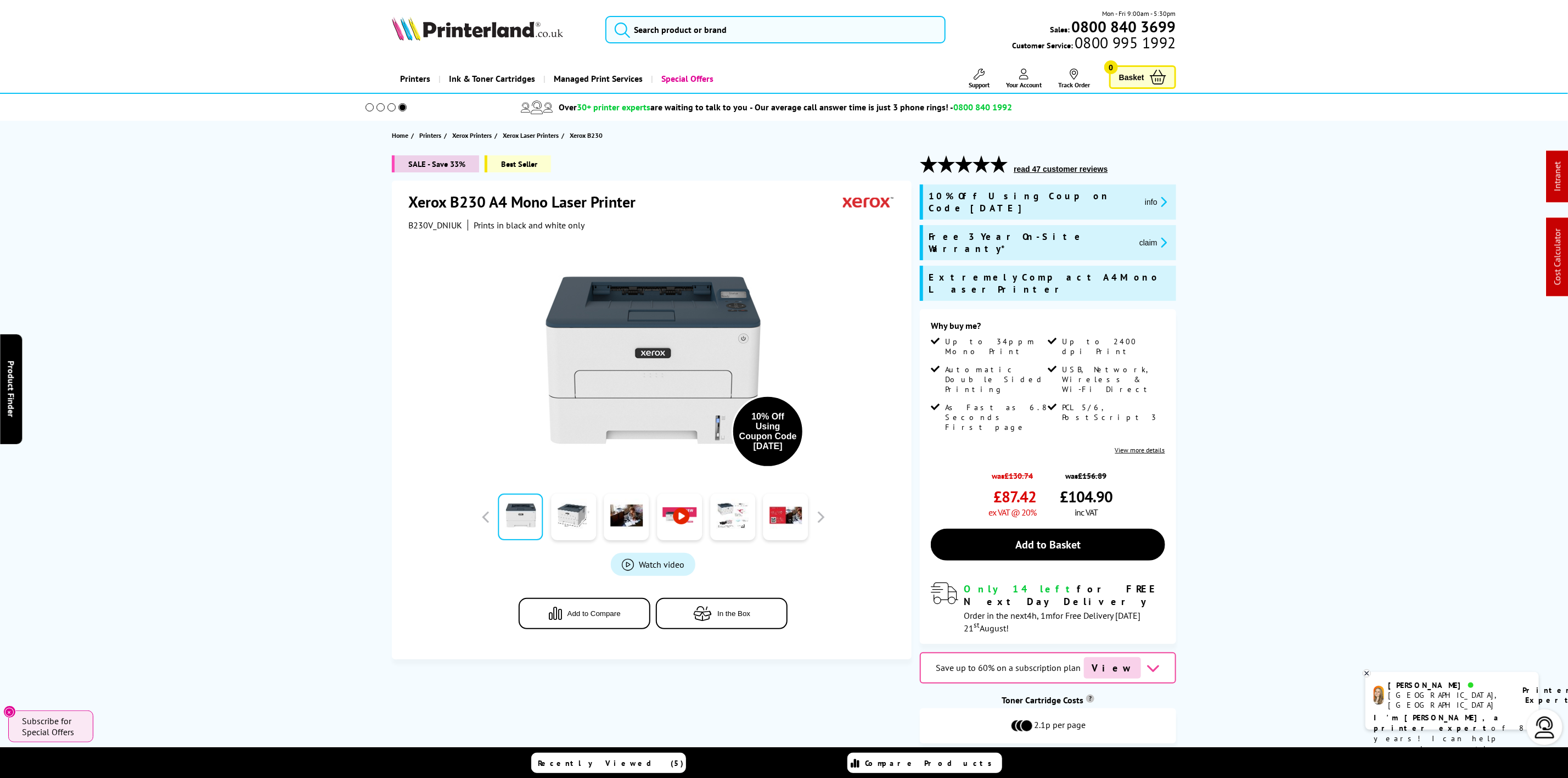
click at [409, 222] on span "B230V_DNIUK" at bounding box center [435, 225] width 54 height 11
copy span "B230V_DNIUK"
click at [531, 20] on img at bounding box center [477, 28] width 171 height 24
drag, startPoint x: 531, startPoint y: 20, endPoint x: 79, endPoint y: 88, distance: 457.1
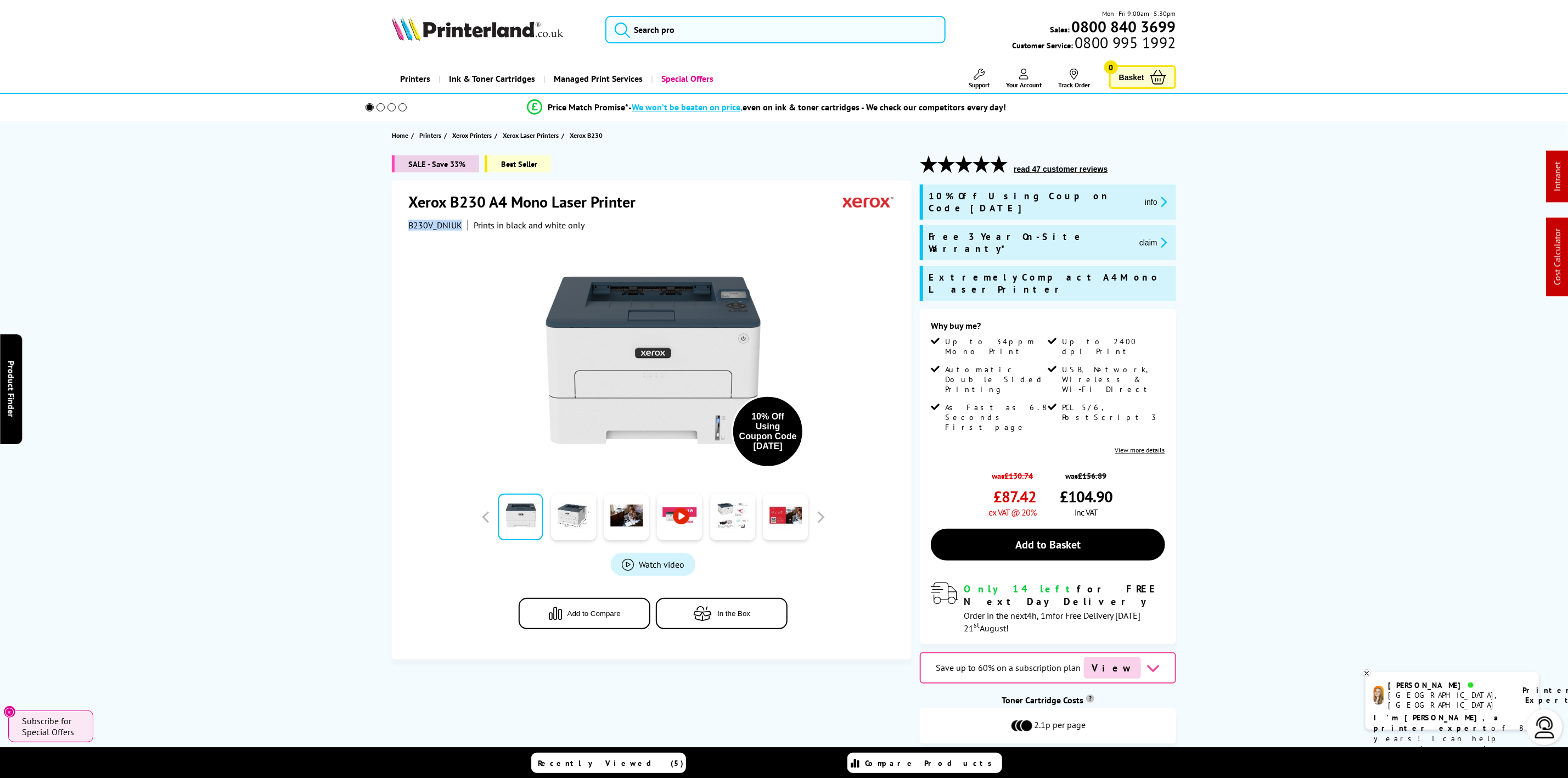
click at [527, 21] on img at bounding box center [477, 28] width 171 height 24
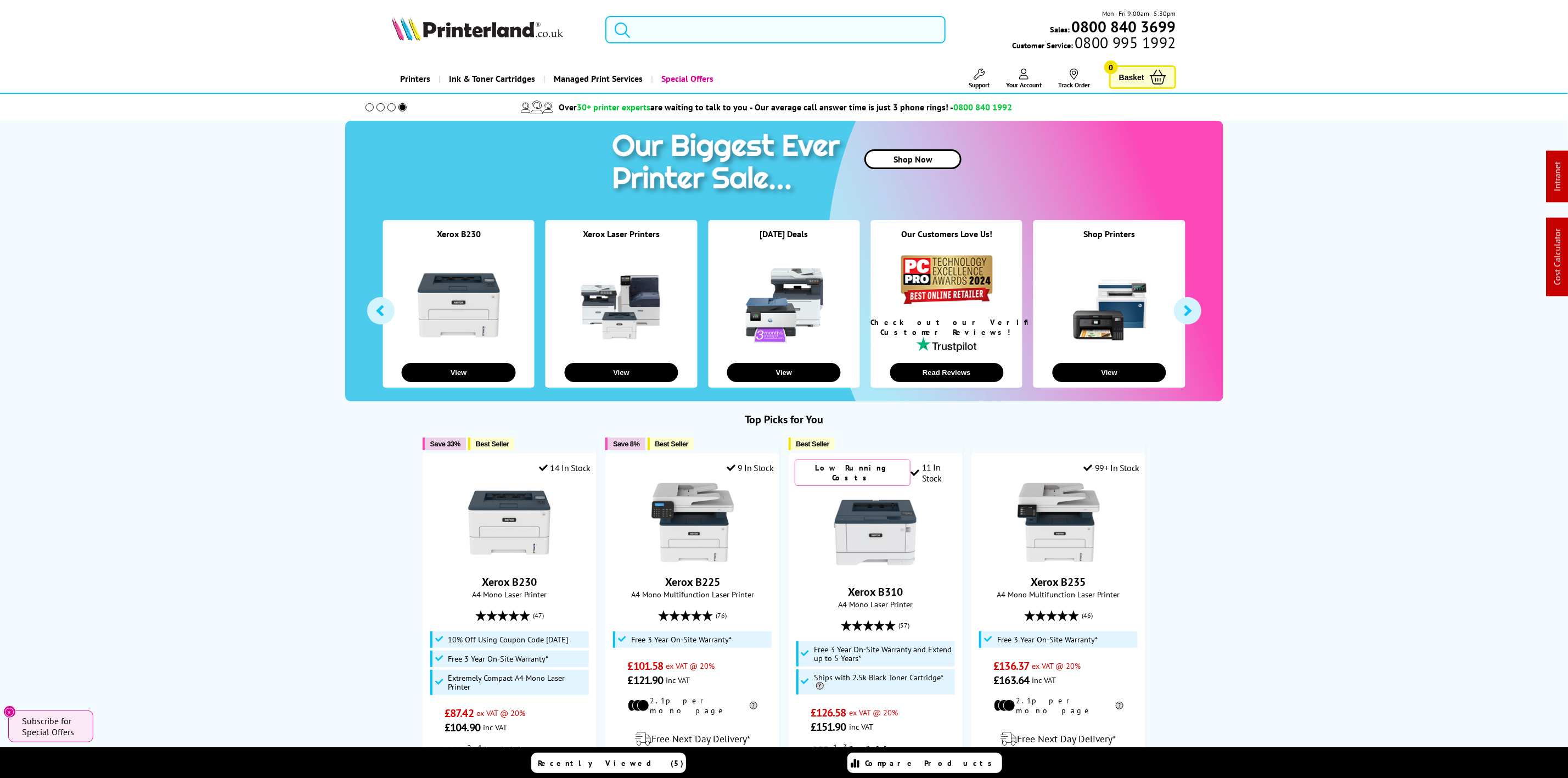
click at [663, 29] on input "search" at bounding box center [775, 29] width 340 height 27
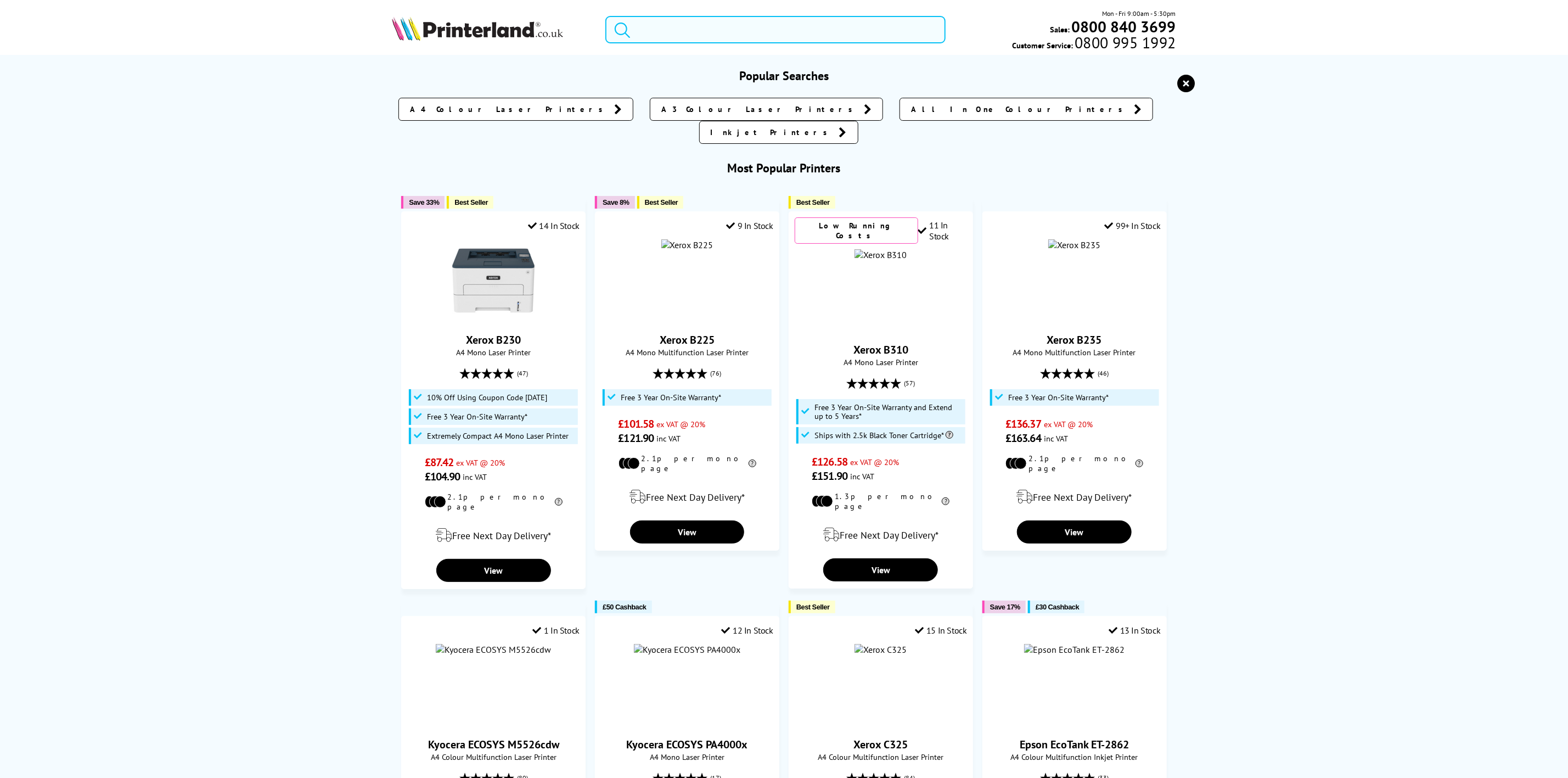
paste input "DR2400"
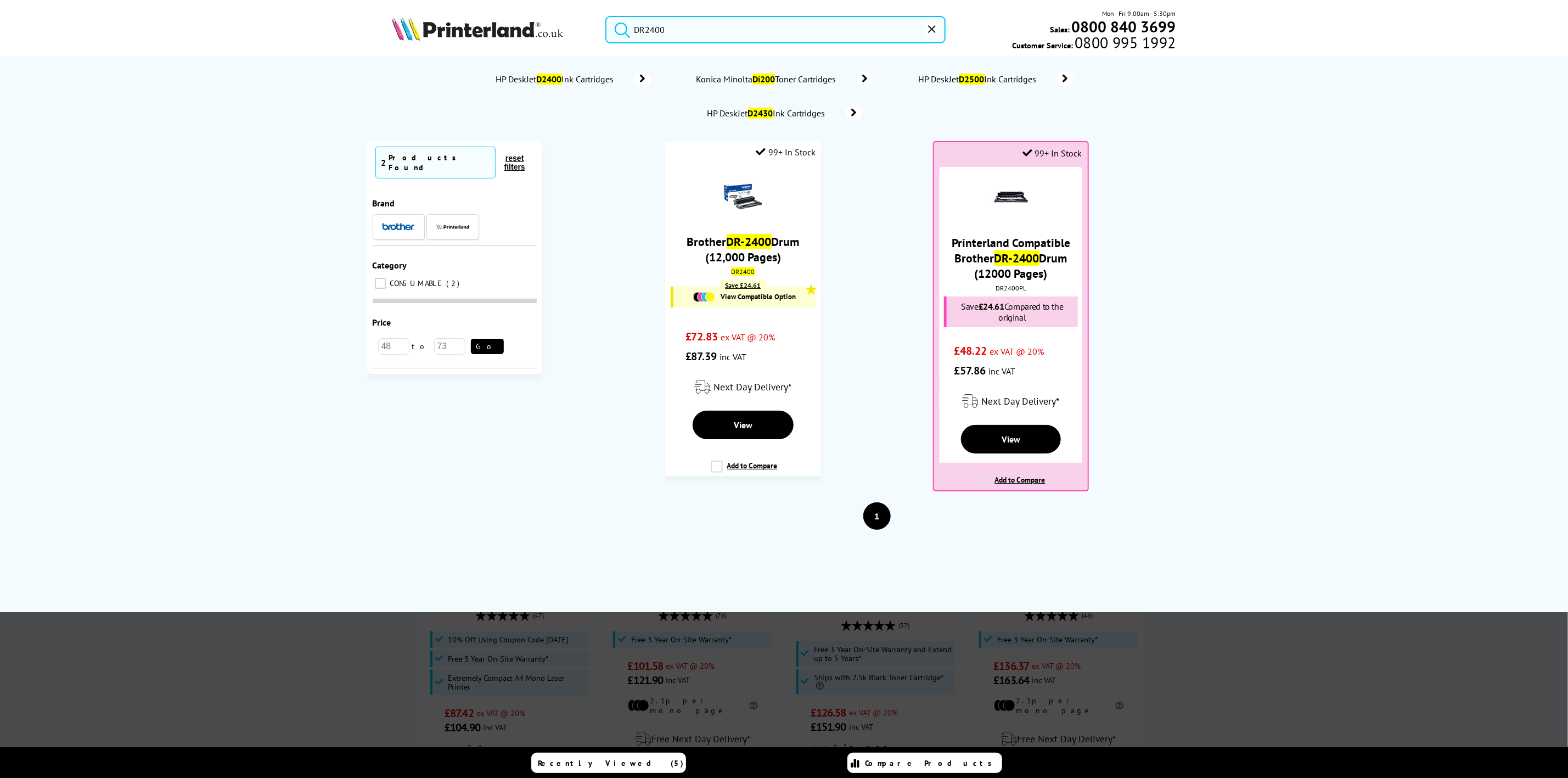
drag, startPoint x: 703, startPoint y: 35, endPoint x: 346, endPoint y: -12, distance: 360.1
paste input "TN232"
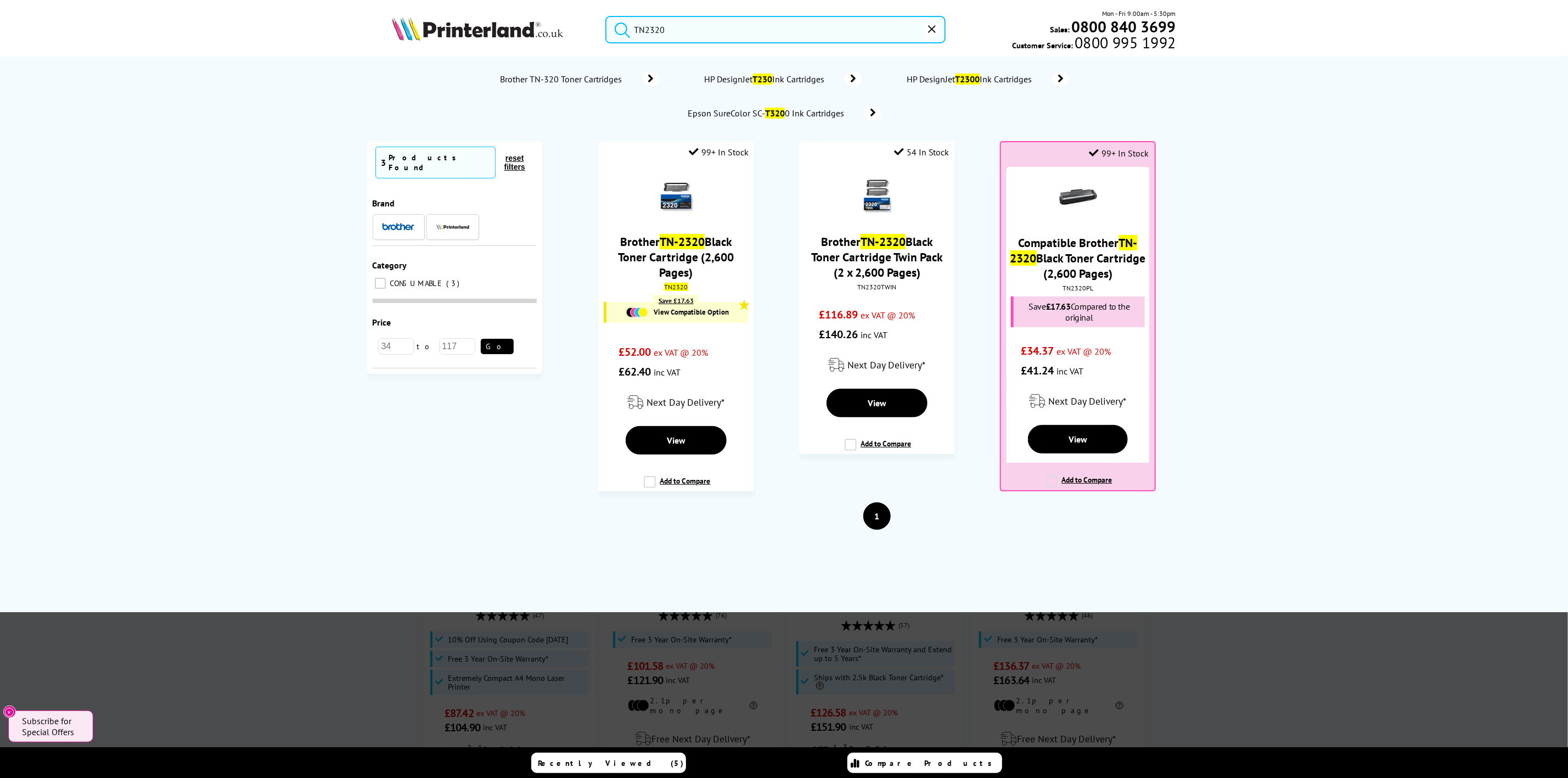
drag, startPoint x: 701, startPoint y: 47, endPoint x: 641, endPoint y: 45, distance: 60.0
click at [641, 45] on div "TN2320 Mon - Fri 9:00am - 5:30pm Sales: 0800 840 3699 Customer Service: 0800 99…" at bounding box center [784, 33] width 878 height 48
drag, startPoint x: 662, startPoint y: 35, endPoint x: 482, endPoint y: 18, distance: 180.8
click at [482, 18] on div "TN2320 Mon - Fri 9:00am - 5:30pm Sales: 0800 840 3699 Customer Service: 0800 99…" at bounding box center [784, 33] width 878 height 48
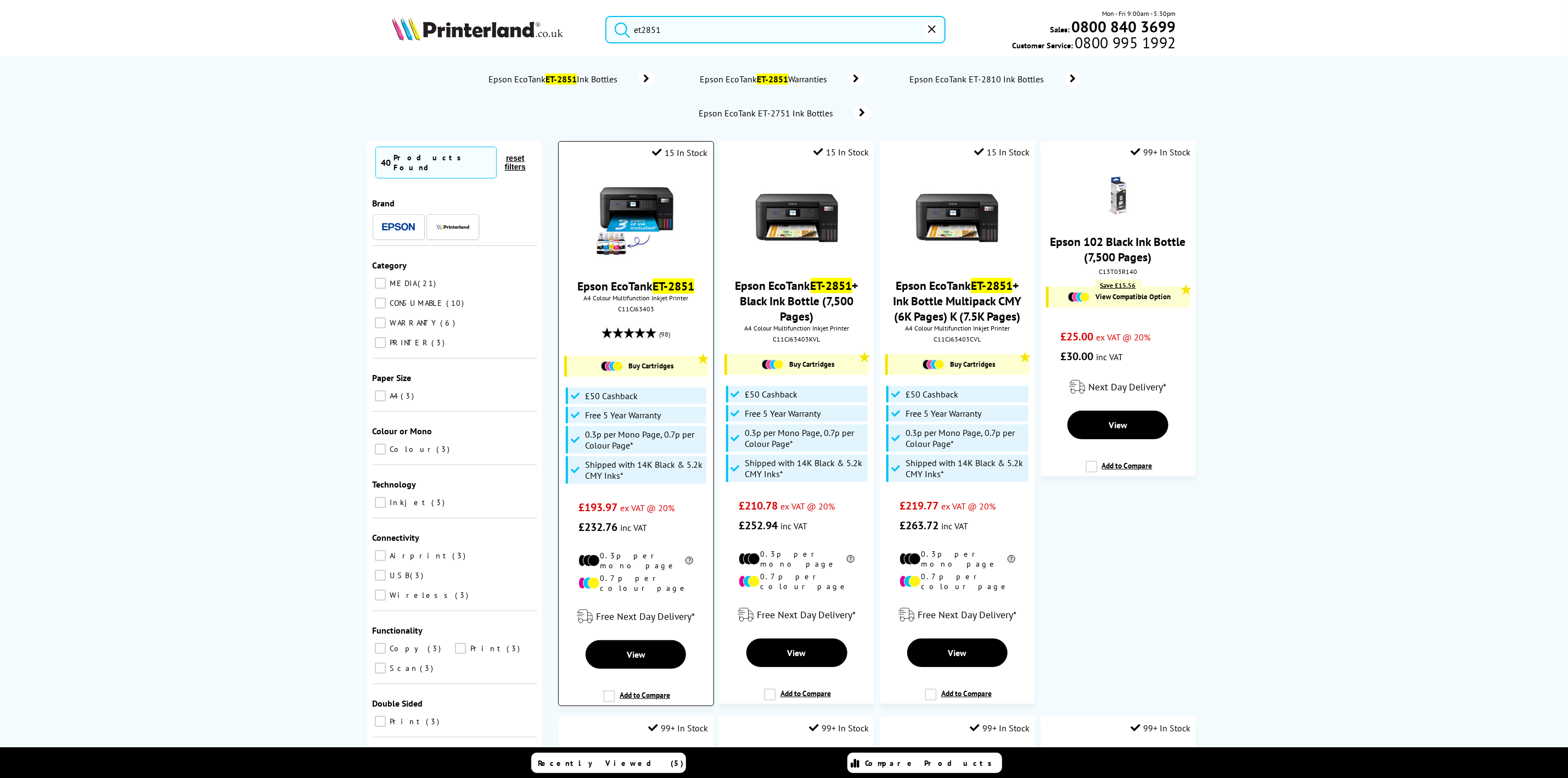
type input "et2851"
click at [652, 209] on img at bounding box center [636, 218] width 82 height 82
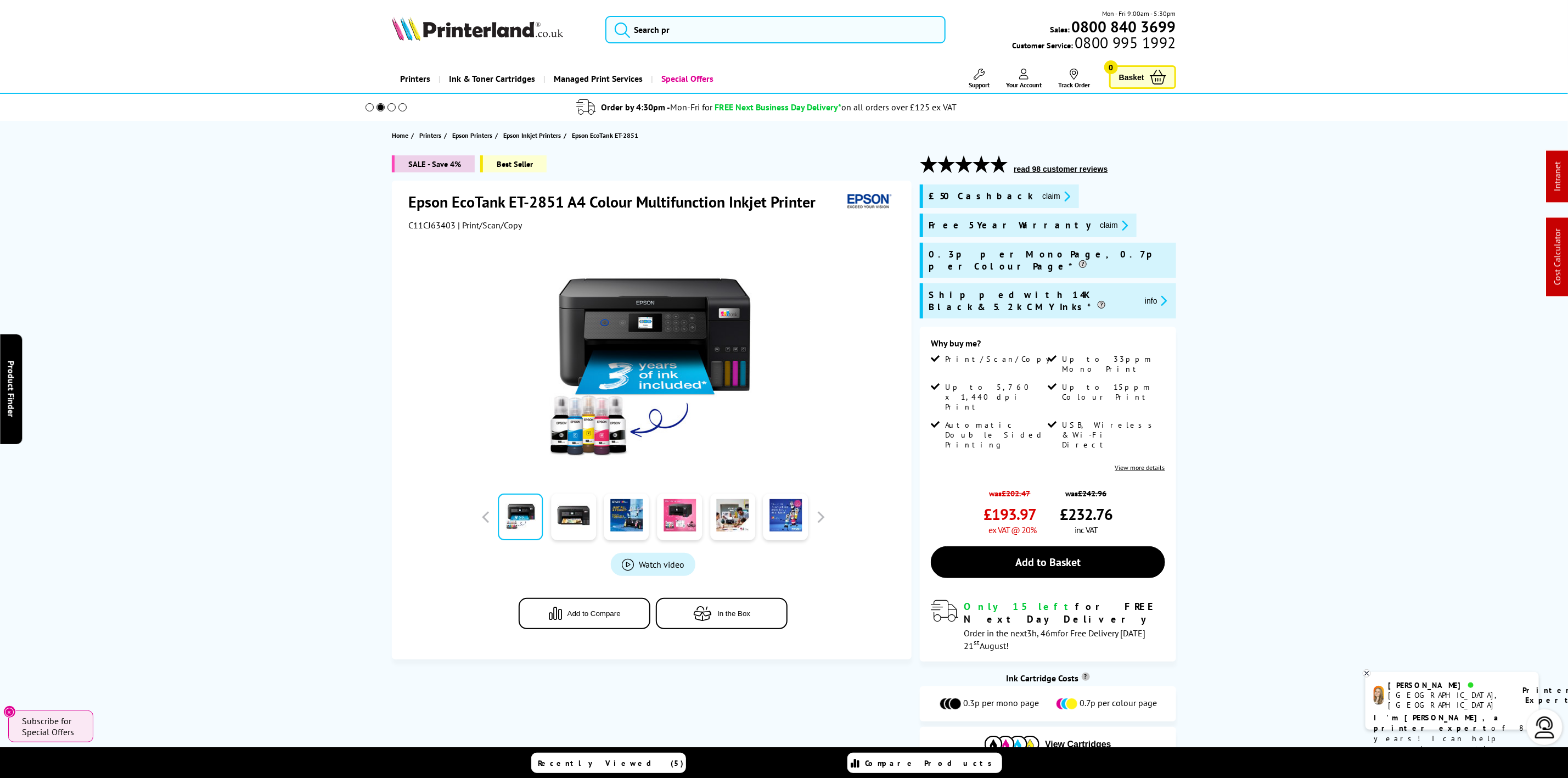
click at [727, 50] on div "Mon - Fri 9:00am - 5:30pm Sales: 0800 840 3699 Customer Service: 0800 995 1992" at bounding box center [784, 33] width 878 height 48
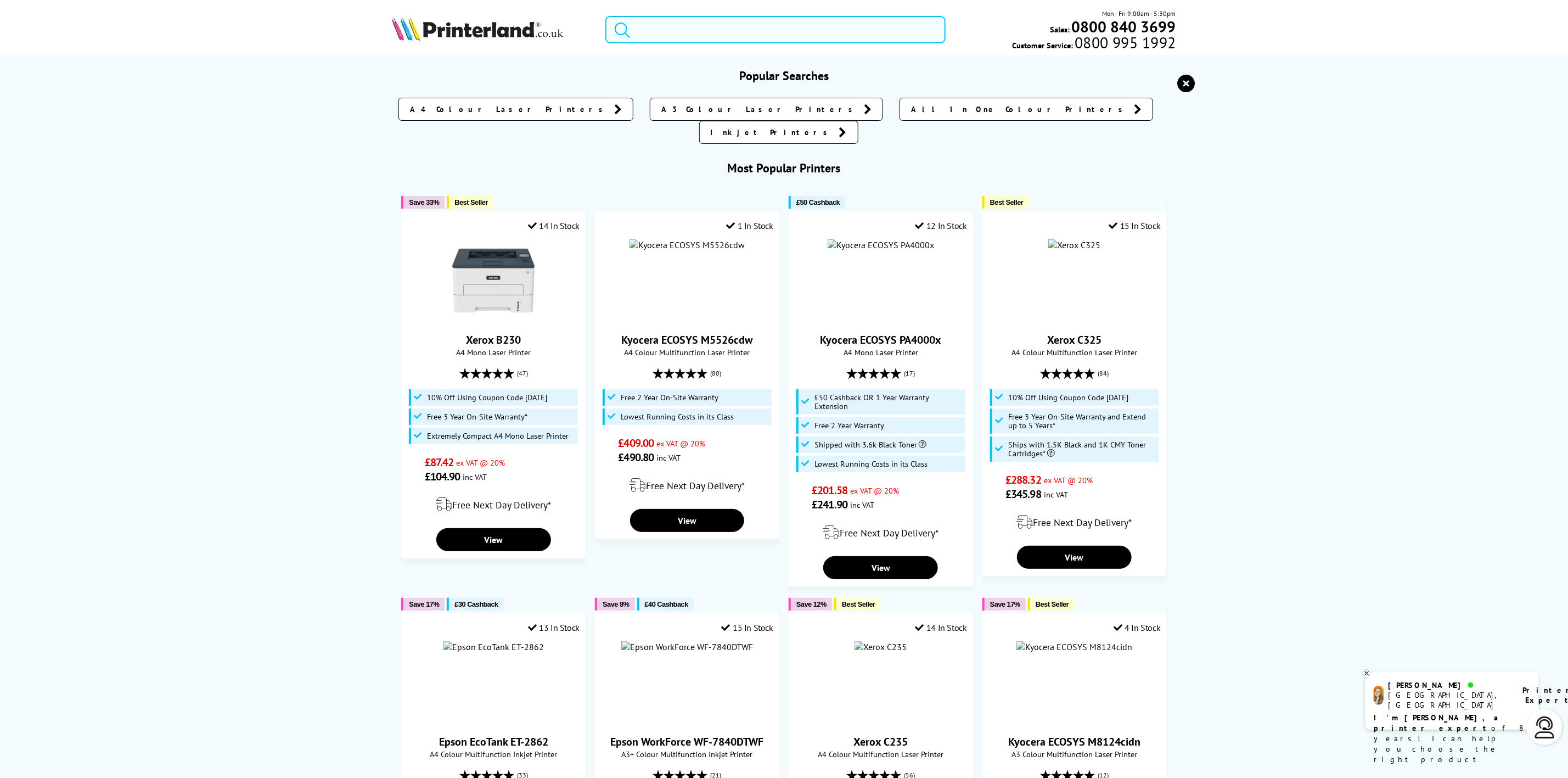
click at [727, 35] on input "search" at bounding box center [775, 29] width 340 height 27
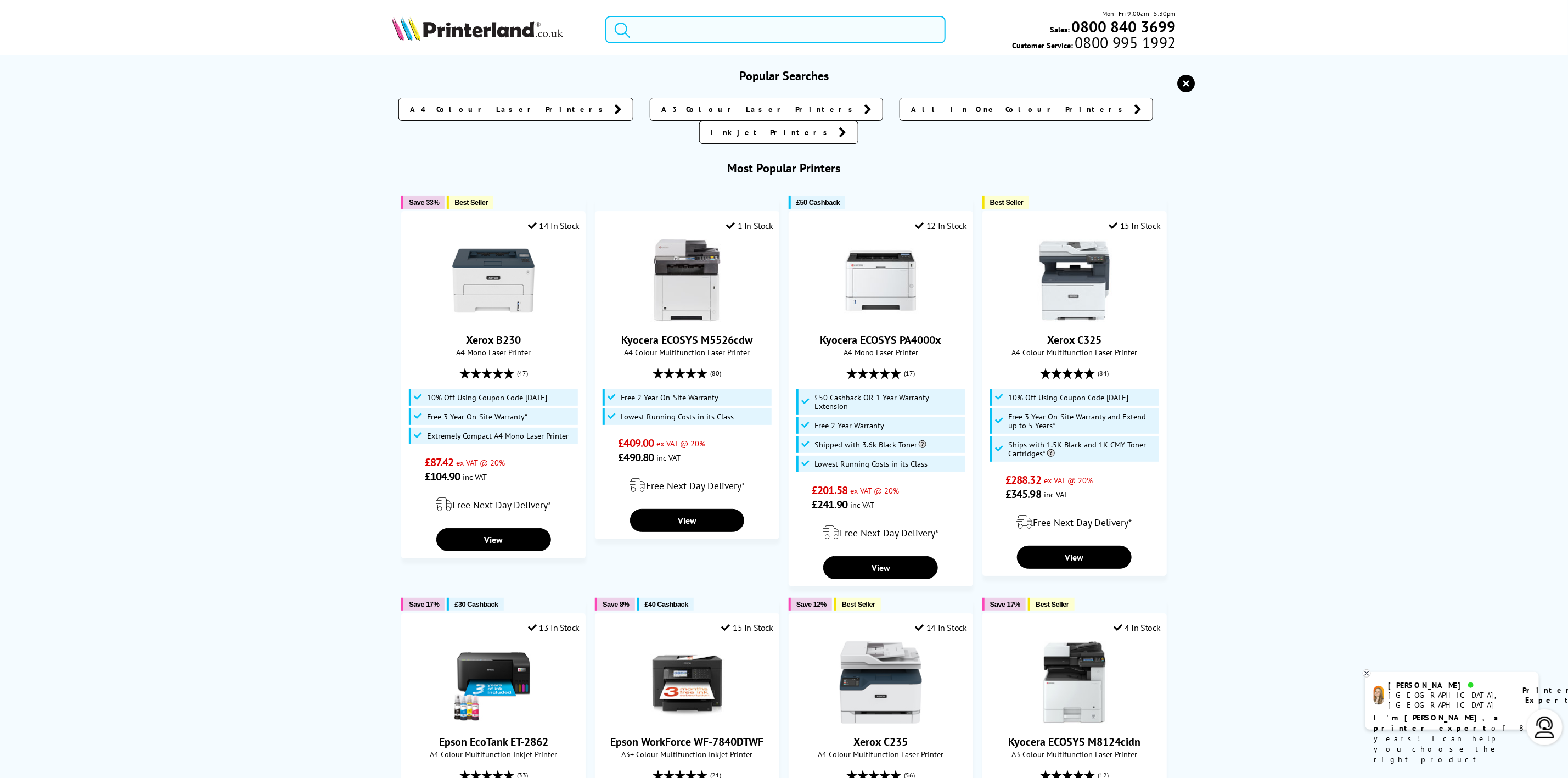
type input "e"
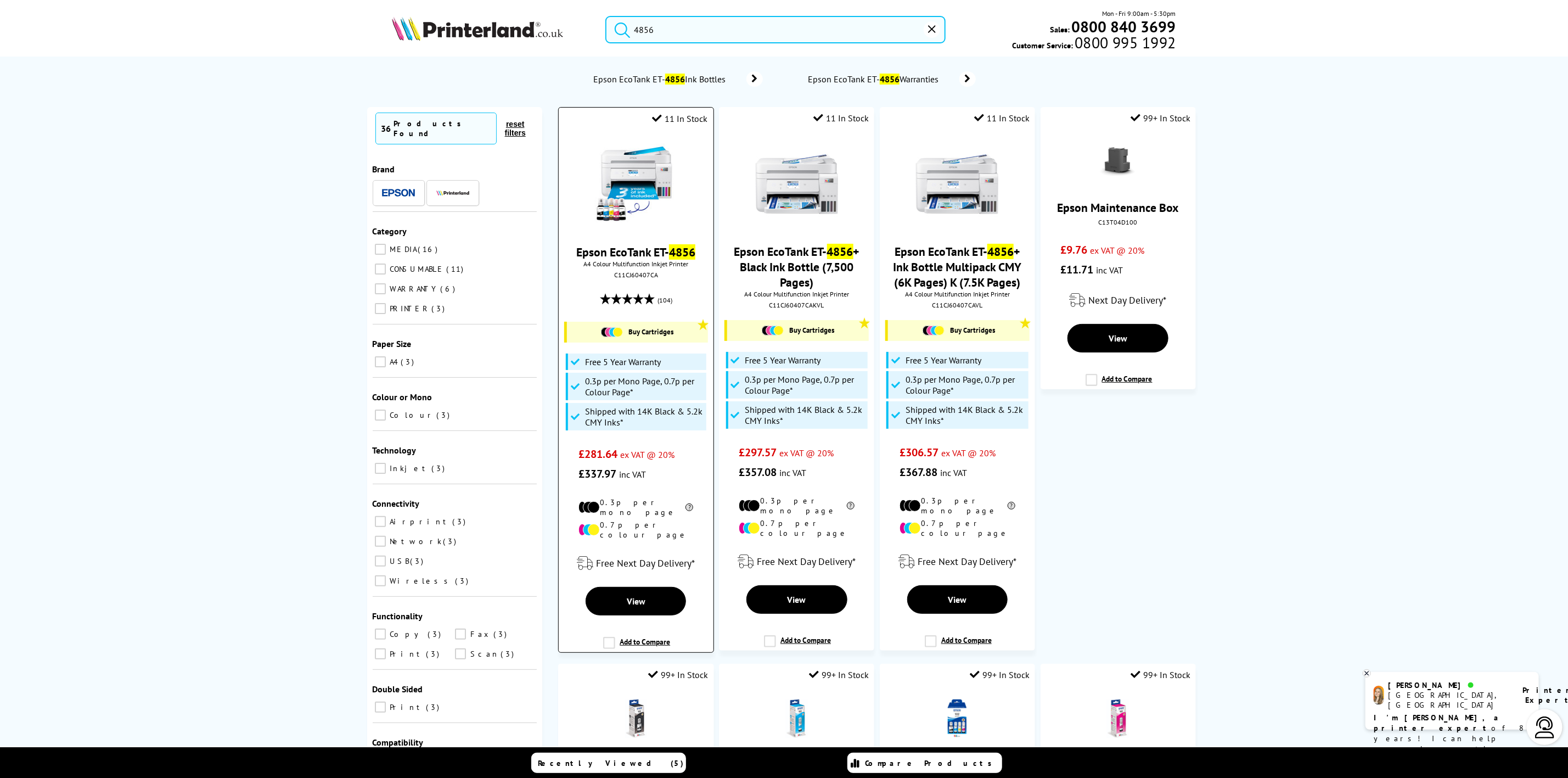
type input "4856"
click at [664, 155] on img at bounding box center [636, 183] width 82 height 82
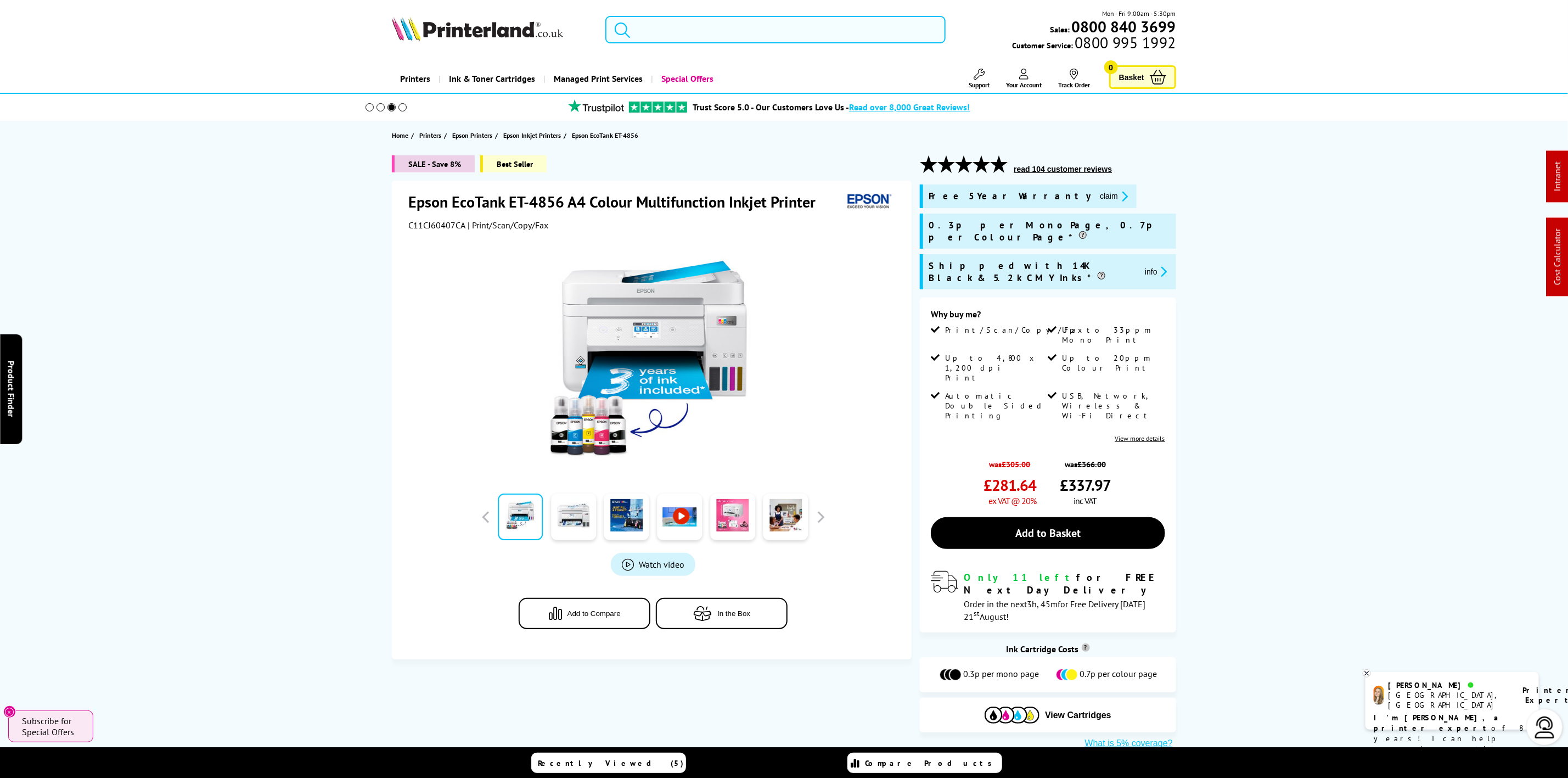
click at [475, 39] on img at bounding box center [477, 28] width 171 height 24
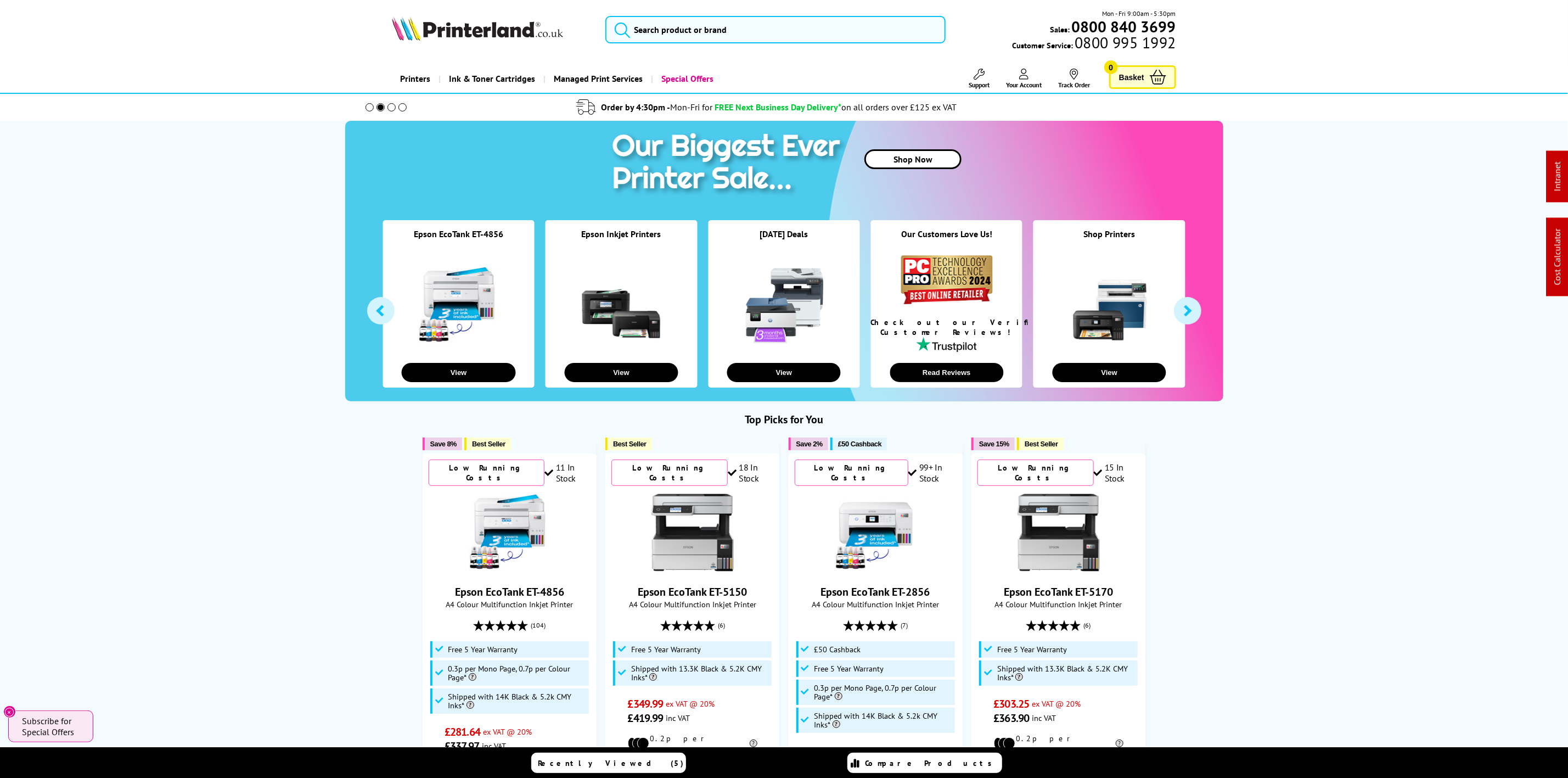
click at [466, 18] on img at bounding box center [477, 28] width 171 height 24
drag, startPoint x: 494, startPoint y: 23, endPoint x: 261, endPoint y: 65, distance: 236.8
click at [494, 23] on img at bounding box center [477, 28] width 171 height 24
click at [976, 74] on icon at bounding box center [978, 73] width 11 height 11
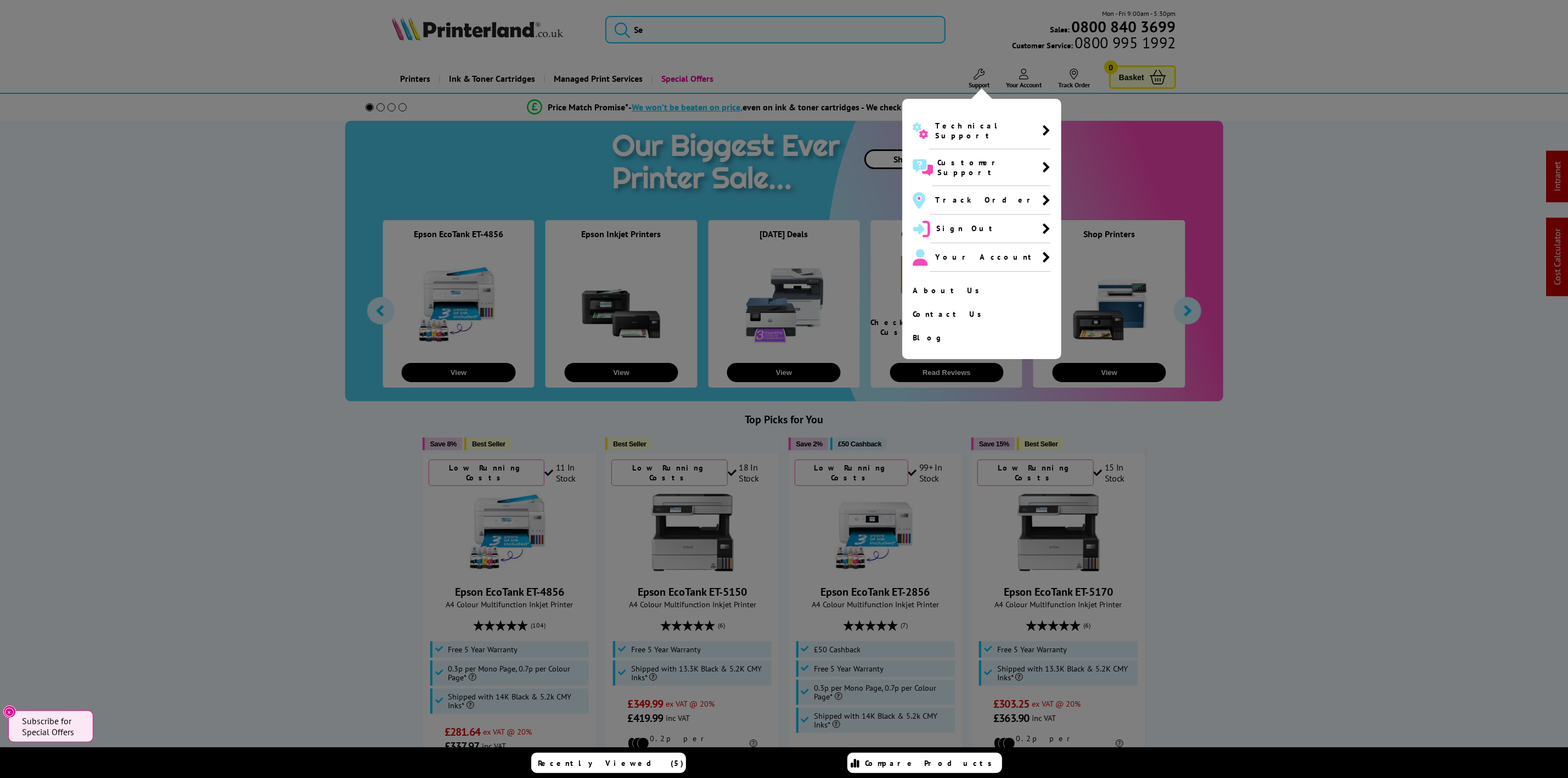
click at [504, 29] on div at bounding box center [784, 389] width 1568 height 778
click at [504, 29] on img at bounding box center [477, 28] width 171 height 24
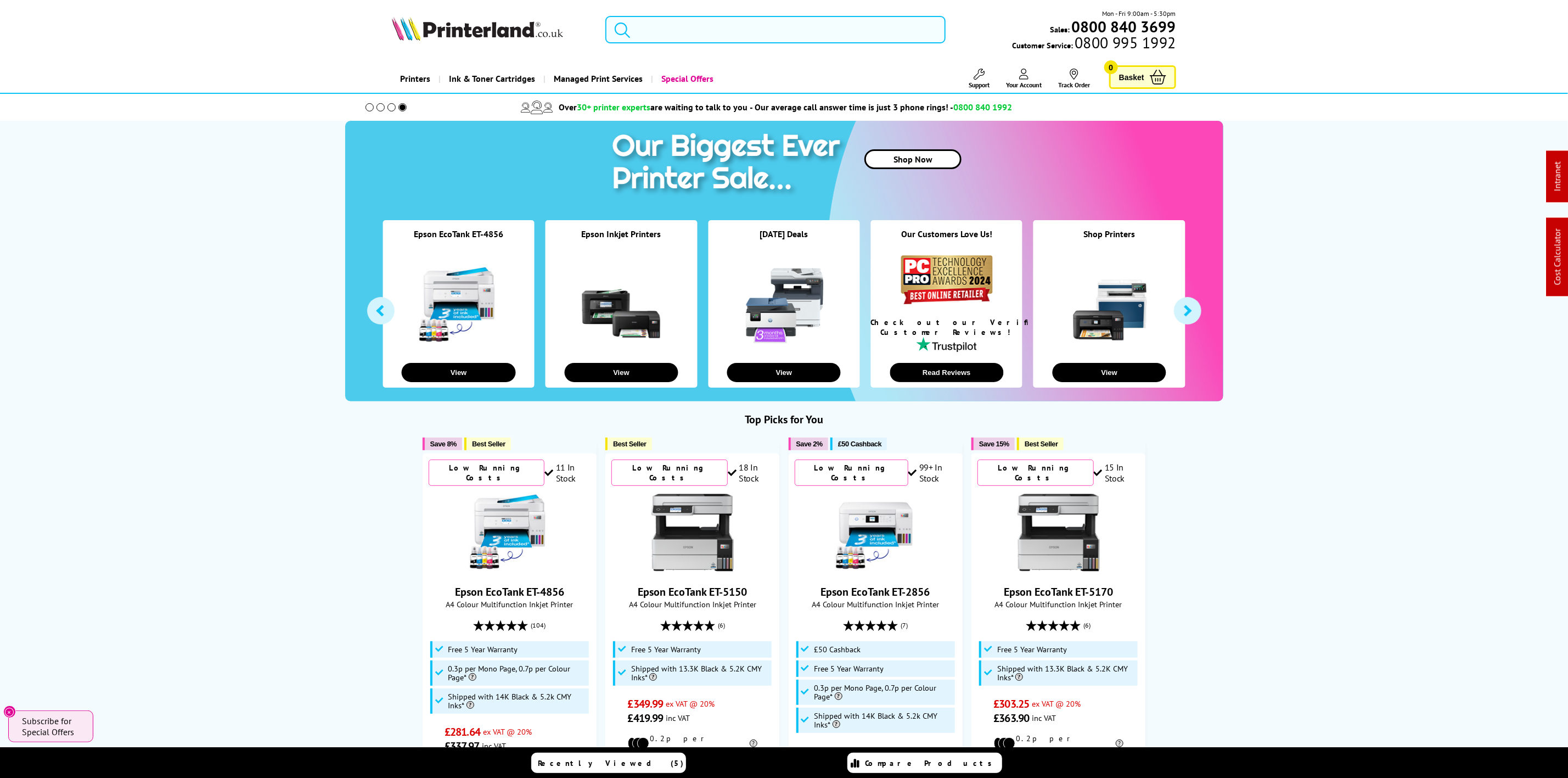
click at [683, 39] on input "search" at bounding box center [775, 29] width 340 height 27
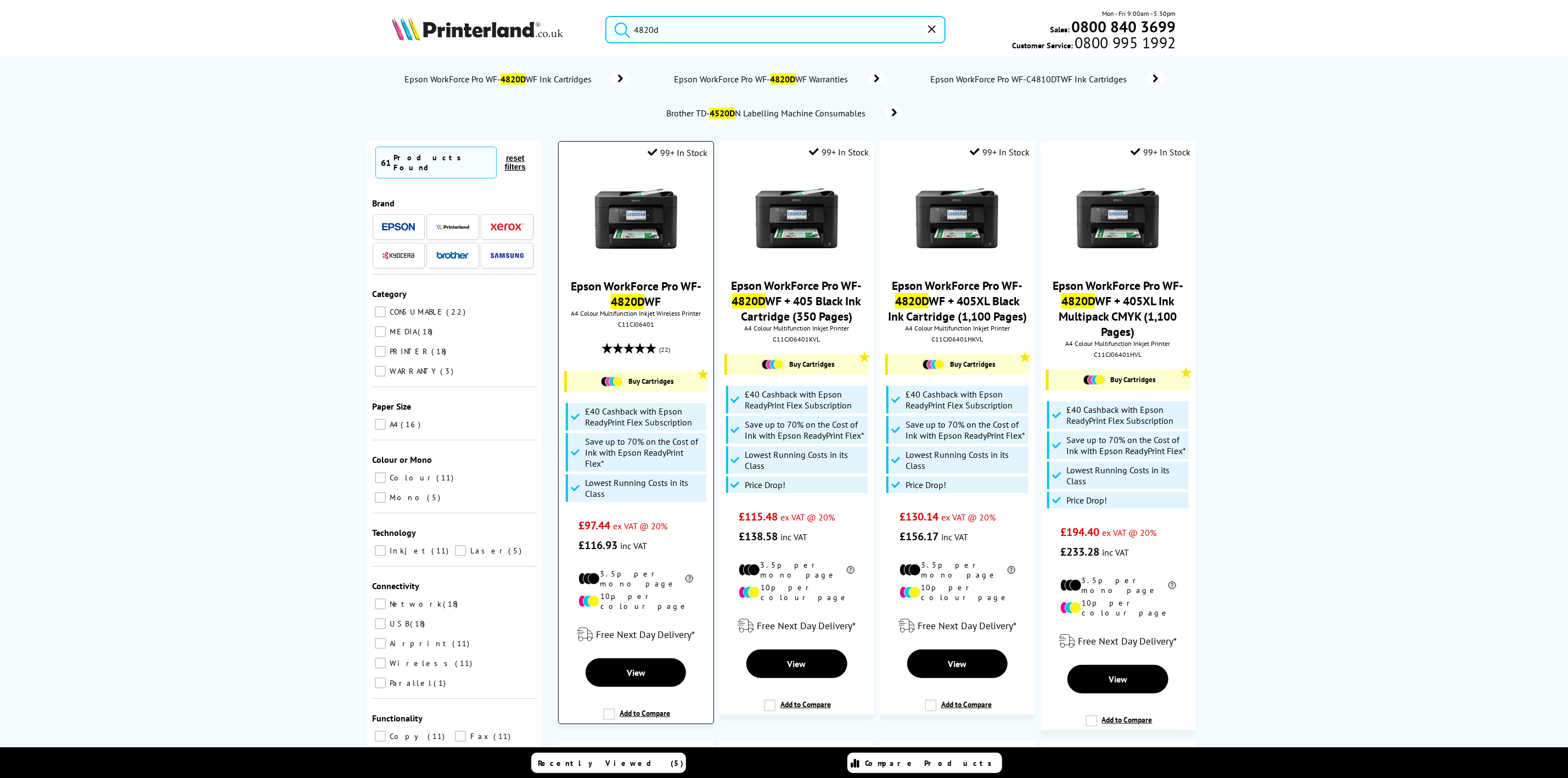
type input "4820d"
click at [663, 218] on img at bounding box center [636, 218] width 82 height 82
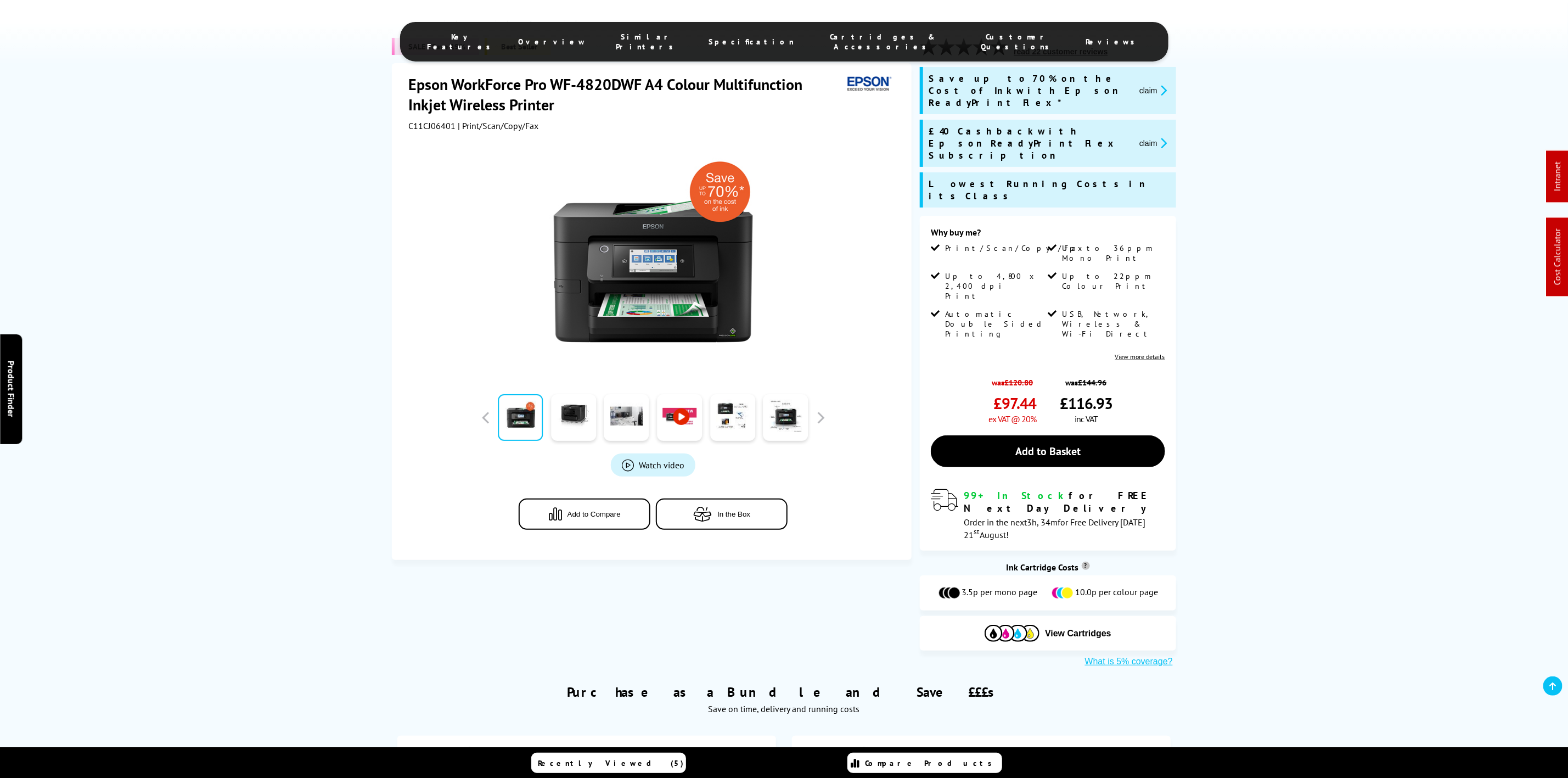
scroll to position [329, 0]
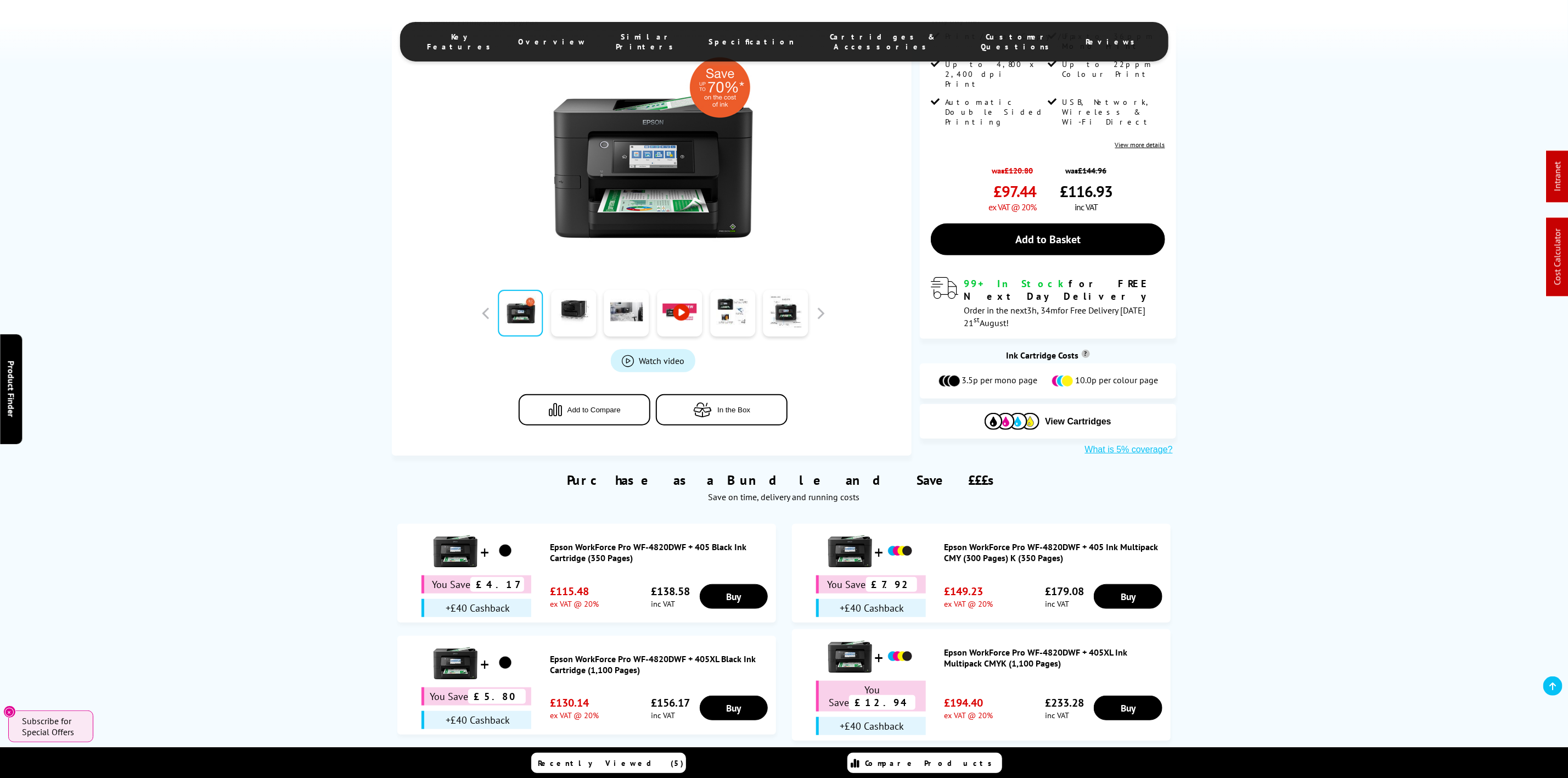
click at [832, 49] on ul "Key Features Overview Similar Printers Specification Cartridges & Accessories C…" at bounding box center [784, 42] width 768 height 40
click at [833, 44] on ul "Key Features Overview Similar Printers Specification Cartridges & Accessories C…" at bounding box center [784, 42] width 768 height 40
click at [833, 40] on span "Cartridges & Accessories" at bounding box center [883, 42] width 133 height 19
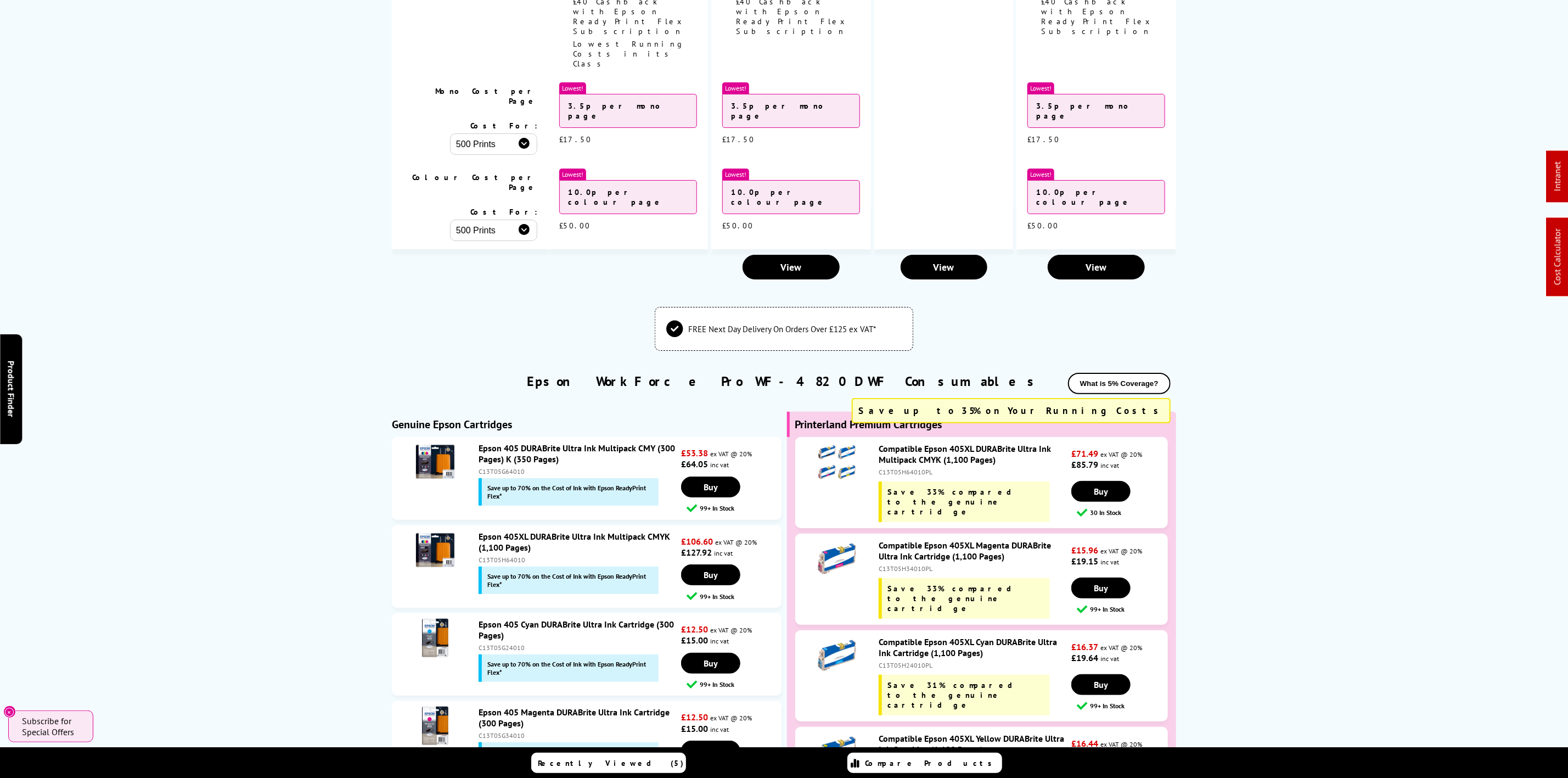
scroll to position [0, 0]
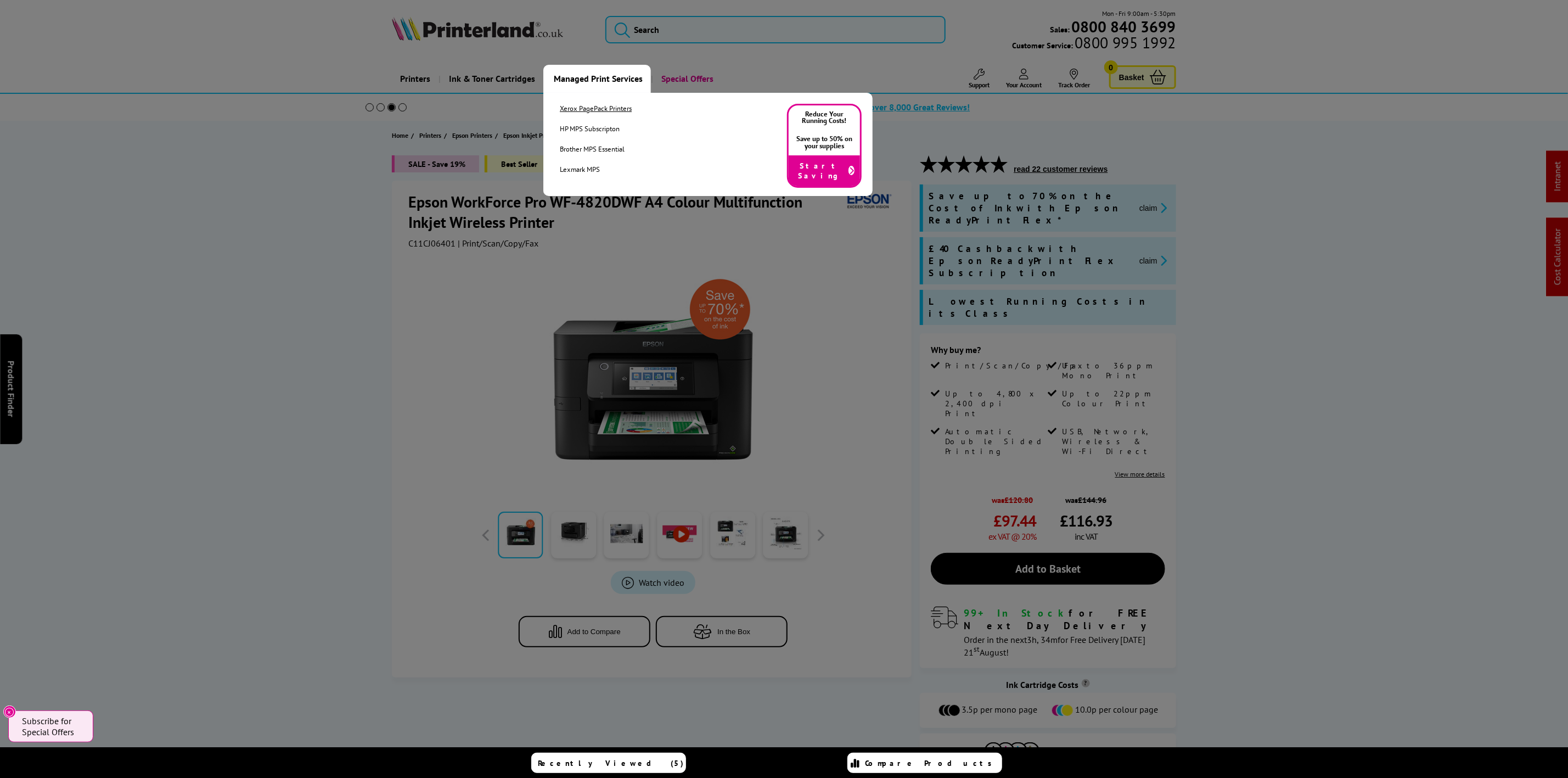
click at [596, 109] on link "Xerox PagePack Printers" at bounding box center [595, 108] width 72 height 10
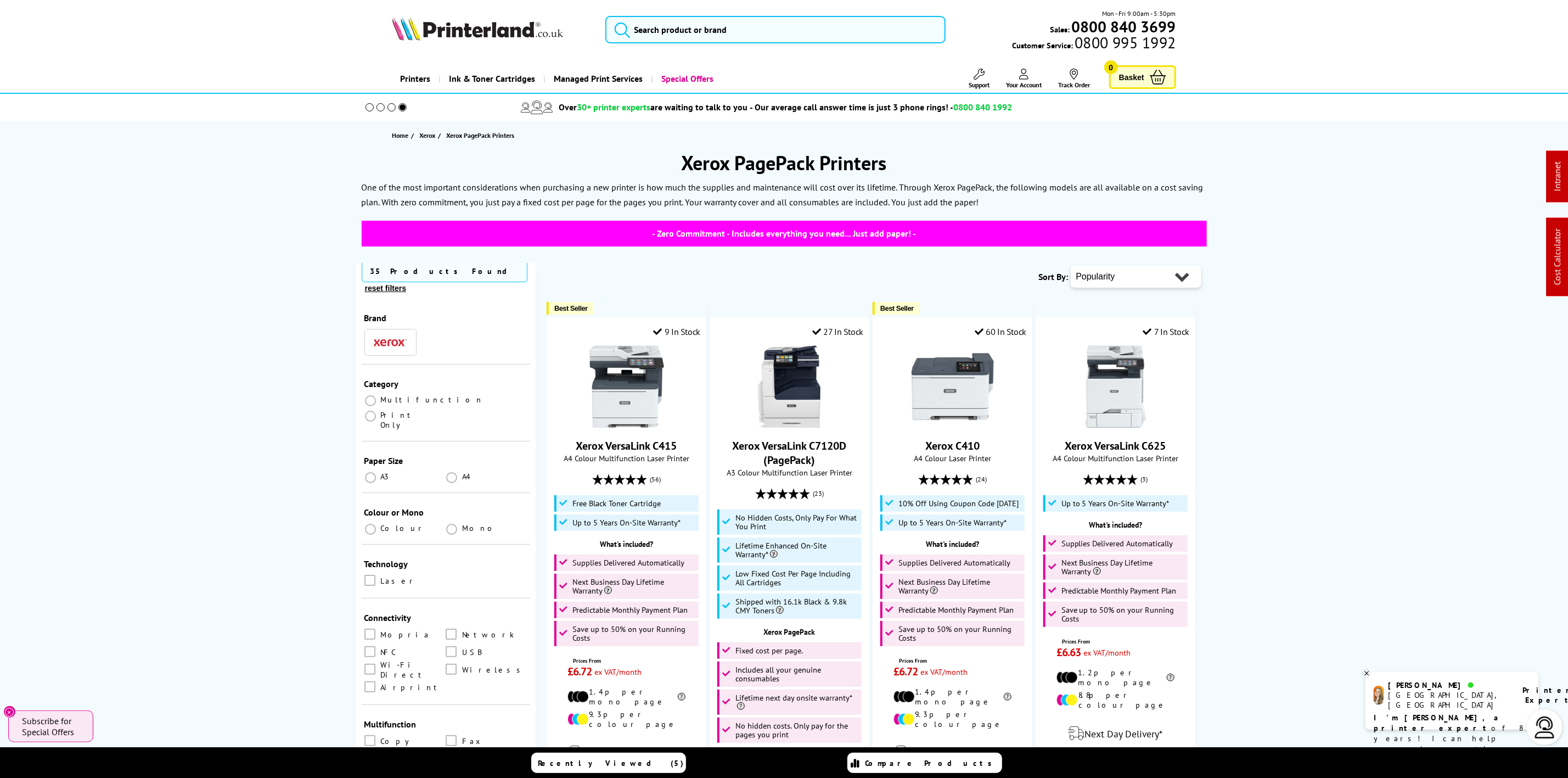
click at [489, 34] on img at bounding box center [477, 28] width 171 height 24
drag, startPoint x: 489, startPoint y: 34, endPoint x: 23, endPoint y: 150, distance: 480.2
click at [484, 33] on img at bounding box center [477, 28] width 171 height 24
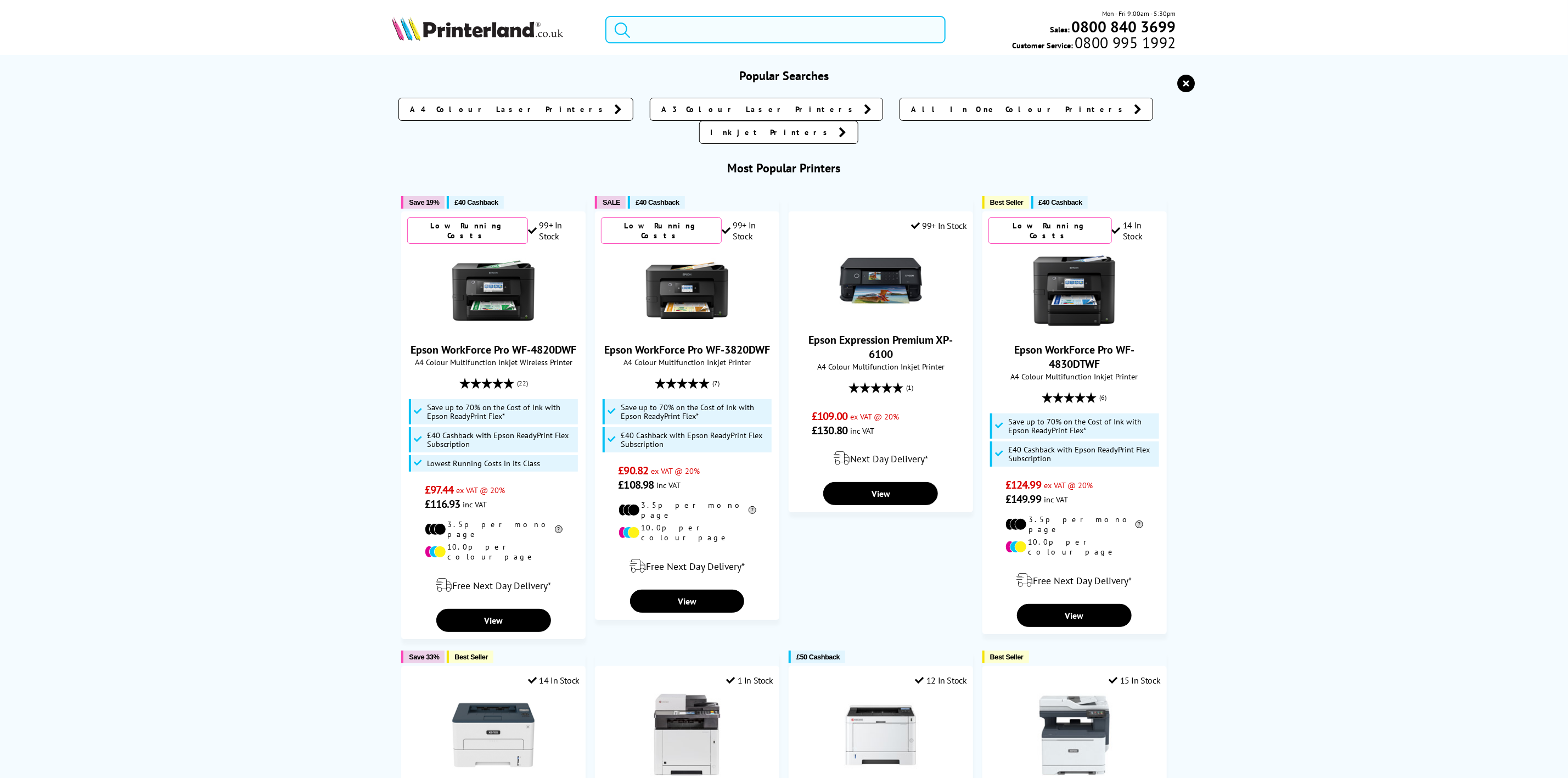
click at [692, 21] on input "search" at bounding box center [775, 29] width 340 height 27
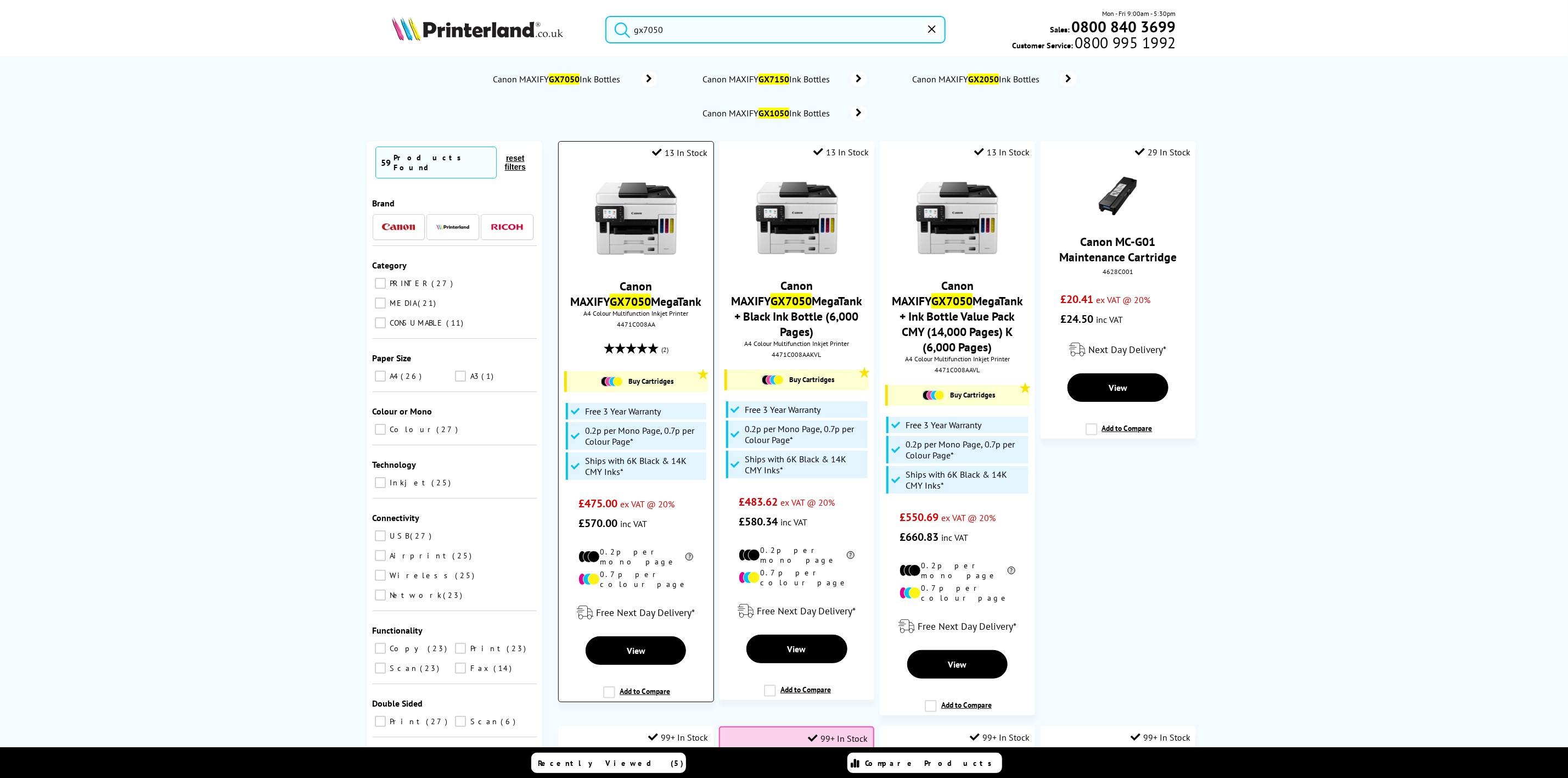
type input "gx7050"
click at [672, 190] on img at bounding box center [636, 218] width 82 height 82
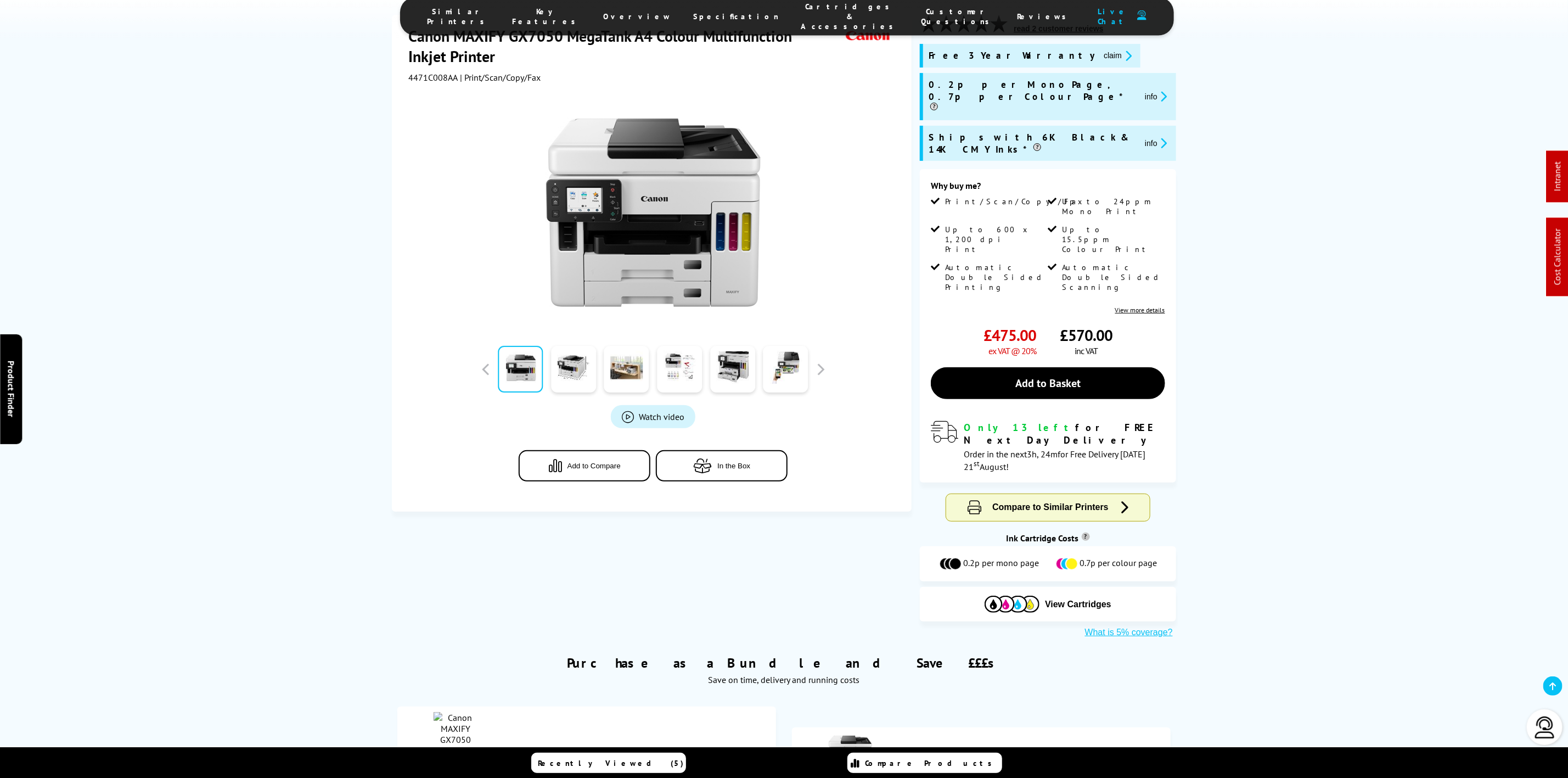
scroll to position [329, 0]
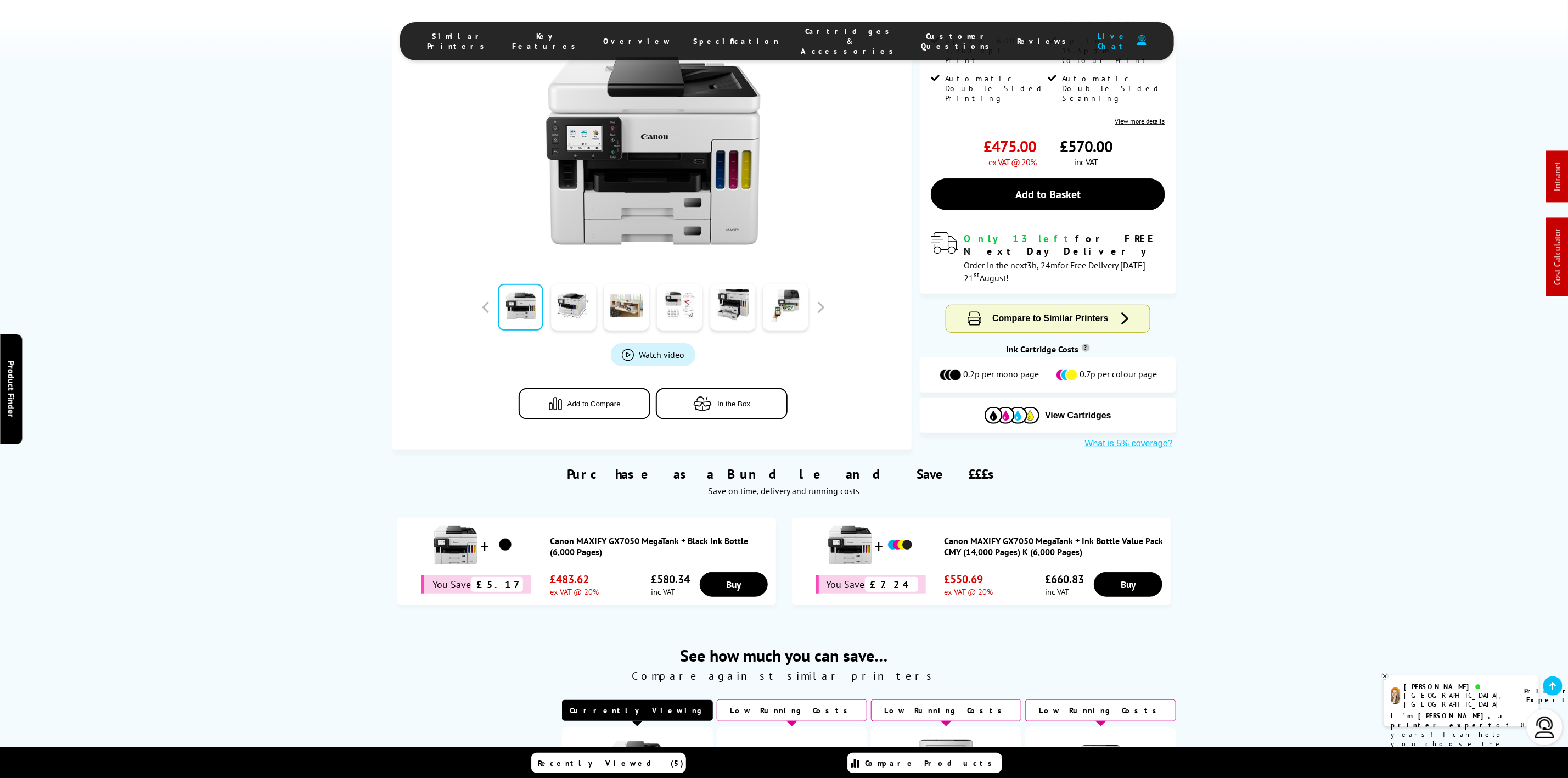
click at [790, 29] on li "Cartridges & Accessories" at bounding box center [850, 41] width 121 height 30
click at [801, 37] on span "Cartridges & Accessories" at bounding box center [850, 41] width 98 height 30
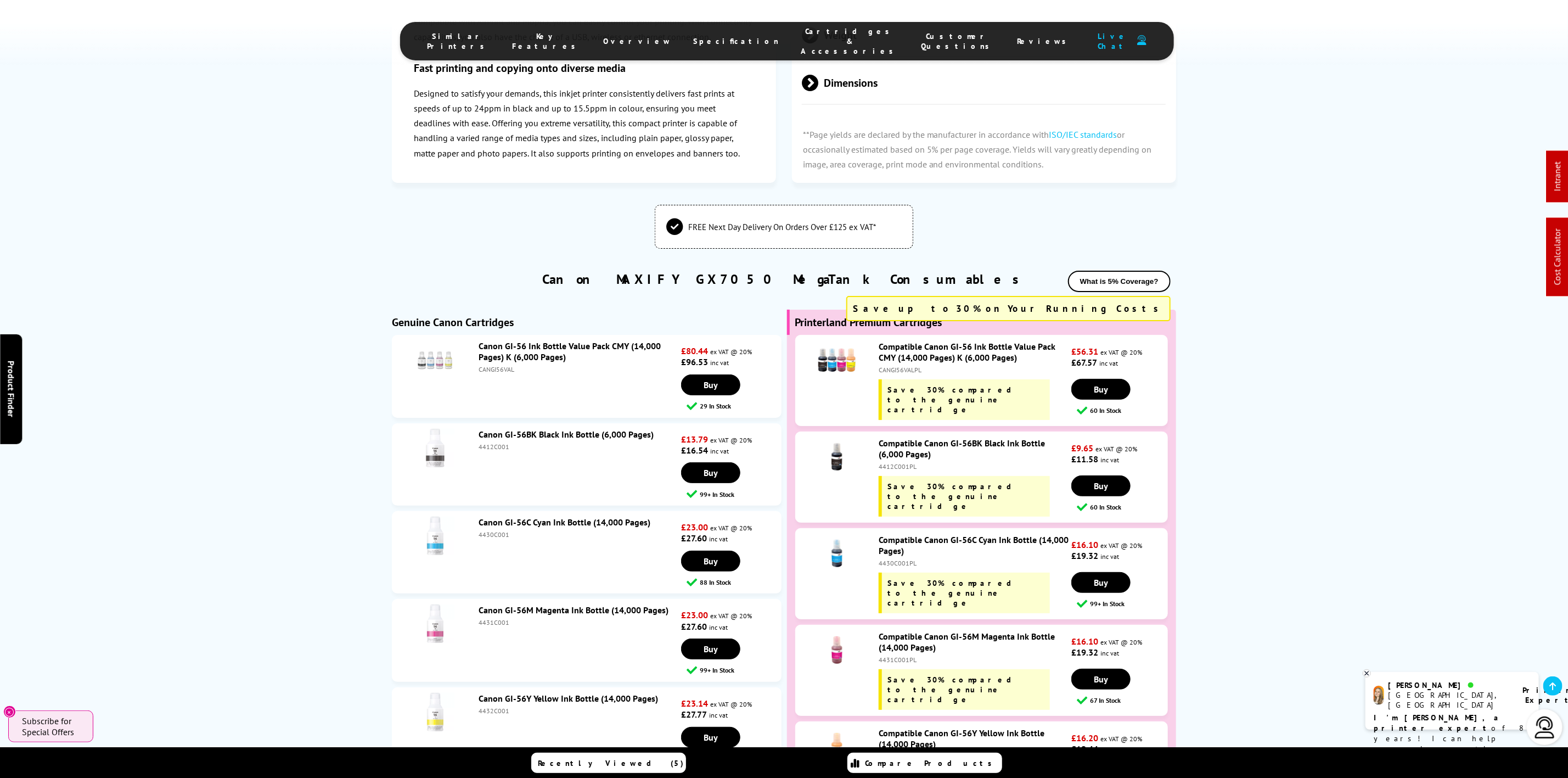
scroll to position [0, 0]
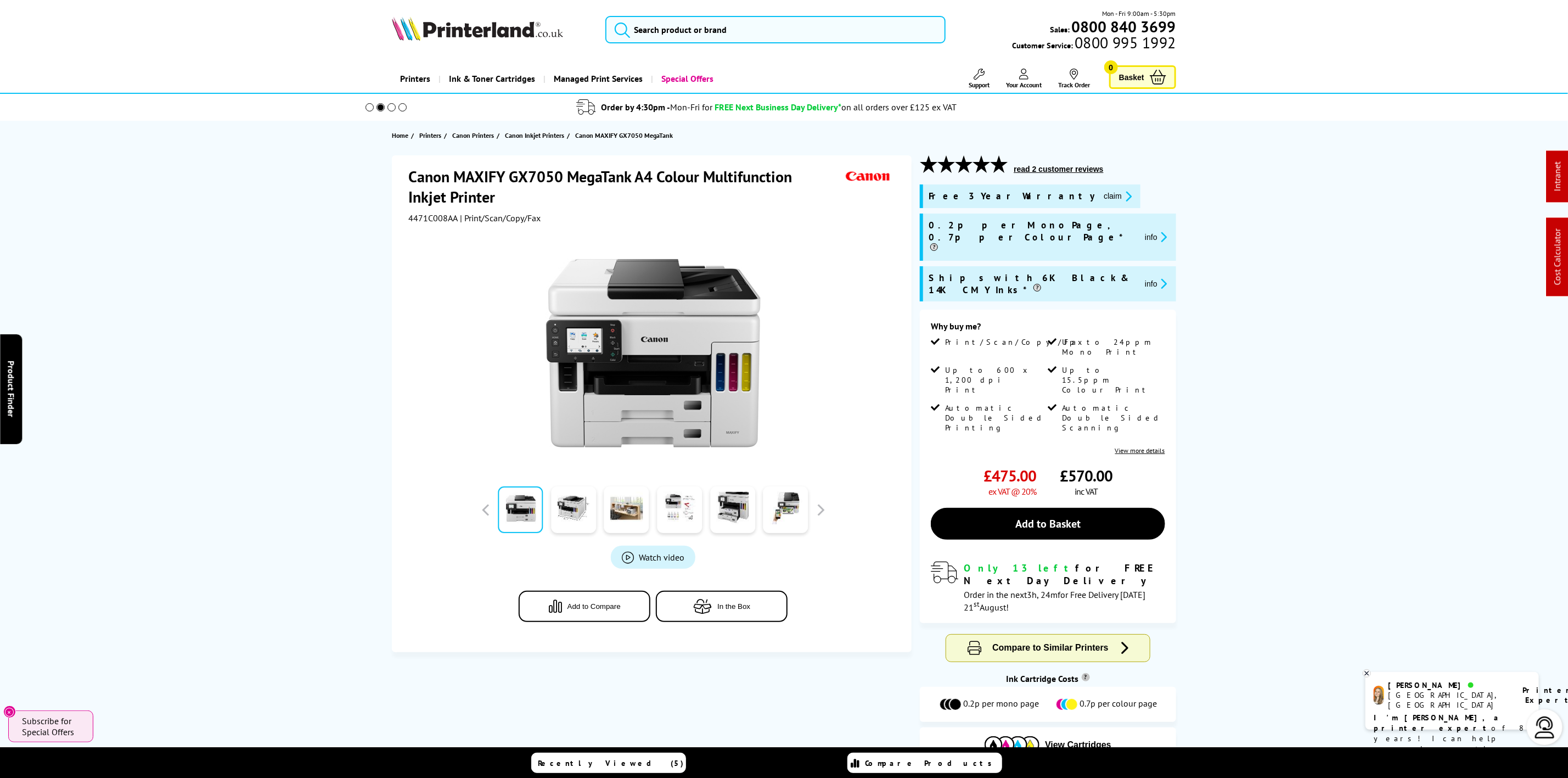
click at [456, 30] on img at bounding box center [477, 28] width 171 height 24
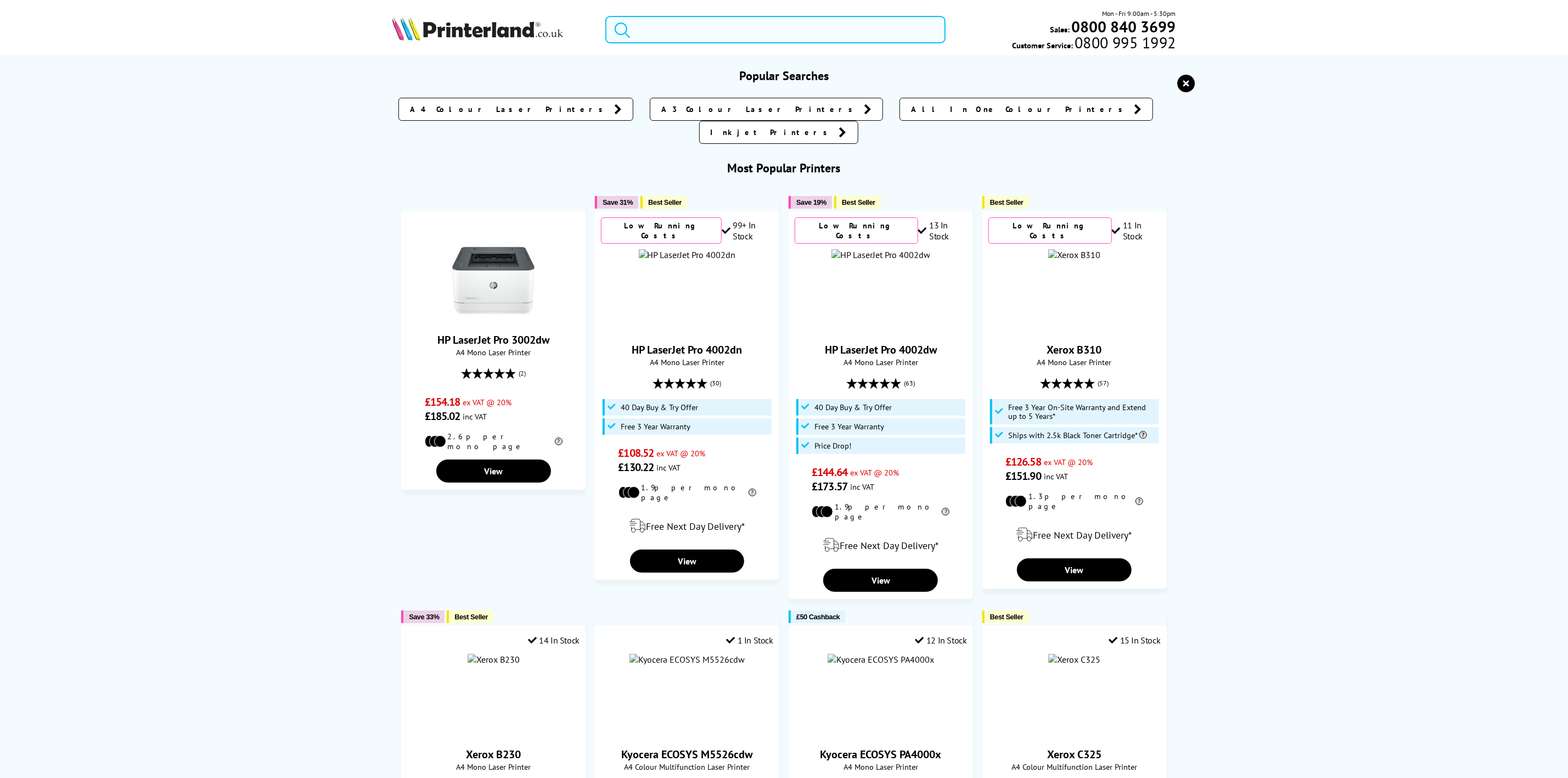
click at [650, 20] on input "search" at bounding box center [775, 29] width 340 height 27
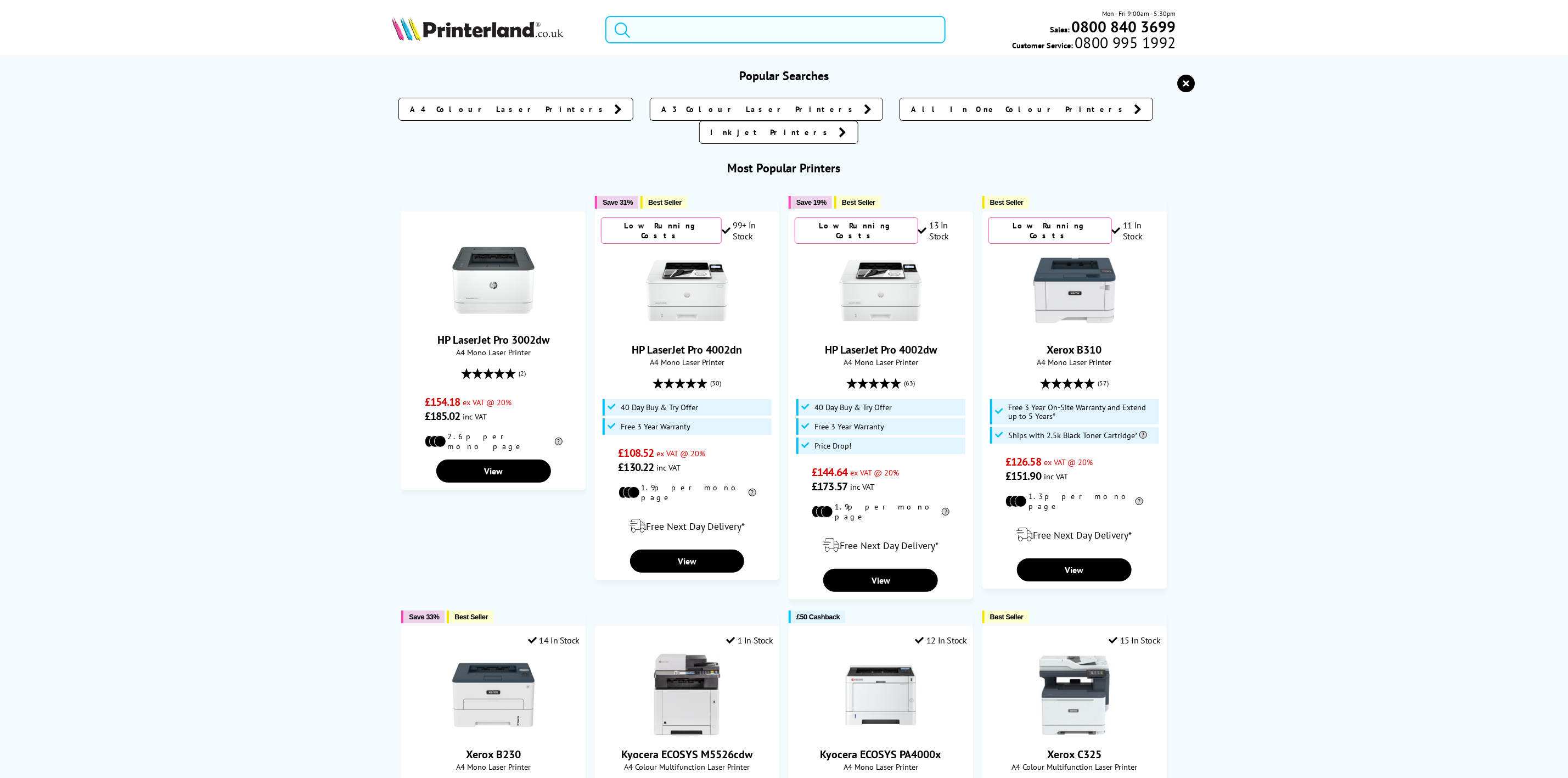
click at [694, 28] on input "search" at bounding box center [775, 29] width 340 height 27
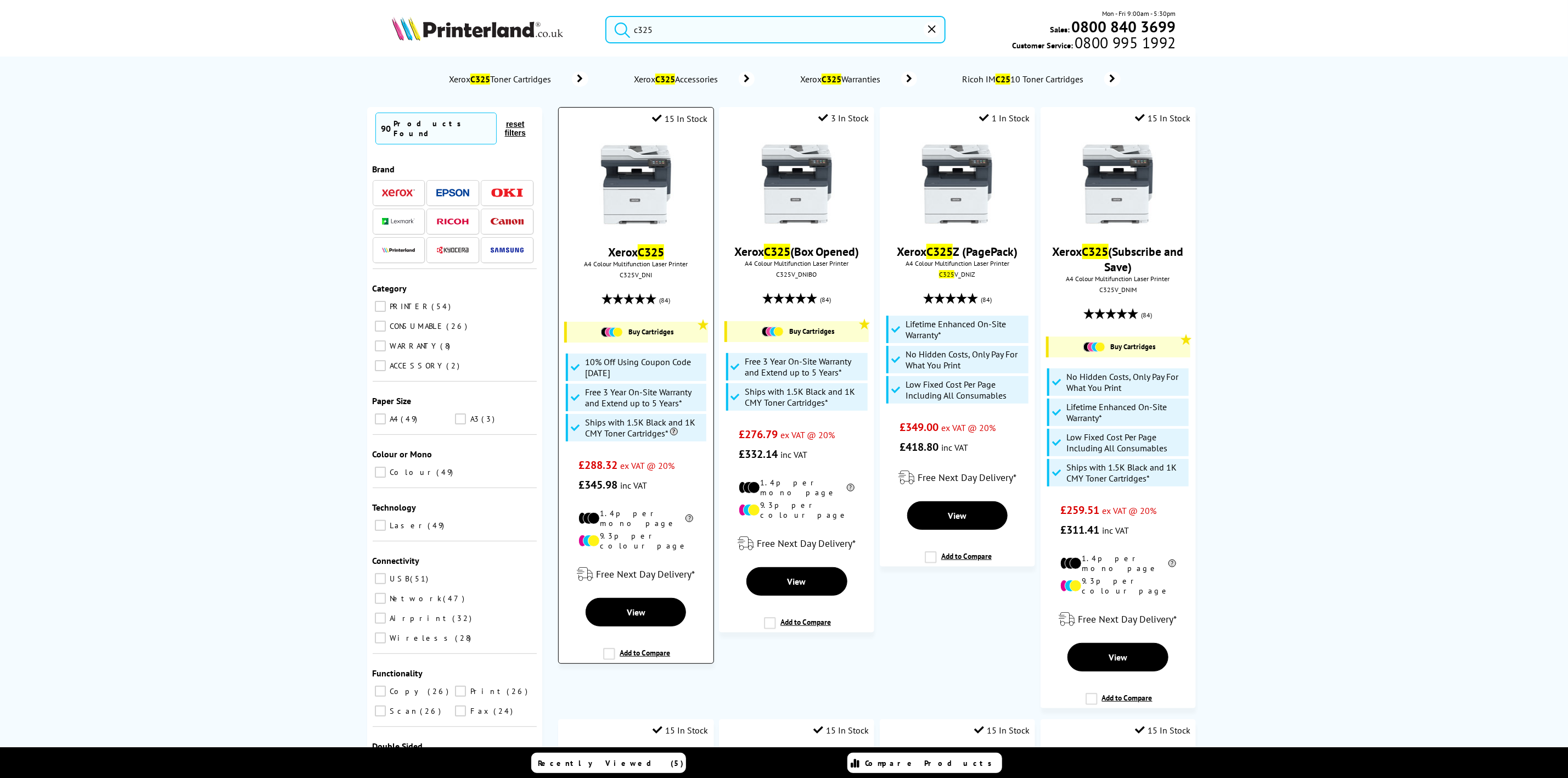
type input "c325"
click at [631, 189] on img at bounding box center [636, 183] width 82 height 82
